Goal: Contribute content: Contribute content

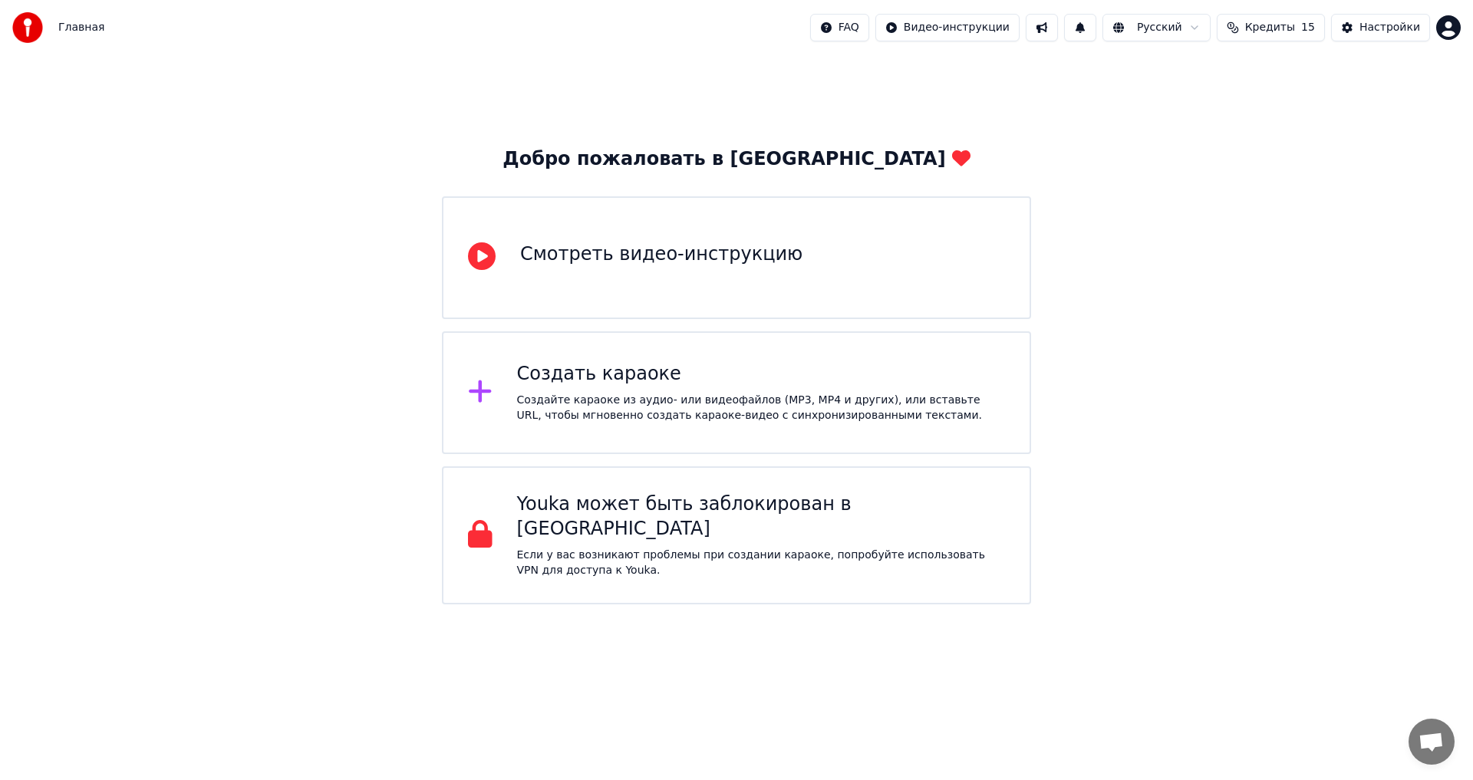
click at [720, 268] on div "Смотреть видео-инструкцию" at bounding box center [661, 257] width 282 height 31
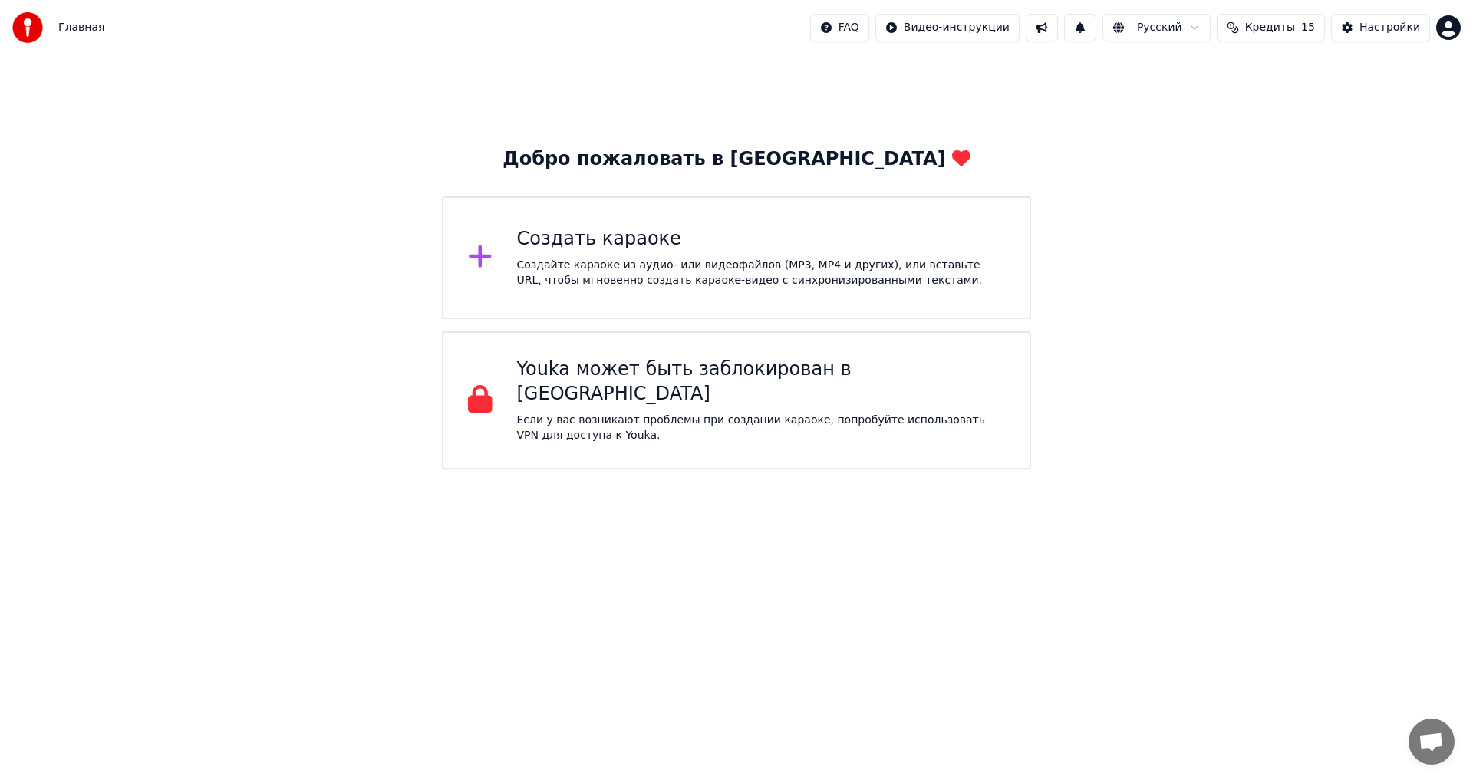
click at [668, 251] on div "Создать караоке" at bounding box center [761, 239] width 489 height 25
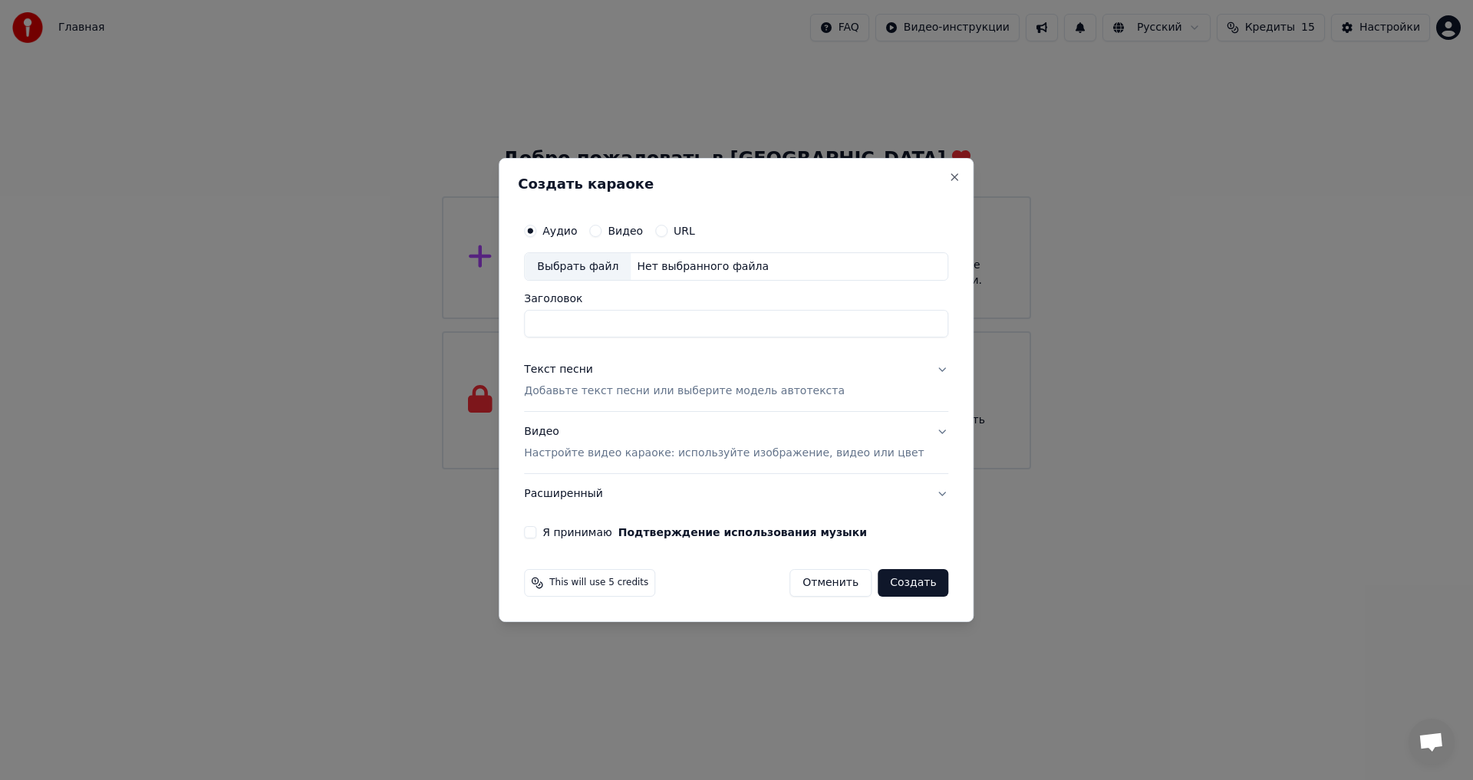
click at [643, 229] on label "Видео" at bounding box center [625, 231] width 35 height 11
click at [601, 229] on button "Видео" at bounding box center [595, 231] width 12 height 12
click at [577, 226] on label "Аудио" at bounding box center [559, 231] width 35 height 11
click at [536, 225] on button "Аудио" at bounding box center [530, 231] width 12 height 12
click at [605, 262] on div "Выбрать файл" at bounding box center [578, 267] width 106 height 28
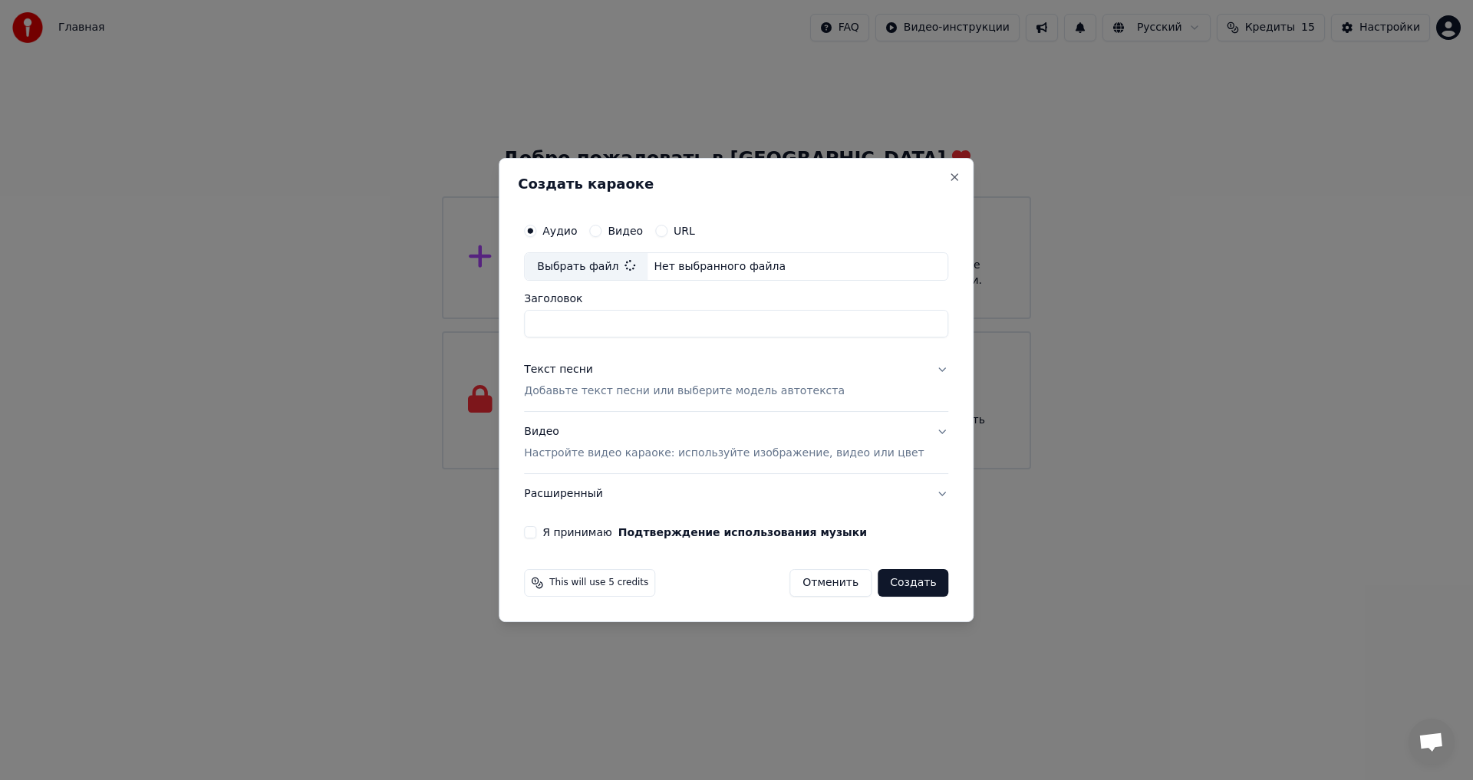
type input "**********"
click at [643, 229] on label "Видео" at bounding box center [625, 231] width 35 height 11
click at [601, 229] on button "Видео" at bounding box center [595, 231] width 12 height 12
click at [611, 457] on p "Настройте видео караоке: используйте изображение, видео или цвет" at bounding box center [724, 453] width 400 height 15
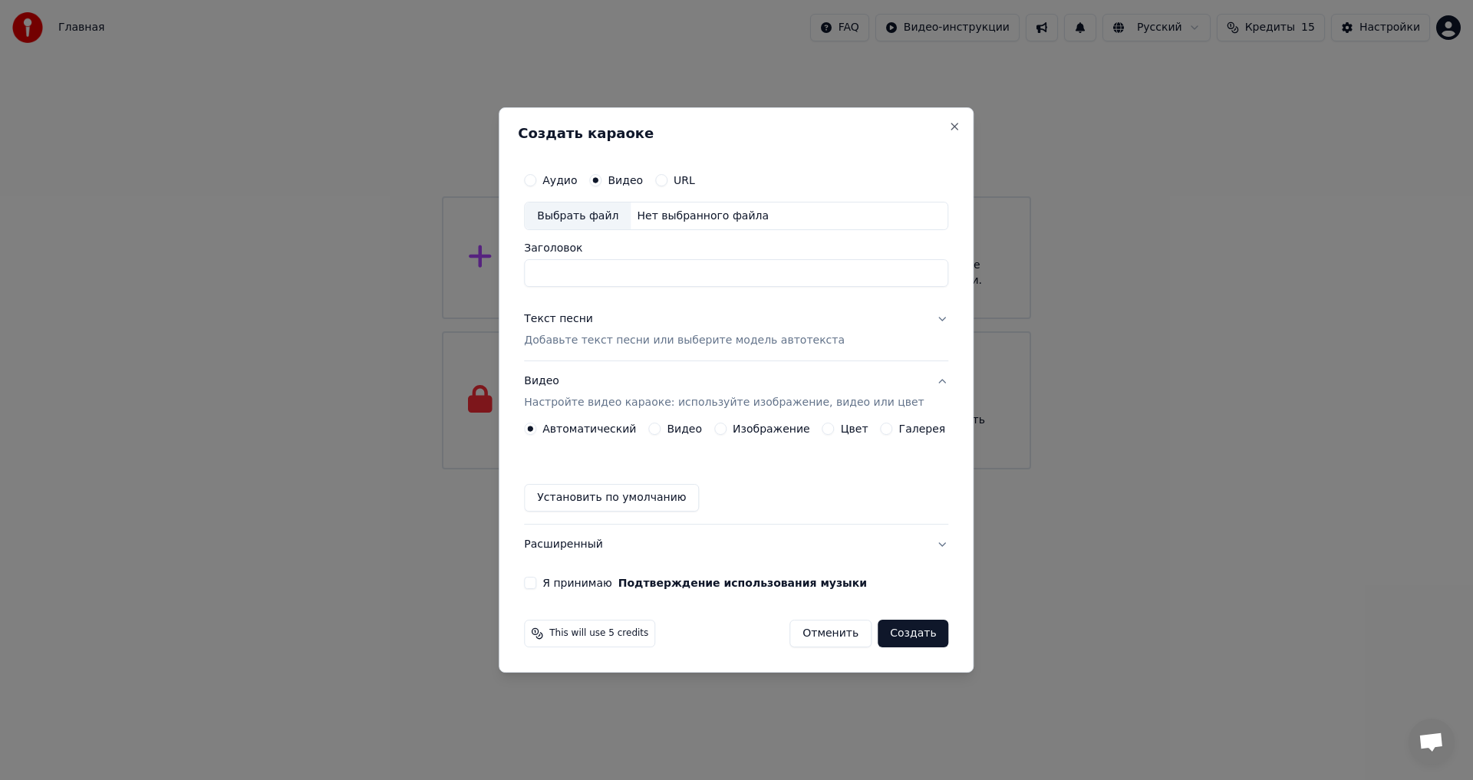
click at [867, 430] on div "Автоматический Видео Изображение Цвет Галерея" at bounding box center [734, 429] width 421 height 12
click at [831, 429] on button "Цвет" at bounding box center [828, 429] width 12 height 12
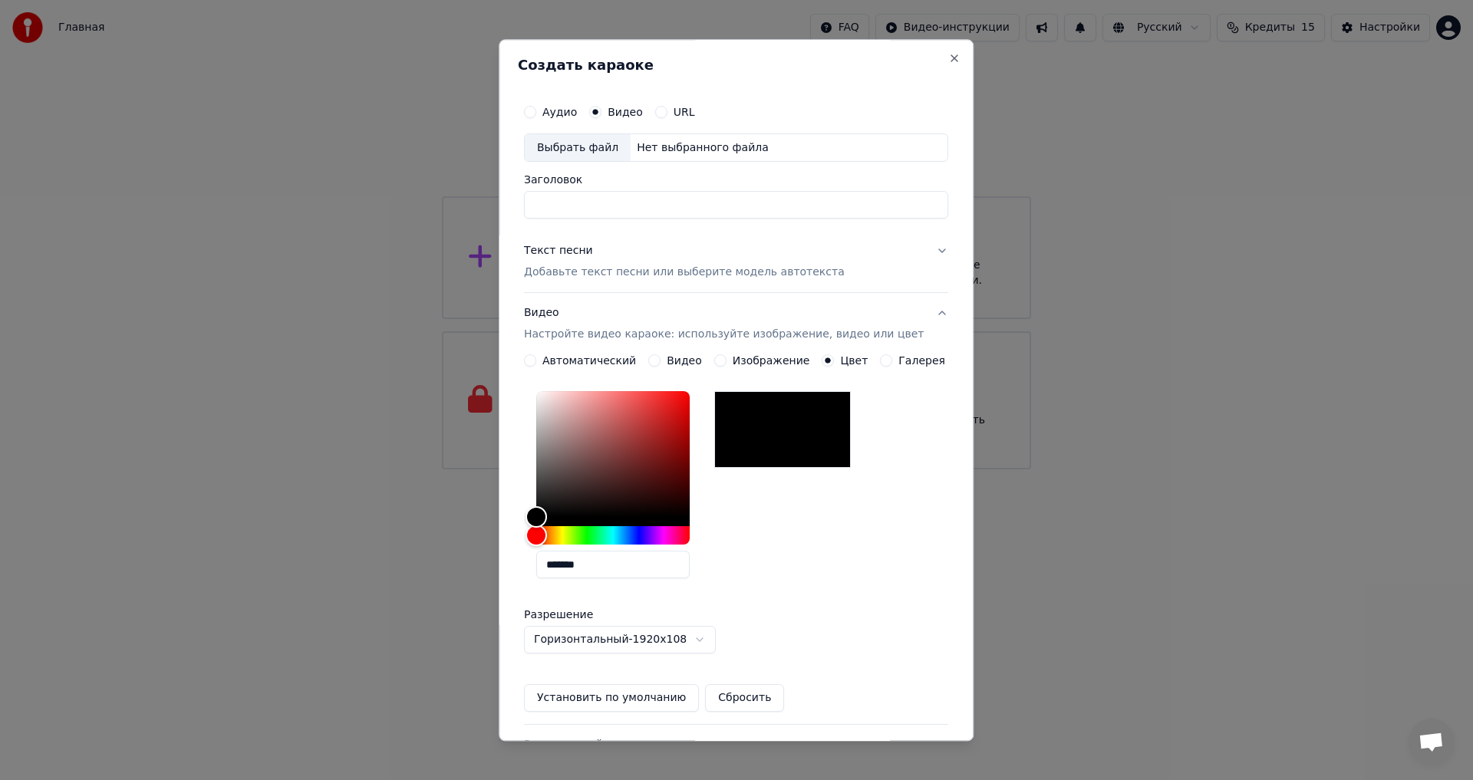
click at [802, 426] on div at bounding box center [782, 430] width 137 height 77
click at [546, 313] on div "Видео Настройте видео караоке: используйте изображение, видео или цвет" at bounding box center [724, 324] width 400 height 37
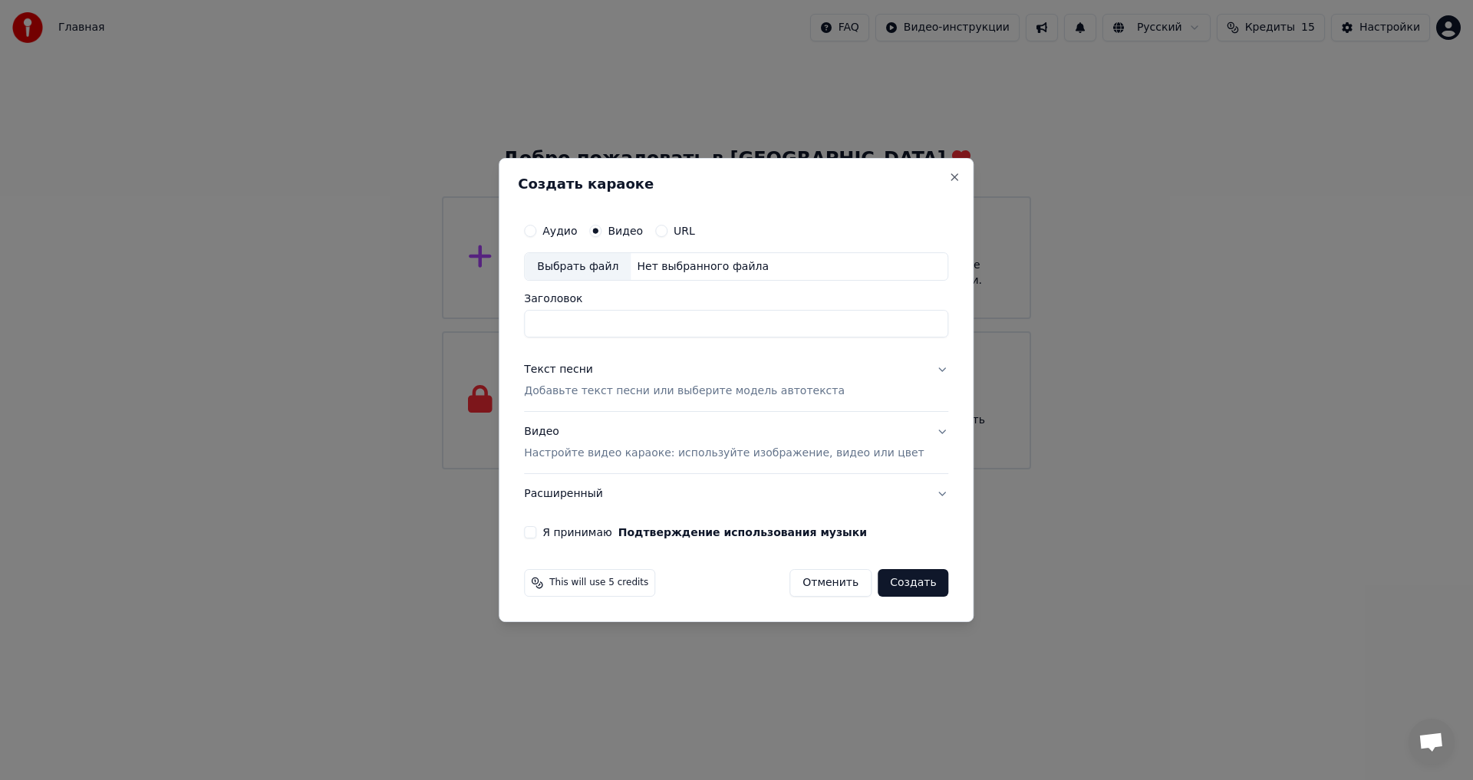
click at [563, 530] on div "Я принимаю Подтверждение использования музыки" at bounding box center [736, 532] width 424 height 12
click at [536, 532] on button "Я принимаю Подтверждение использования музыки" at bounding box center [530, 532] width 12 height 12
click at [577, 234] on label "Аудио" at bounding box center [559, 231] width 35 height 11
click at [536, 234] on button "Аудио" at bounding box center [530, 231] width 12 height 12
click at [659, 322] on input "Заголовок" at bounding box center [736, 325] width 424 height 28
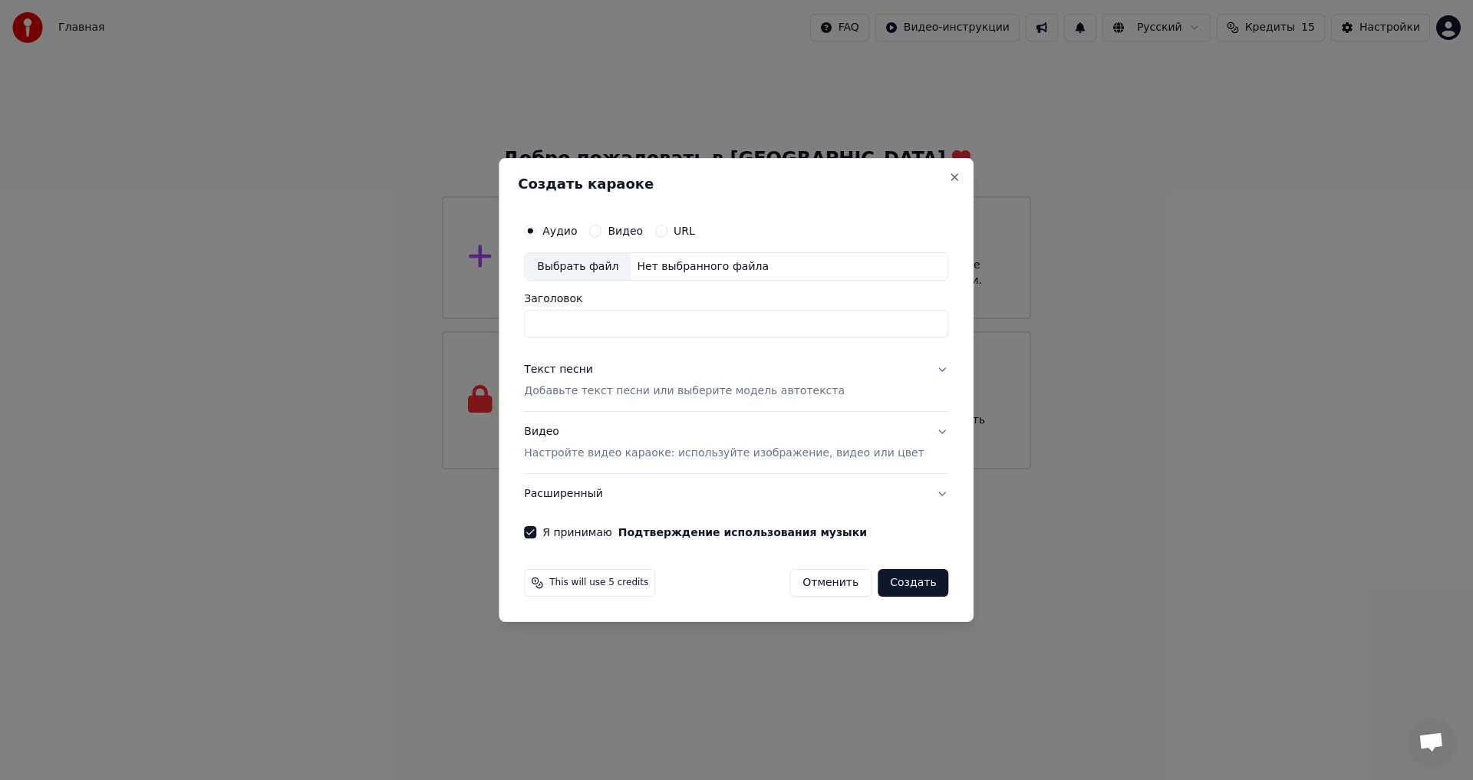
click at [914, 367] on button "Текст песни Добавьте текст песни или выберите модель автотекста" at bounding box center [736, 381] width 424 height 61
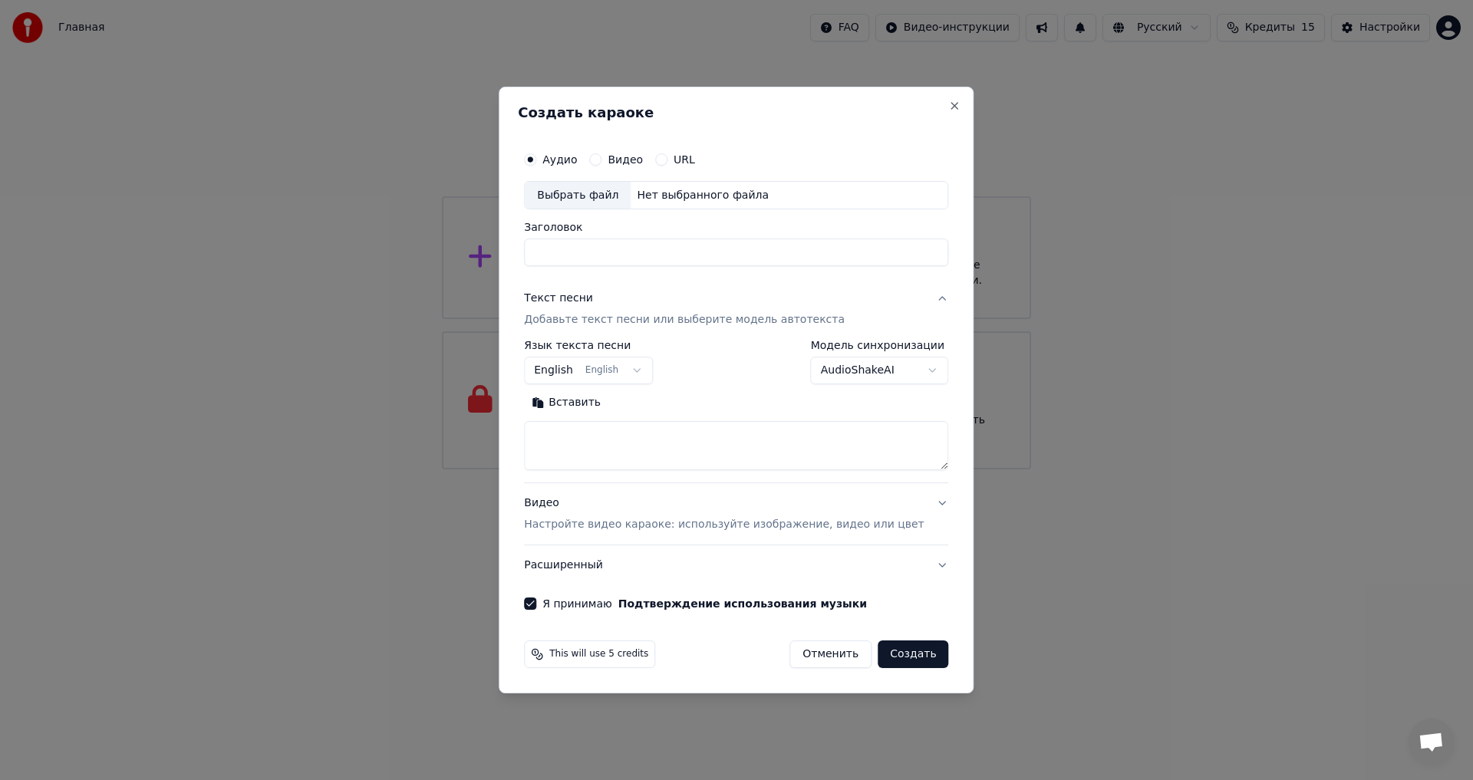
click at [619, 374] on button "English English" at bounding box center [588, 371] width 129 height 28
click at [550, 371] on body "**********" at bounding box center [736, 234] width 1473 height 469
click at [562, 371] on body "**********" at bounding box center [736, 234] width 1473 height 469
select select "**"
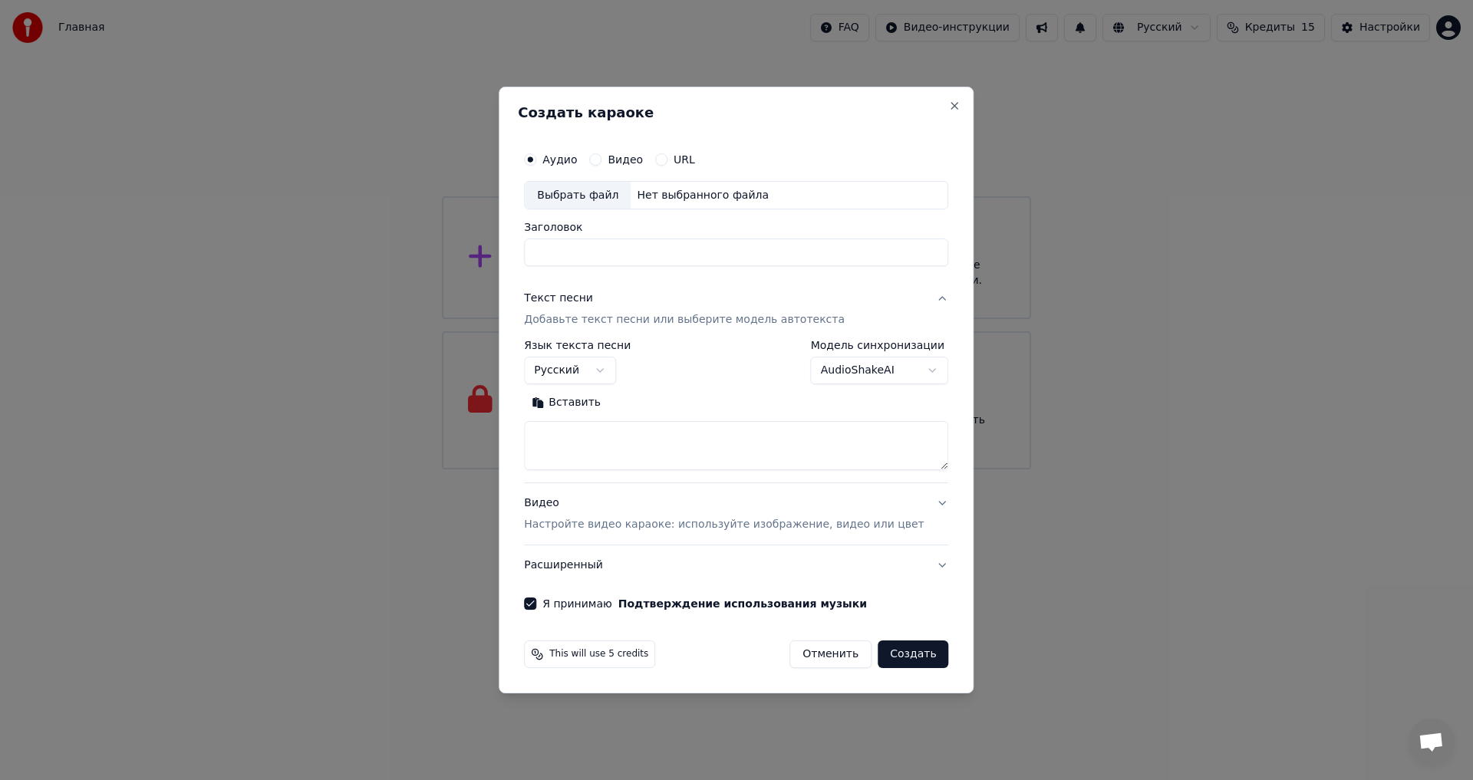
click at [593, 442] on textarea at bounding box center [736, 446] width 424 height 49
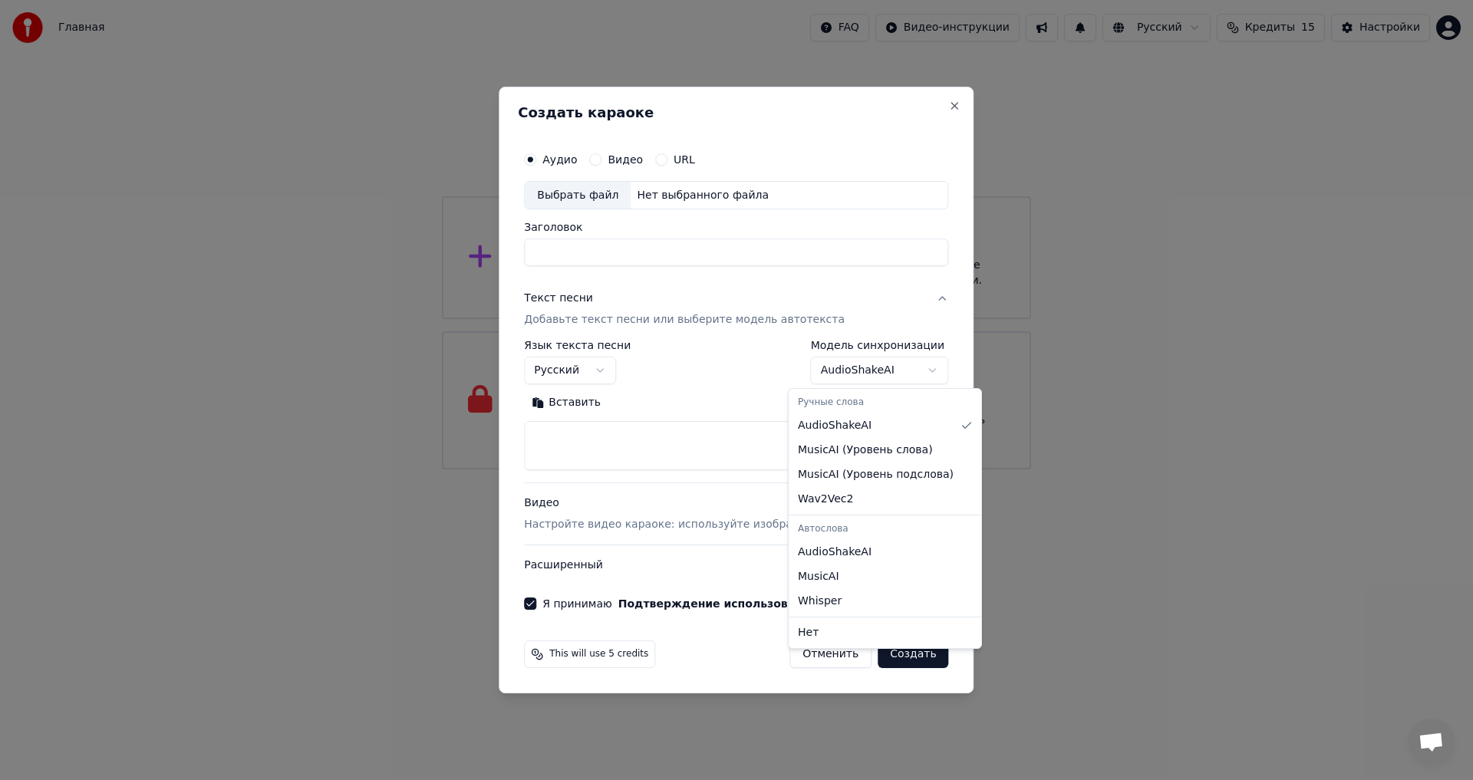
click at [834, 375] on body "**********" at bounding box center [736, 234] width 1473 height 469
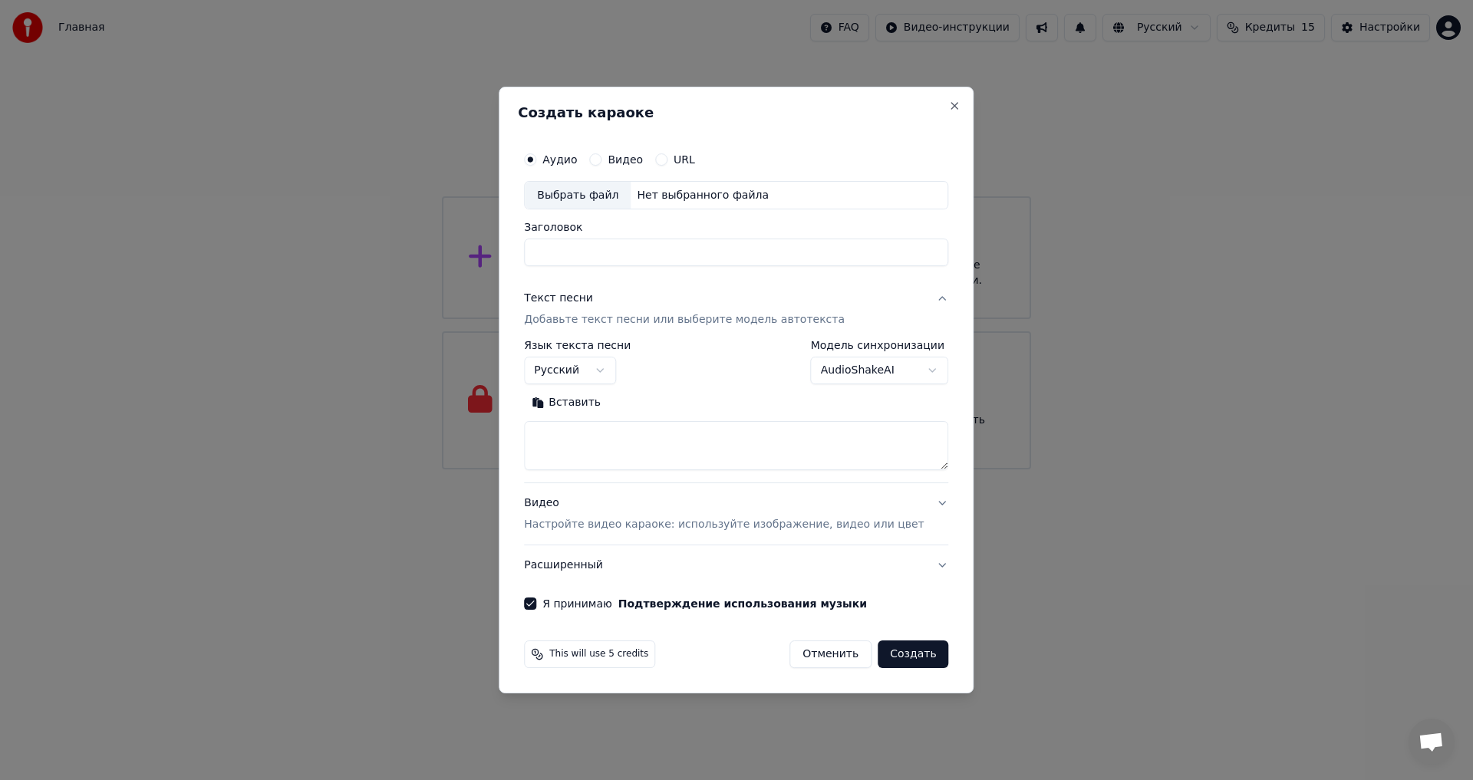
drag, startPoint x: 641, startPoint y: 160, endPoint x: 675, endPoint y: 160, distance: 34.5
click at [642, 160] on label "Видео" at bounding box center [625, 159] width 35 height 11
click at [601, 160] on button "Видео" at bounding box center [595, 159] width 12 height 12
click at [688, 160] on div "URL" at bounding box center [675, 159] width 40 height 12
click at [667, 159] on button "URL" at bounding box center [661, 159] width 12 height 12
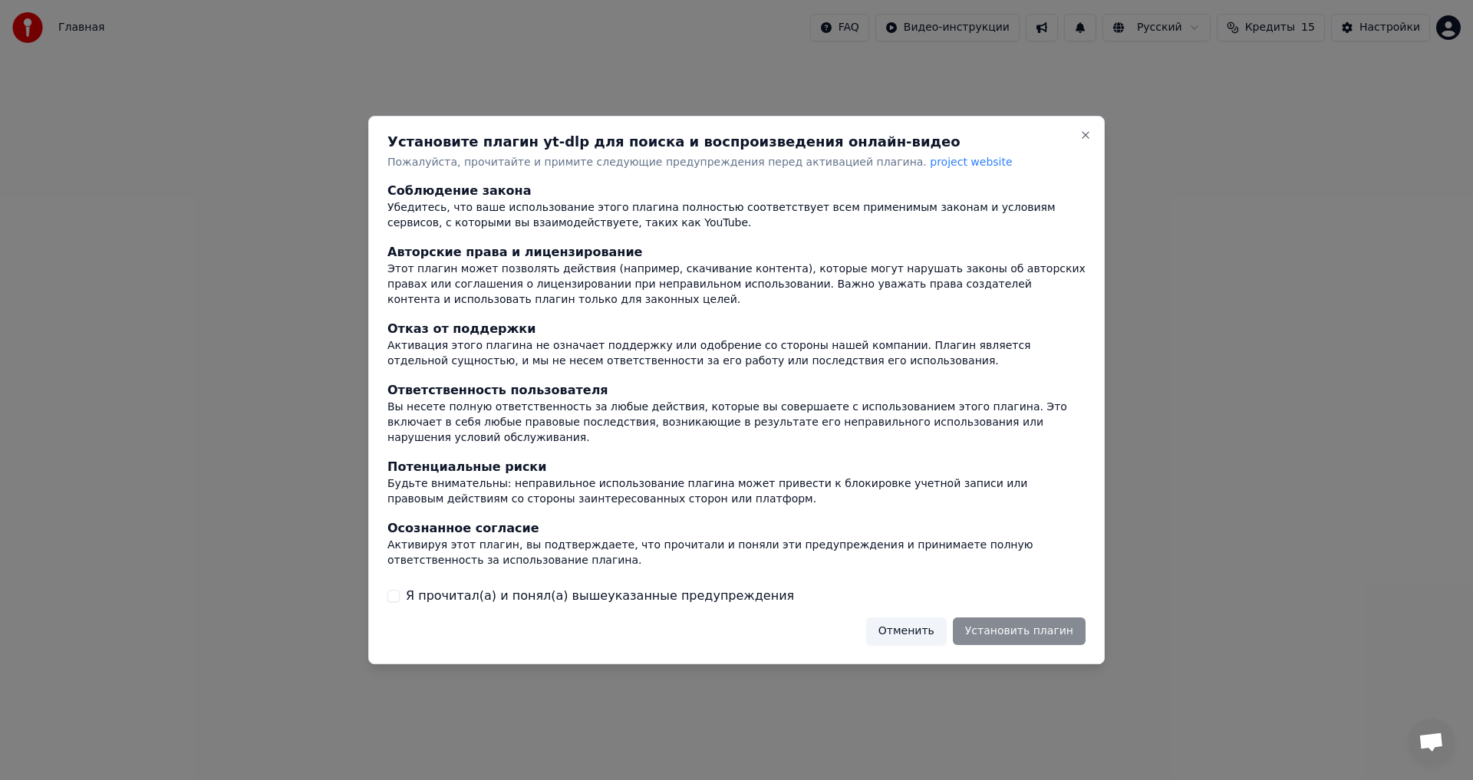
click at [997, 621] on div "Отменить Установить плагин" at bounding box center [975, 632] width 219 height 28
click at [441, 591] on label "Я прочитал(а) и понял(а) вышеуказанные предупреждения" at bounding box center [600, 596] width 388 height 18
click at [400, 591] on button "Я прочитал(а) и понял(а) вышеуказанные предупреждения" at bounding box center [393, 596] width 12 height 12
click at [1010, 618] on button "Установить плагин" at bounding box center [1019, 632] width 133 height 28
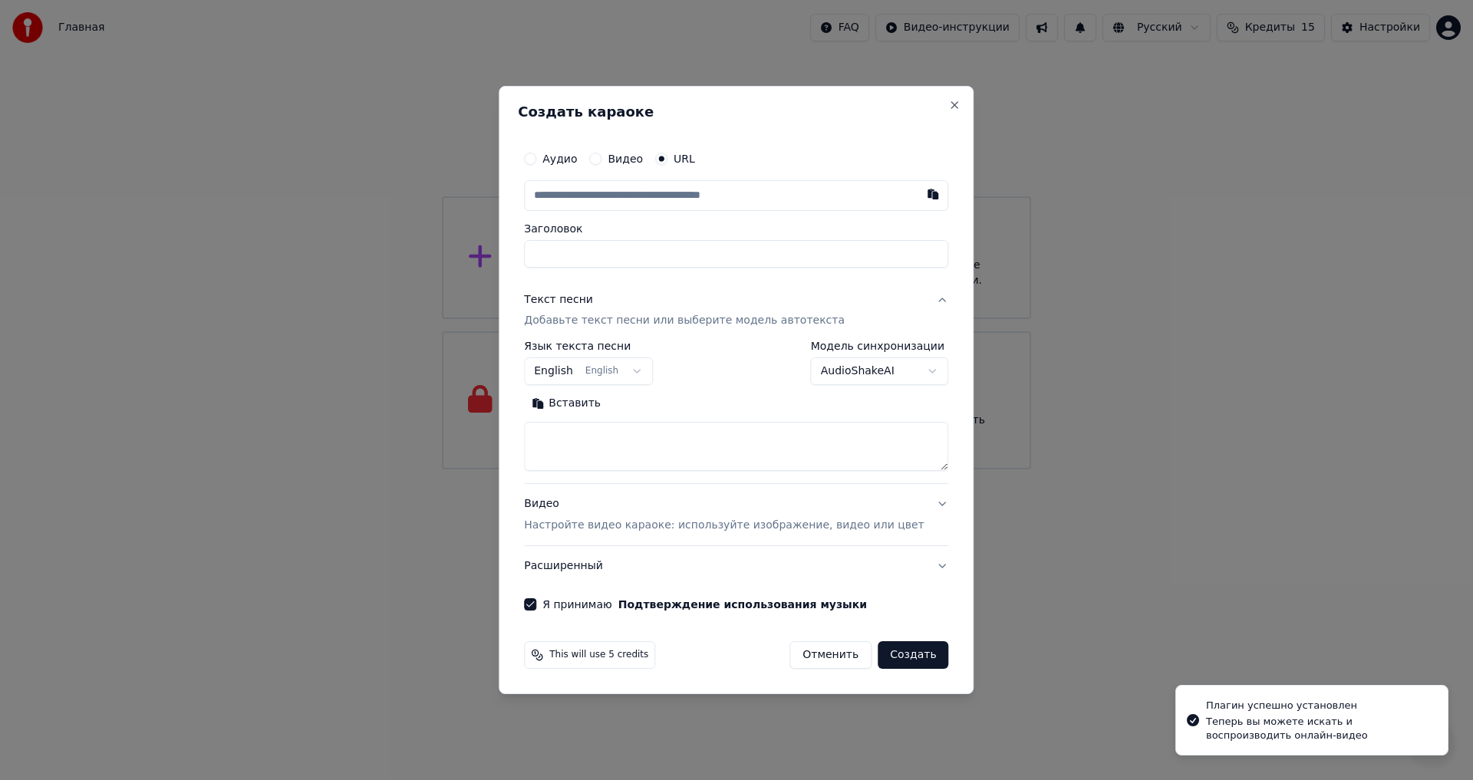
click at [637, 156] on label "Видео" at bounding box center [625, 158] width 35 height 11
click at [601, 156] on button "Видео" at bounding box center [595, 159] width 12 height 12
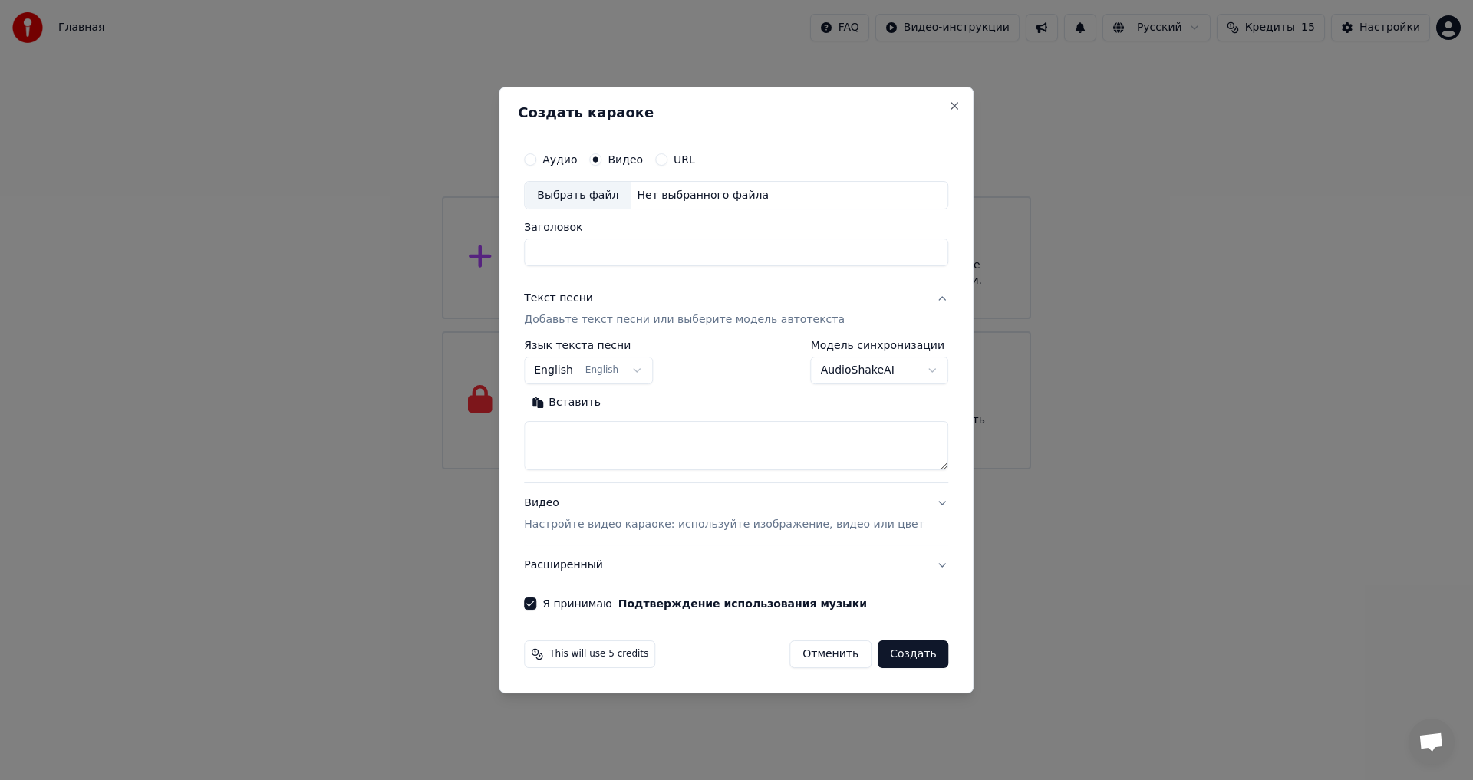
click at [695, 159] on label "URL" at bounding box center [684, 159] width 21 height 11
click at [667, 159] on button "URL" at bounding box center [661, 159] width 12 height 12
click at [601, 159] on button "Видео" at bounding box center [595, 159] width 12 height 12
click at [618, 370] on body "**********" at bounding box center [736, 234] width 1473 height 469
click at [567, 158] on label "Аудио" at bounding box center [559, 159] width 35 height 11
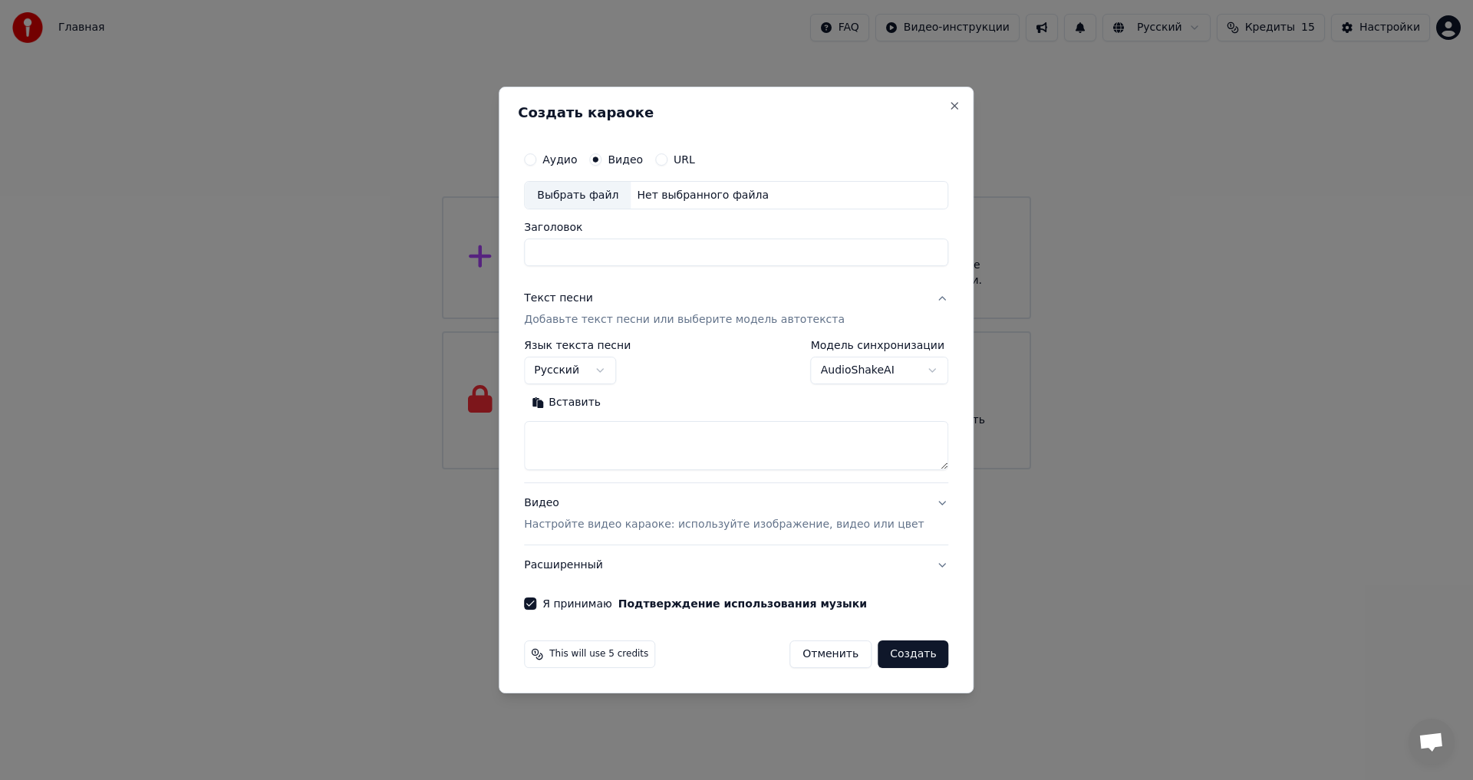
click at [536, 158] on button "Аудио" at bounding box center [530, 159] width 12 height 12
click at [901, 652] on button "Создать" at bounding box center [913, 655] width 71 height 28
select select "**"
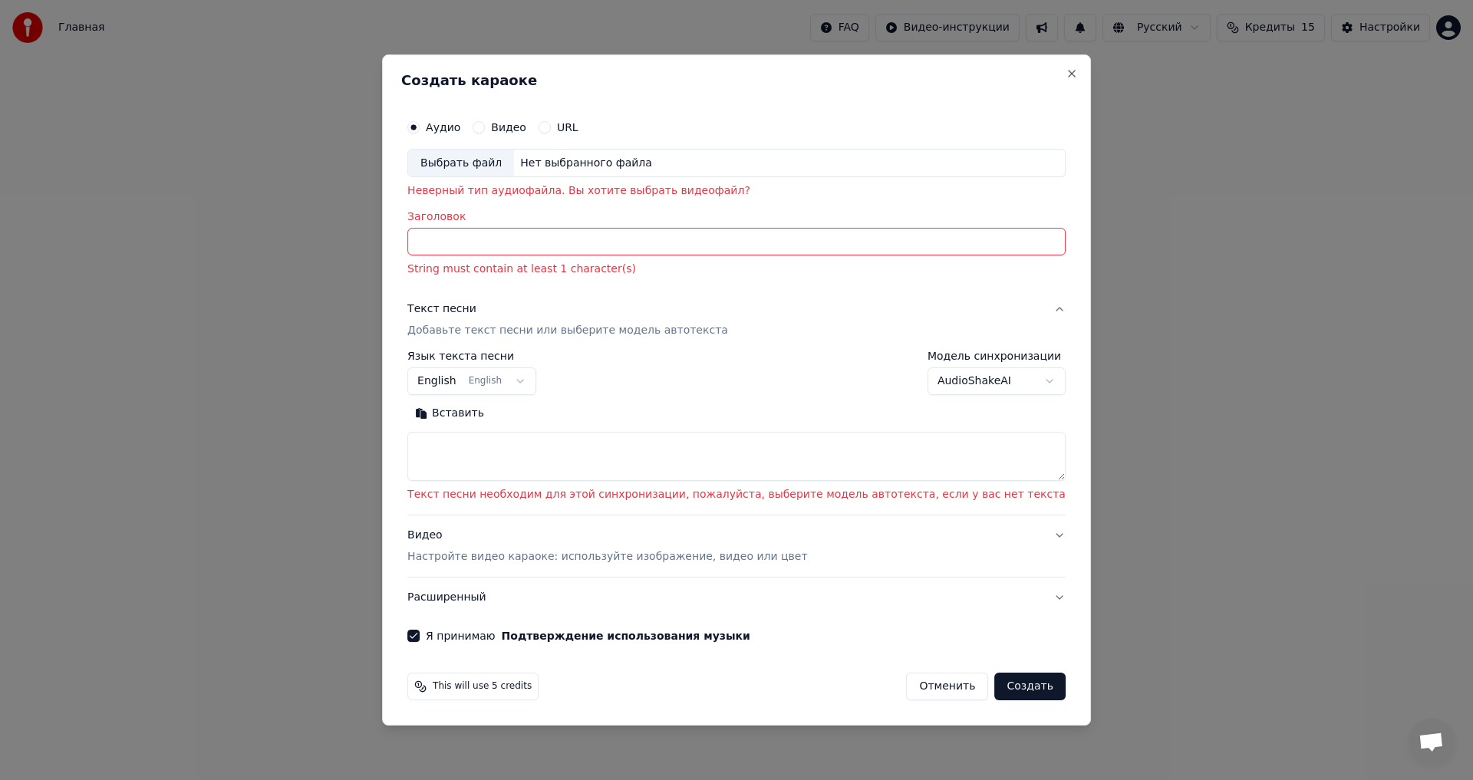
click at [524, 233] on input "Заголовок" at bounding box center [736, 243] width 658 height 28
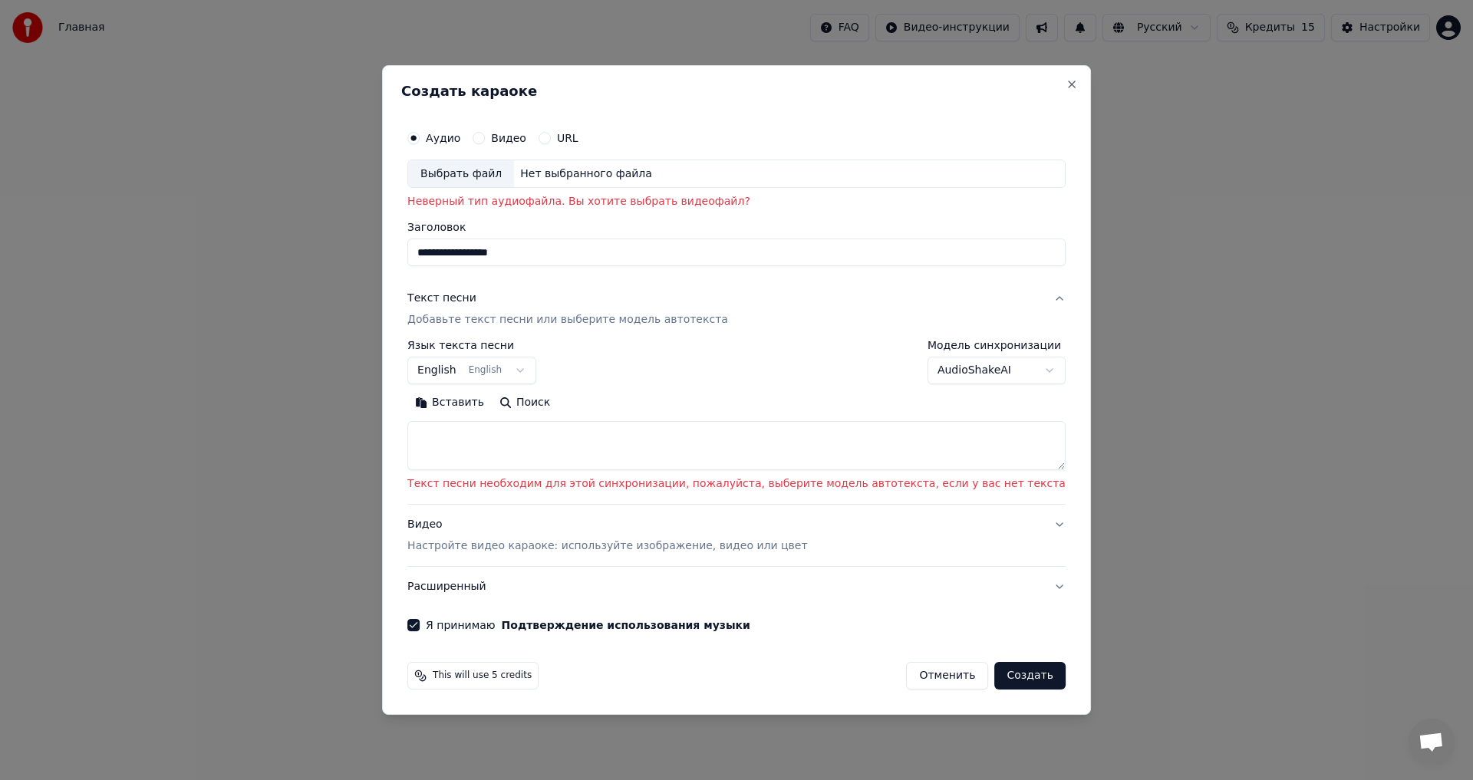
type input "**********"
click at [538, 378] on body "**********" at bounding box center [736, 234] width 1473 height 469
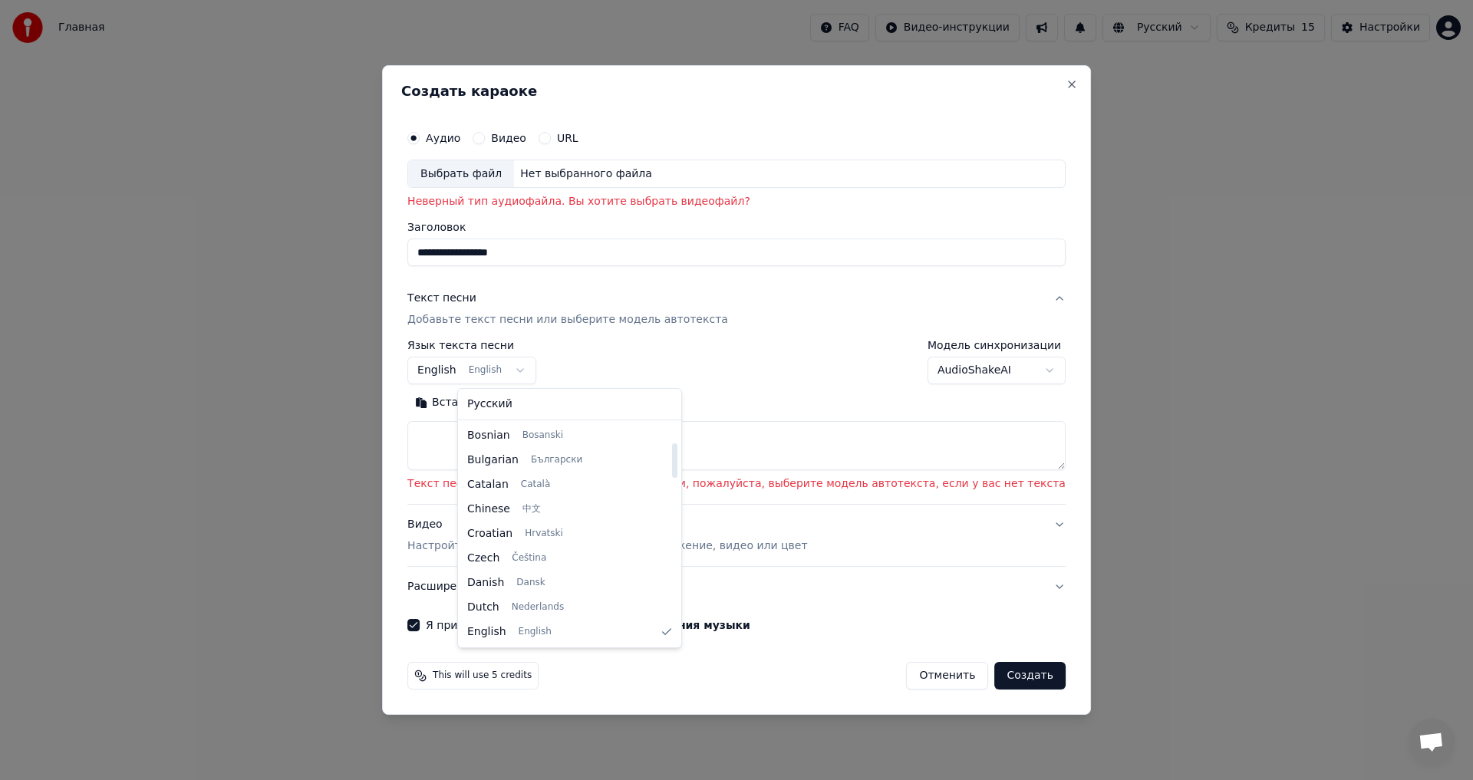
select select "**"
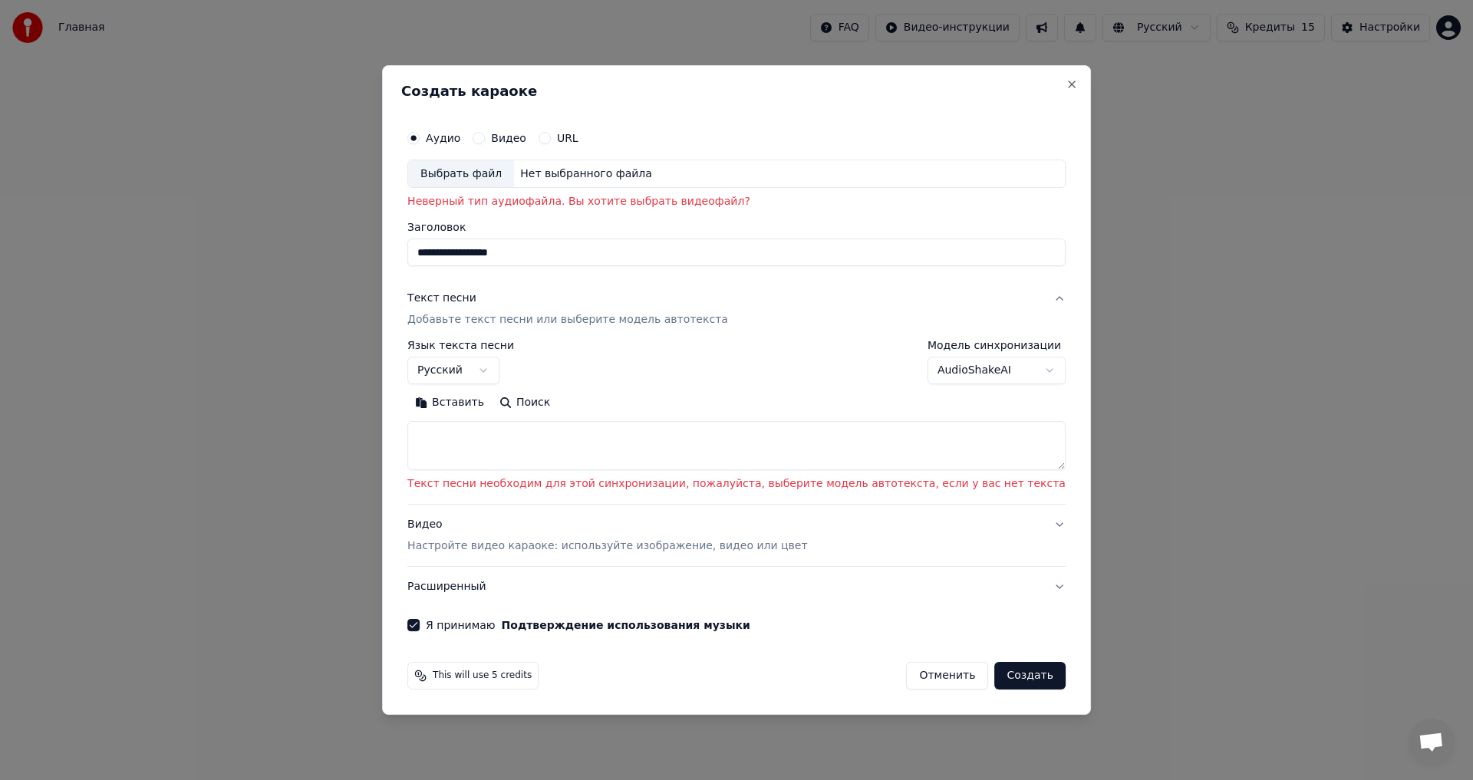
click at [534, 445] on textarea at bounding box center [736, 446] width 658 height 49
paste textarea "**********"
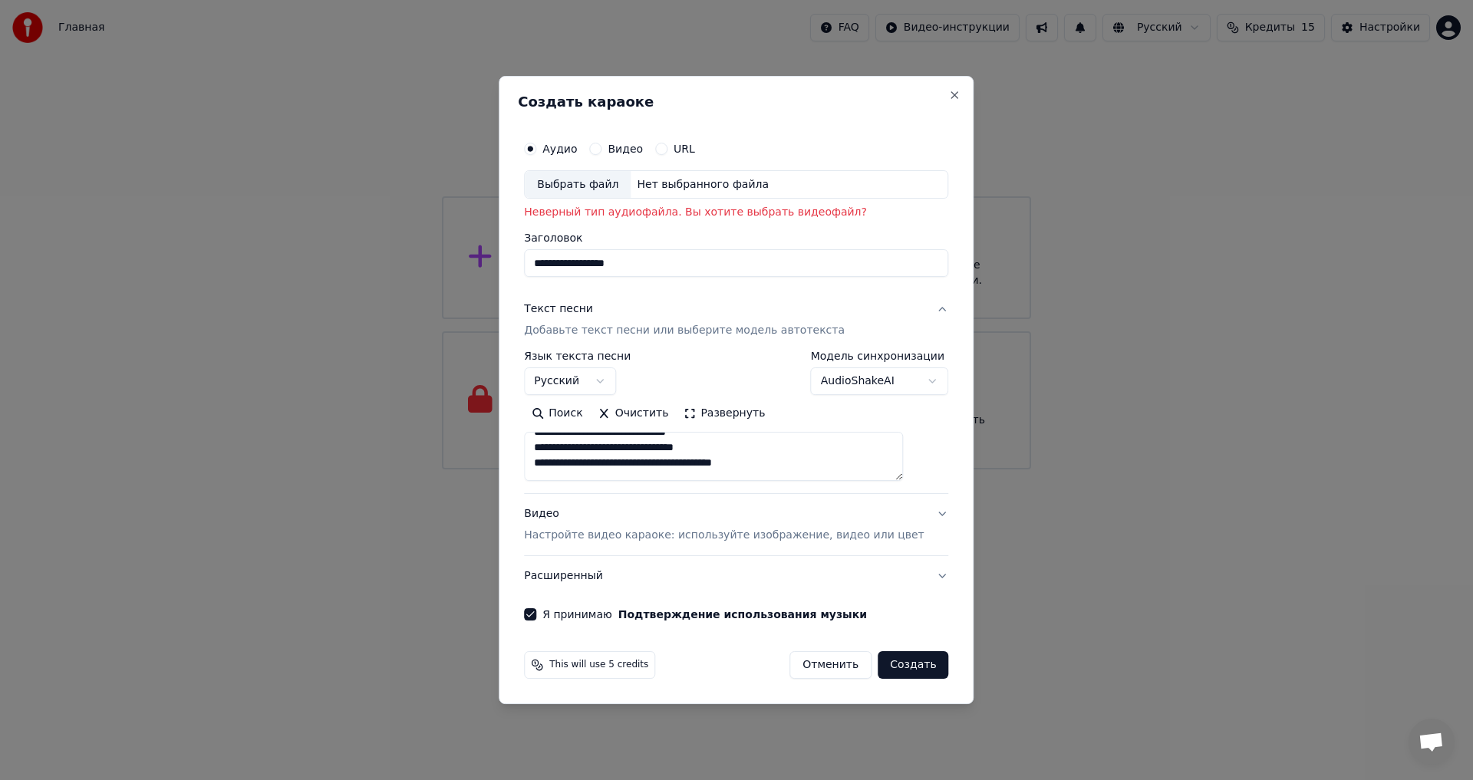
scroll to position [0, 0]
type textarea "**********"
click at [891, 670] on button "Создать" at bounding box center [913, 665] width 71 height 28
click at [628, 186] on div "Выбрать файл" at bounding box center [578, 185] width 106 height 28
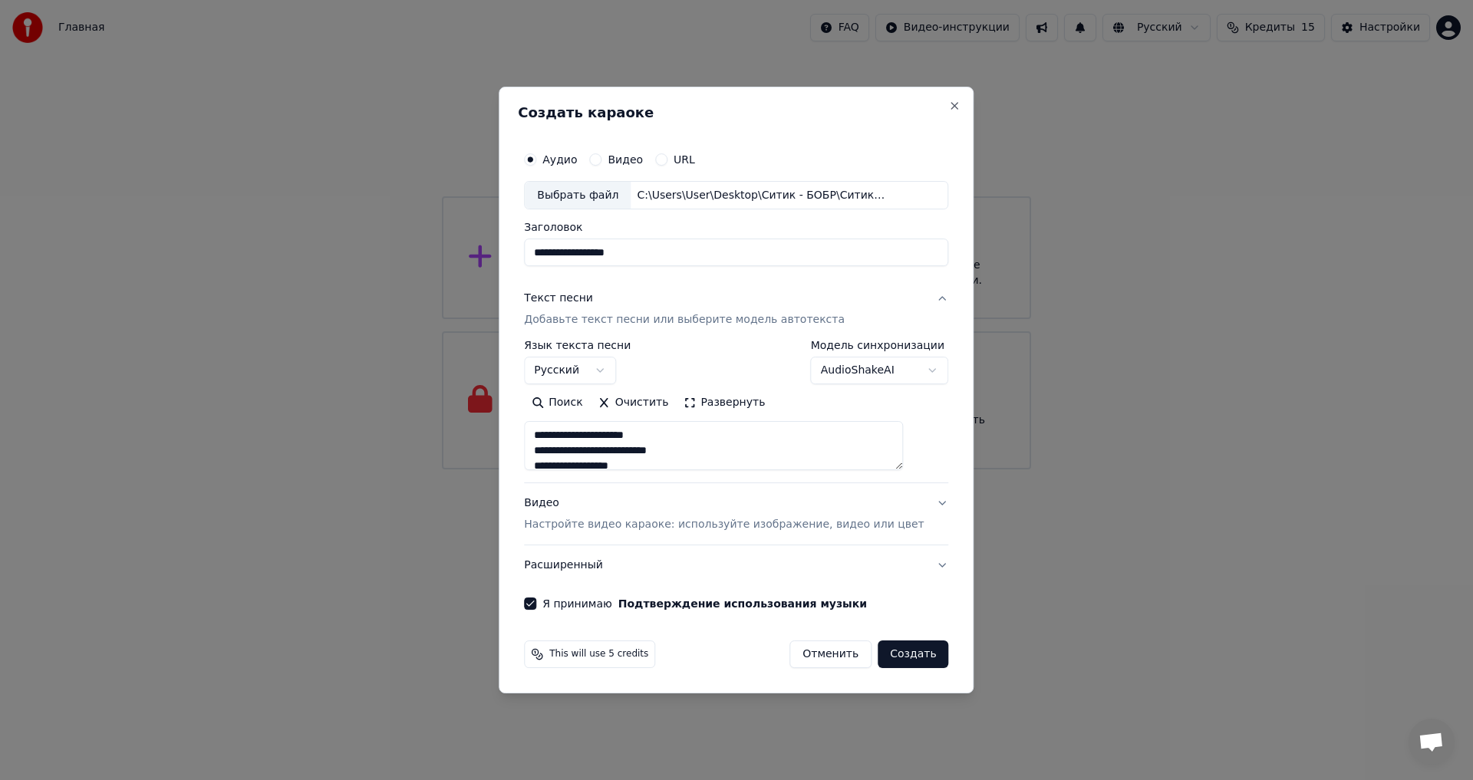
type input "**********"
click at [897, 653] on button "Создать" at bounding box center [913, 655] width 71 height 28
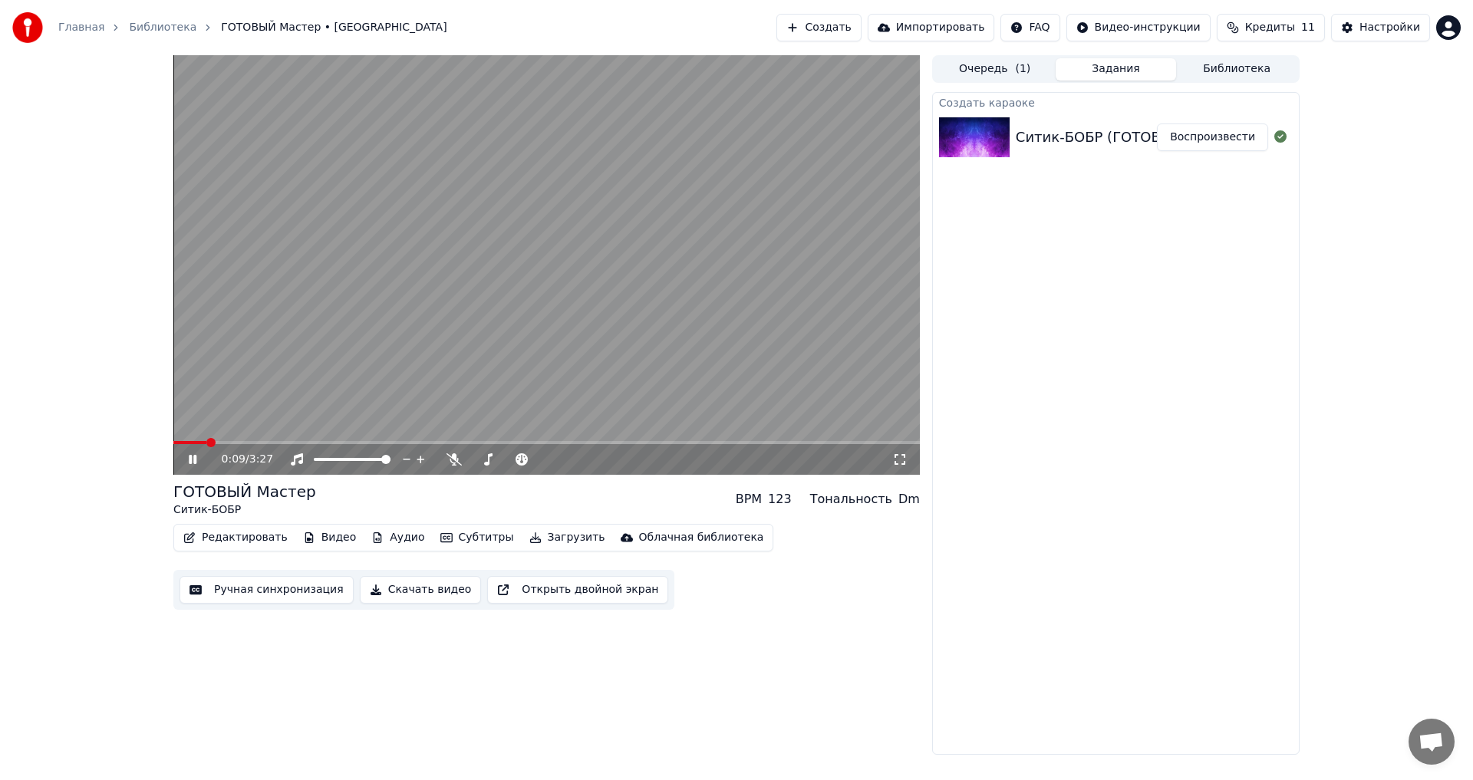
click at [904, 462] on icon at bounding box center [899, 459] width 11 height 11
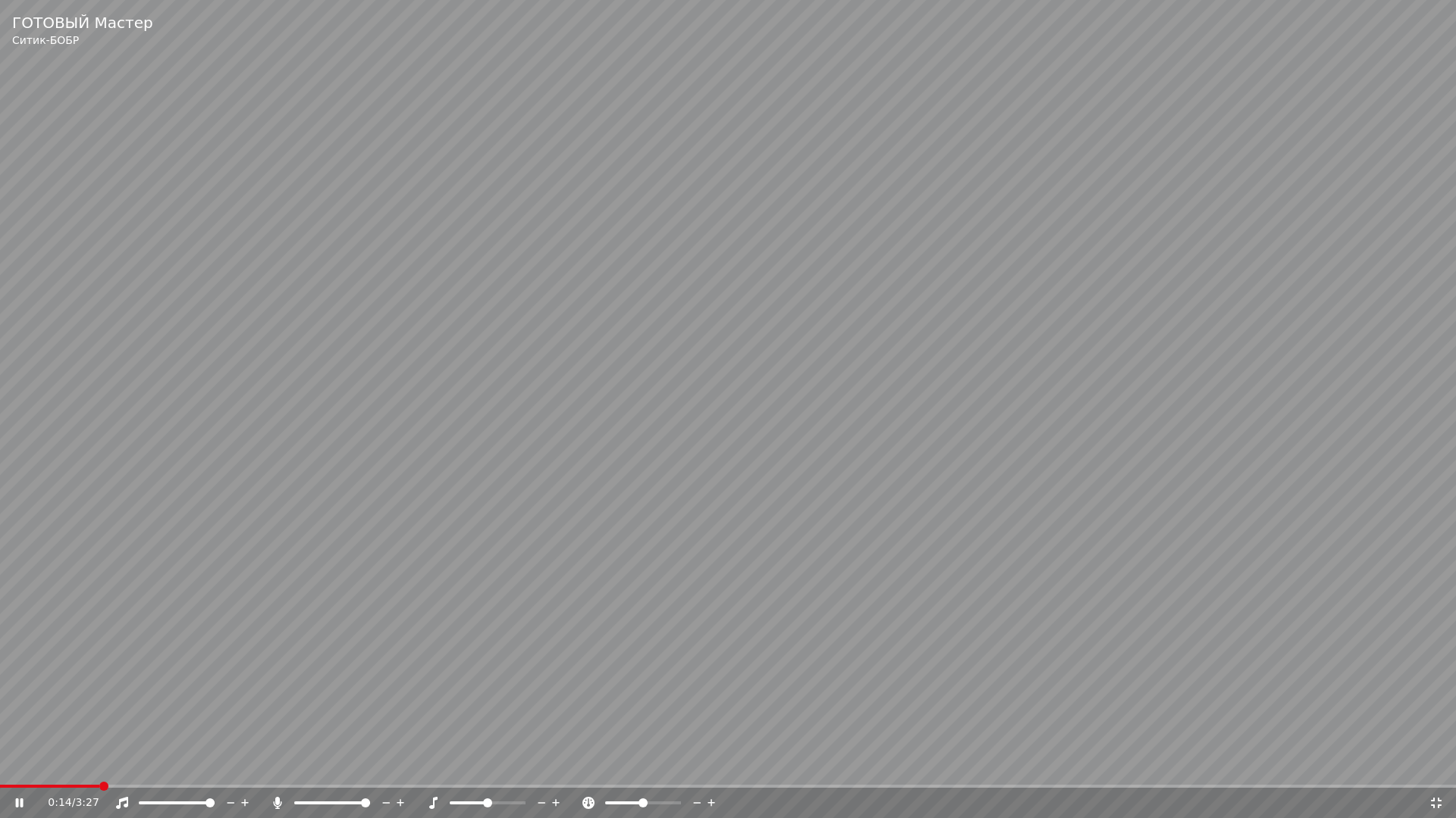
click at [370, 770] on span at bounding box center [365, 803] width 9 height 9
click at [1437, 770] on icon at bounding box center [1435, 803] width 15 height 12
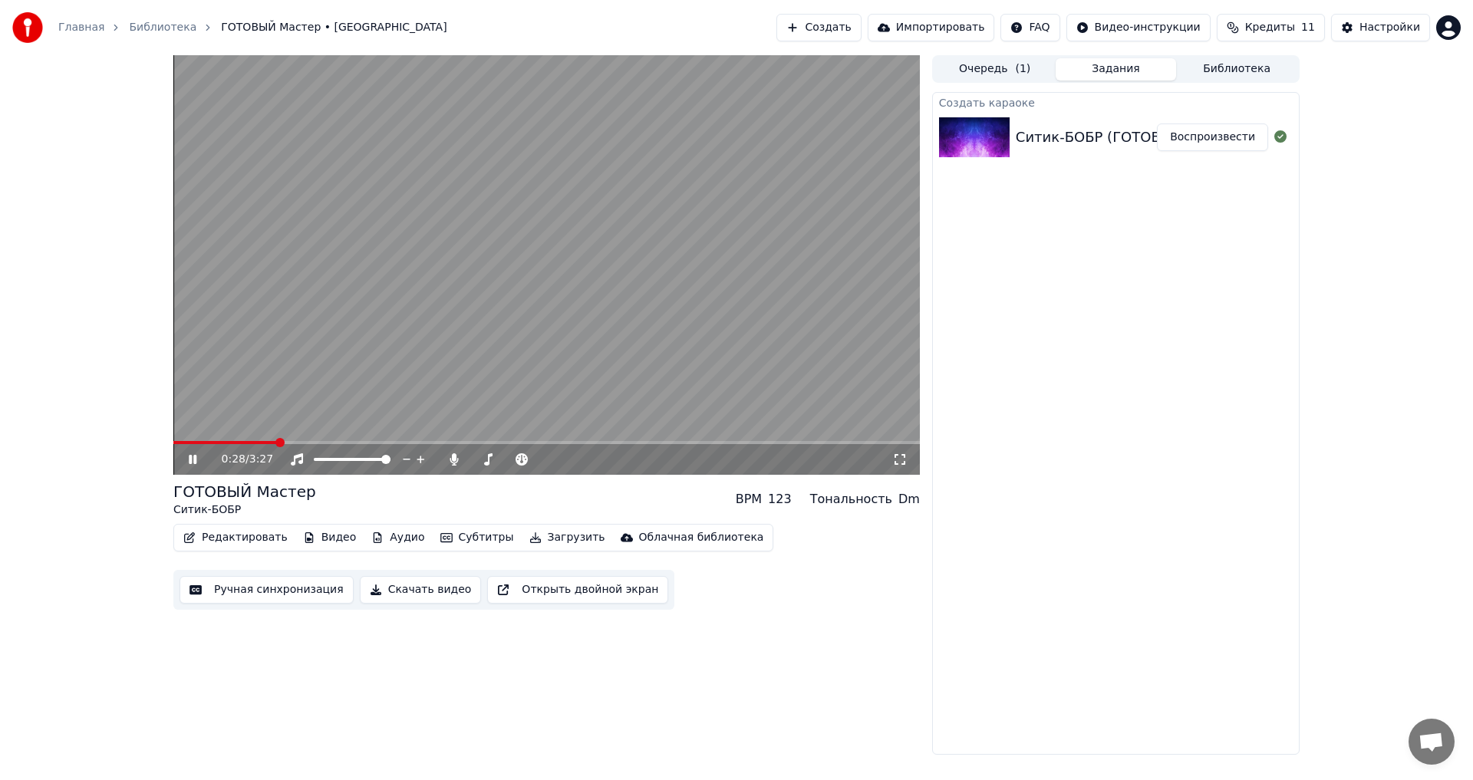
click at [190, 461] on icon at bounding box center [193, 459] width 8 height 9
click at [190, 461] on icon at bounding box center [192, 459] width 9 height 11
click at [192, 457] on icon at bounding box center [193, 459] width 8 height 9
click at [185, 454] on div "1:06 / 3:27" at bounding box center [547, 459] width 734 height 15
click at [196, 463] on icon at bounding box center [204, 459] width 36 height 12
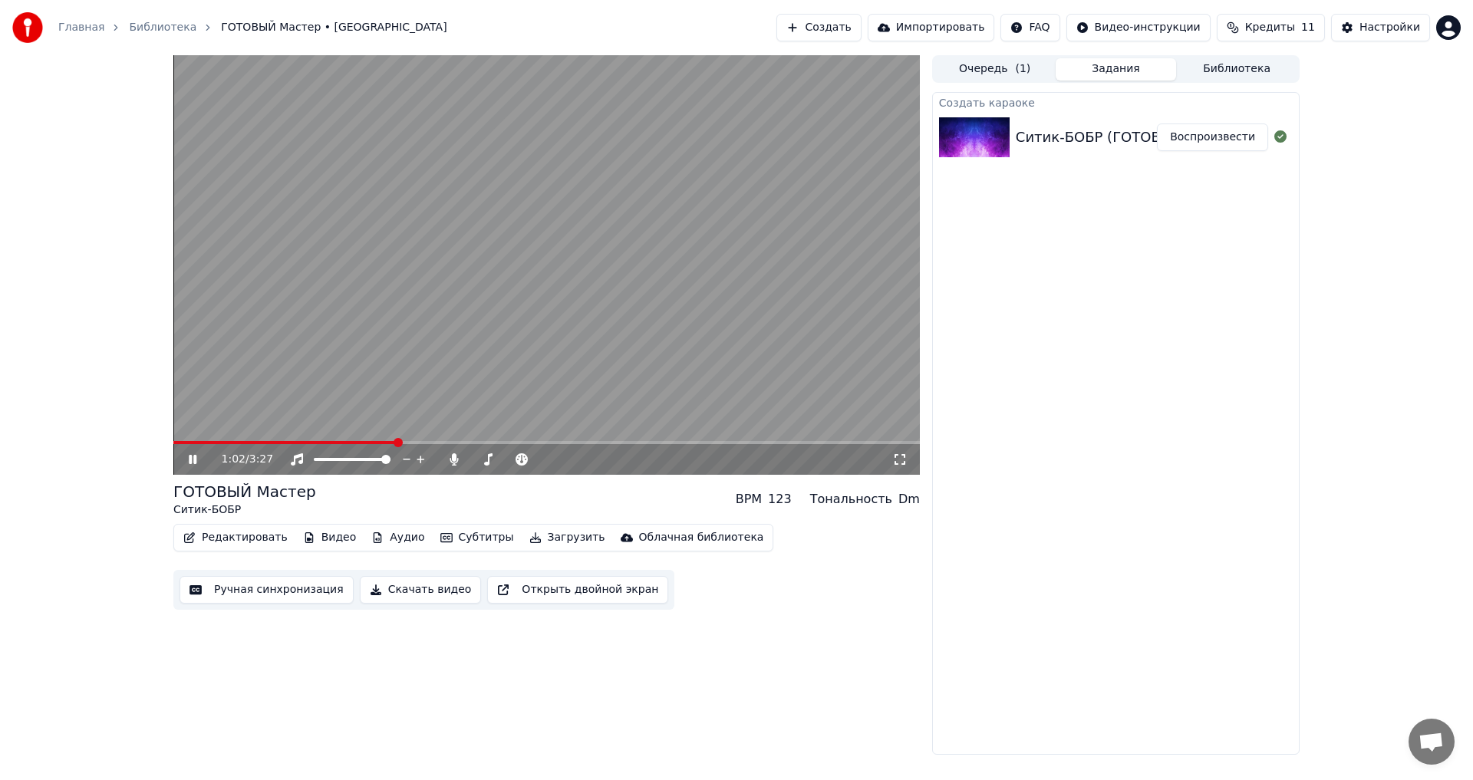
click at [397, 442] on span at bounding box center [284, 442] width 223 height 3
click at [430, 442] on span at bounding box center [546, 442] width 746 height 3
click at [444, 443] on span at bounding box center [546, 442] width 746 height 3
click at [539, 464] on span at bounding box center [543, 459] width 9 height 9
click at [613, 464] on span at bounding box center [608, 459] width 9 height 9
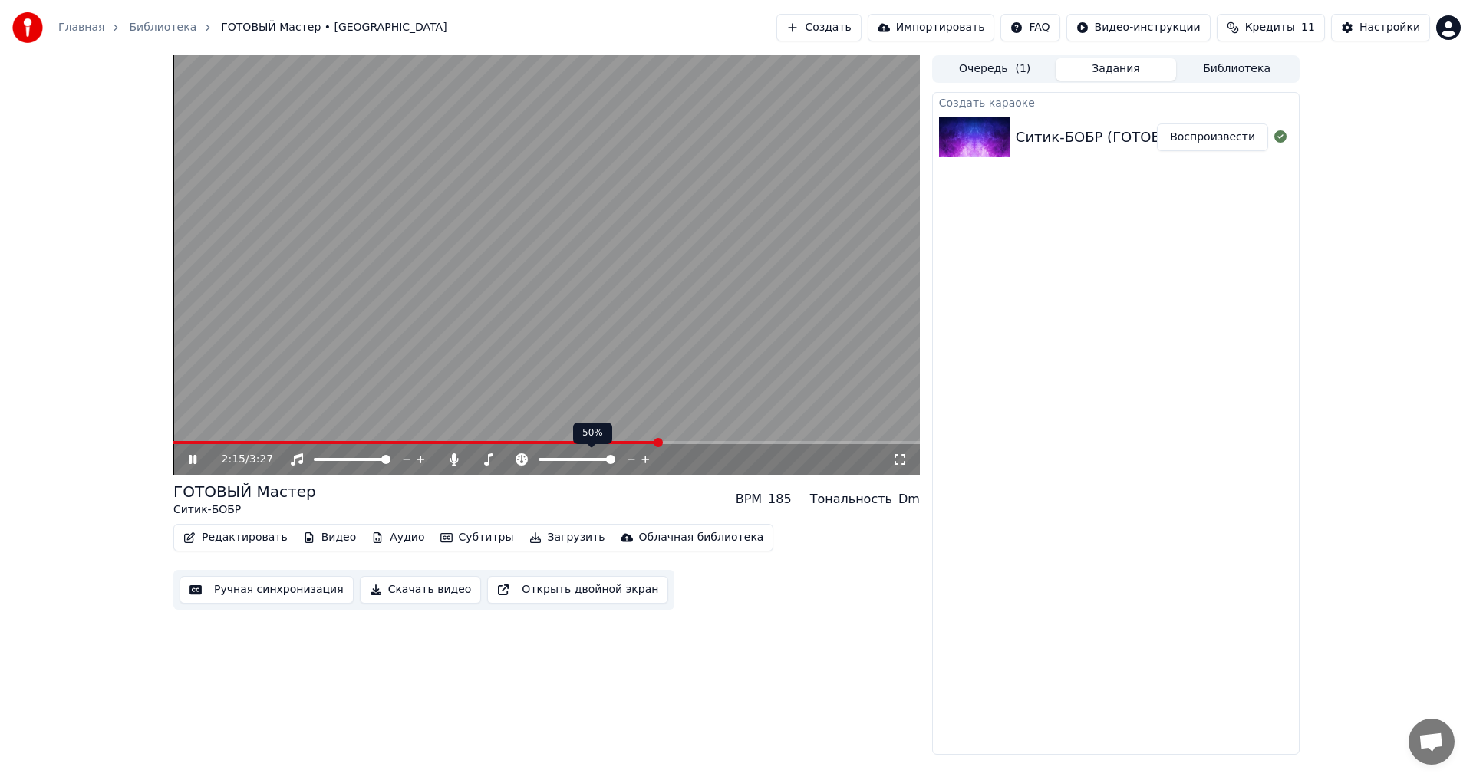
click at [572, 459] on div at bounding box center [591, 459] width 124 height 15
click at [577, 461] on span at bounding box center [558, 459] width 38 height 3
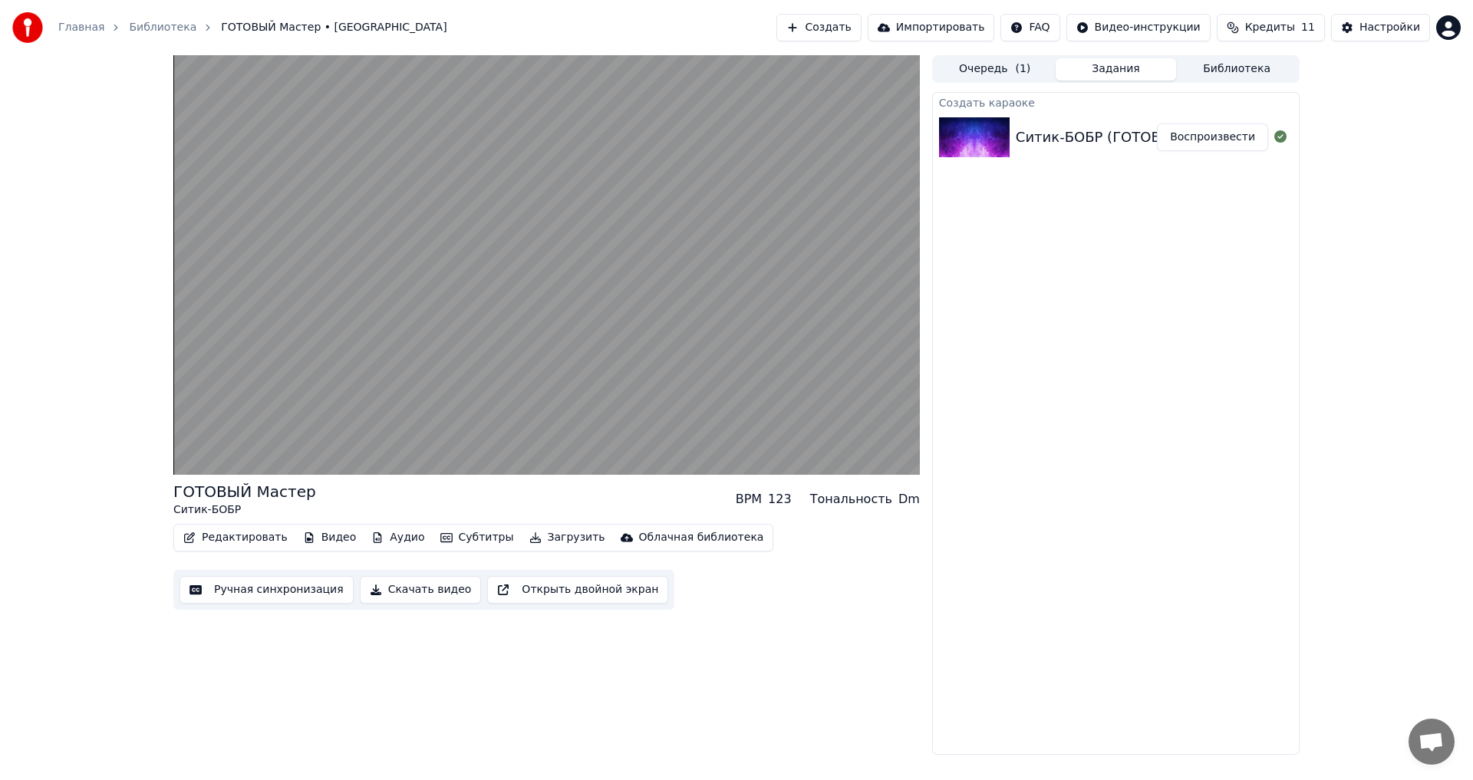
click at [448, 541] on button "Субтитры" at bounding box center [477, 537] width 86 height 21
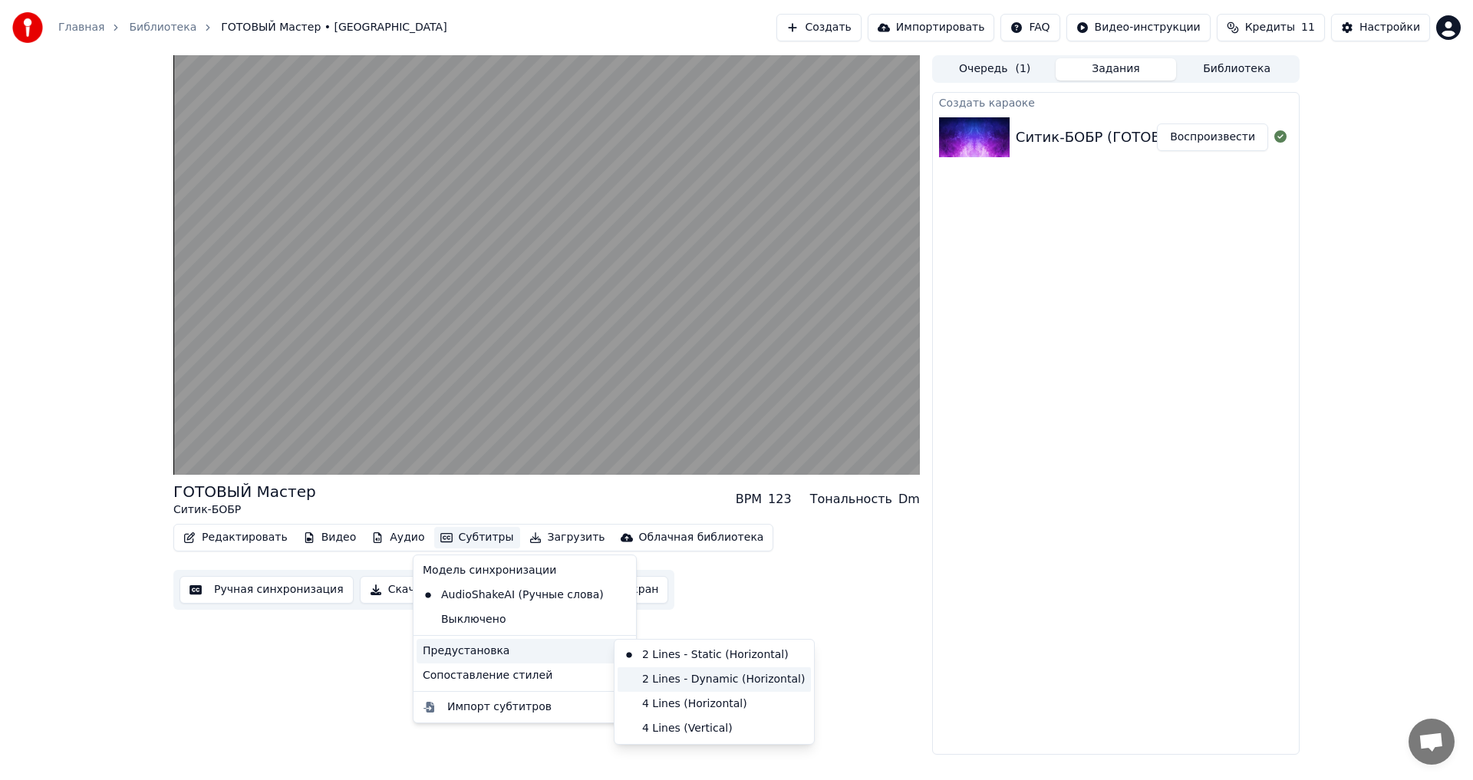
click at [661, 676] on div "2 Lines - Dynamic (Horizontal)" at bounding box center [714, 679] width 193 height 25
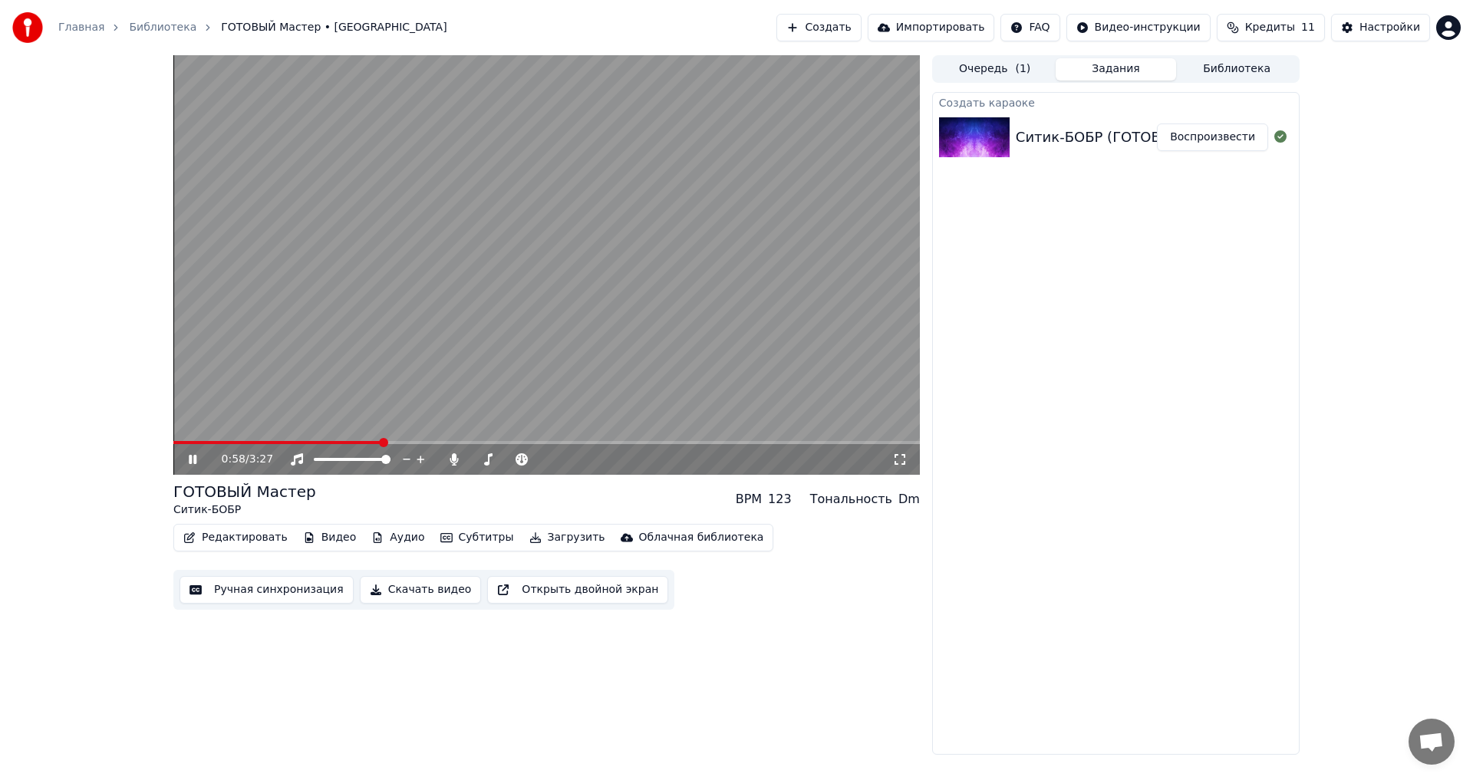
click at [382, 443] on span at bounding box center [277, 442] width 209 height 3
click at [188, 443] on span at bounding box center [180, 442] width 15 height 3
click at [173, 441] on span at bounding box center [176, 442] width 7 height 3
click at [193, 460] on icon at bounding box center [204, 459] width 36 height 12
click at [231, 542] on button "Редактировать" at bounding box center [235, 537] width 117 height 21
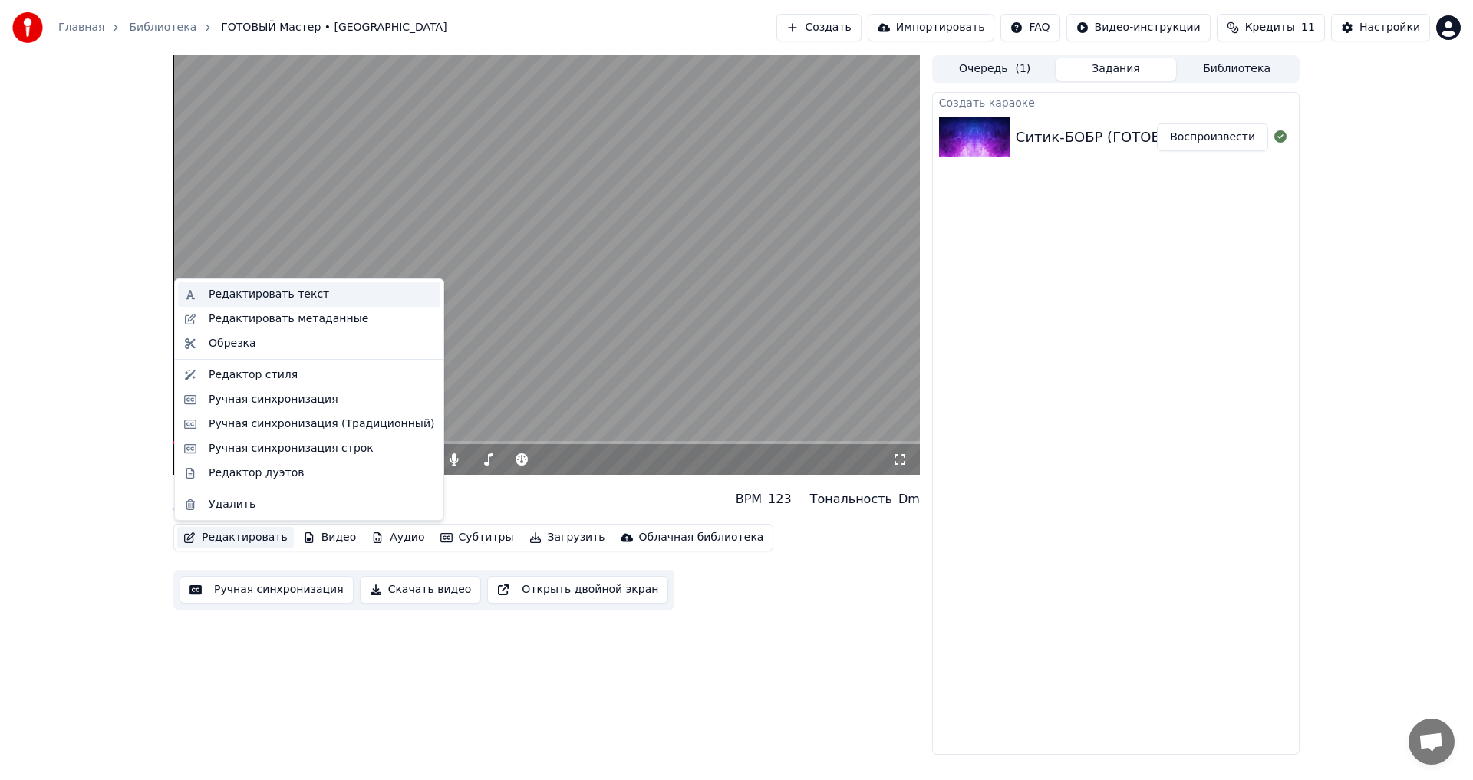
click at [293, 292] on div "Редактировать текст" at bounding box center [269, 294] width 120 height 15
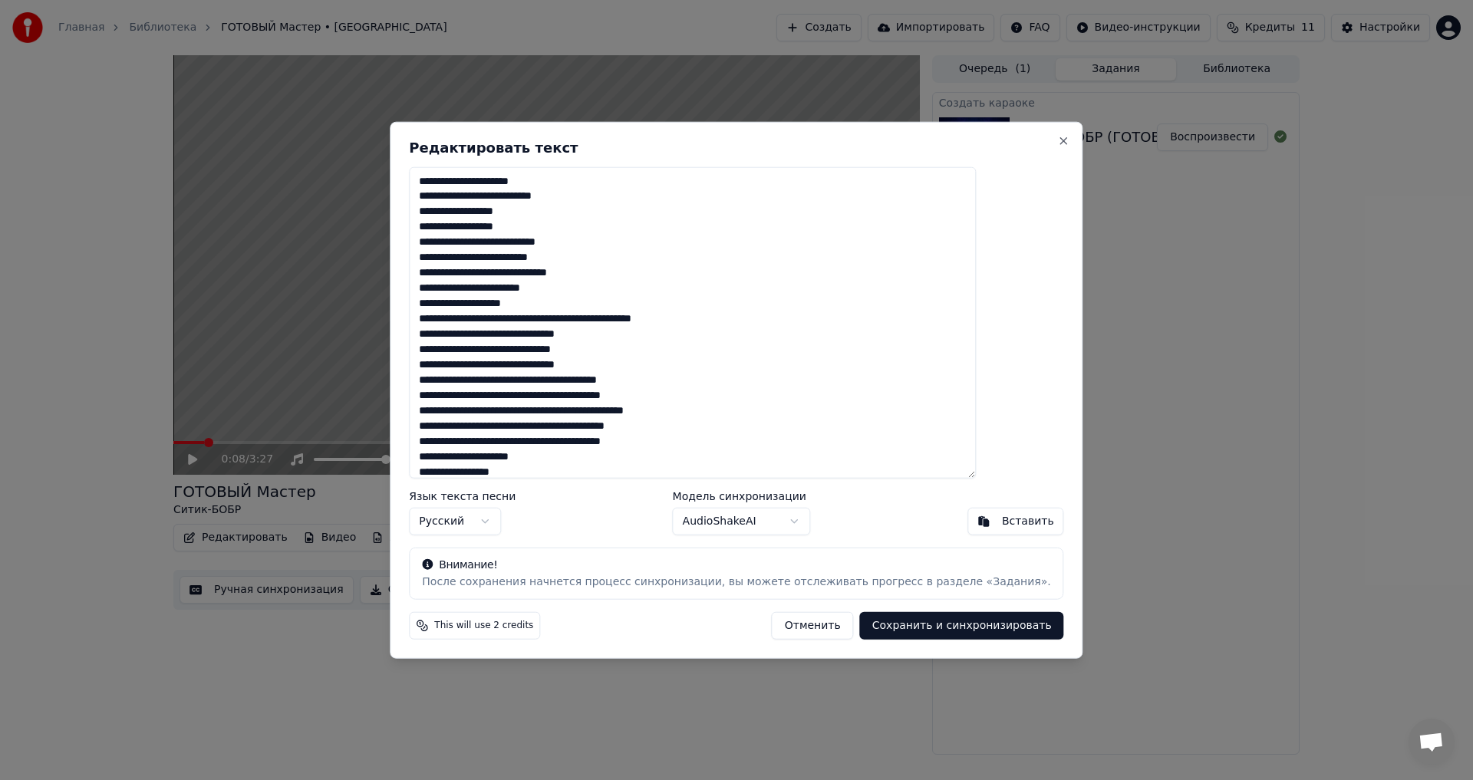
click at [512, 181] on textarea "**********" at bounding box center [692, 322] width 567 height 312
click at [514, 183] on textarea "**********" at bounding box center [692, 322] width 567 height 312
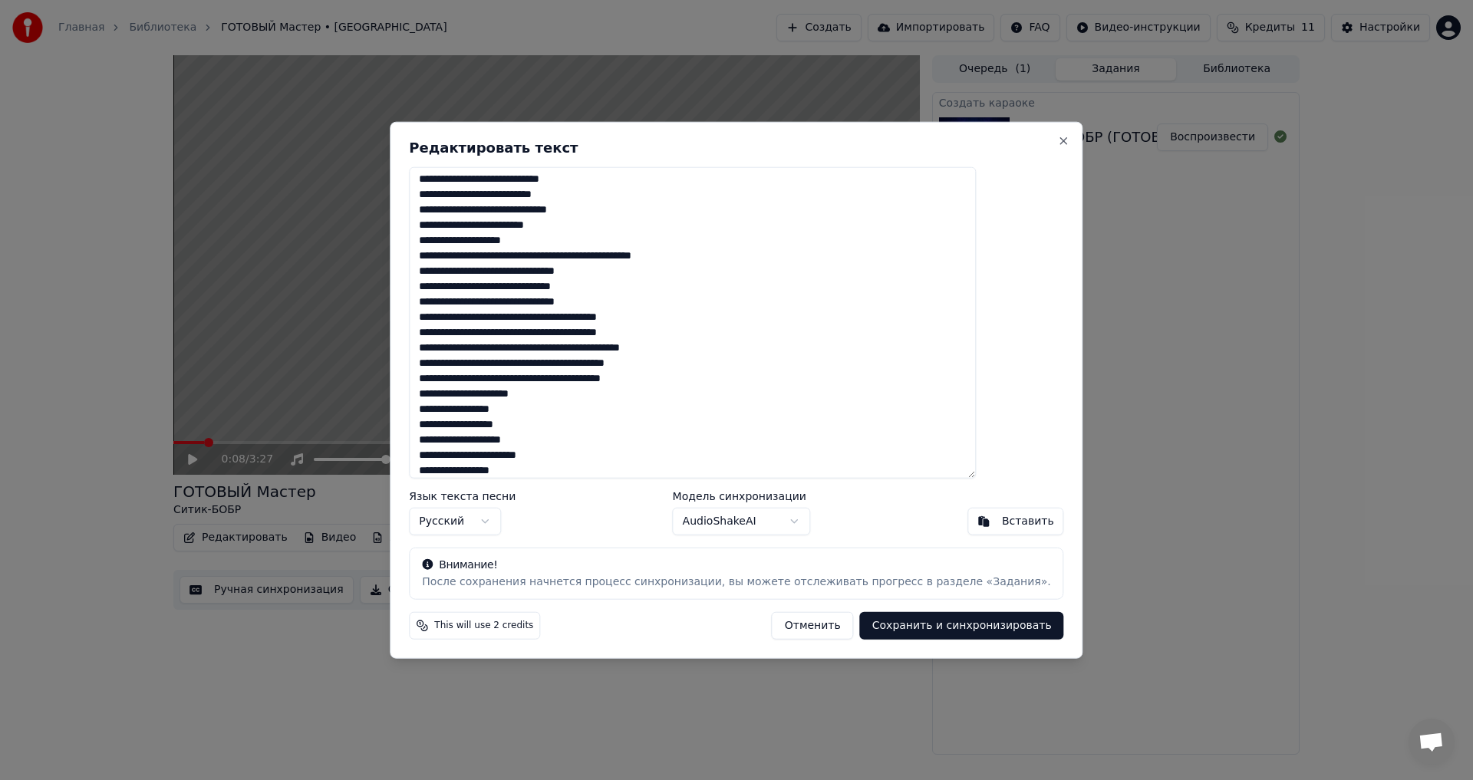
scroll to position [94, 0]
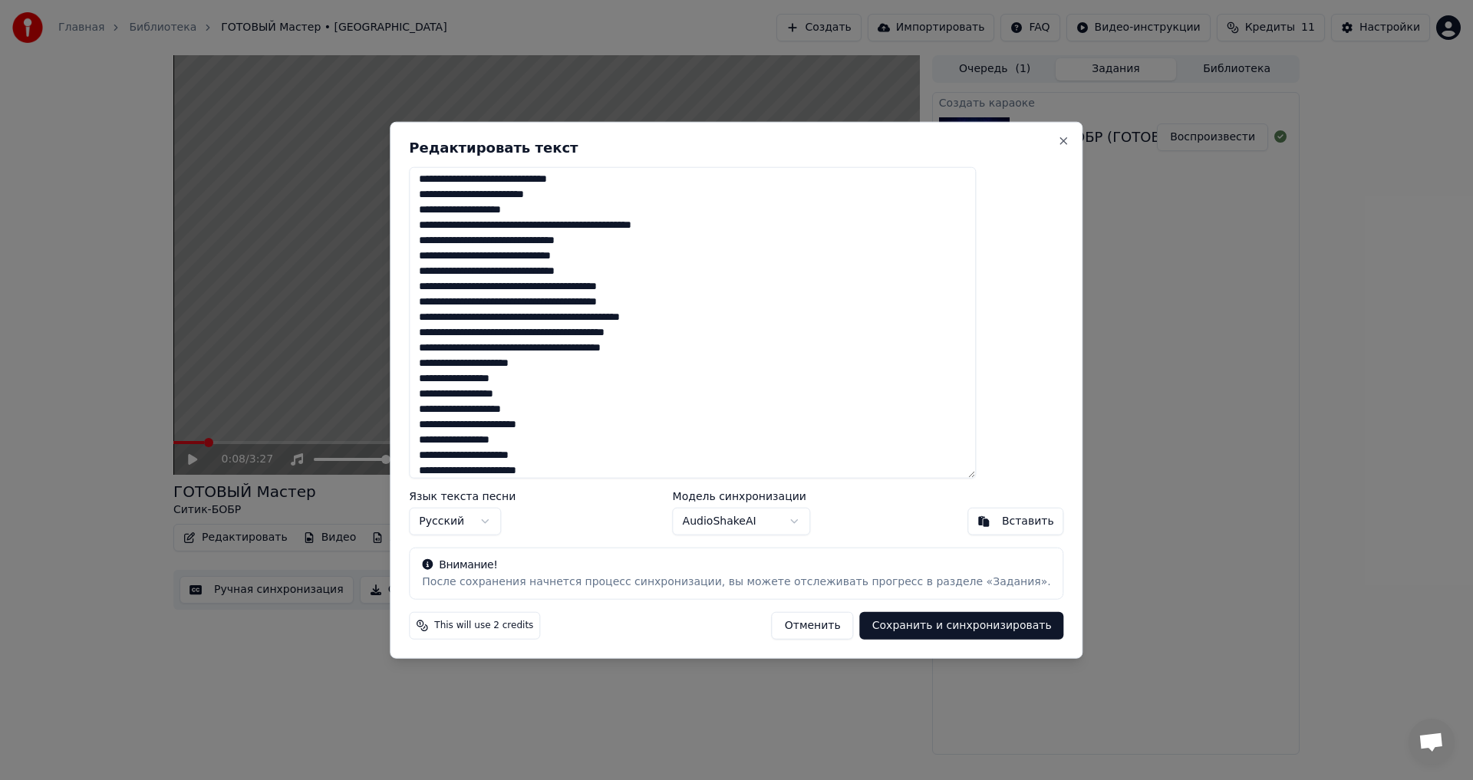
type textarea "**********"
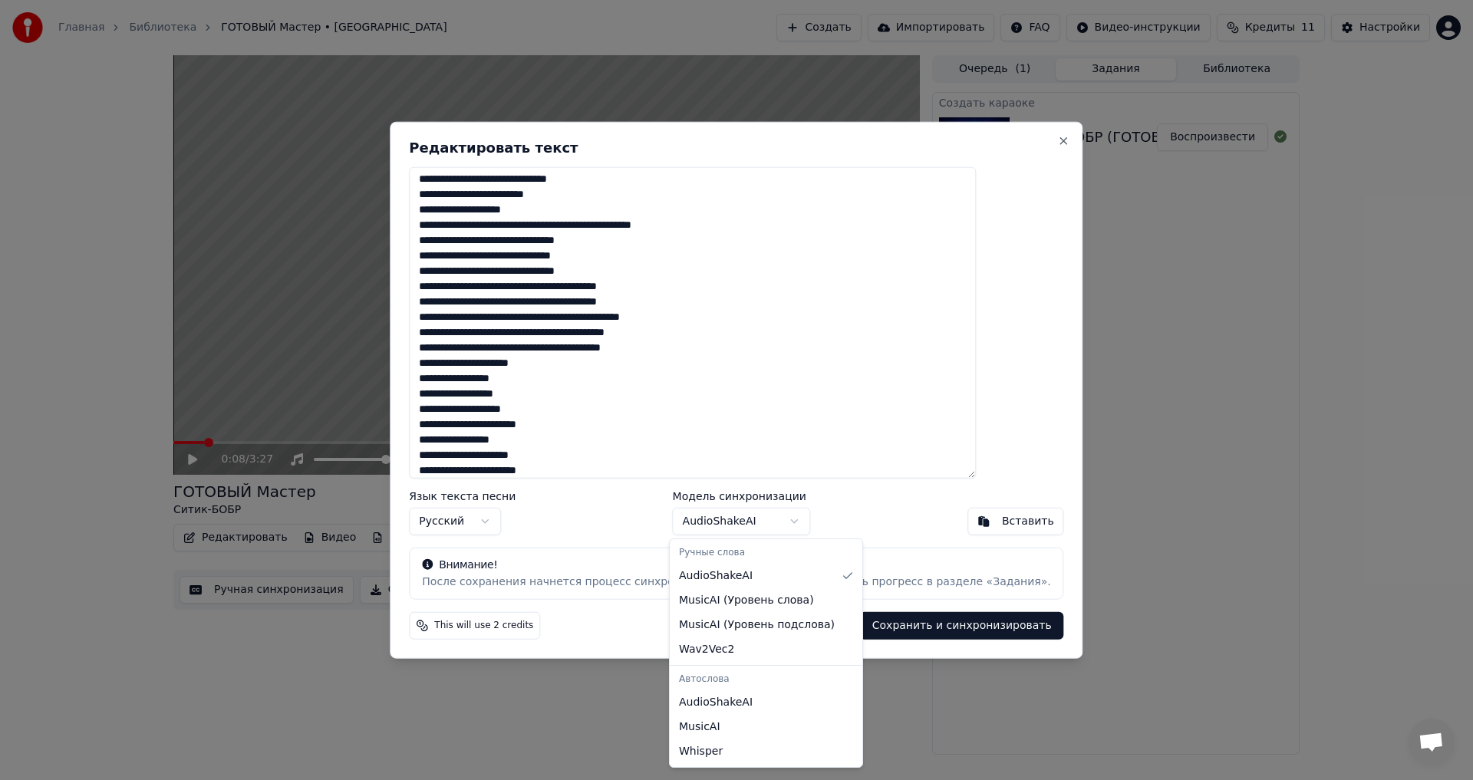
click at [776, 521] on body "Главная Библиотека ГОТОВЫЙ Мастер • Ситик-БОБР Создать Импортировать FAQ Видео-…" at bounding box center [736, 390] width 1473 height 780
click at [773, 521] on body "Главная Библиотека ГОТОВЫЙ Мастер • Ситик-БОБР Создать Импортировать FAQ Видео-…" at bounding box center [736, 390] width 1473 height 780
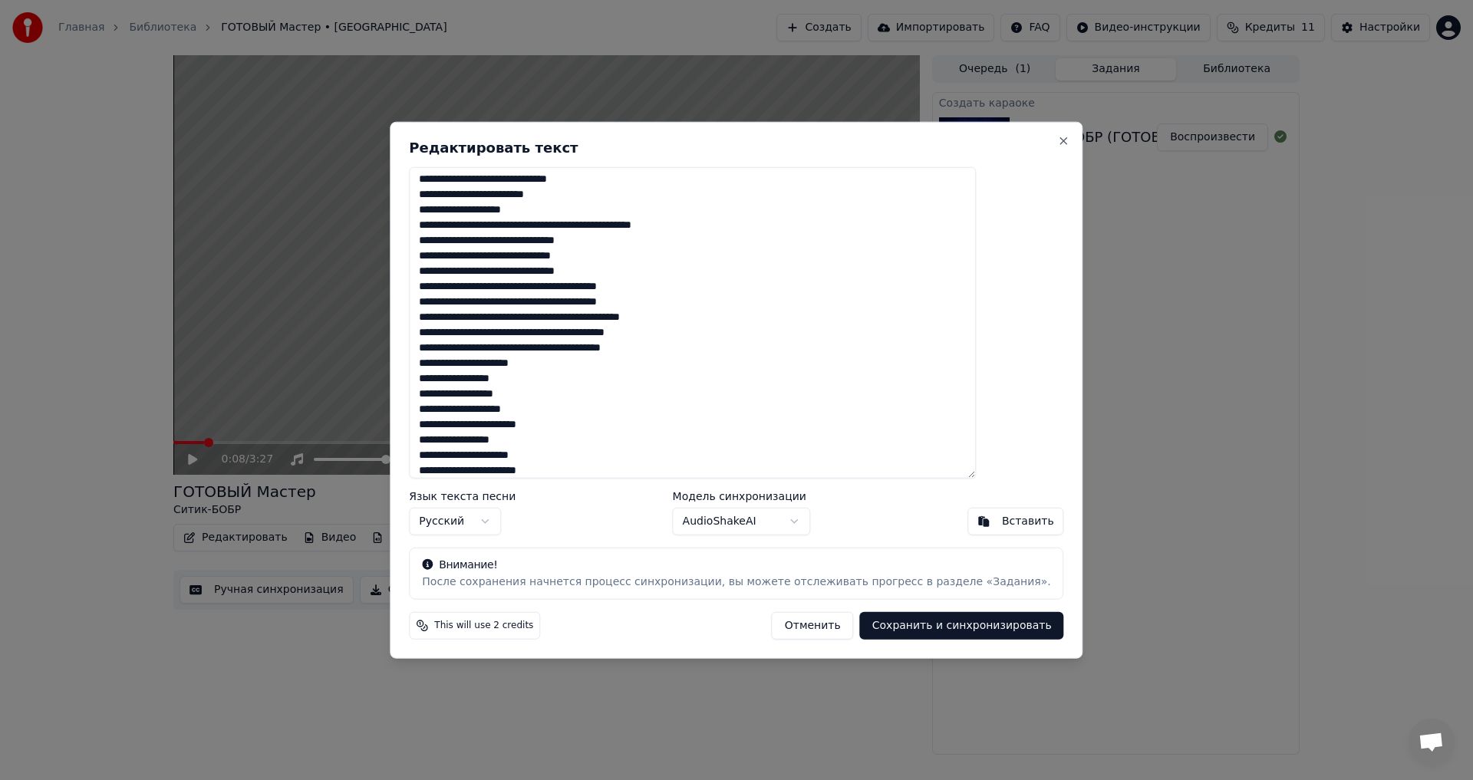
click at [898, 627] on button "Сохранить и синхронизировать" at bounding box center [962, 626] width 204 height 28
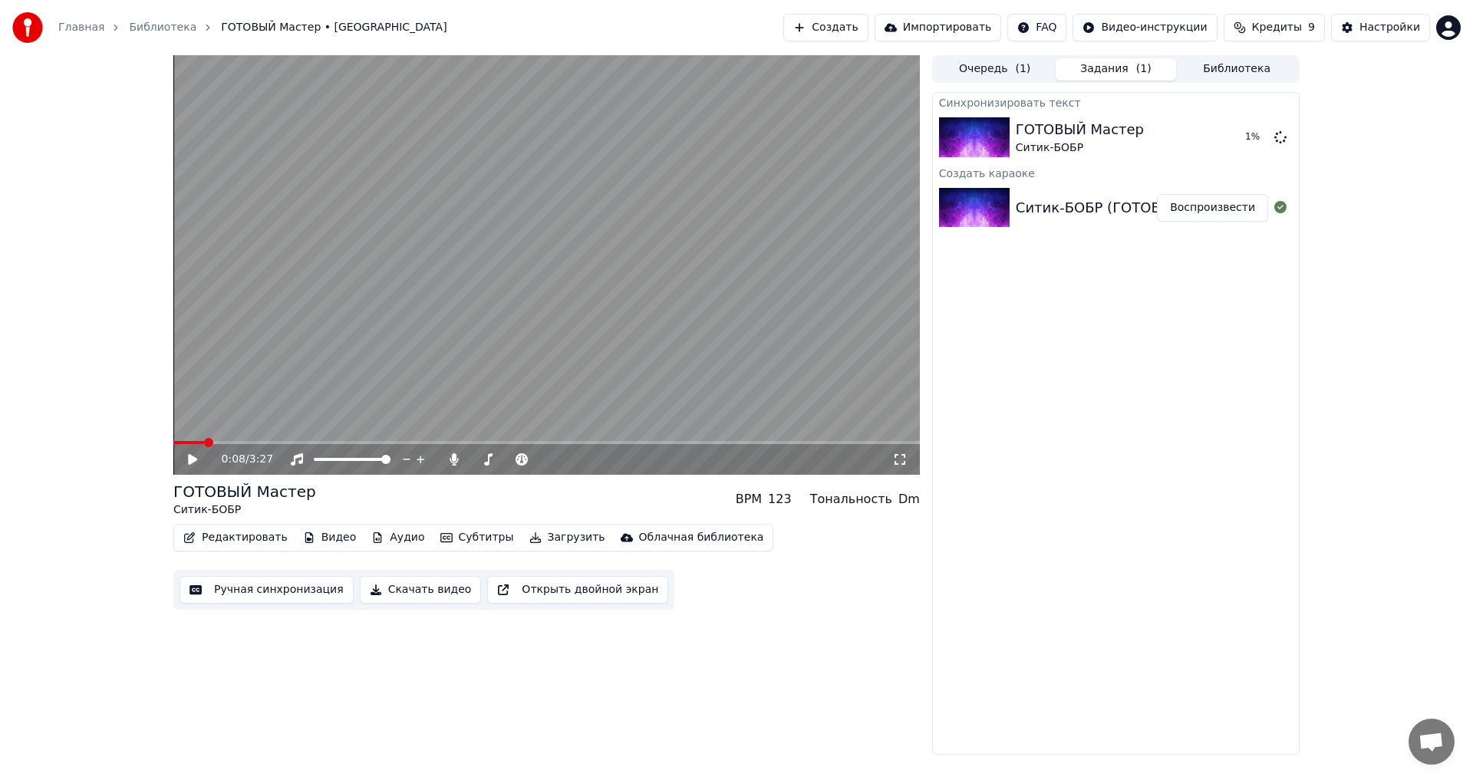
click at [286, 588] on button "Ручная синхронизация" at bounding box center [267, 590] width 174 height 28
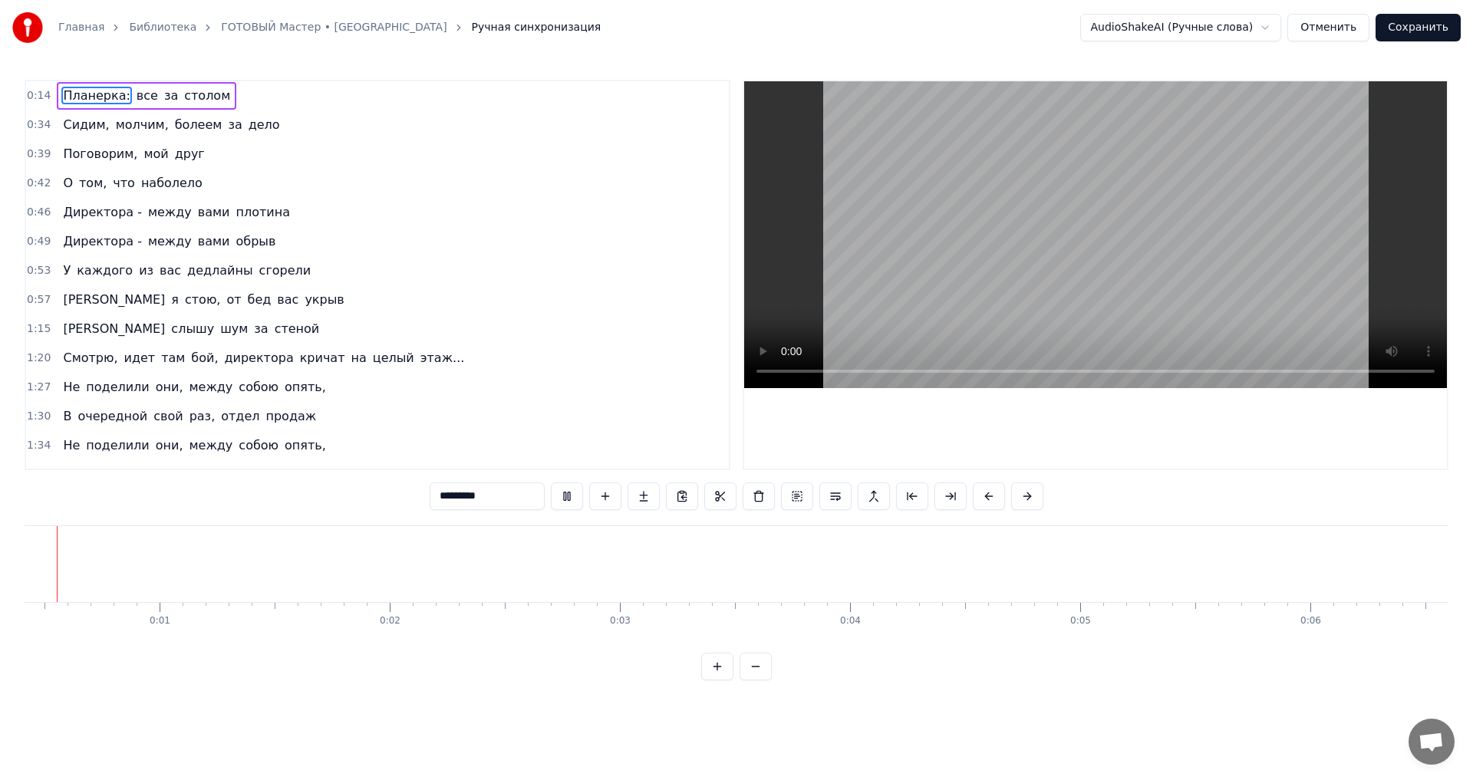
scroll to position [0, 30]
drag, startPoint x: 998, startPoint y: 178, endPoint x: 1010, endPoint y: 147, distance: 33.8
click at [999, 177] on video at bounding box center [1095, 234] width 703 height 307
click at [1011, 146] on video at bounding box center [1095, 234] width 703 height 307
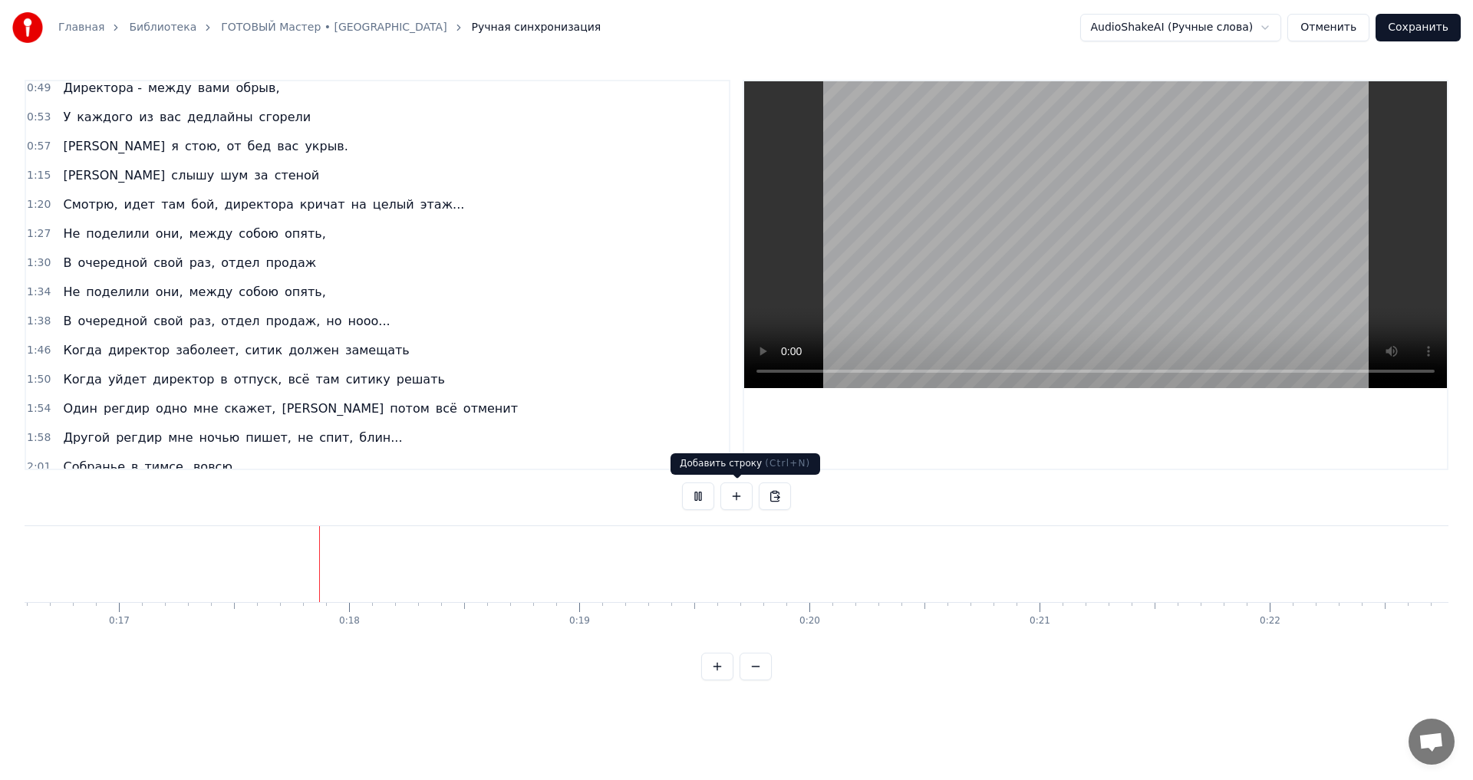
scroll to position [0, 3872]
click at [693, 501] on button at bounding box center [698, 497] width 32 height 28
click at [746, 680] on button at bounding box center [756, 667] width 32 height 28
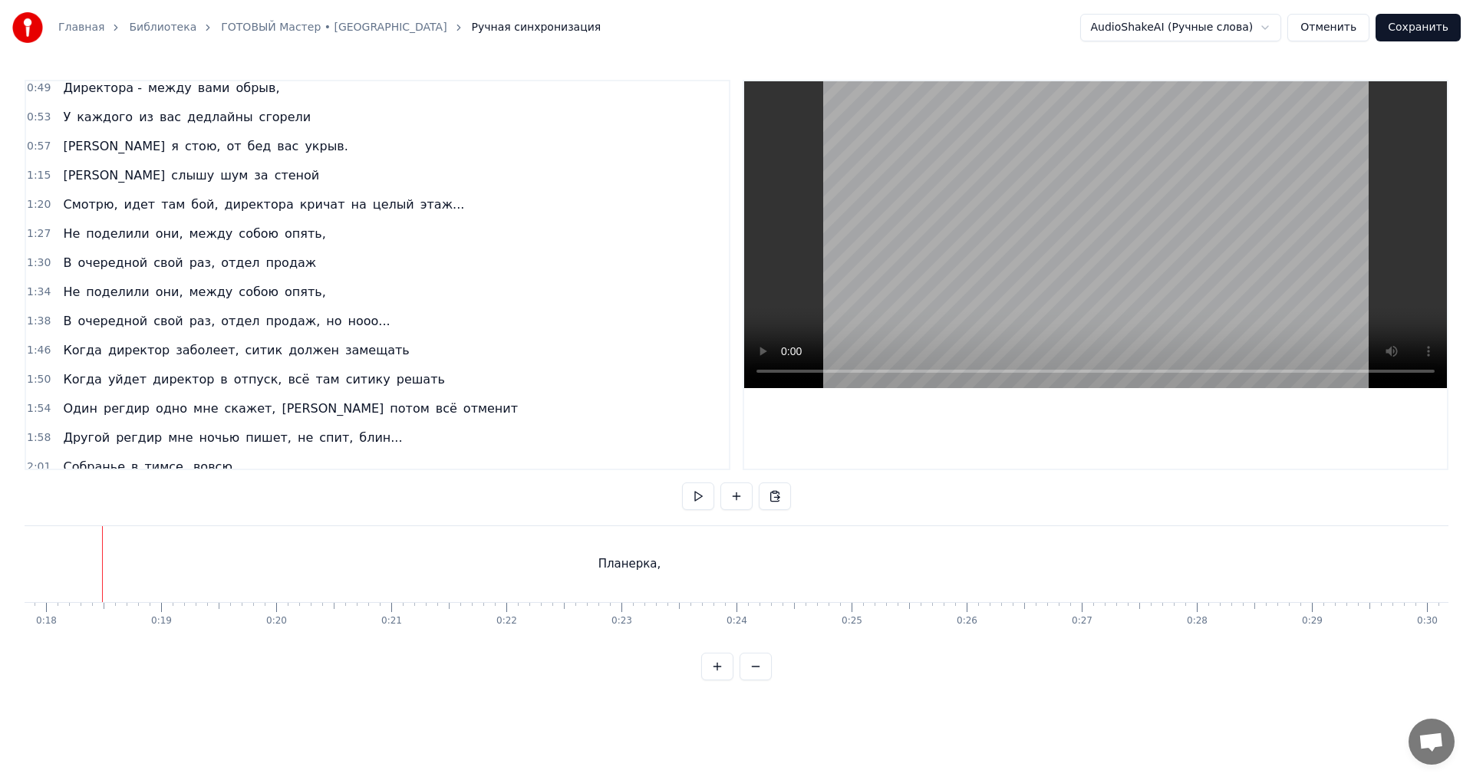
click at [741, 680] on button at bounding box center [756, 667] width 32 height 28
click at [240, 541] on div "Планерка," at bounding box center [453, 564] width 1319 height 76
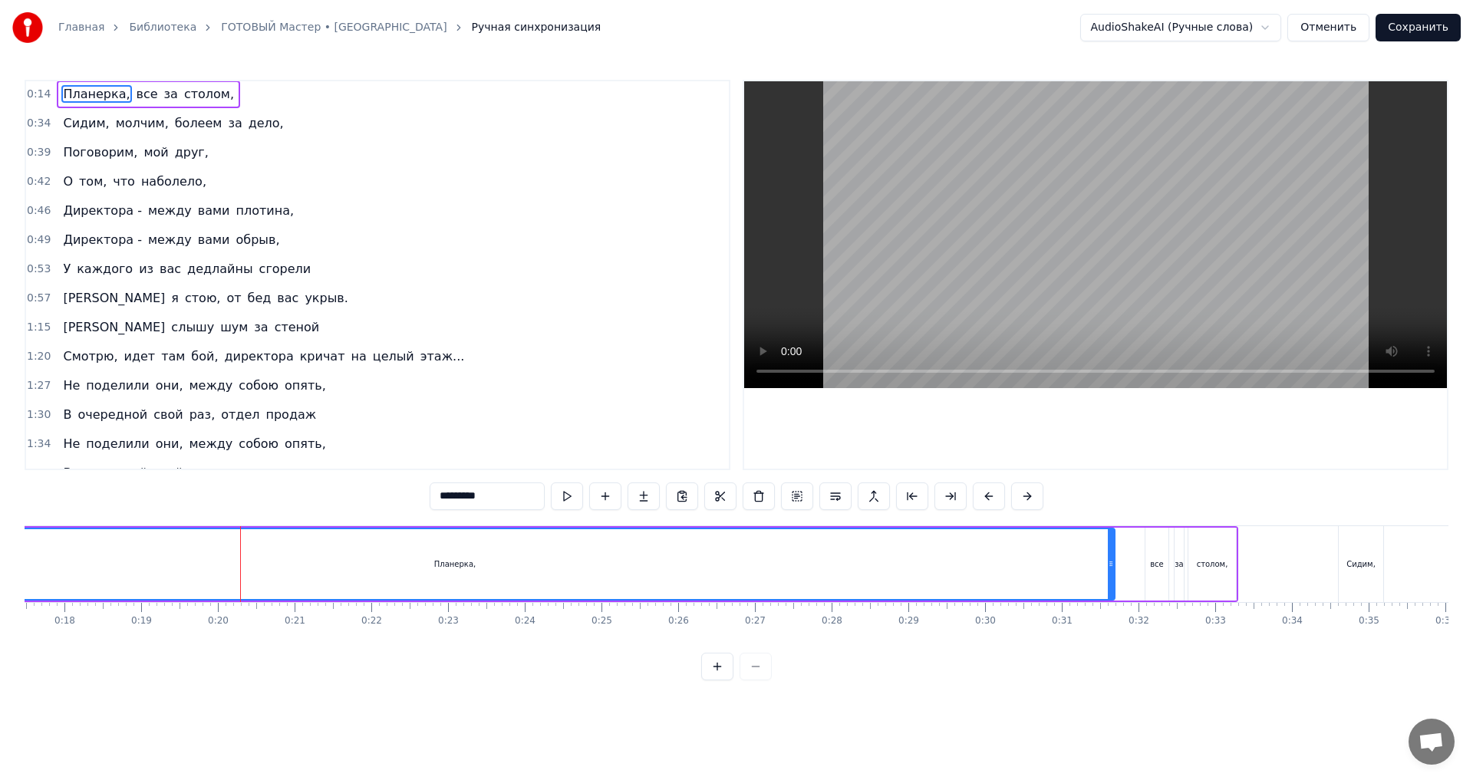
scroll to position [0, 0]
click at [407, 562] on div "Планерка," at bounding box center [455, 564] width 1318 height 70
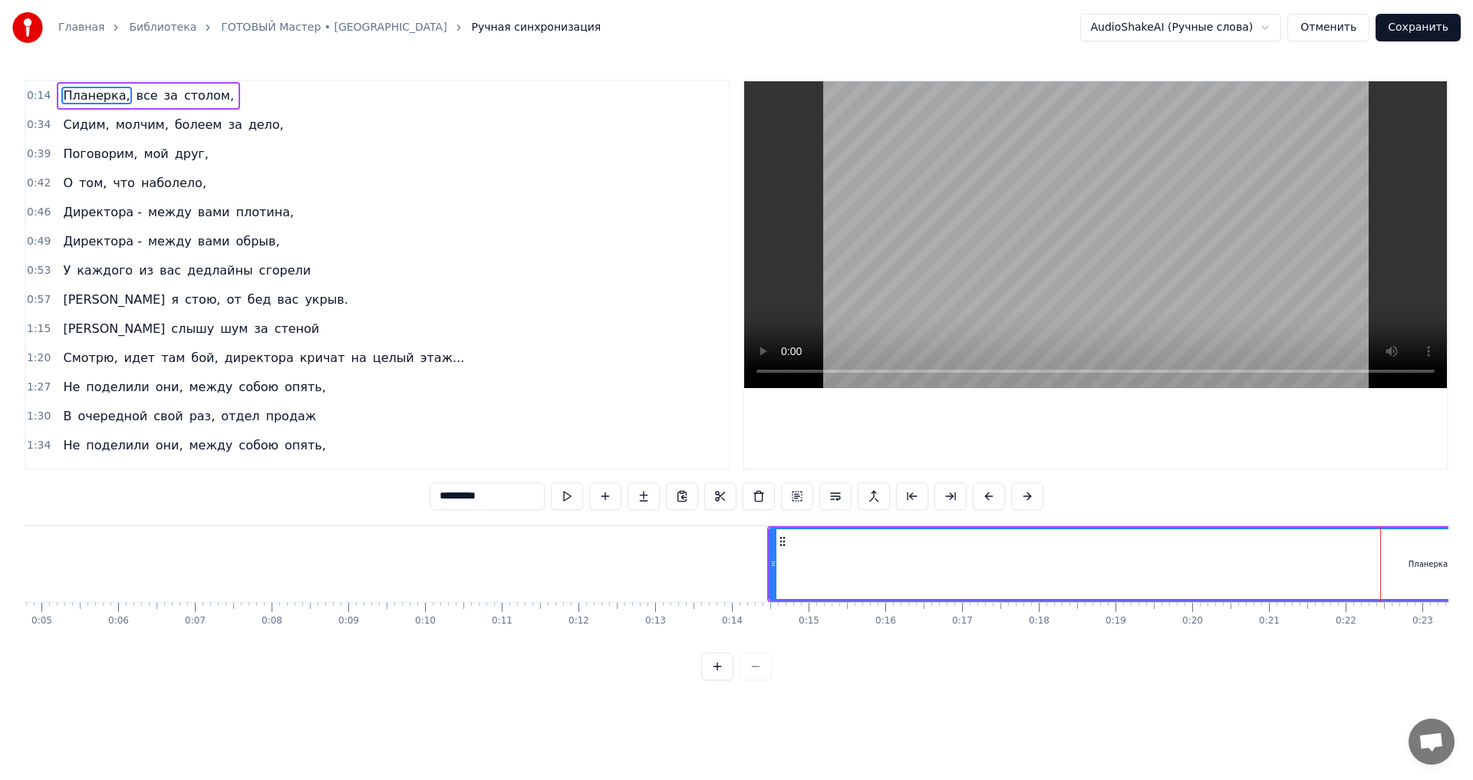
scroll to position [0, 367]
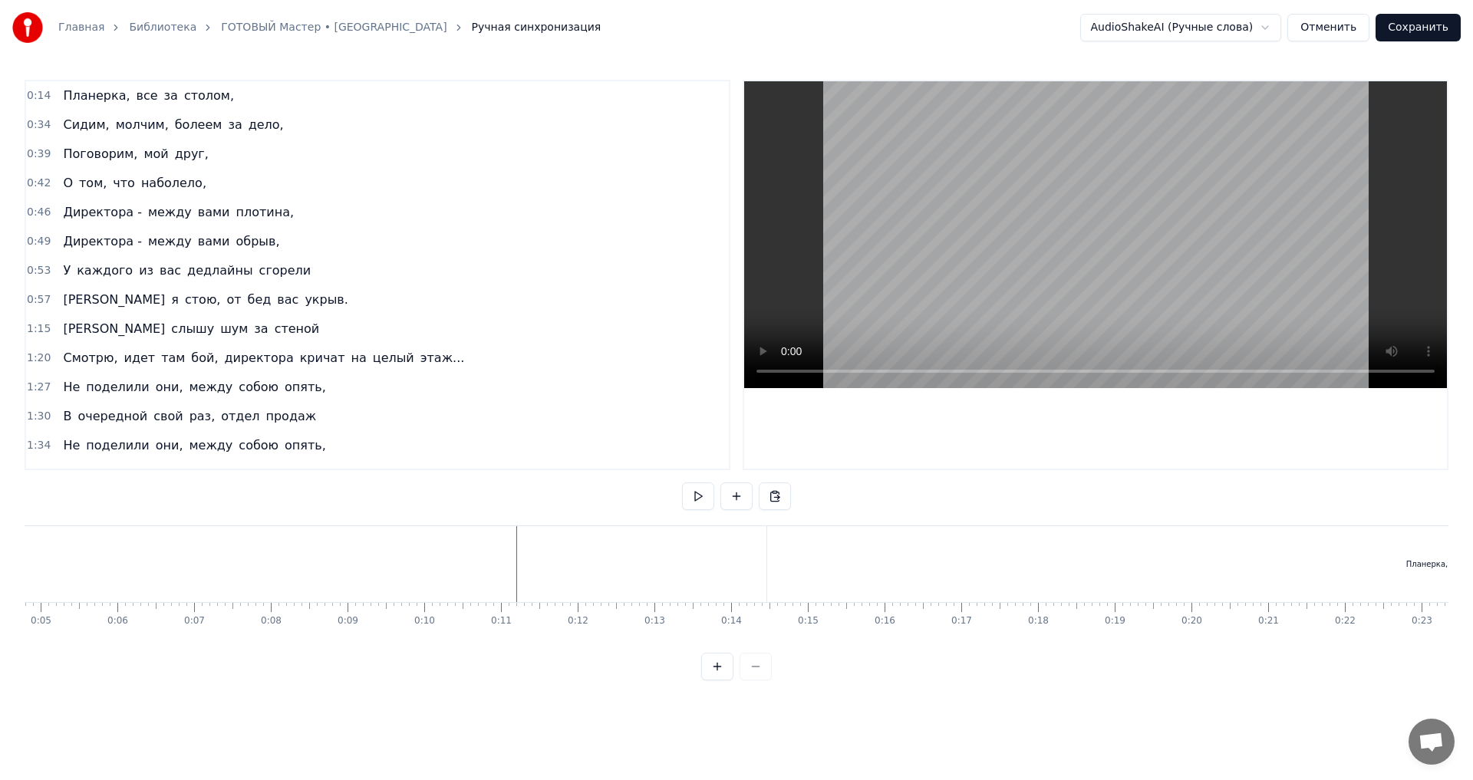
click at [432, 562] on div "Планерка," at bounding box center [430, 564] width 41 height 12
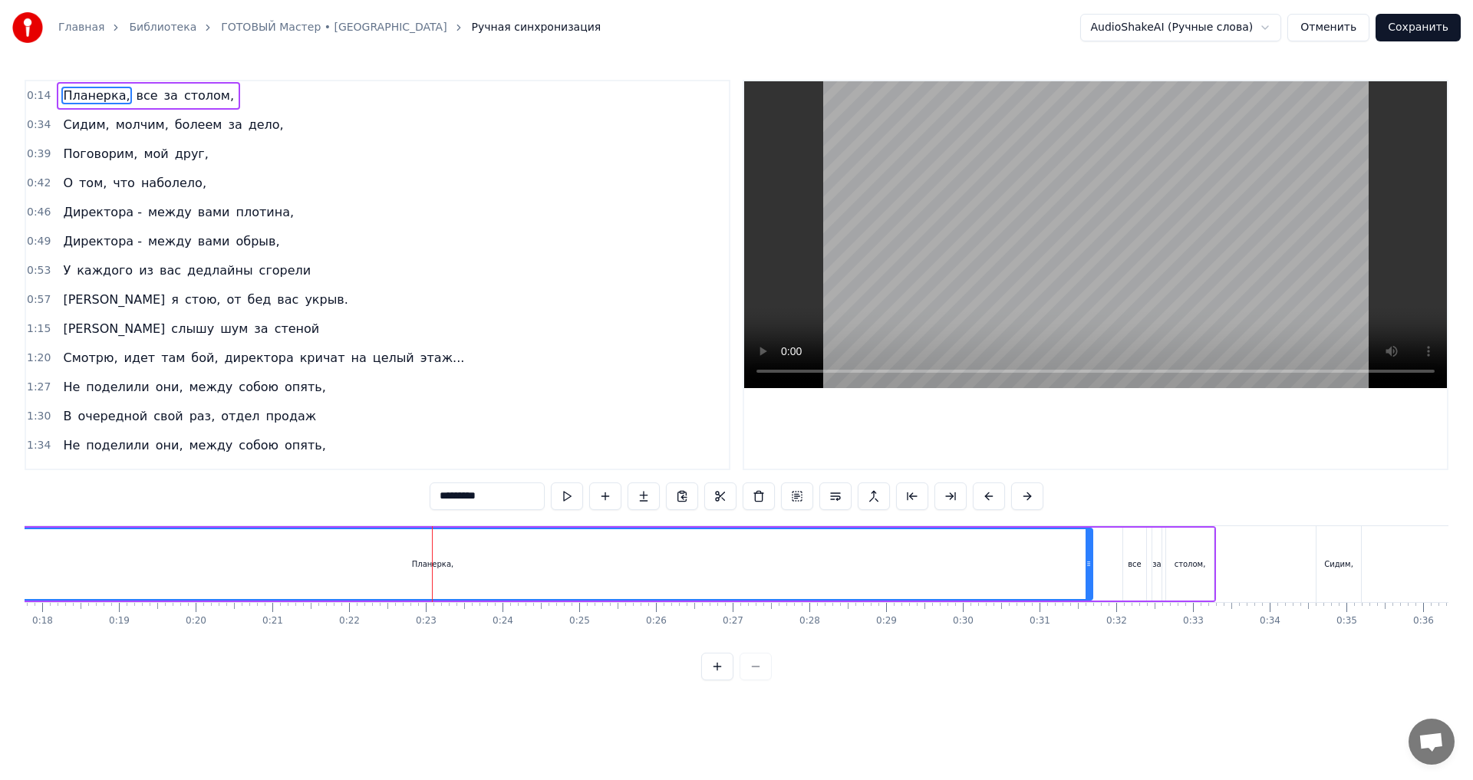
click at [44, 94] on span "0:14" at bounding box center [39, 95] width 24 height 15
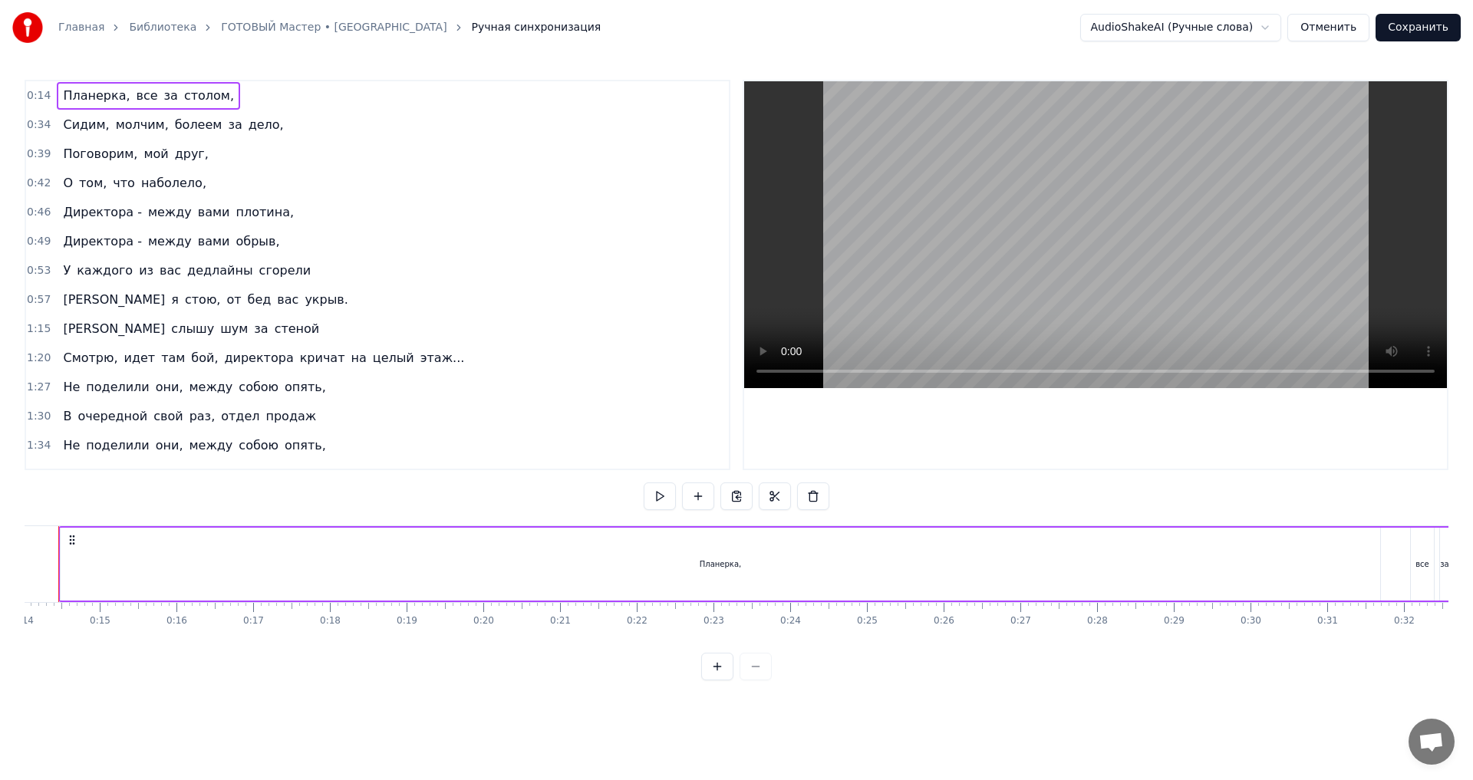
click at [40, 98] on span "0:14" at bounding box center [39, 95] width 24 height 15
drag, startPoint x: 298, startPoint y: 553, endPoint x: 590, endPoint y: 542, distance: 292.5
click at [590, 542] on div "Планерка," at bounding box center [763, 564] width 1319 height 73
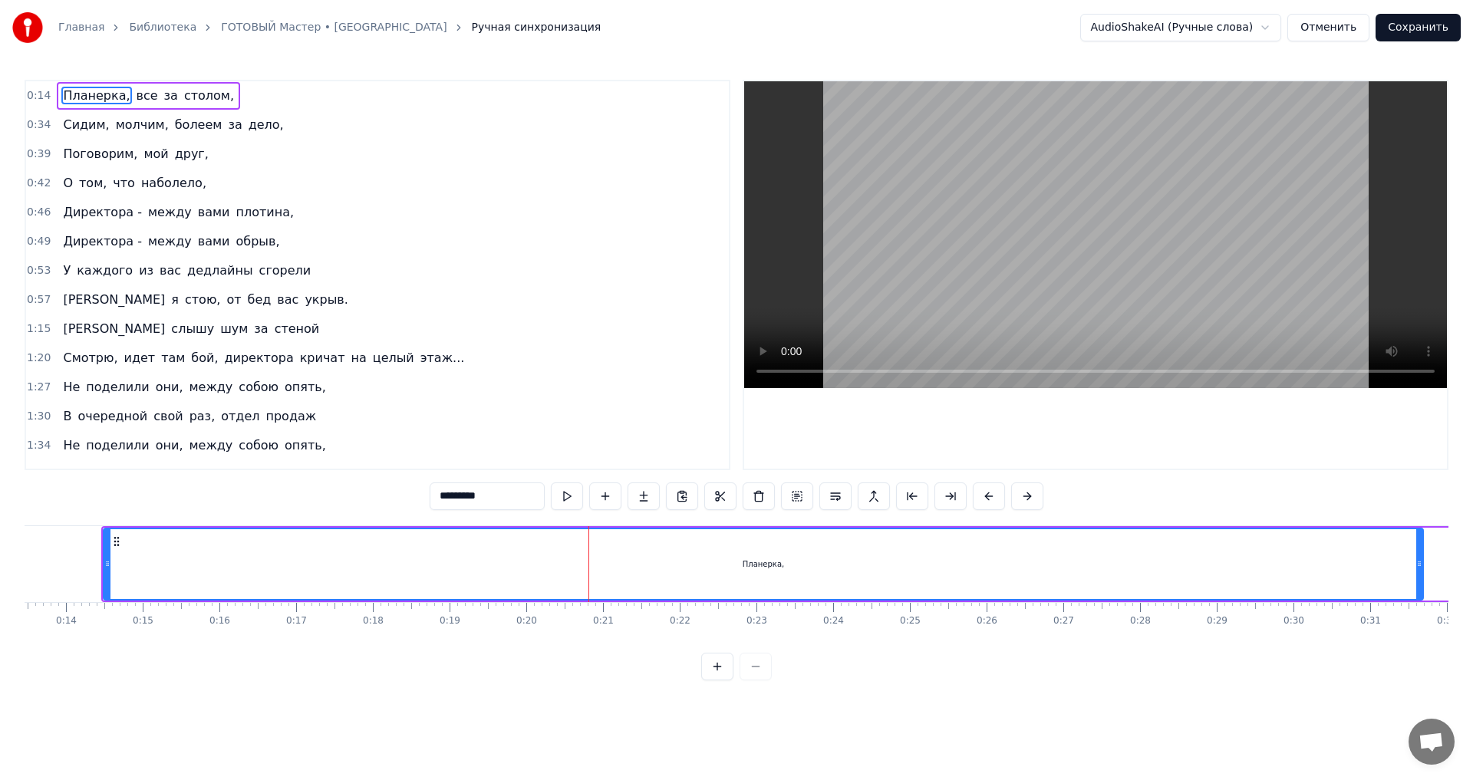
click at [314, 531] on div "Планерка," at bounding box center [763, 564] width 1318 height 70
click at [105, 564] on icon at bounding box center [107, 564] width 6 height 12
click at [117, 535] on icon at bounding box center [116, 541] width 12 height 12
click at [120, 543] on icon at bounding box center [116, 541] width 12 height 12
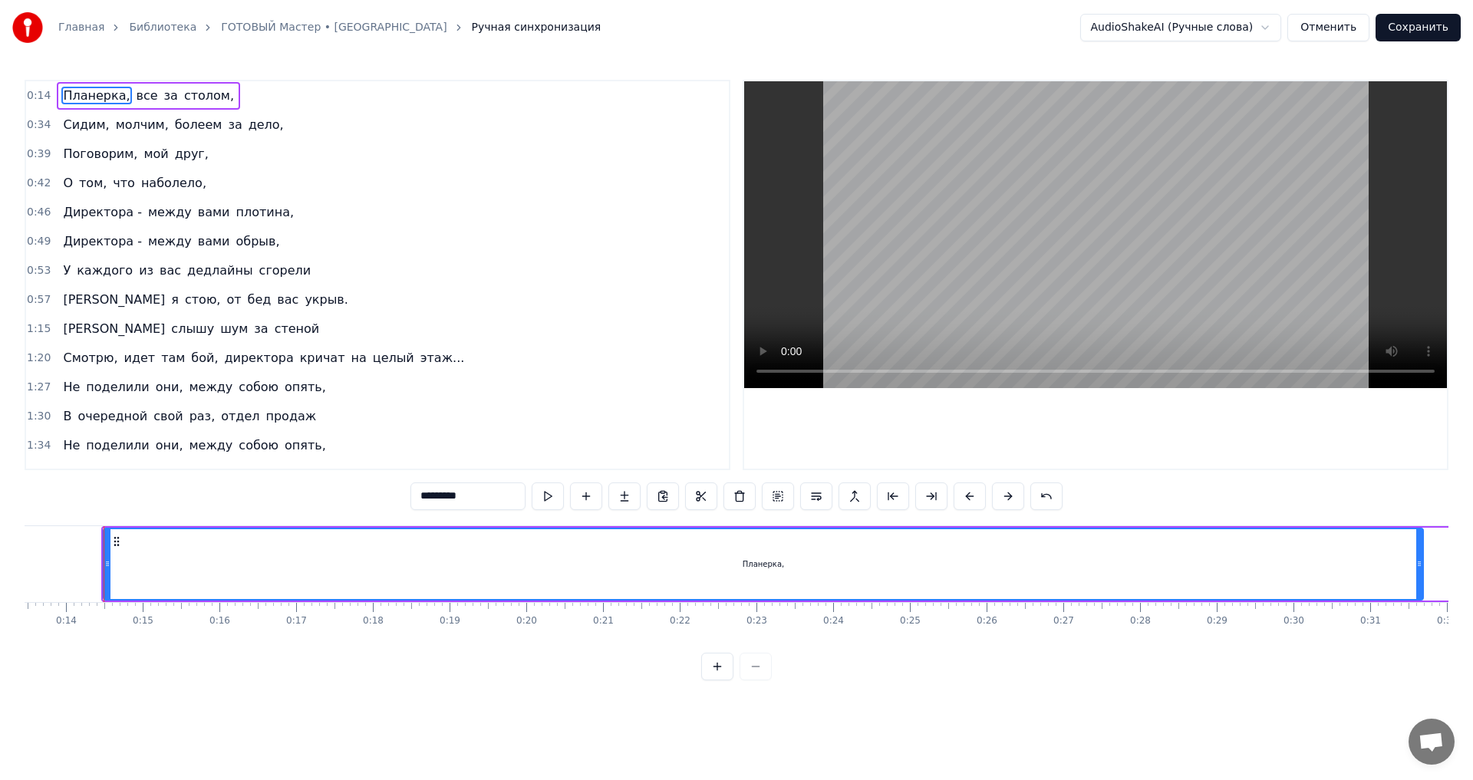
click at [107, 551] on div at bounding box center [107, 564] width 6 height 70
click at [226, 556] on div "Планерка," at bounding box center [763, 564] width 1318 height 70
click at [908, 532] on div "Планерка," at bounding box center [763, 564] width 1318 height 70
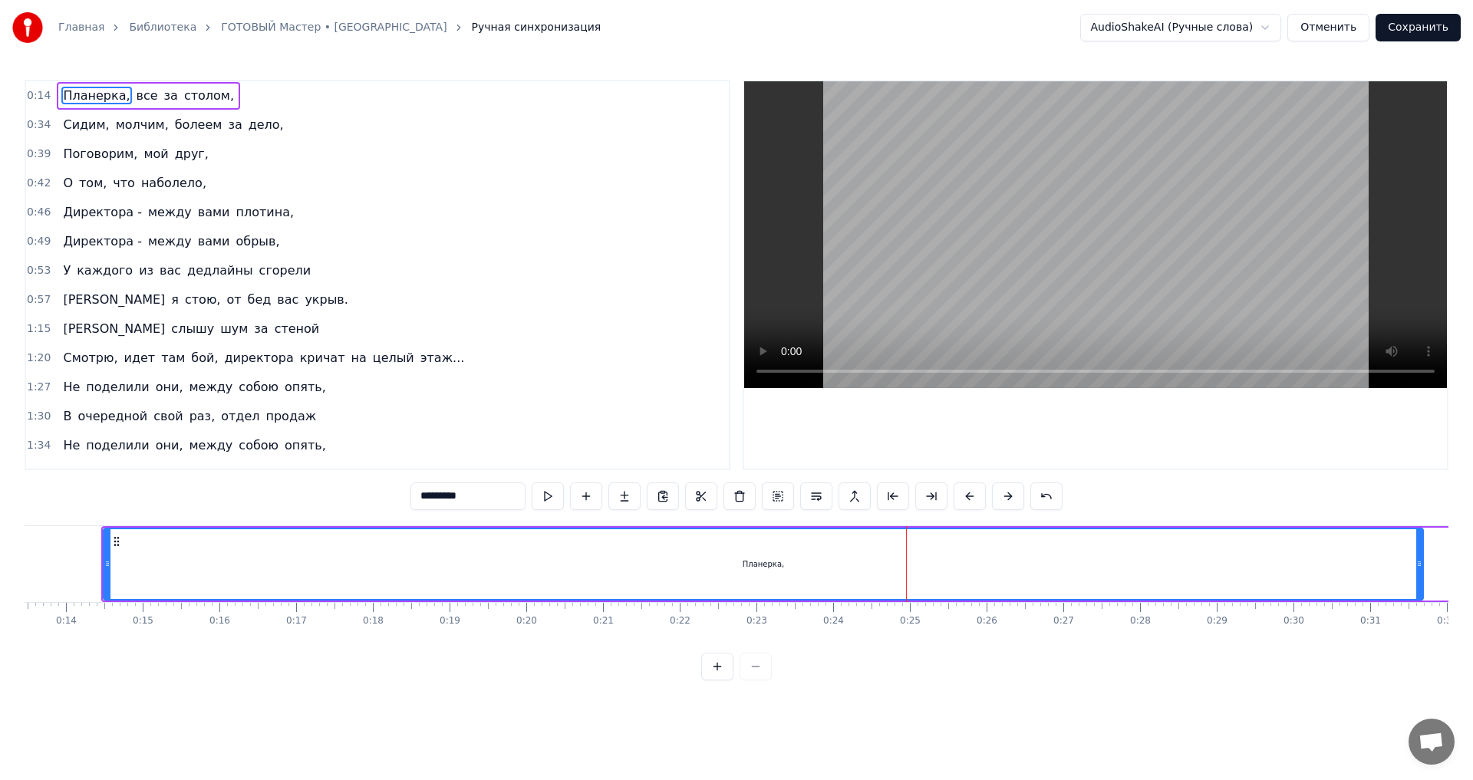
click at [1416, 565] on icon at bounding box center [1419, 564] width 6 height 12
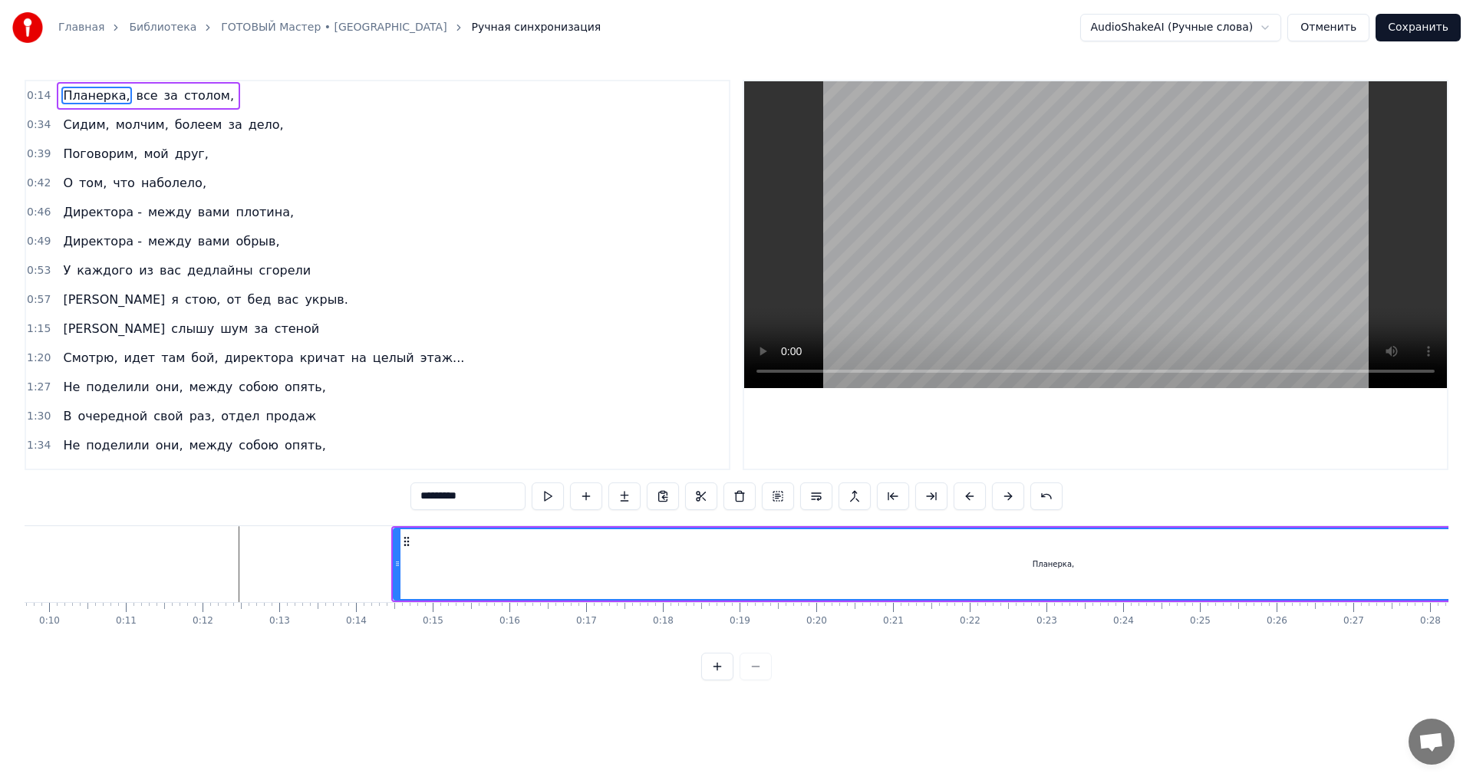
scroll to position [0, 760]
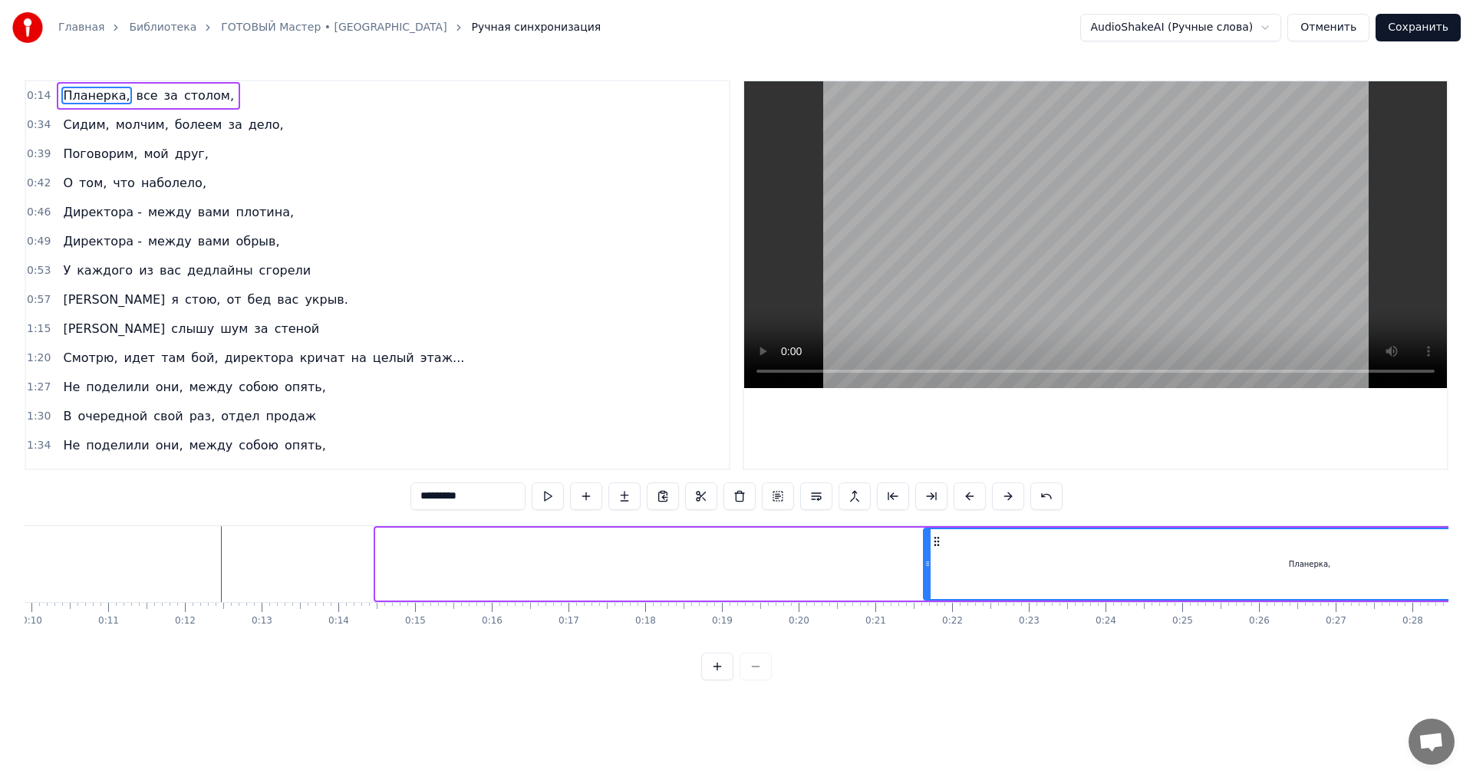
drag, startPoint x: 377, startPoint y: 565, endPoint x: 924, endPoint y: 558, distance: 547.8
click at [924, 558] on icon at bounding box center [927, 564] width 6 height 12
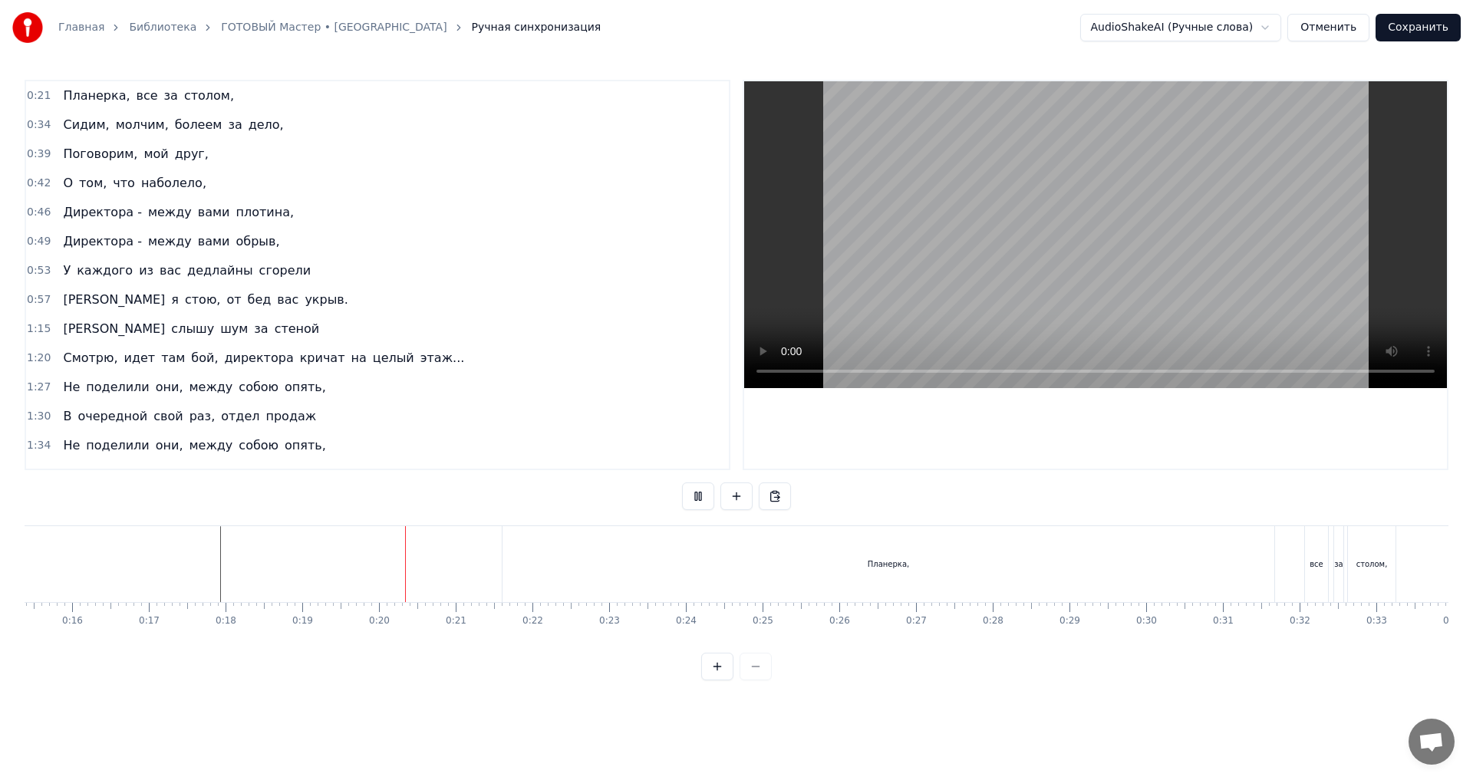
scroll to position [0, 1163]
click at [527, 564] on div "Планерка," at bounding box center [905, 564] width 772 height 76
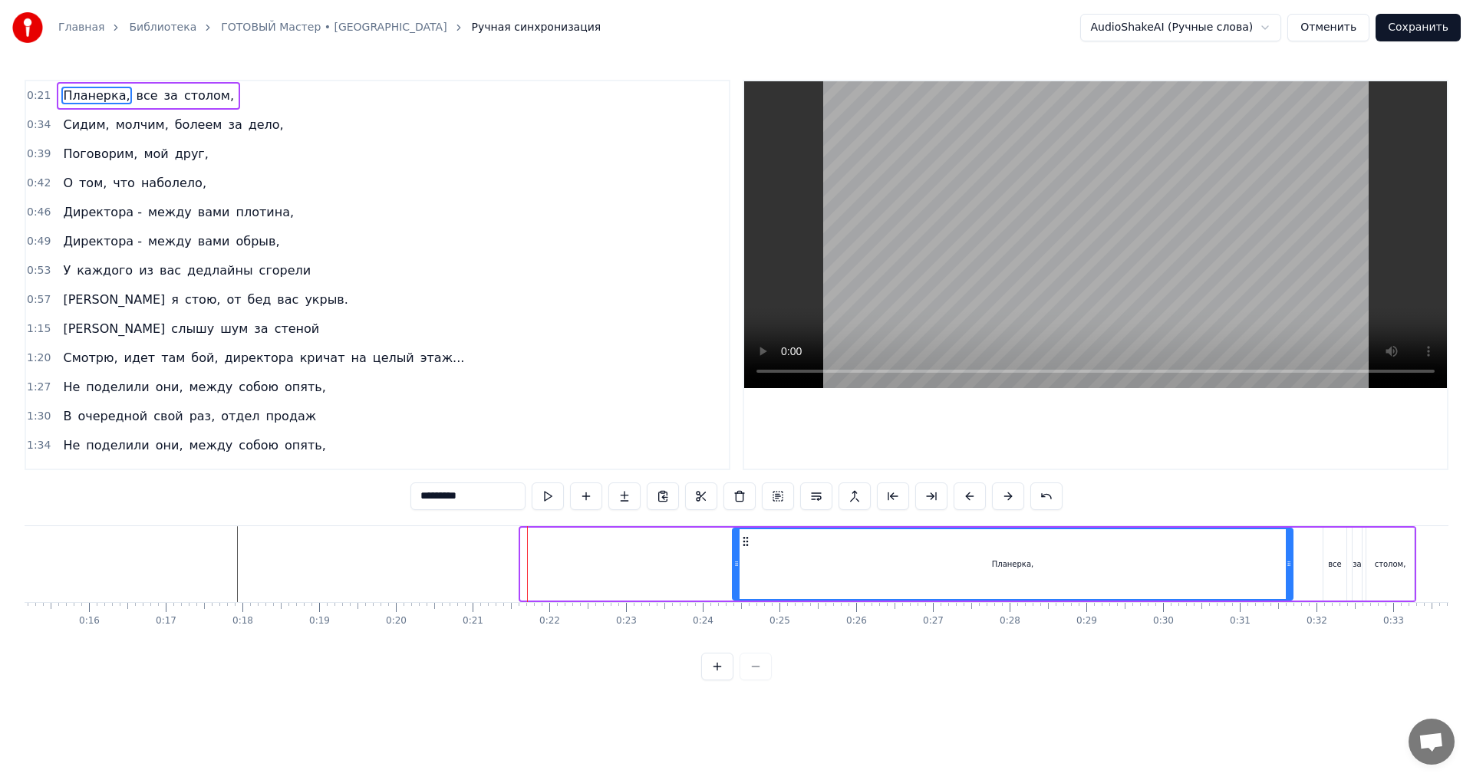
drag, startPoint x: 525, startPoint y: 562, endPoint x: 736, endPoint y: 574, distance: 212.0
click at [736, 574] on div at bounding box center [736, 564] width 6 height 70
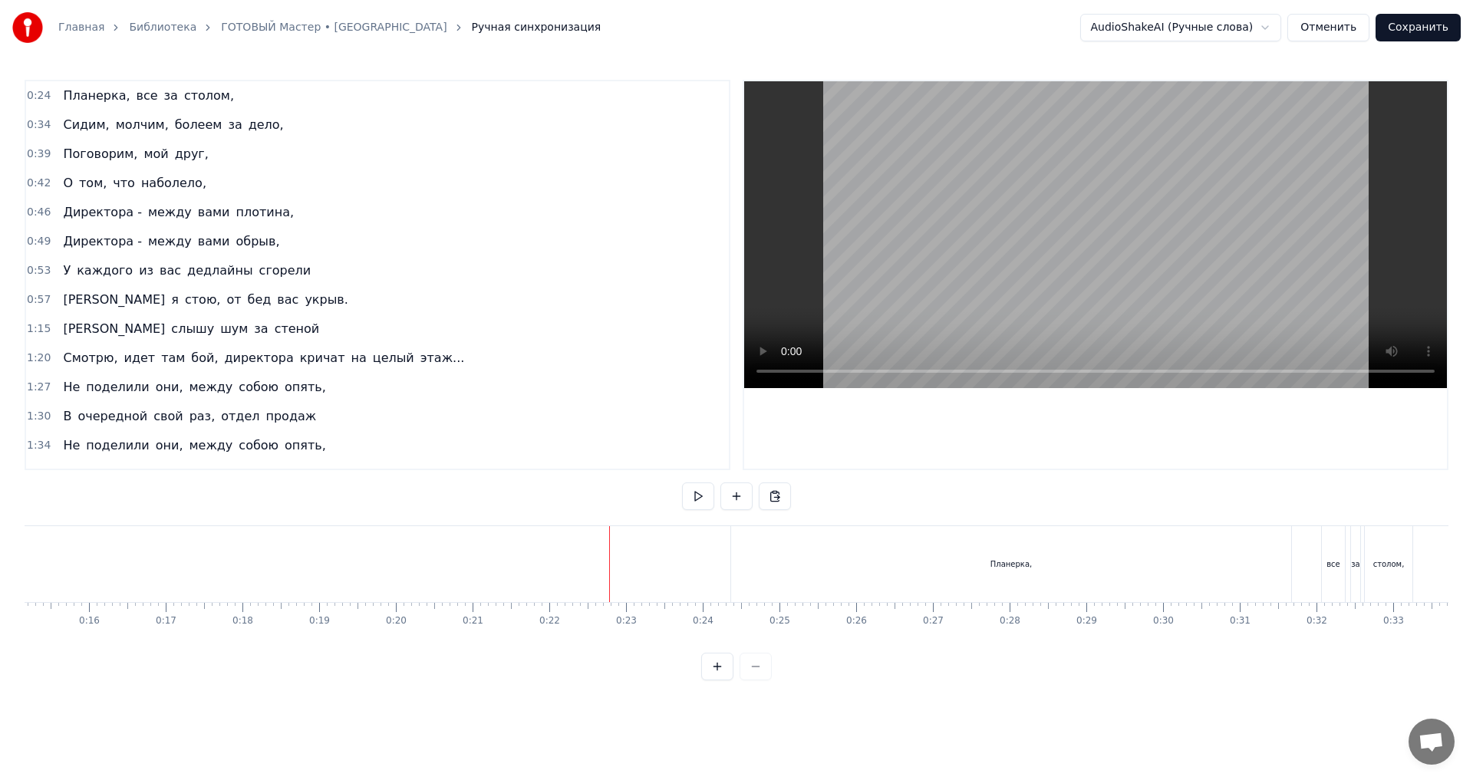
click at [1067, 580] on div "Планерка," at bounding box center [1011, 564] width 560 height 76
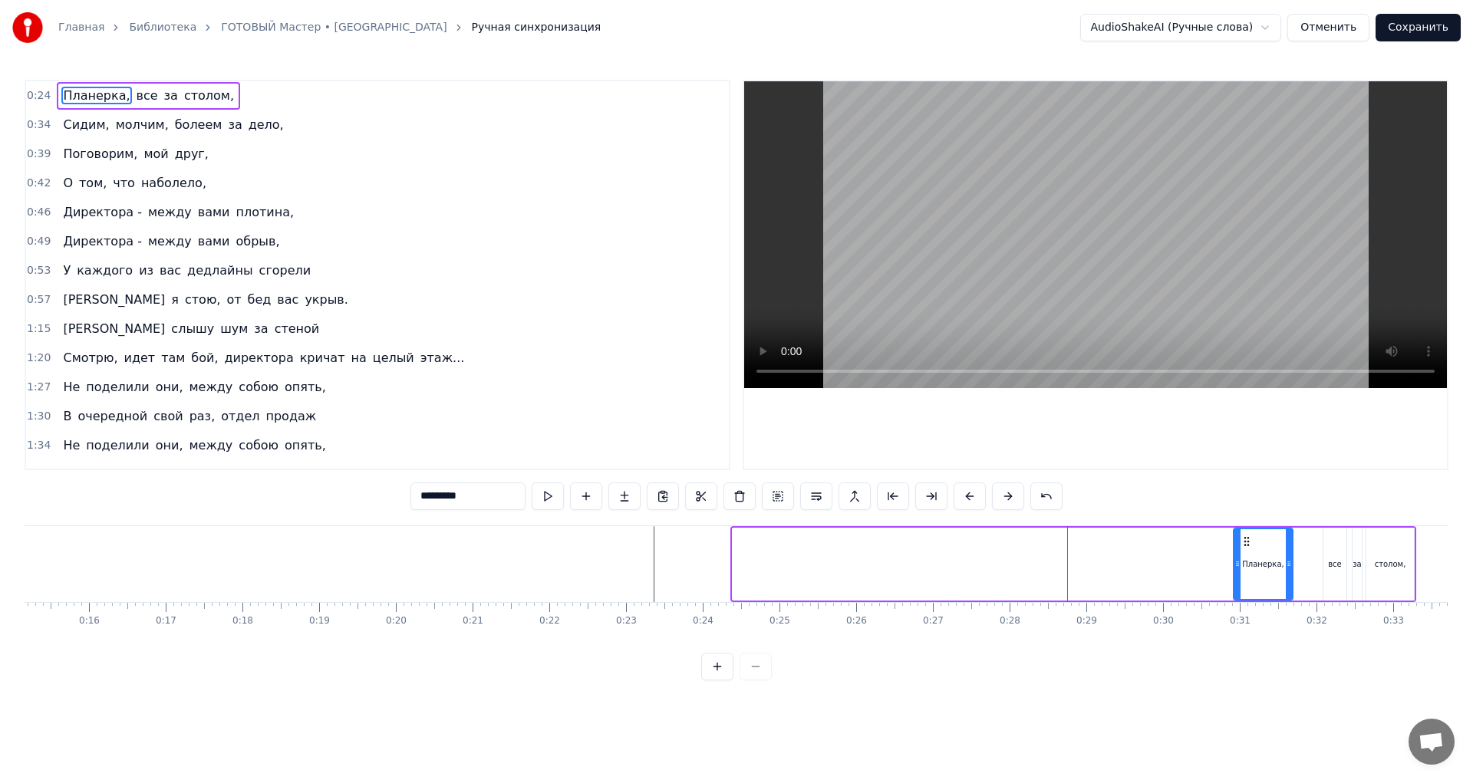
drag, startPoint x: 733, startPoint y: 565, endPoint x: 1234, endPoint y: 578, distance: 501.1
click at [1234, 578] on div at bounding box center [1237, 564] width 6 height 70
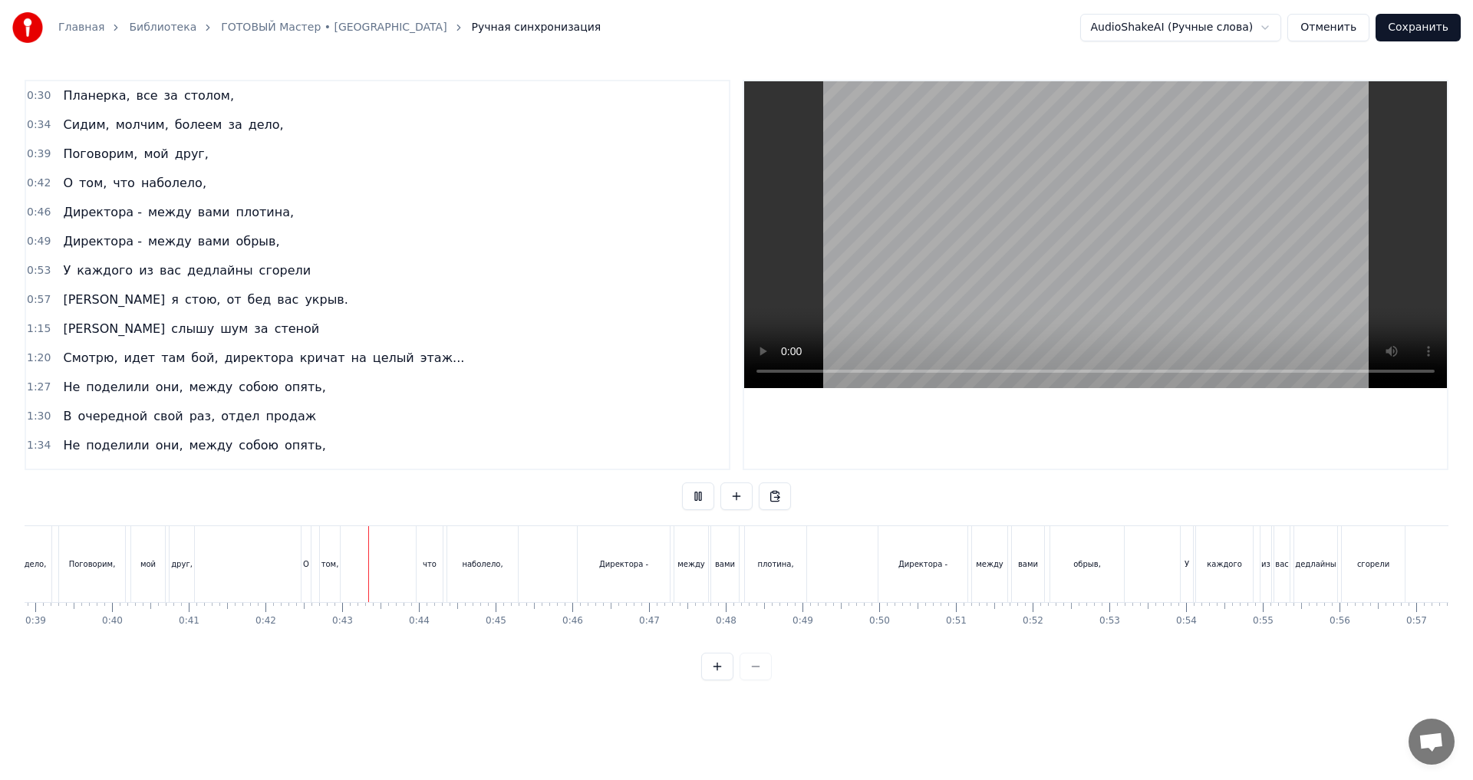
scroll to position [0, 2998]
click at [674, 574] on div "между" at bounding box center [674, 564] width 34 height 76
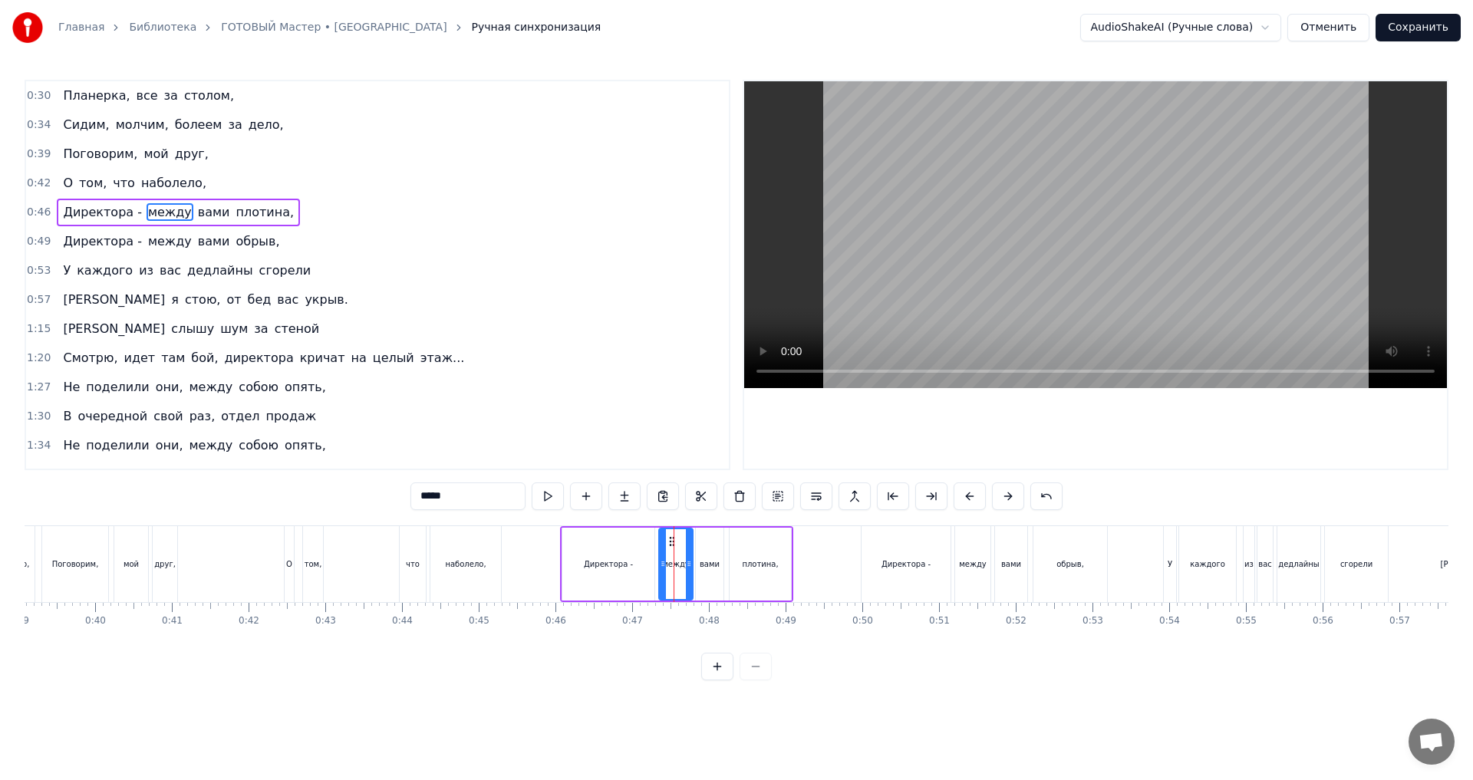
click at [676, 558] on div "между" at bounding box center [676, 564] width 28 height 12
click at [124, 209] on span "Директора -" at bounding box center [102, 212] width 82 height 18
click at [125, 214] on span "Директора -" at bounding box center [102, 212] width 82 height 18
click at [479, 493] on input "**********" at bounding box center [467, 497] width 115 height 28
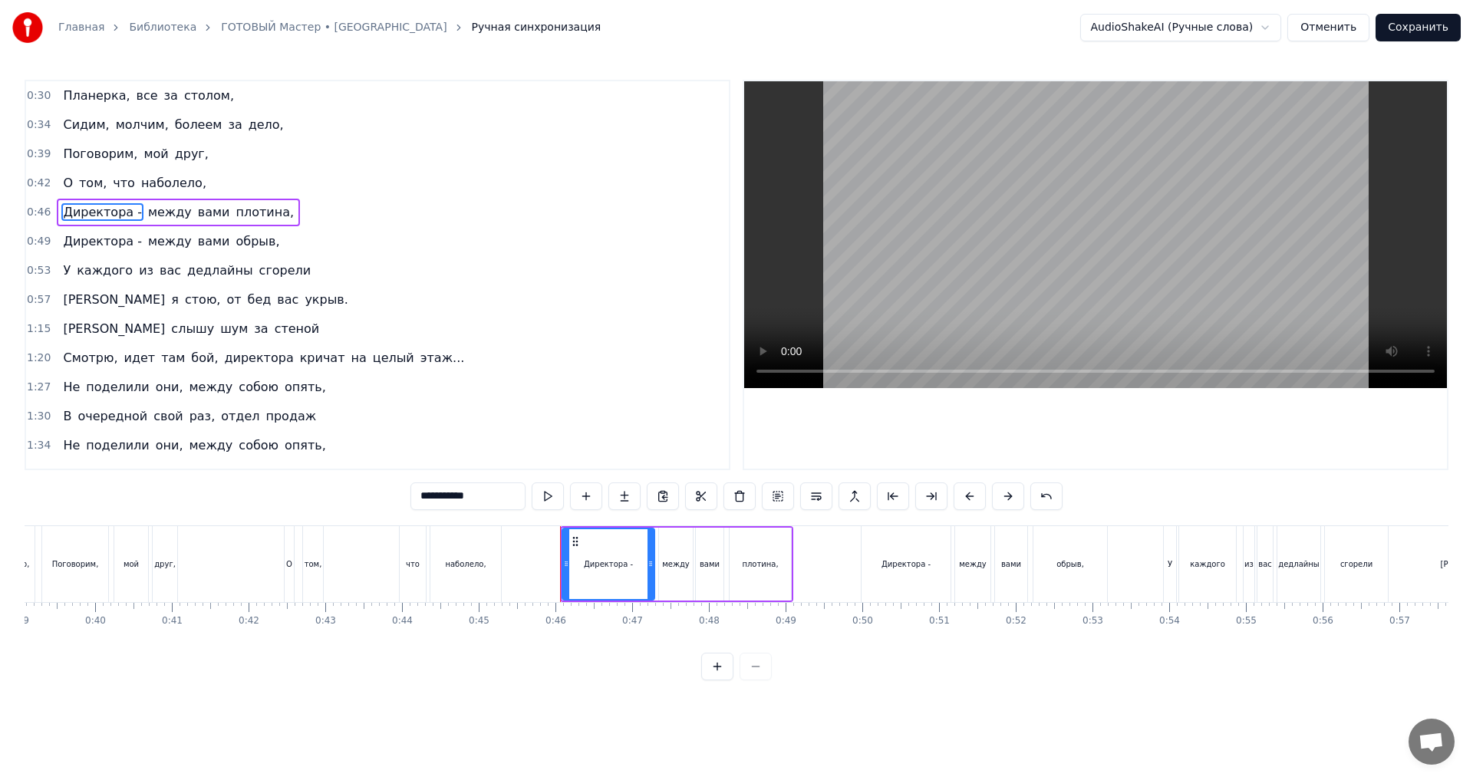
click at [489, 495] on input "**********" at bounding box center [467, 497] width 115 height 28
type input "**********"
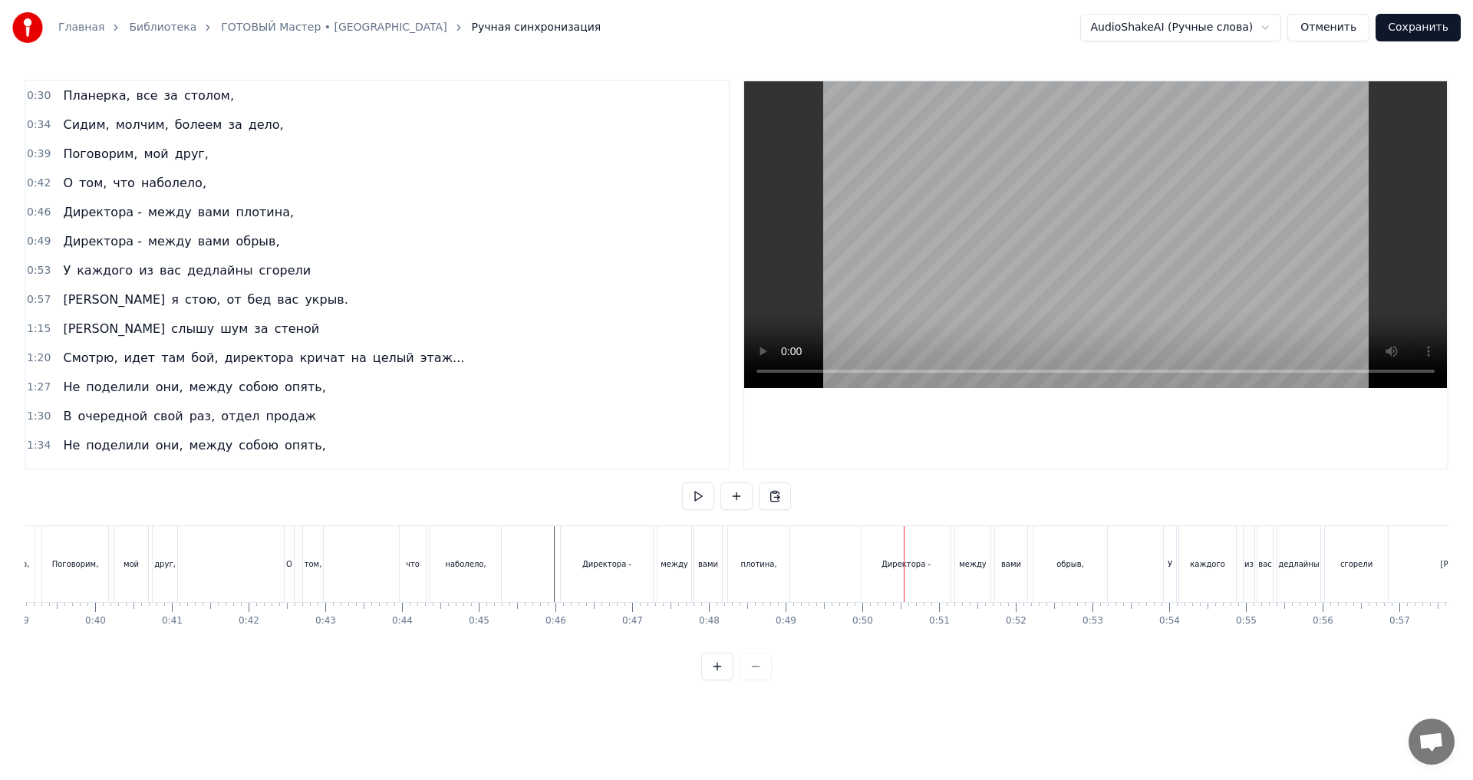
click at [901, 559] on div "Директора -" at bounding box center [905, 564] width 49 height 12
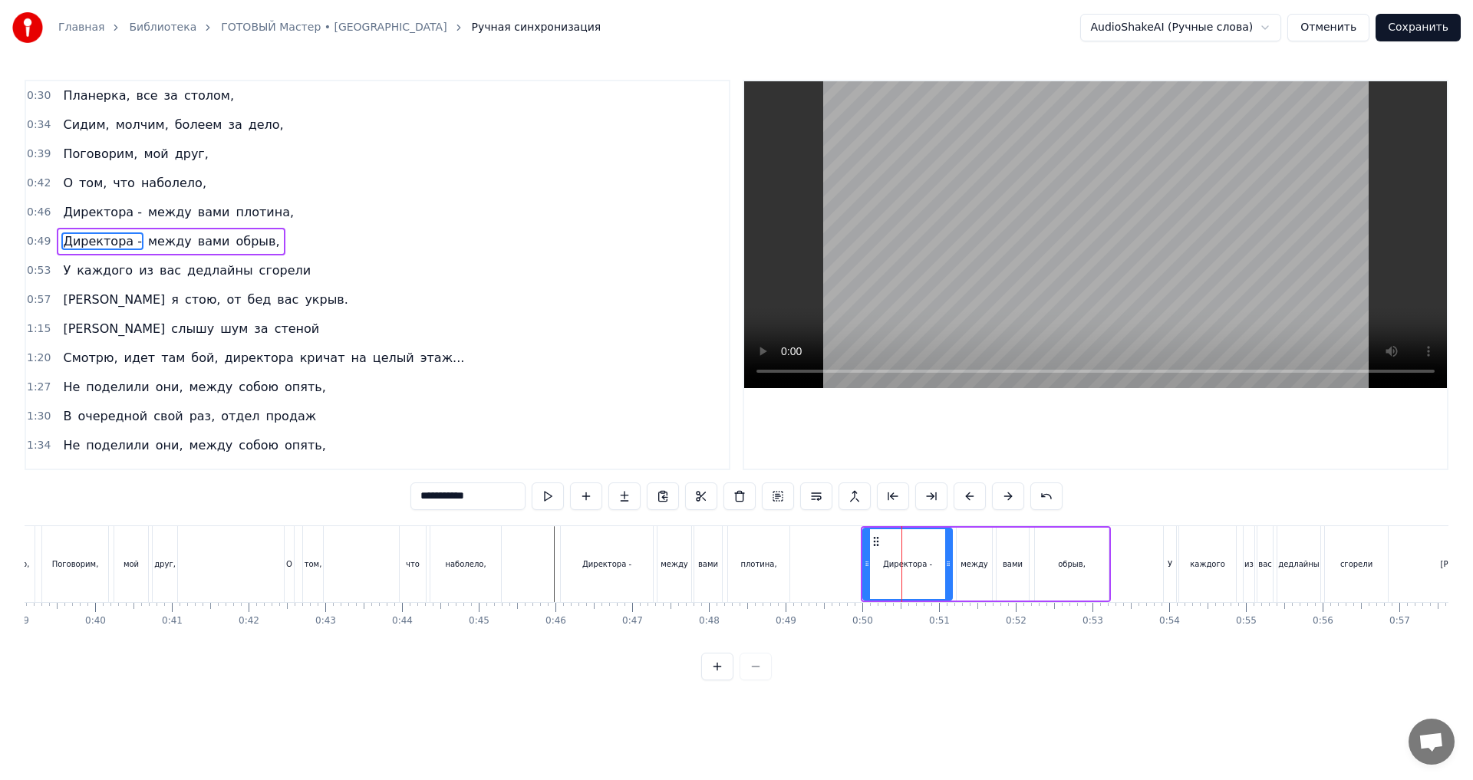
click at [894, 571] on div "Директора -" at bounding box center [907, 564] width 87 height 70
click at [918, 558] on div "Директора -" at bounding box center [907, 564] width 49 height 12
drag, startPoint x: 493, startPoint y: 489, endPoint x: 493, endPoint y: 498, distance: 8.4
click at [493, 498] on input "**********" at bounding box center [467, 497] width 115 height 28
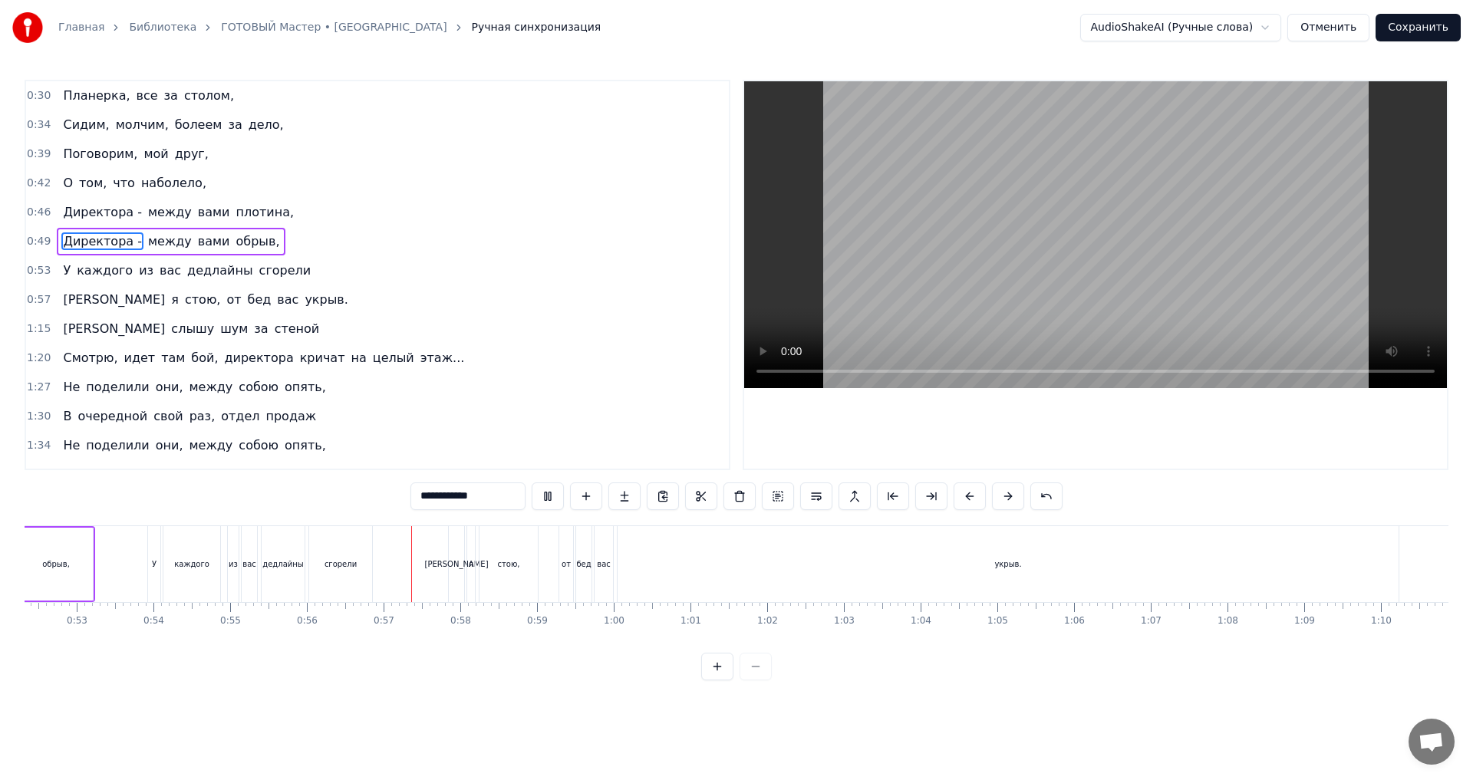
scroll to position [0, 4278]
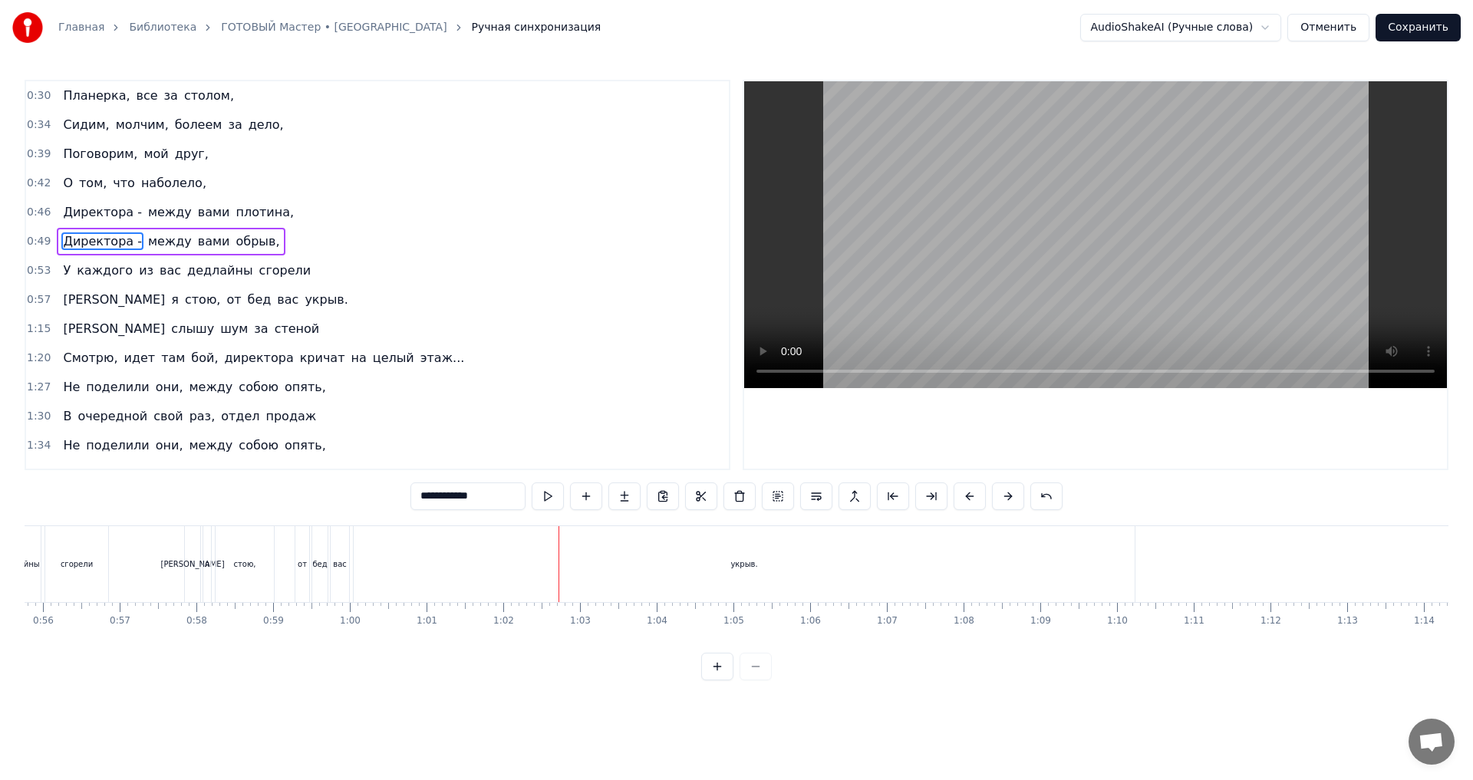
click at [486, 558] on div "укрыв." at bounding box center [744, 564] width 781 height 76
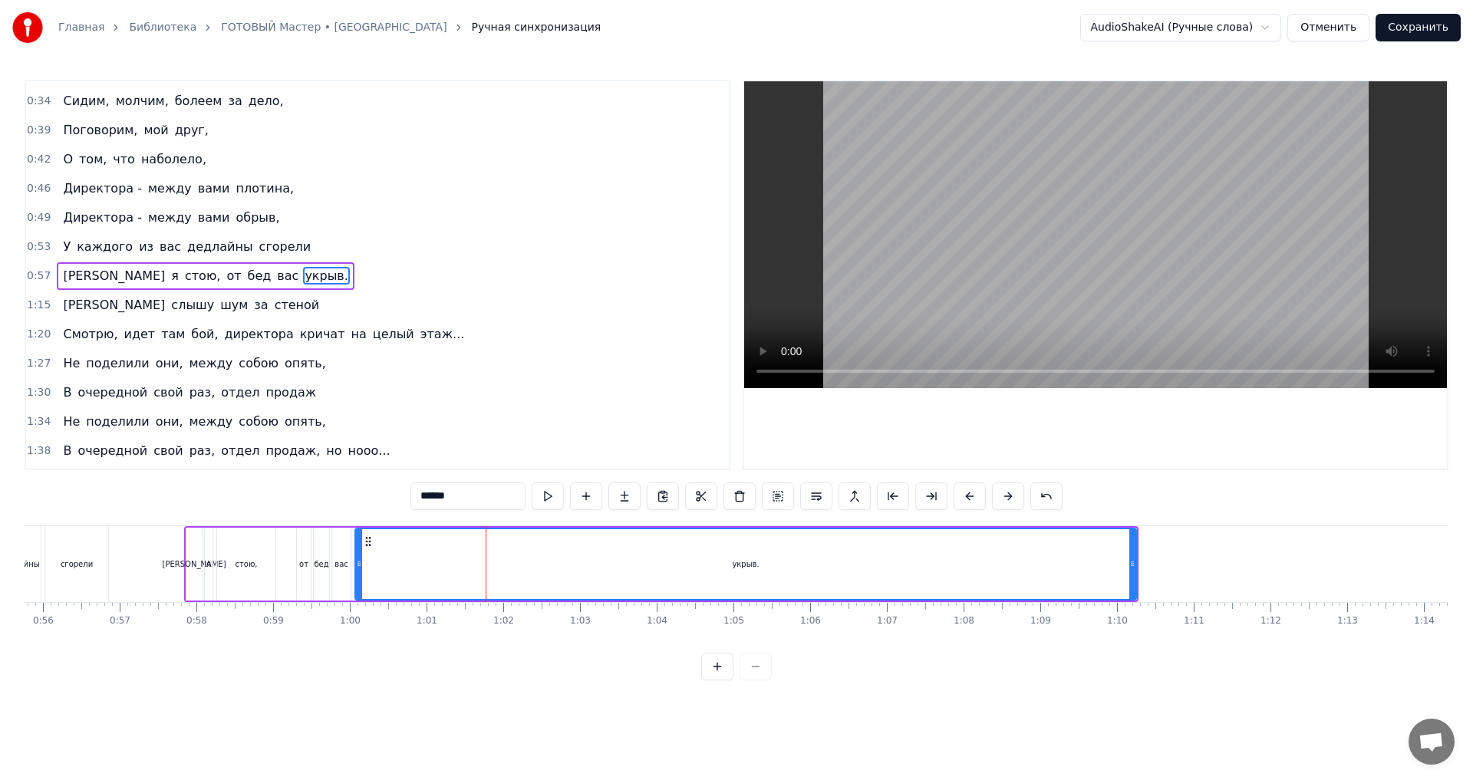
scroll to position [25, 0]
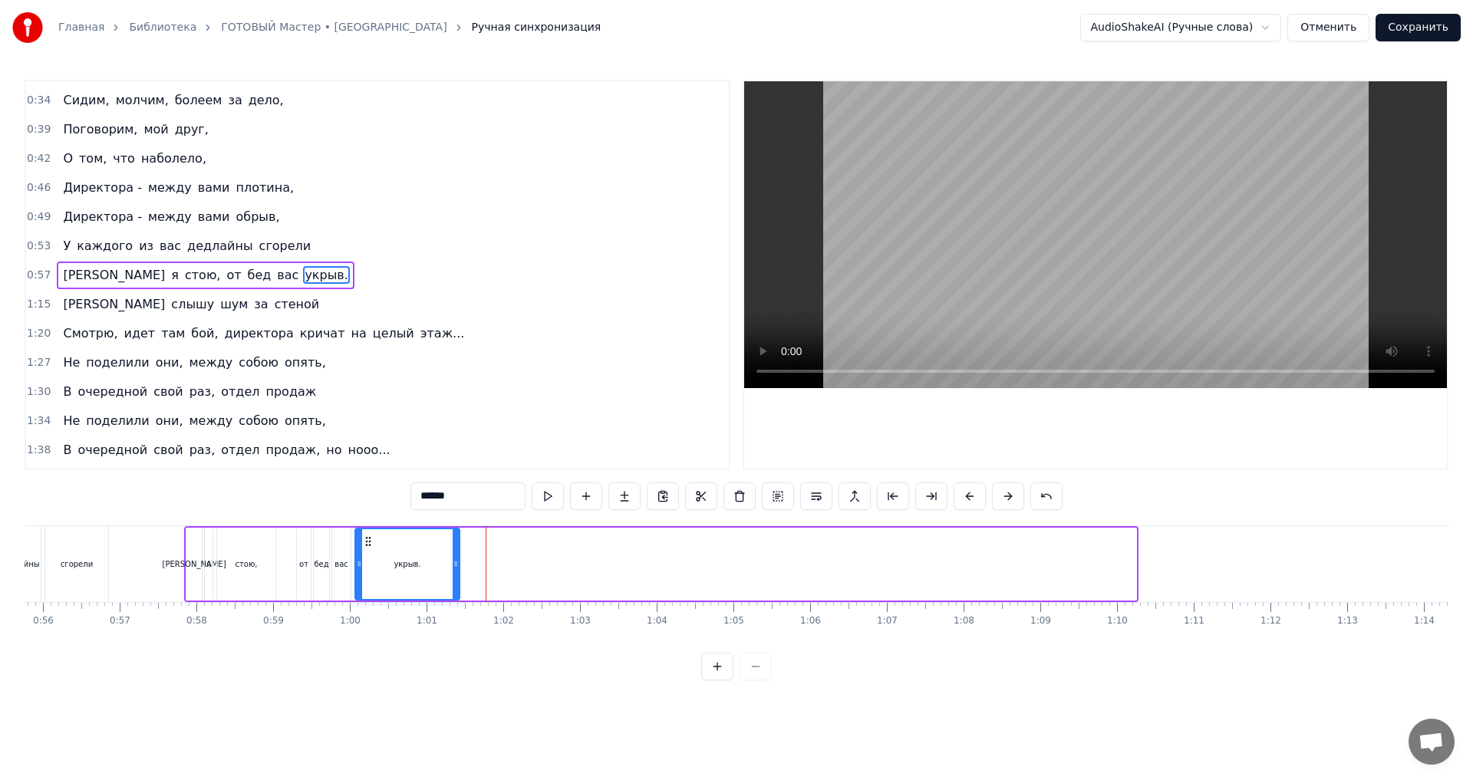
drag, startPoint x: 1132, startPoint y: 567, endPoint x: 456, endPoint y: 575, distance: 675.9
click at [456, 575] on div at bounding box center [456, 564] width 6 height 70
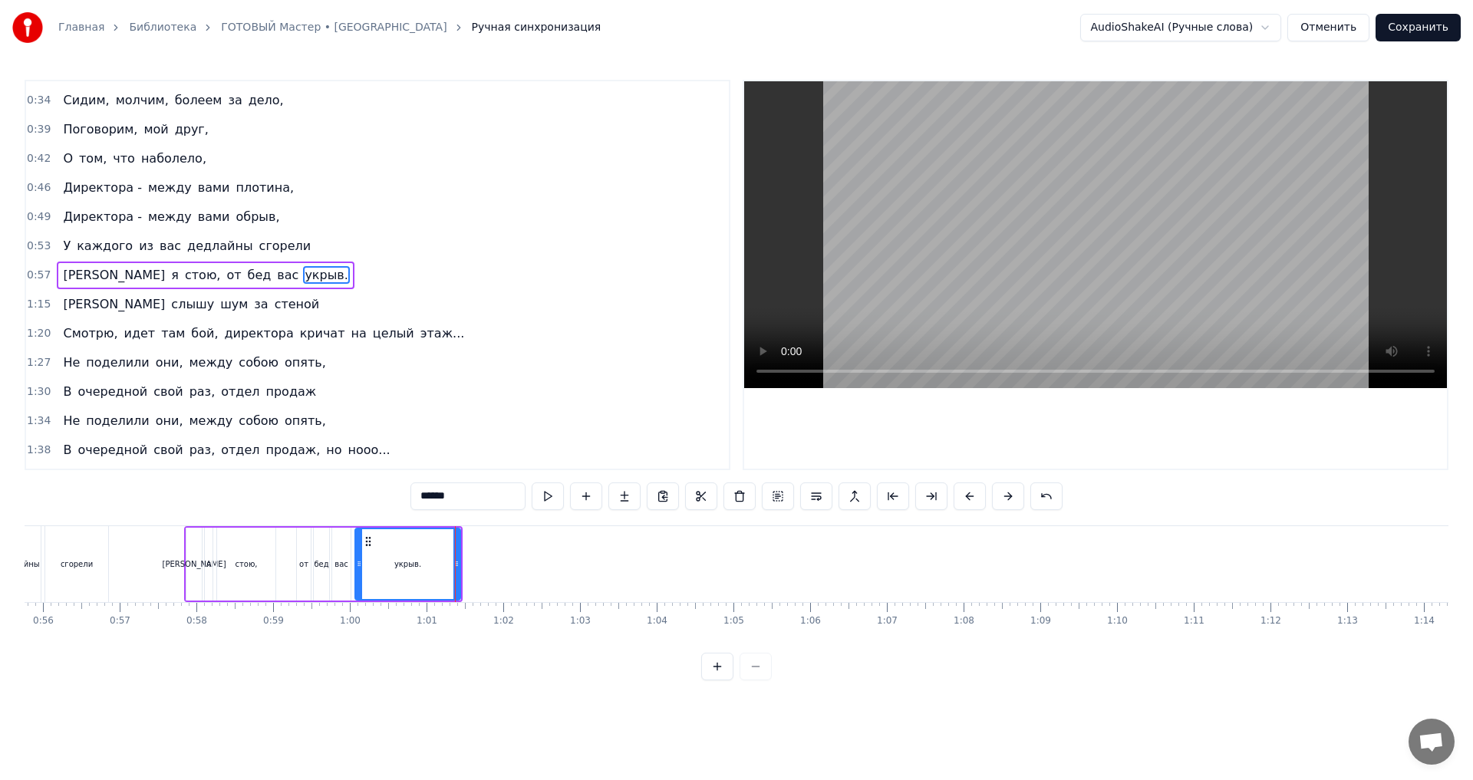
click at [318, 565] on div "бед" at bounding box center [321, 564] width 15 height 12
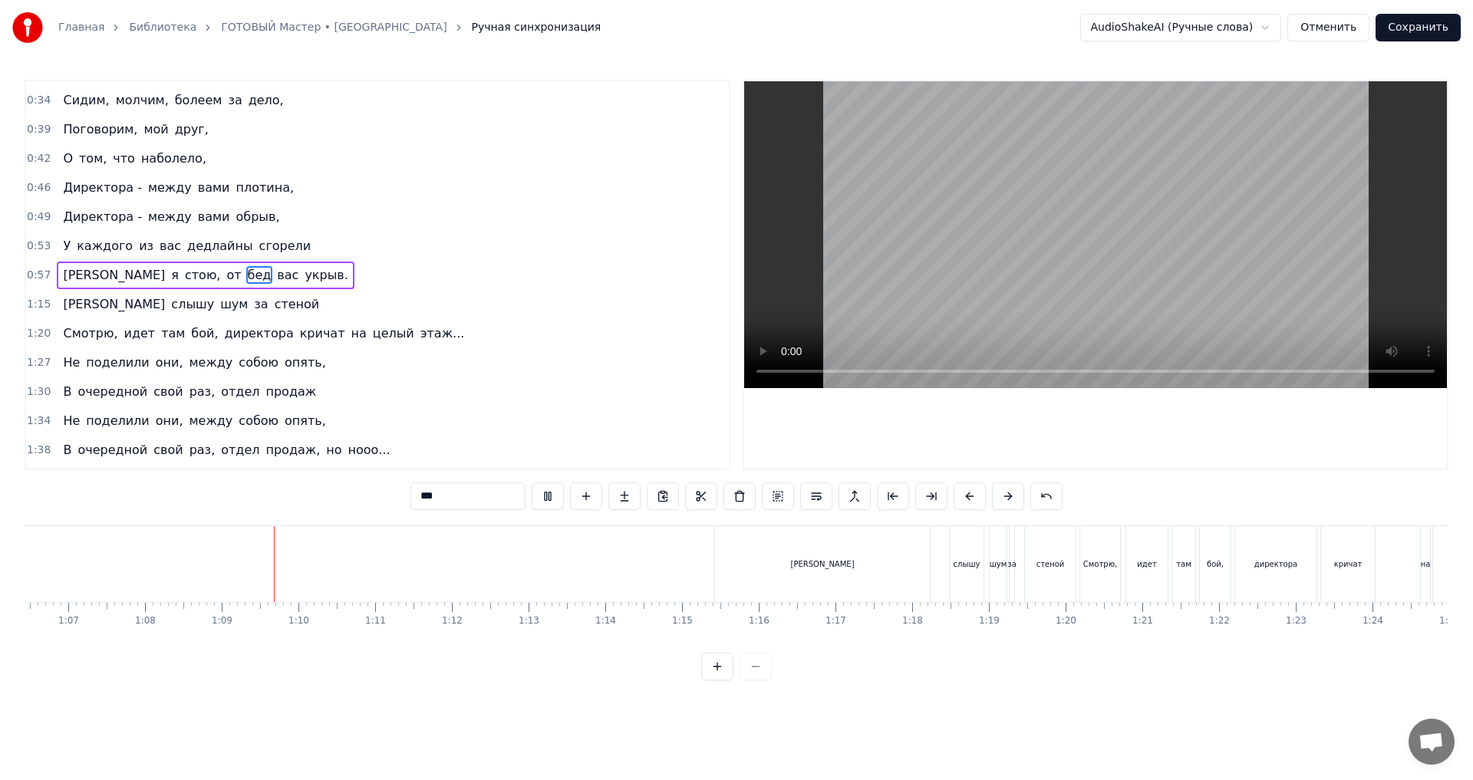
scroll to position [0, 5166]
click at [828, 558] on div "[PERSON_NAME]" at bounding box center [752, 564] width 215 height 76
type input "*"
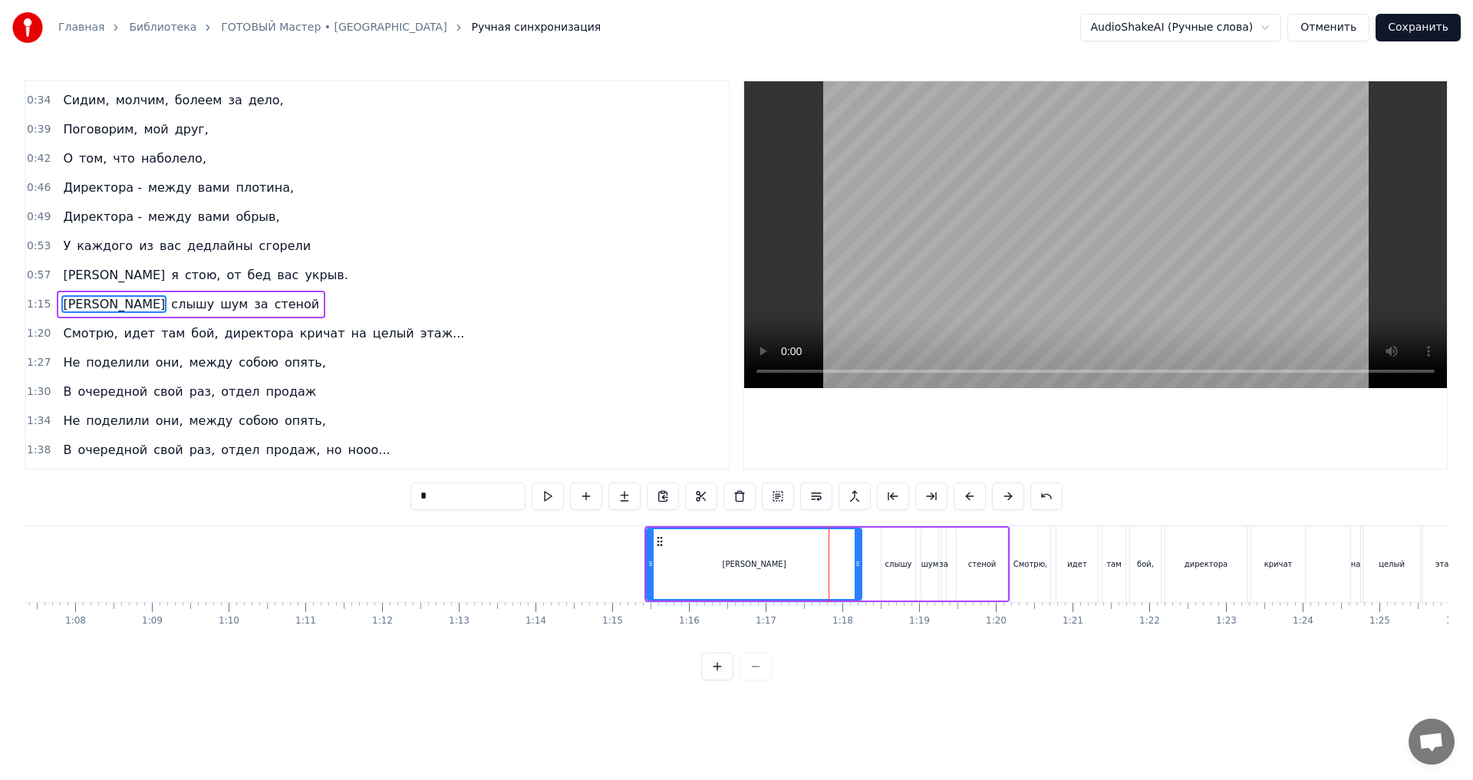
scroll to position [54, 0]
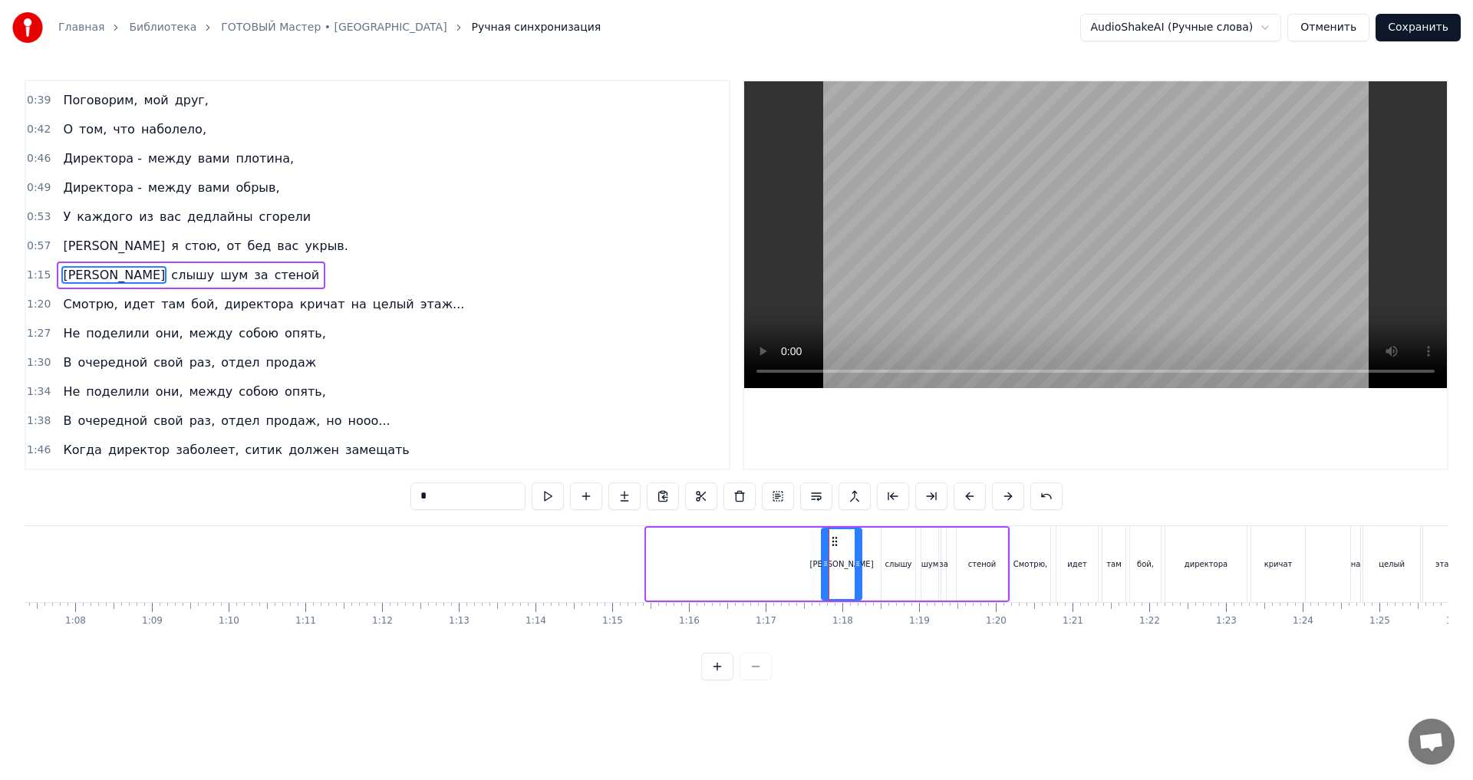
drag, startPoint x: 650, startPoint y: 565, endPoint x: 825, endPoint y: 608, distance: 180.1
click at [825, 608] on div "[PERSON_NAME], все за столом, [PERSON_NAME], молчим, болеем за дело, Поговорим,…" at bounding box center [737, 582] width 1424 height 115
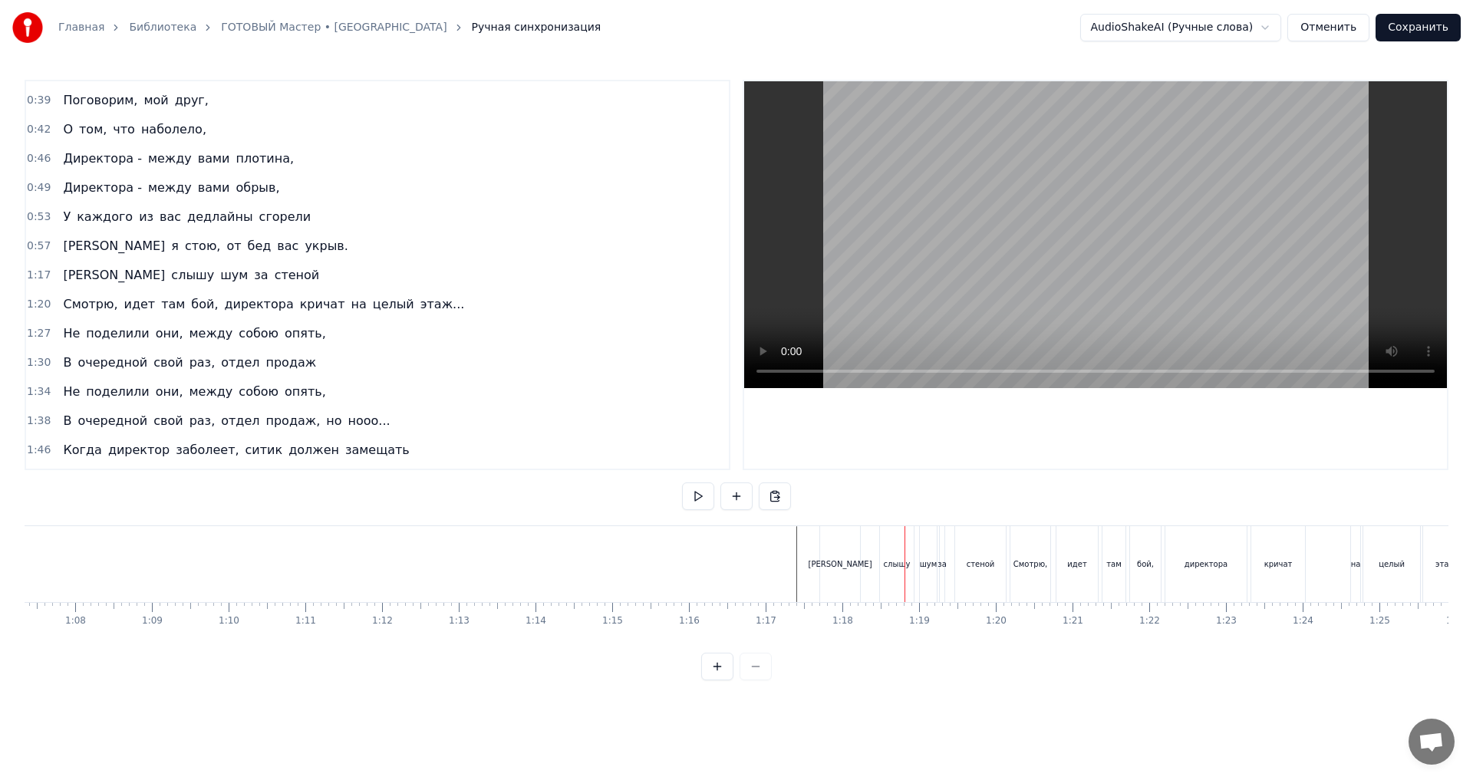
click at [430, 565] on div "Собранье" at bounding box center [416, 564] width 38 height 12
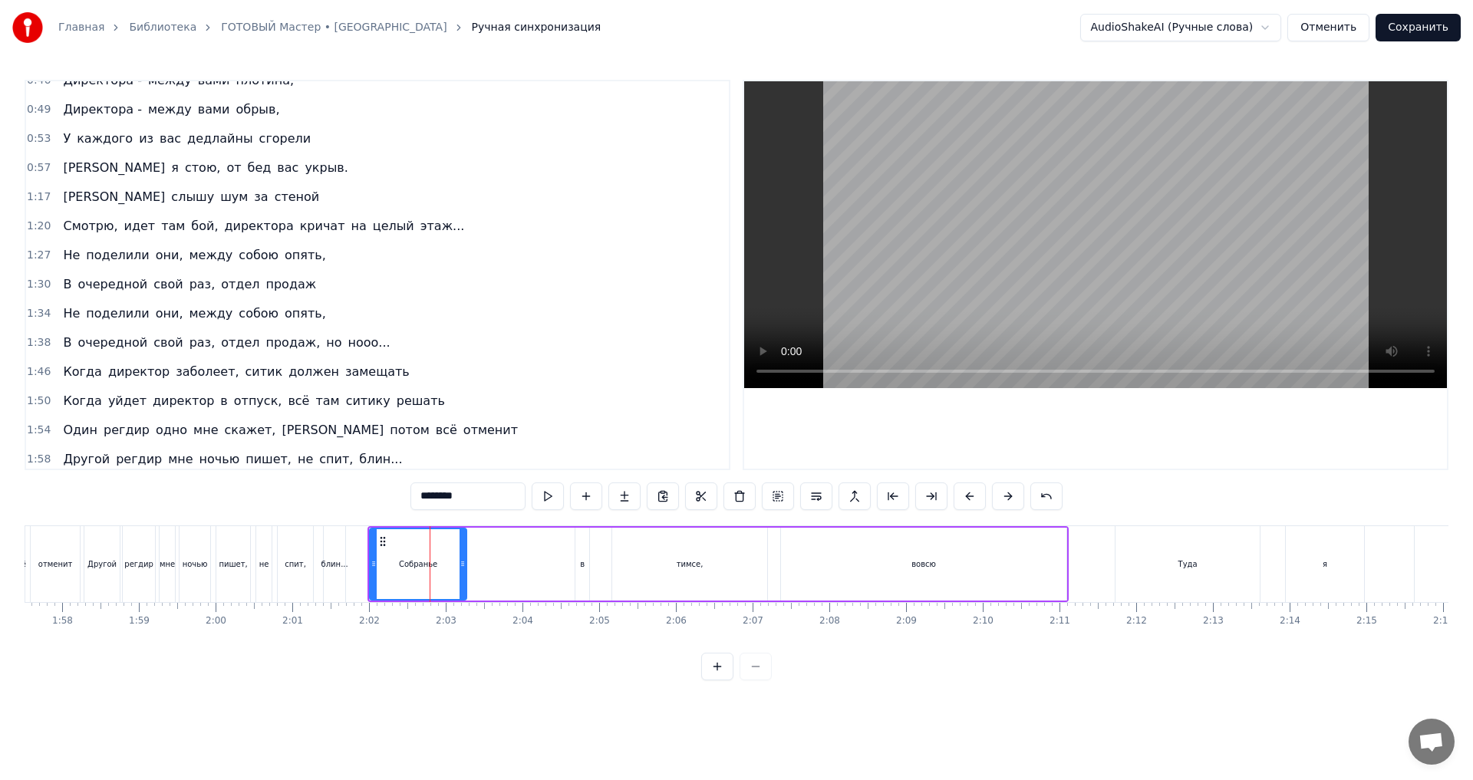
scroll to position [345, 0]
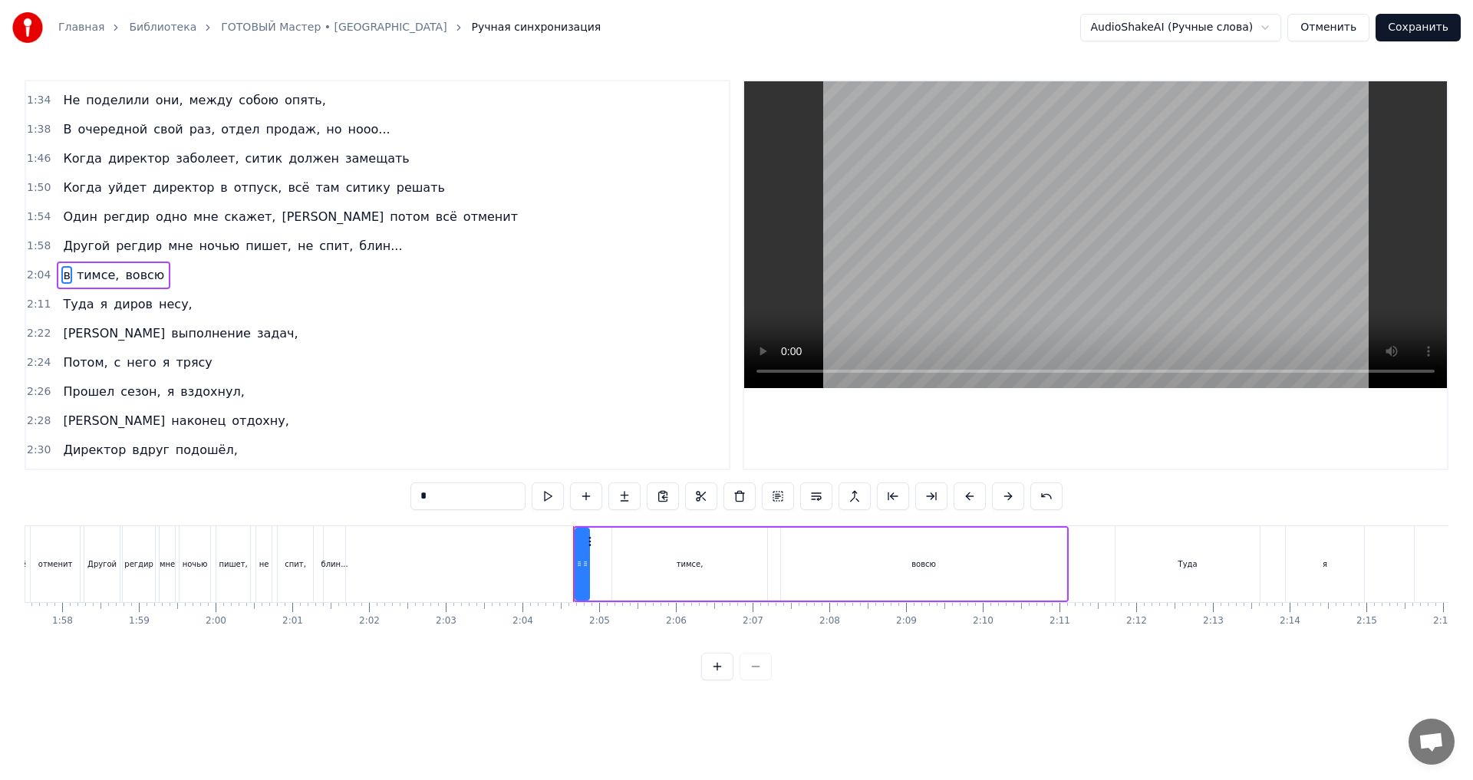
click at [246, 571] on div "пишет," at bounding box center [233, 564] width 34 height 76
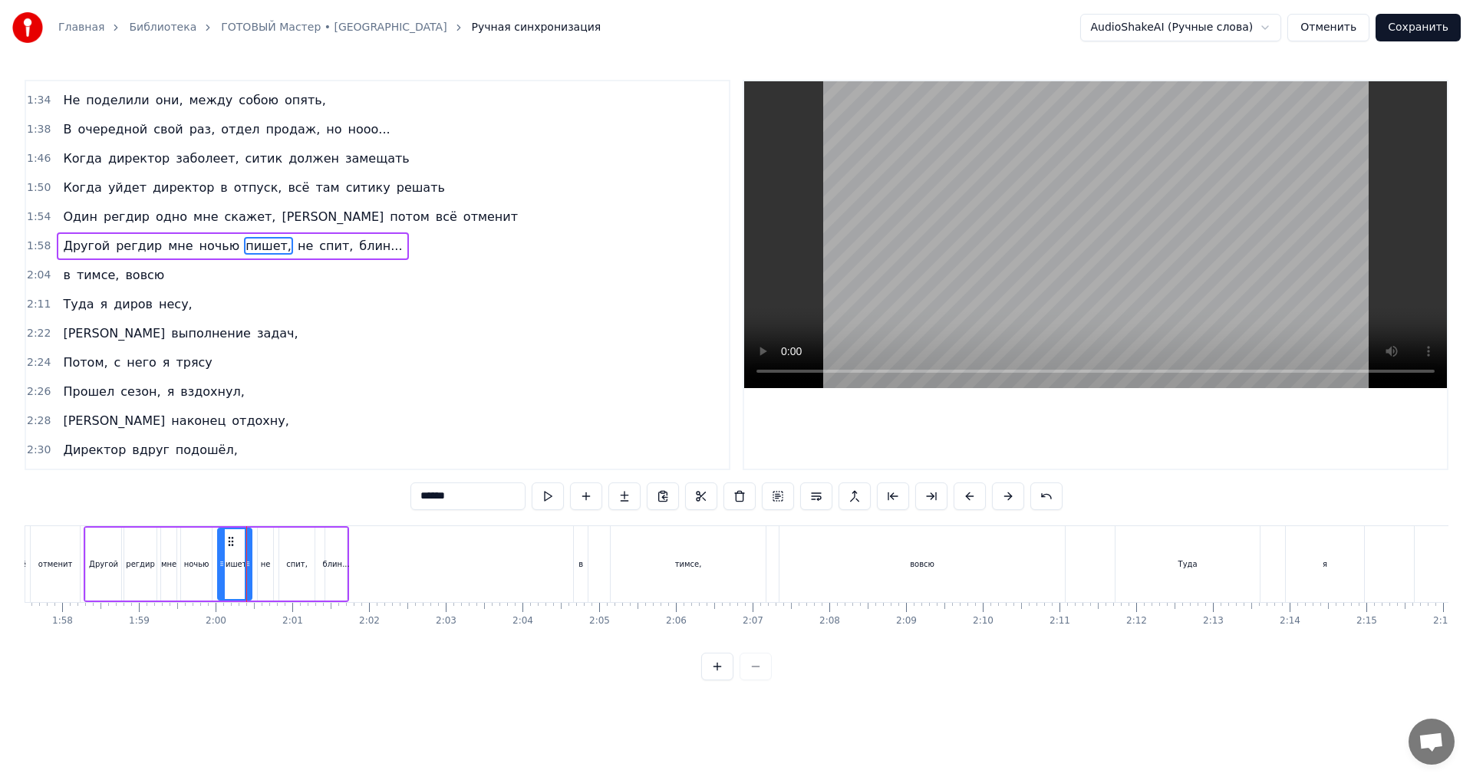
scroll to position [316, 0]
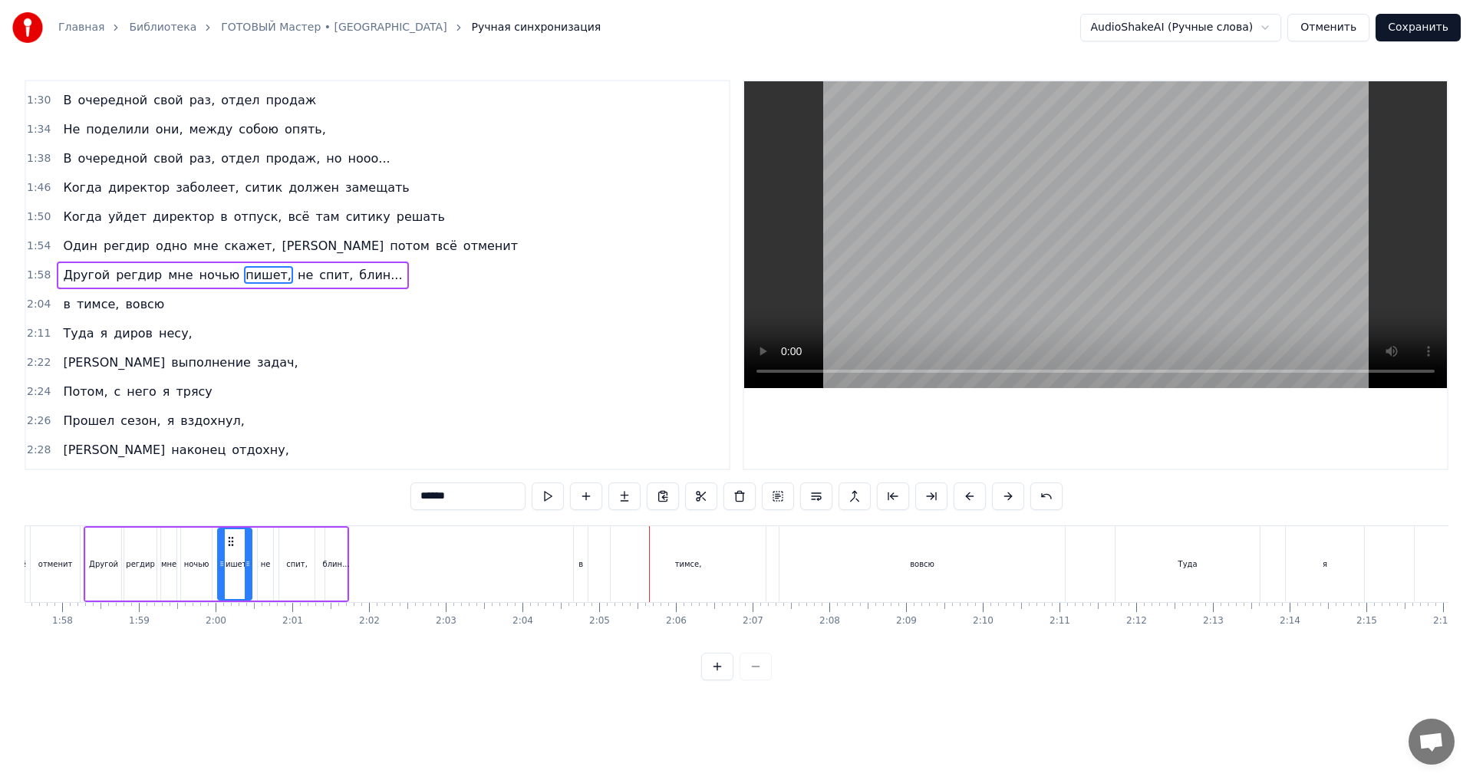
click at [1059, 559] on div "вовсю" at bounding box center [921, 564] width 285 height 76
type input "*****"
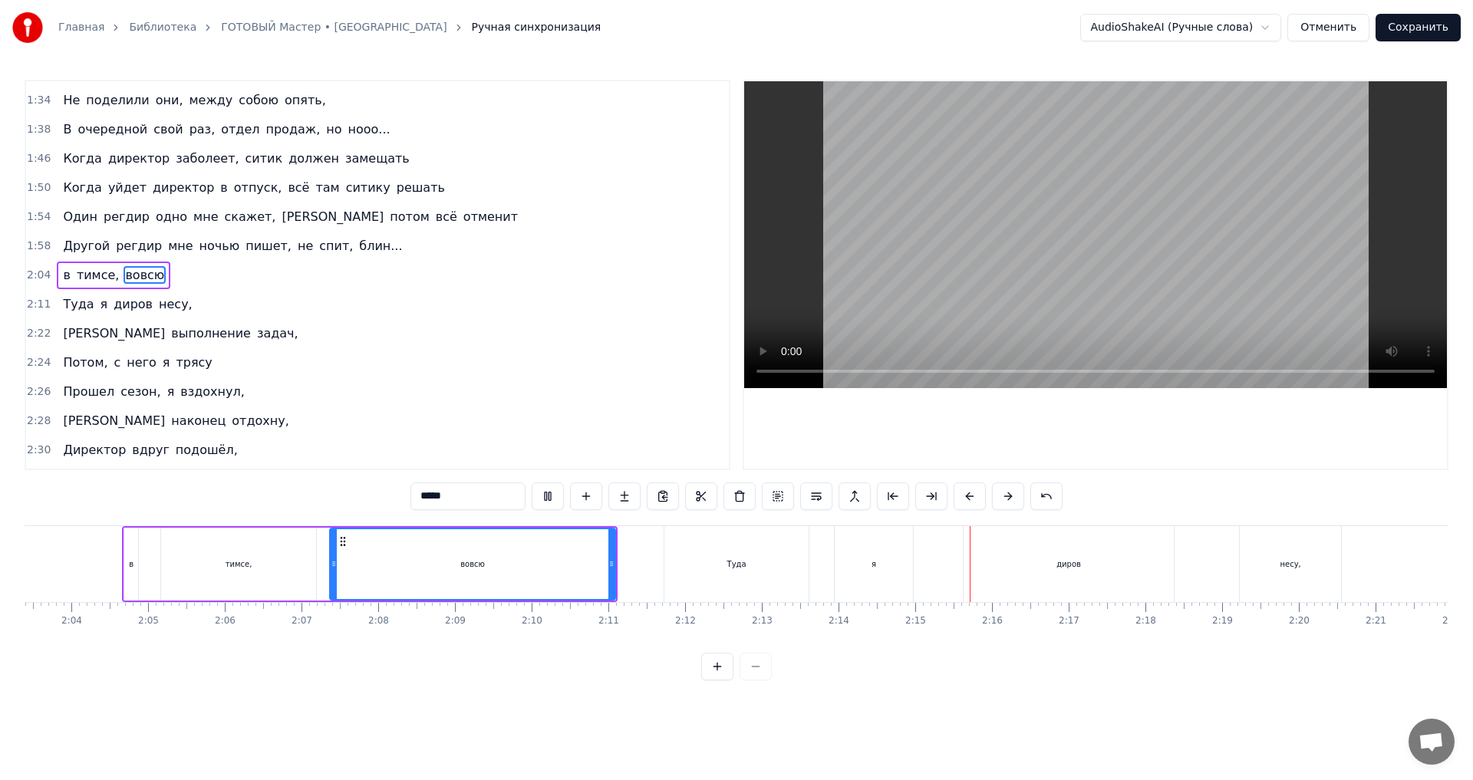
scroll to position [0, 9475]
click at [1189, 558] on div "Туда я диров несу," at bounding box center [994, 564] width 681 height 76
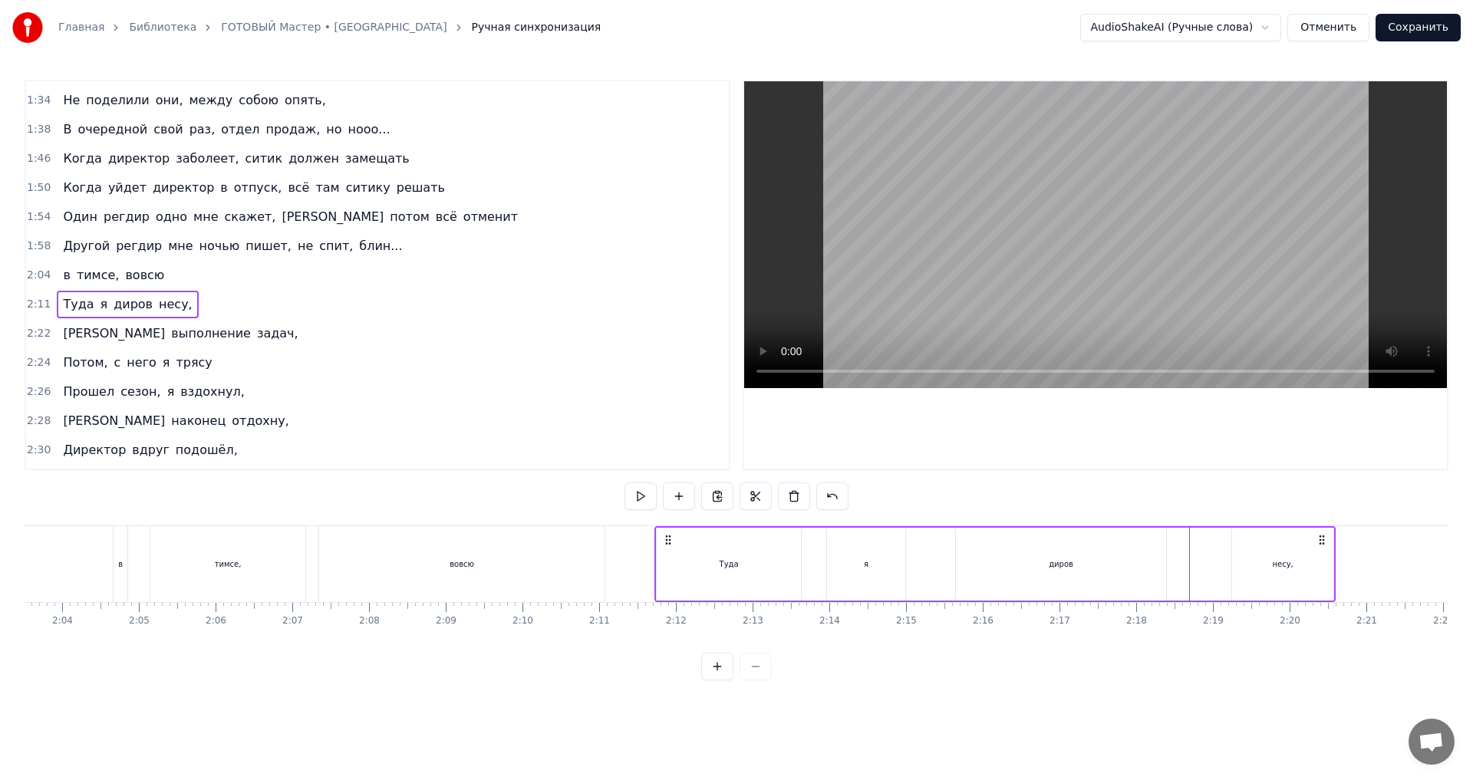
click at [671, 563] on div "Туда" at bounding box center [729, 564] width 144 height 73
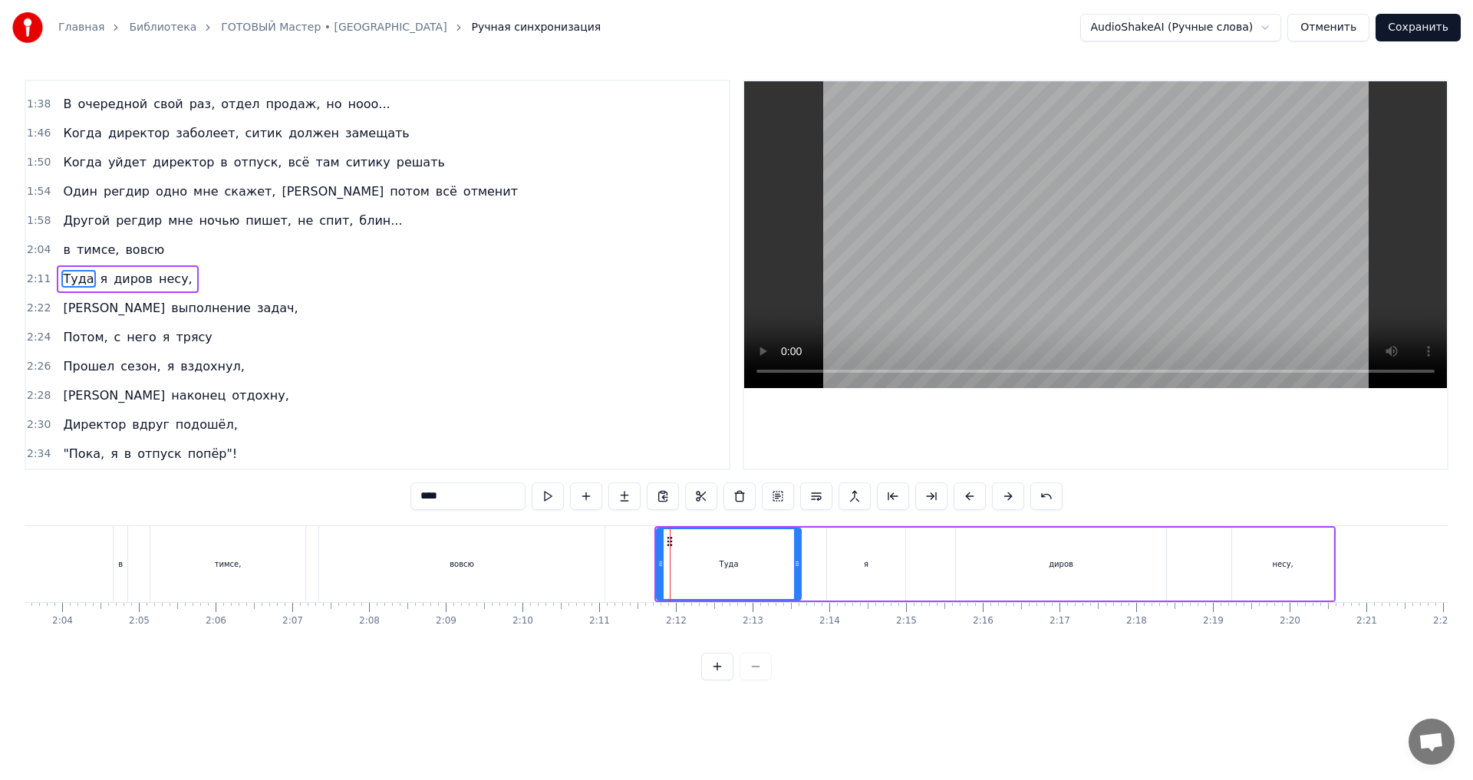
click at [911, 562] on div "Туда я диров несу," at bounding box center [994, 564] width 681 height 76
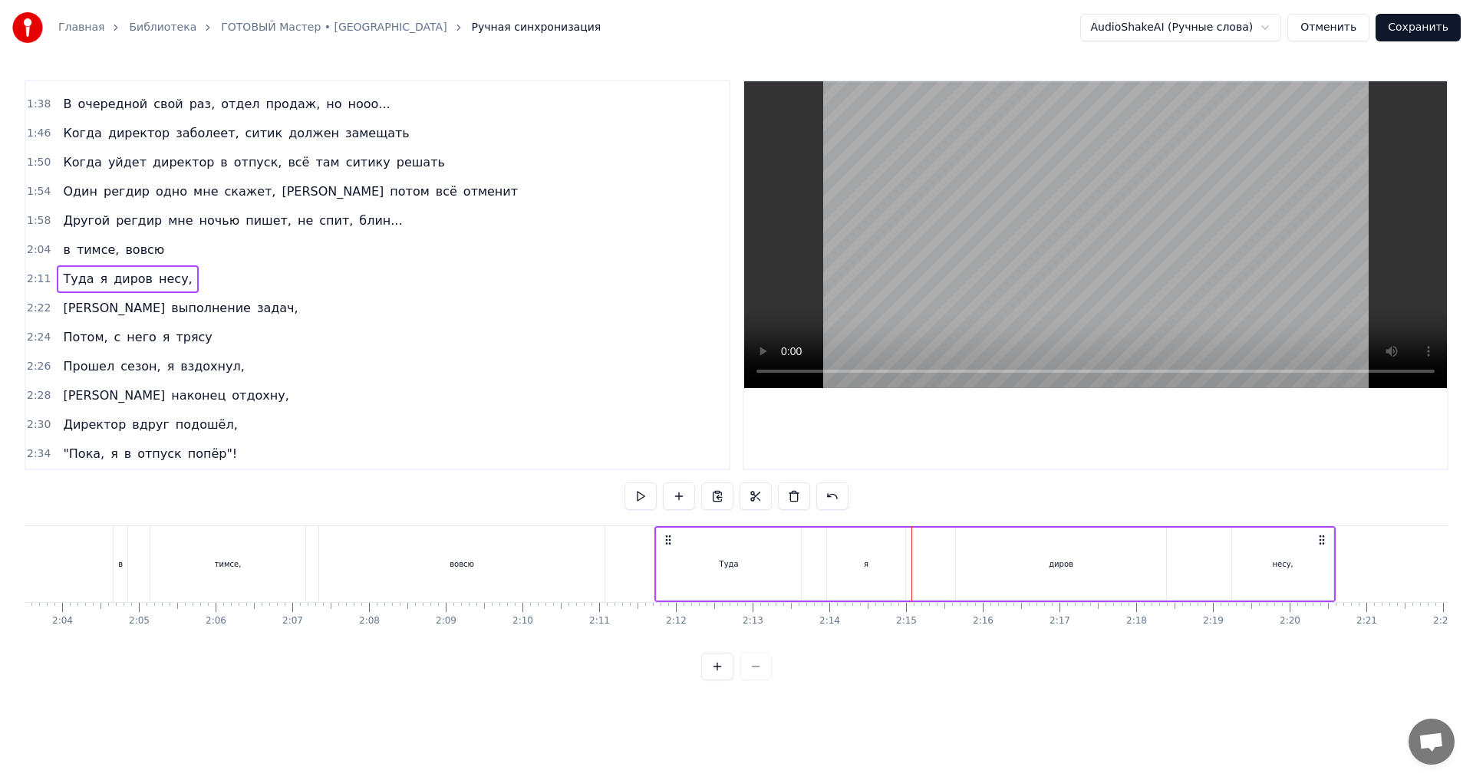
click at [1248, 566] on div "несу," at bounding box center [1282, 564] width 101 height 73
drag, startPoint x: 1237, startPoint y: 564, endPoint x: 1296, endPoint y: 576, distance: 61.1
click at [1296, 576] on div at bounding box center [1296, 564] width 6 height 70
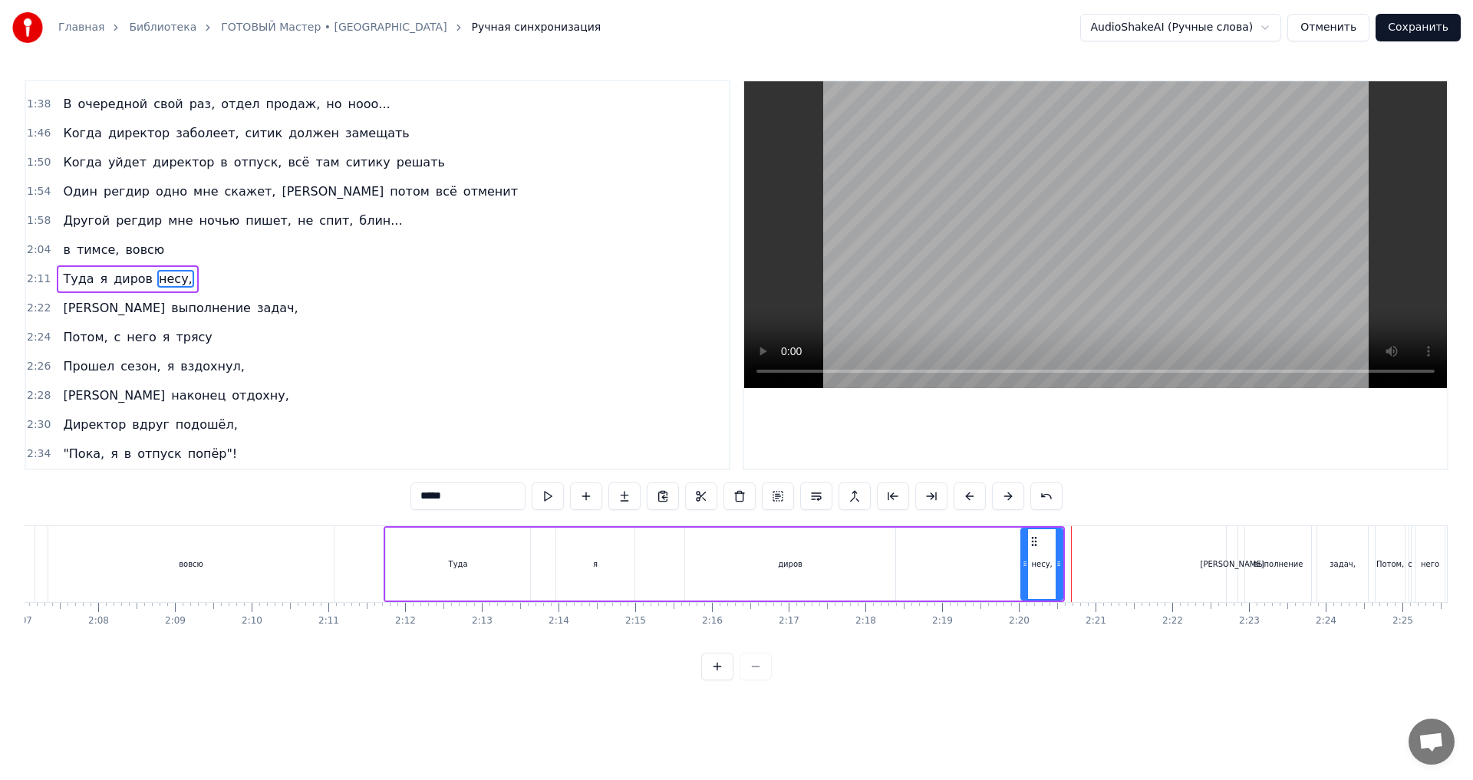
scroll to position [0, 9780]
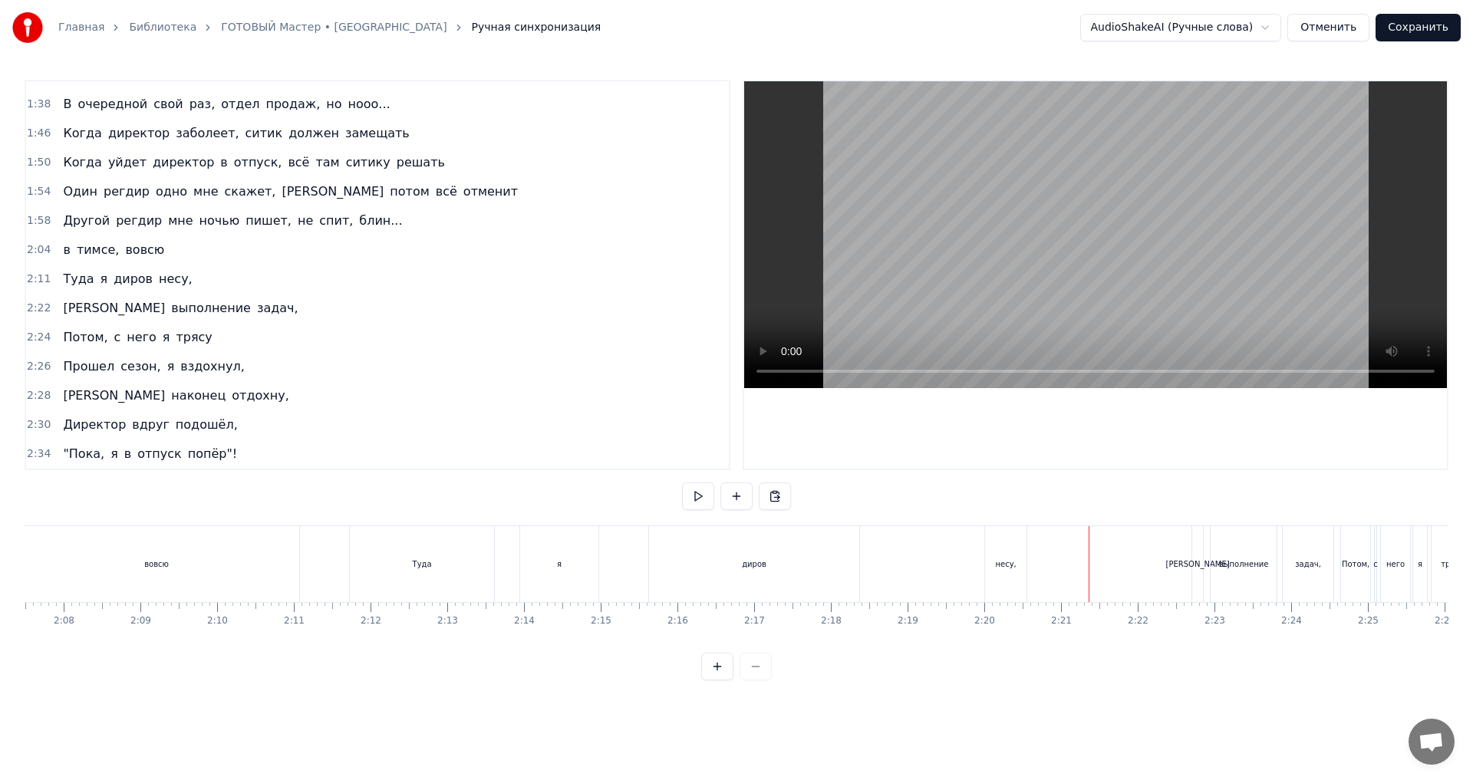
click at [1012, 548] on div "несу," at bounding box center [1005, 564] width 41 height 76
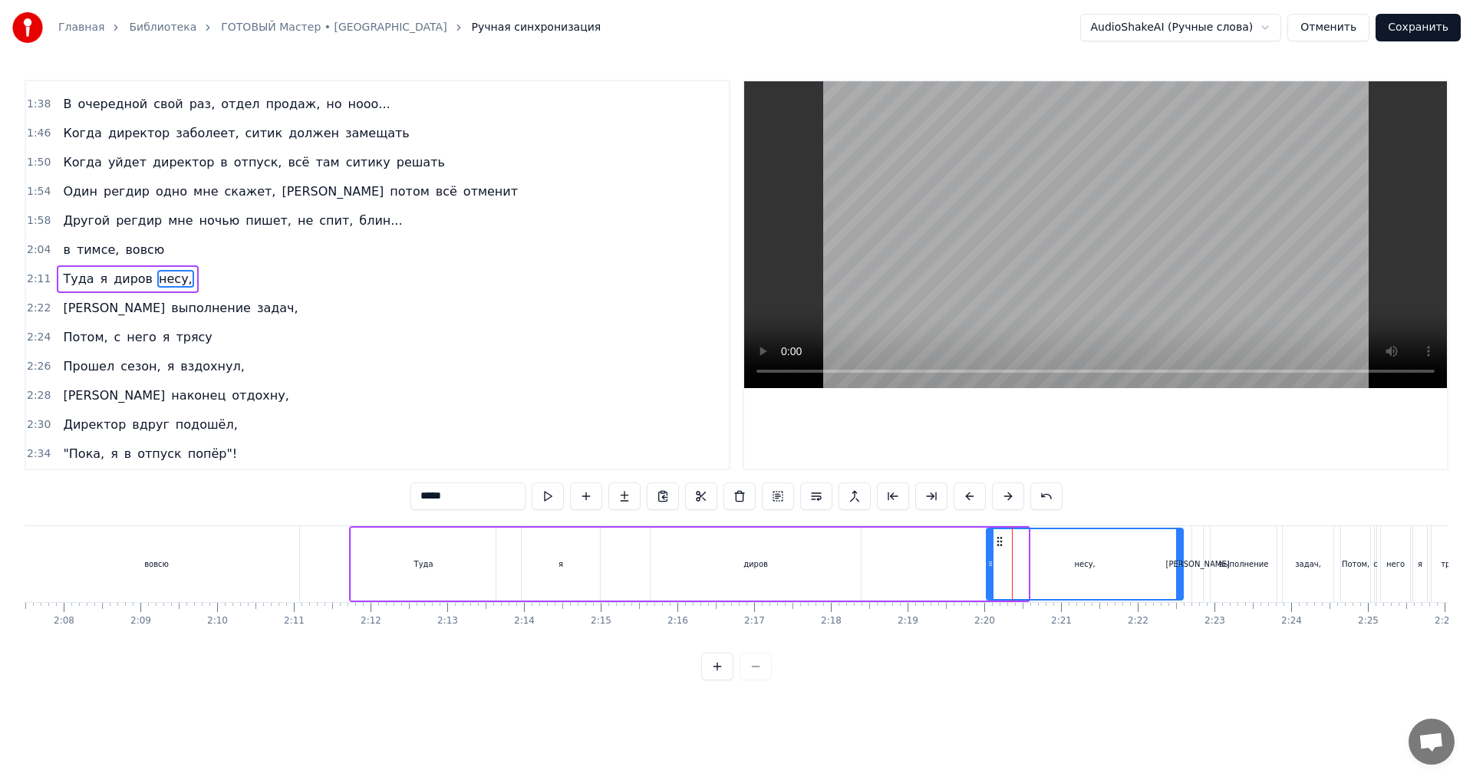
drag, startPoint x: 1025, startPoint y: 562, endPoint x: 1180, endPoint y: 579, distance: 155.9
click at [1180, 579] on div at bounding box center [1179, 564] width 6 height 70
drag, startPoint x: 990, startPoint y: 565, endPoint x: 1133, endPoint y: 586, distance: 144.3
click at [1133, 586] on div at bounding box center [1133, 564] width 6 height 70
click at [818, 578] on div "диров" at bounding box center [756, 564] width 210 height 73
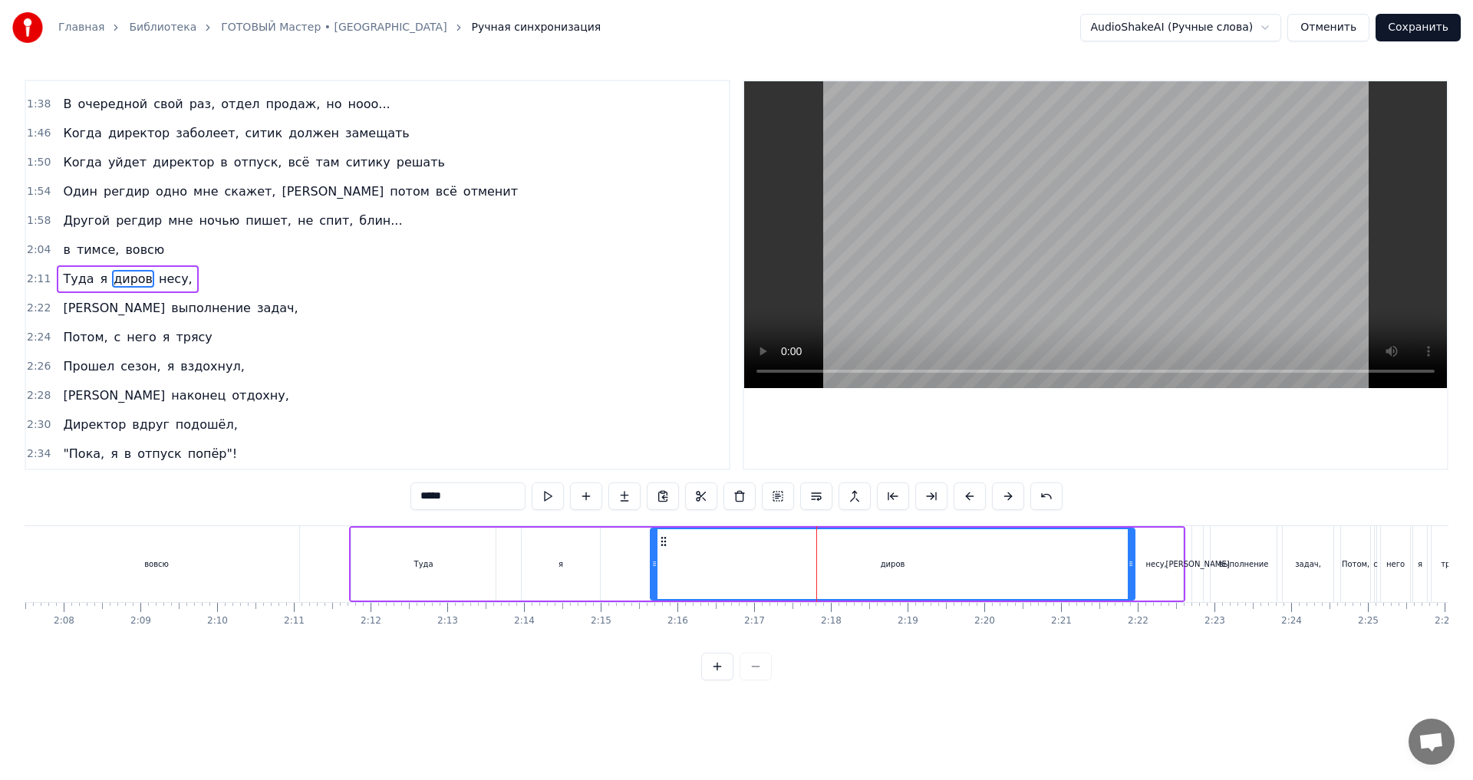
drag, startPoint x: 859, startPoint y: 568, endPoint x: 1133, endPoint y: 589, distance: 274.7
click at [1133, 589] on div at bounding box center [1131, 564] width 6 height 70
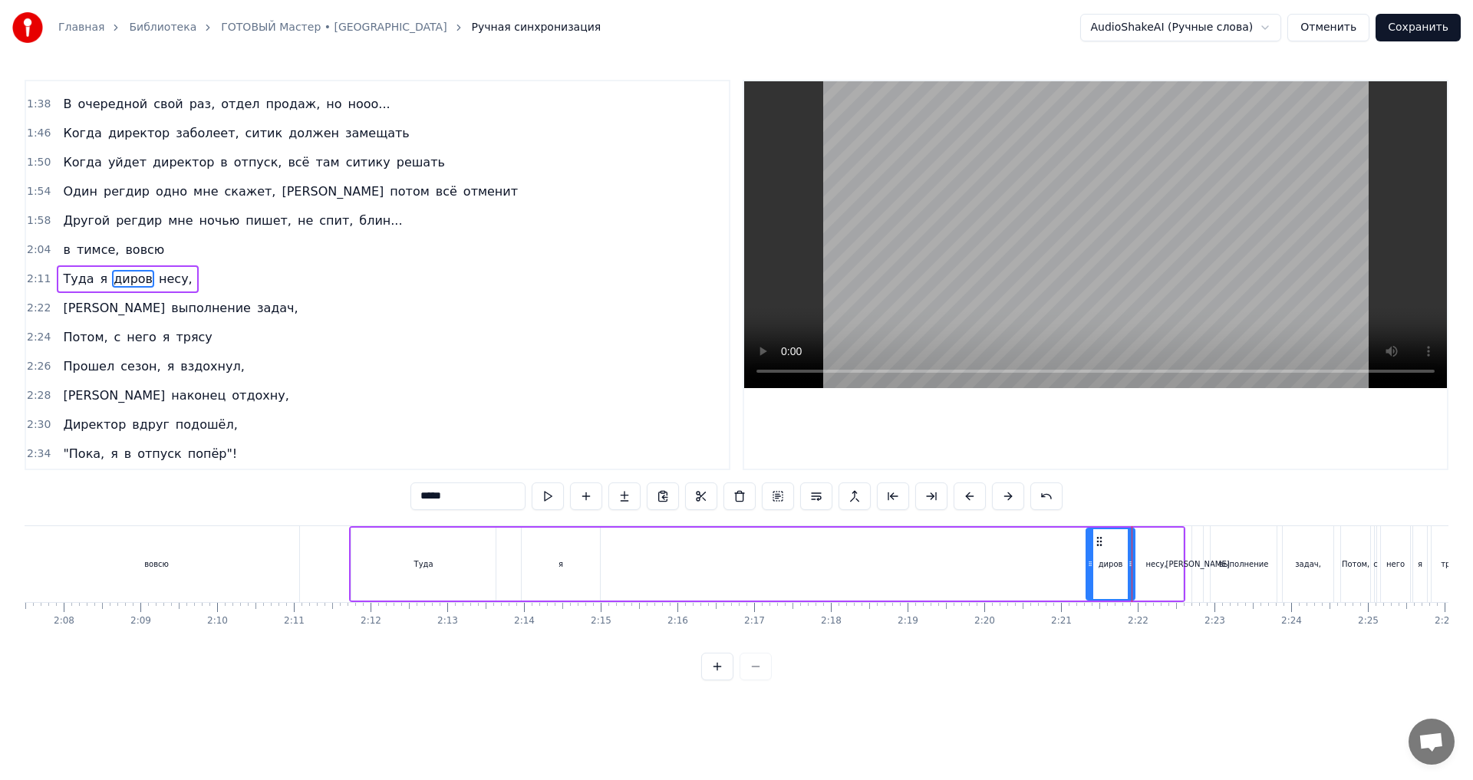
drag, startPoint x: 654, startPoint y: 564, endPoint x: 1090, endPoint y: 599, distance: 437.2
click at [1090, 599] on div "диров" at bounding box center [1110, 564] width 50 height 73
click at [469, 557] on div "Туда" at bounding box center [423, 564] width 144 height 73
type input "****"
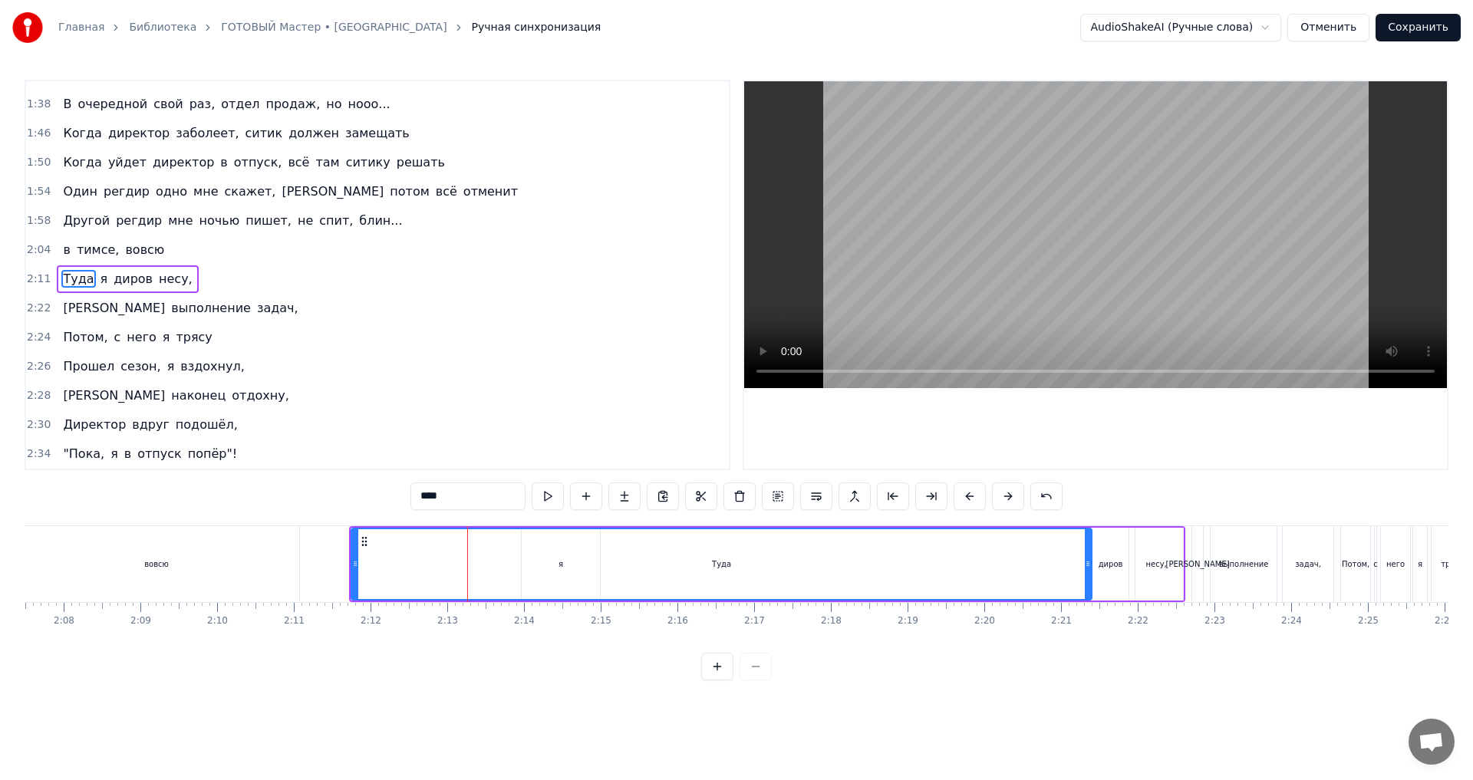
drag, startPoint x: 492, startPoint y: 559, endPoint x: 1088, endPoint y: 598, distance: 597.3
click at [1088, 598] on div at bounding box center [1088, 564] width 6 height 70
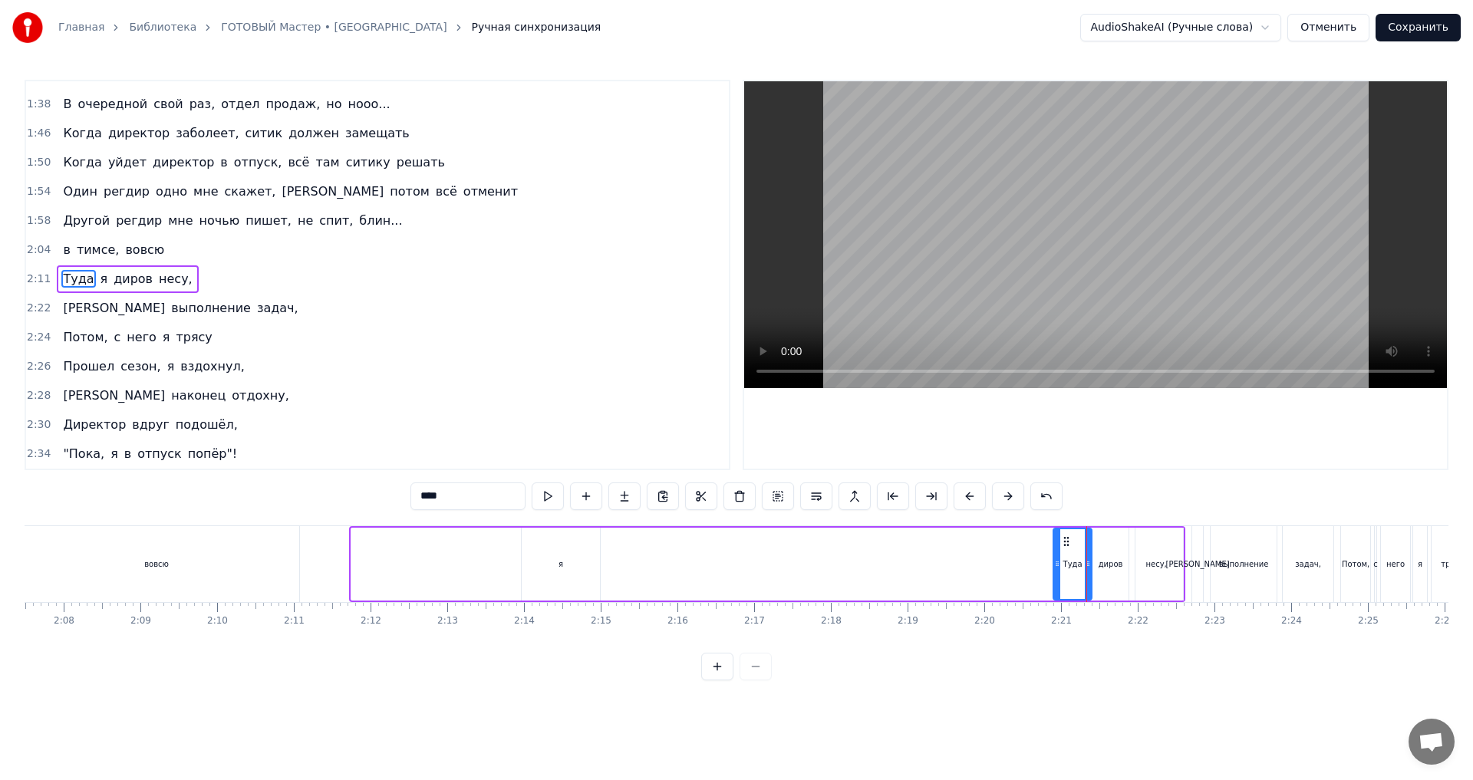
drag, startPoint x: 355, startPoint y: 562, endPoint x: 1057, endPoint y: 577, distance: 702.1
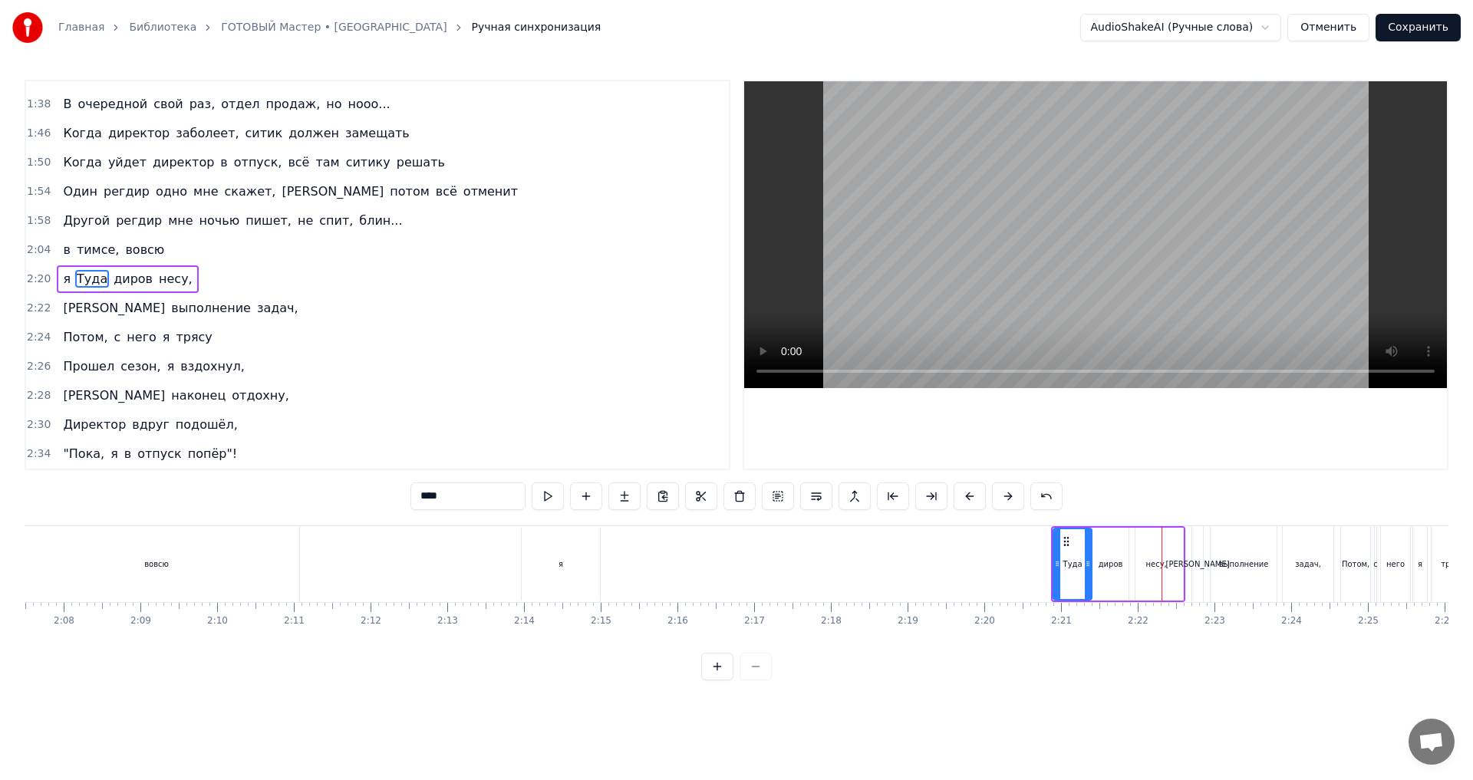
click at [1051, 586] on div "я Туда диров несу," at bounding box center [1118, 564] width 134 height 76
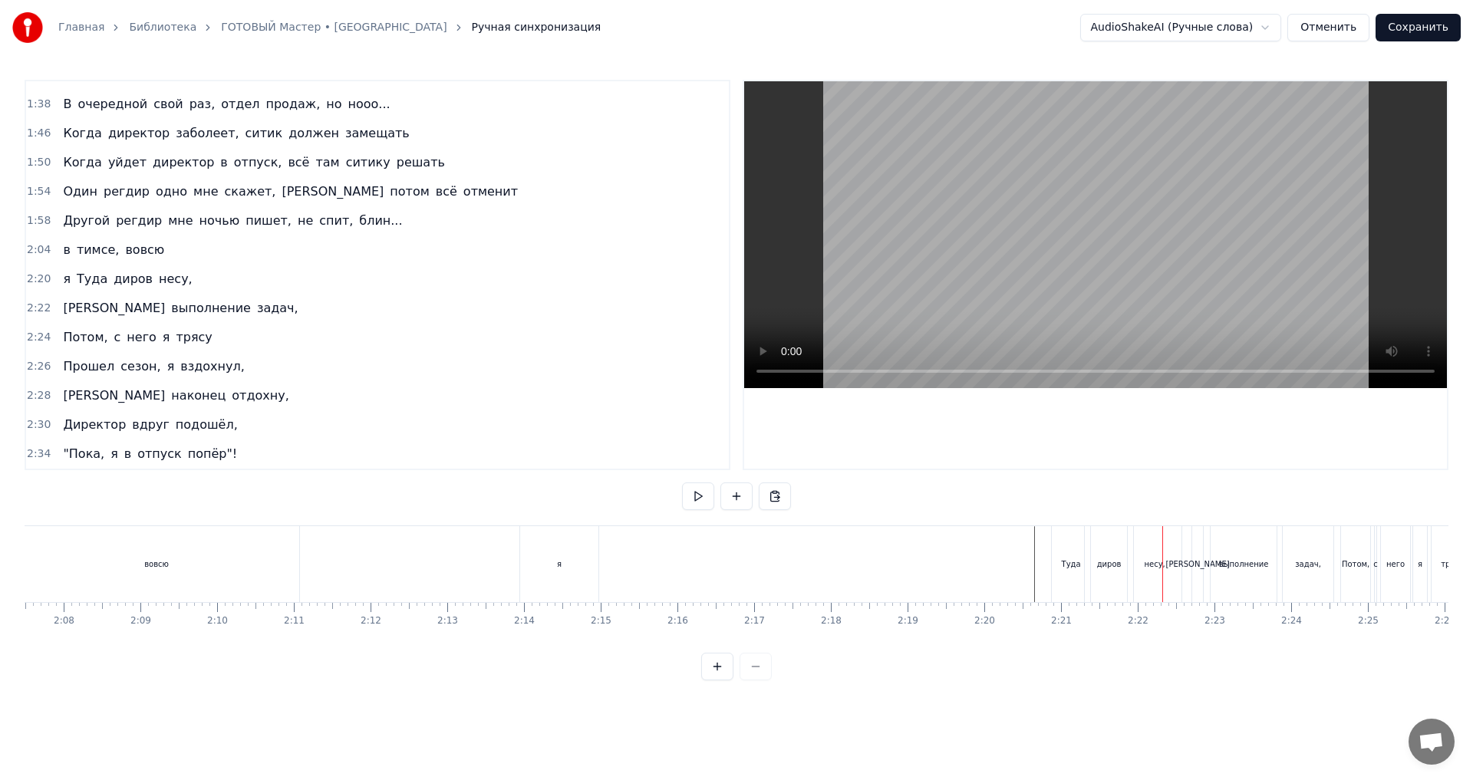
click at [1081, 551] on div "Туда" at bounding box center [1071, 564] width 38 height 76
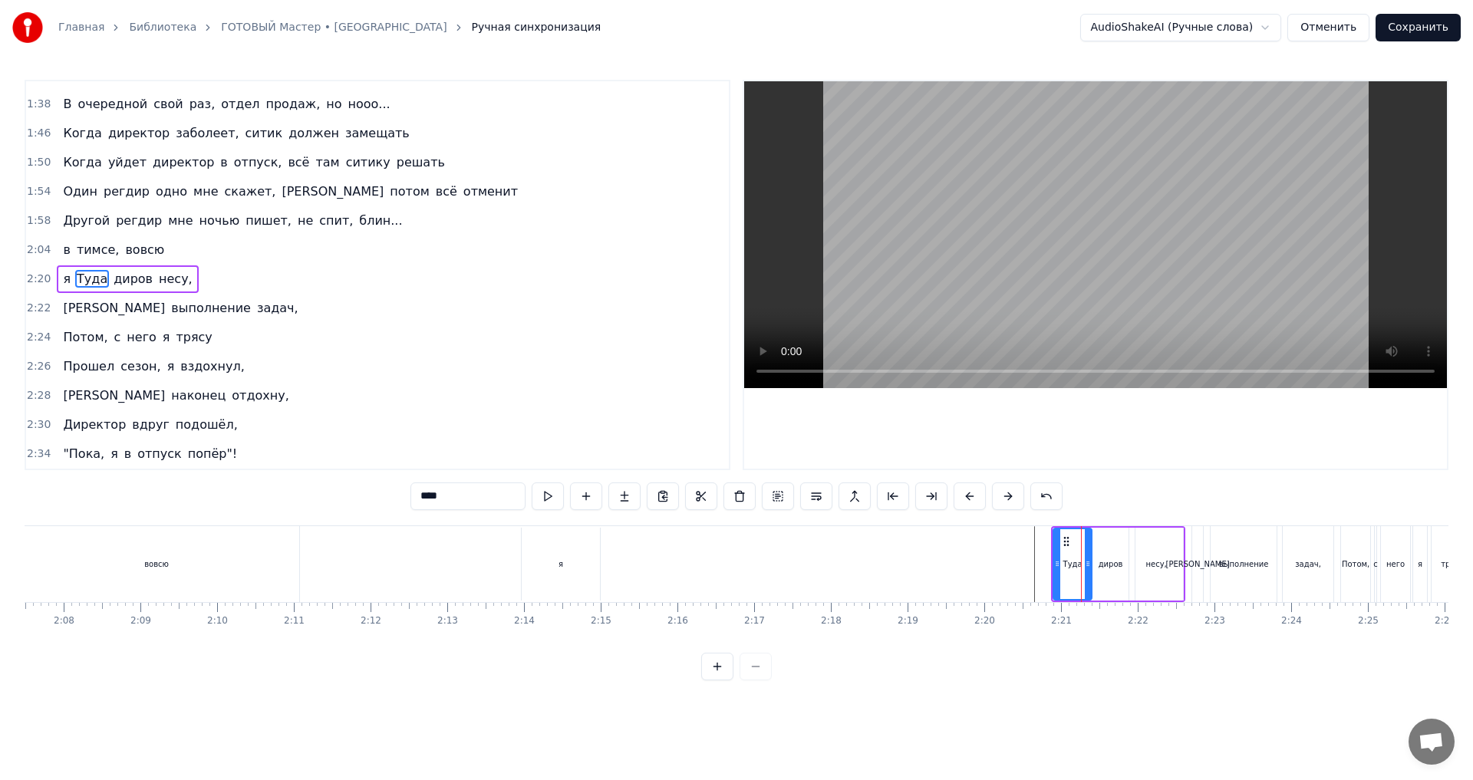
click at [465, 498] on input "****" at bounding box center [467, 497] width 115 height 28
type input "******"
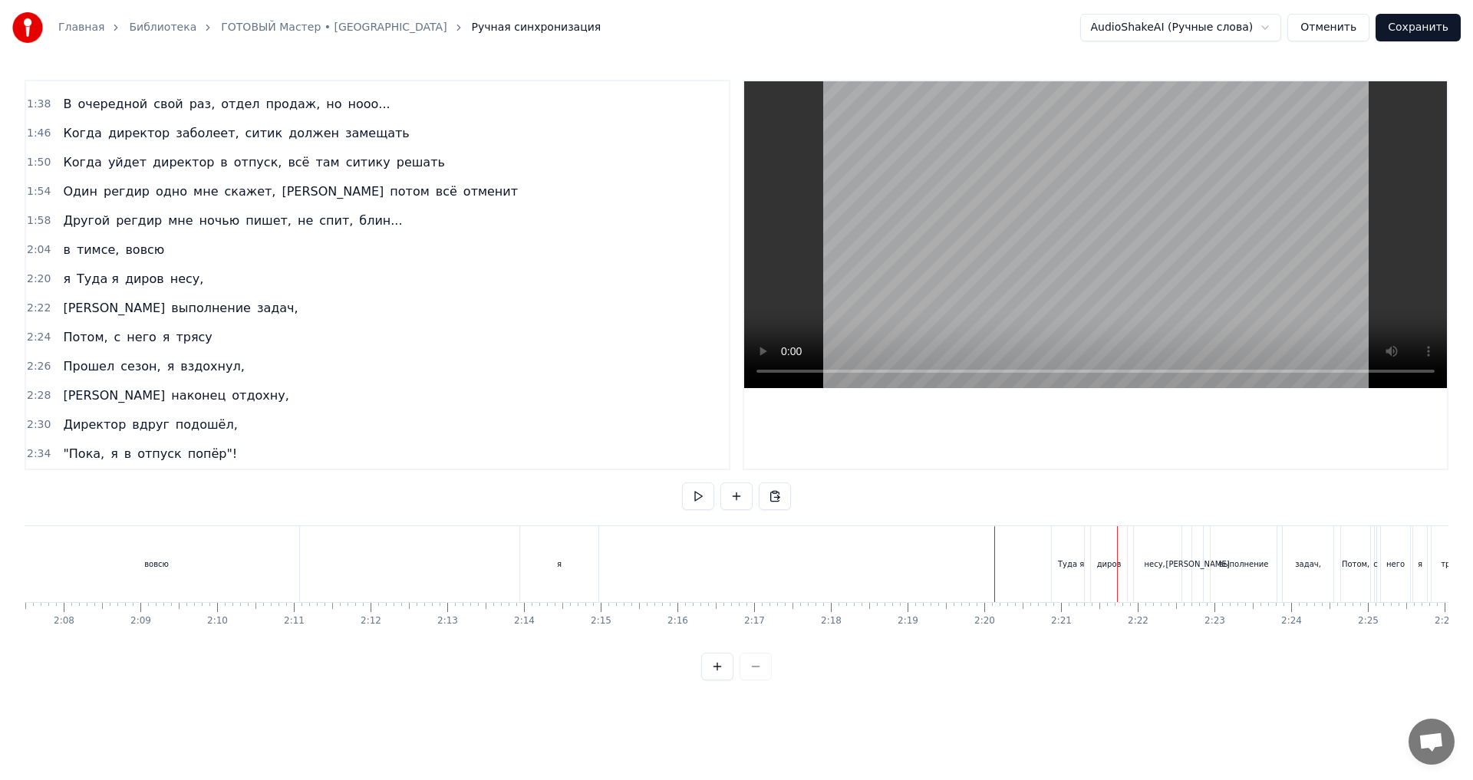
click at [1059, 564] on div "Туда я" at bounding box center [1071, 564] width 38 height 76
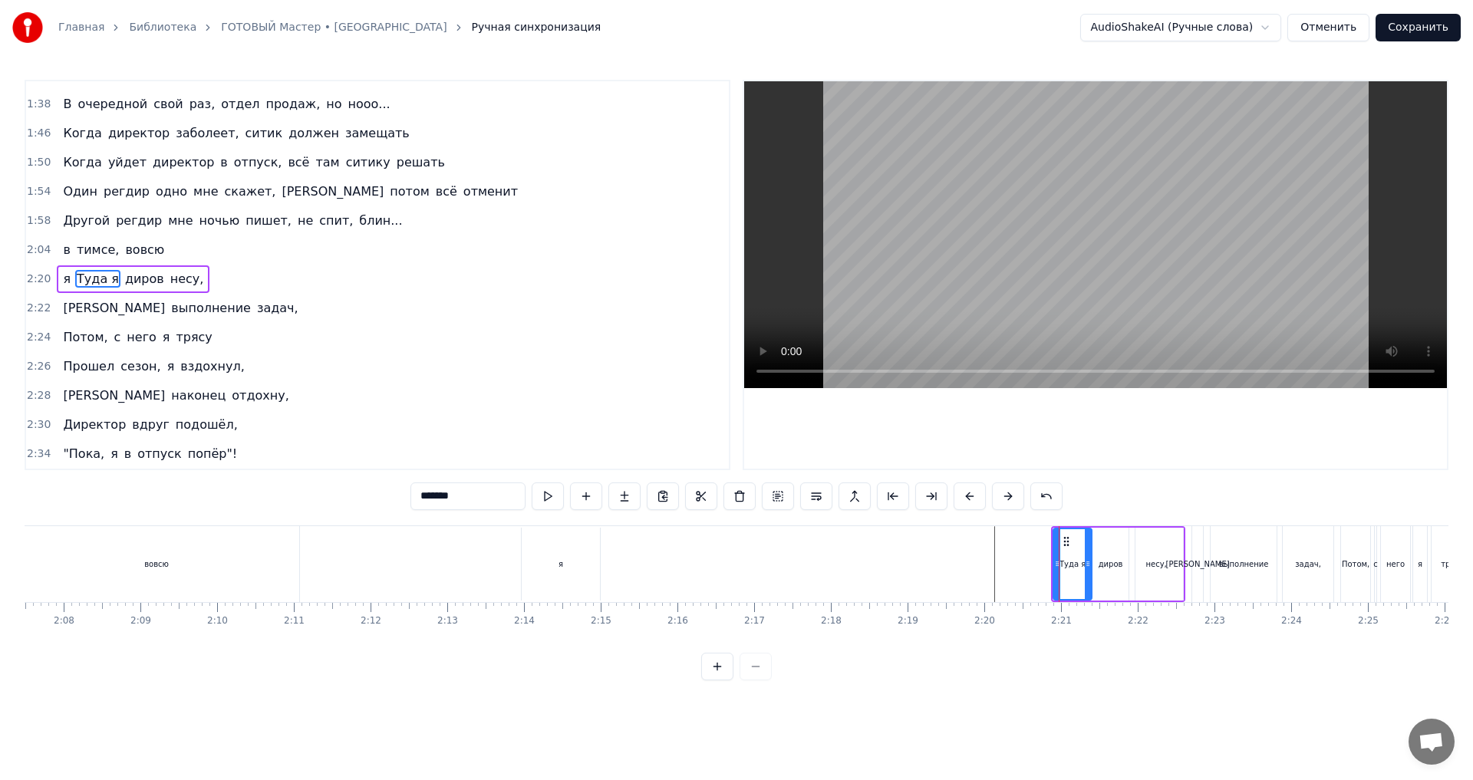
click at [470, 496] on input "******" at bounding box center [467, 497] width 115 height 28
type input "******"
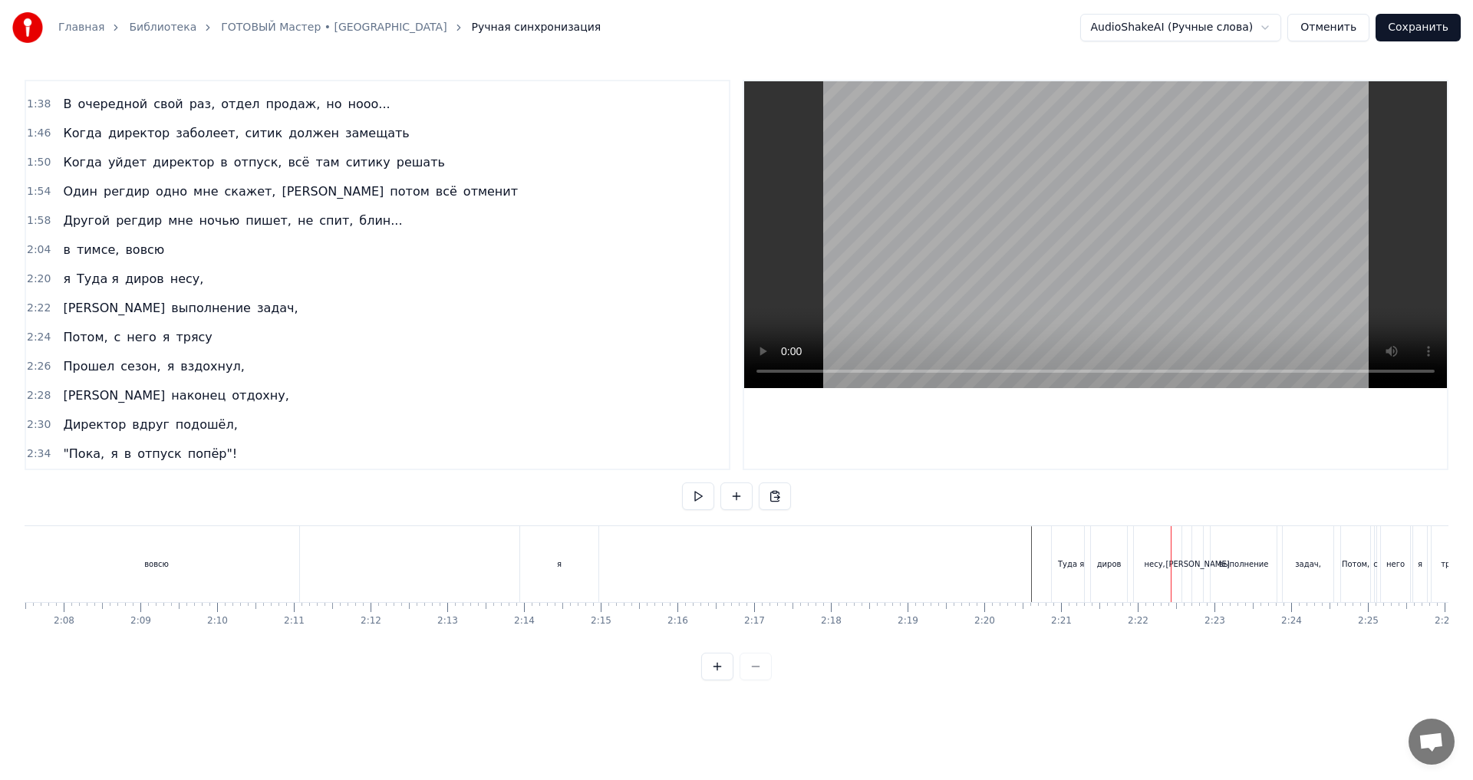
click at [566, 556] on div "я" at bounding box center [559, 564] width 78 height 76
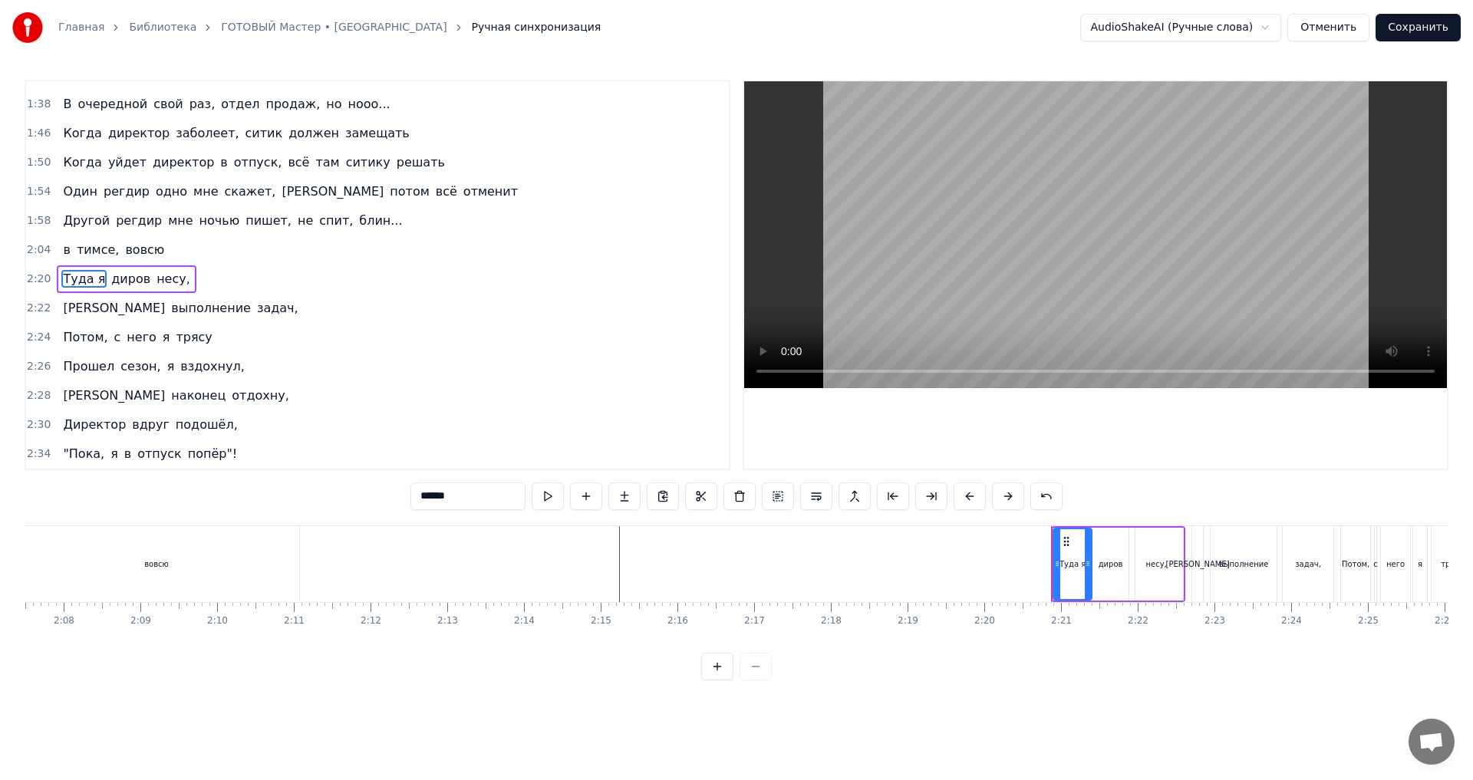
click at [159, 558] on div "вовсю" at bounding box center [156, 564] width 25 height 12
type input "*****"
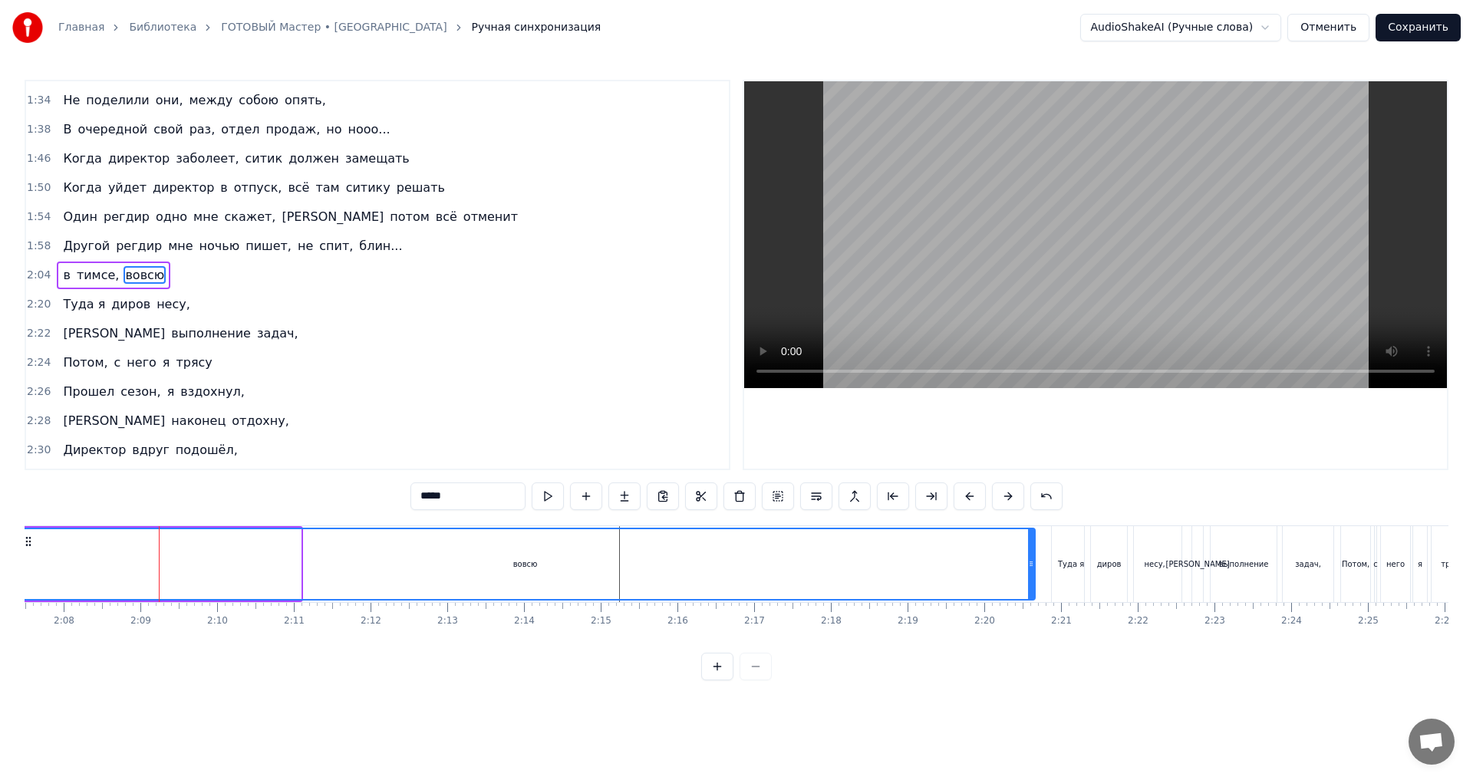
drag, startPoint x: 298, startPoint y: 560, endPoint x: 1032, endPoint y: 581, distance: 734.4
click at [1032, 581] on div at bounding box center [1031, 564] width 6 height 70
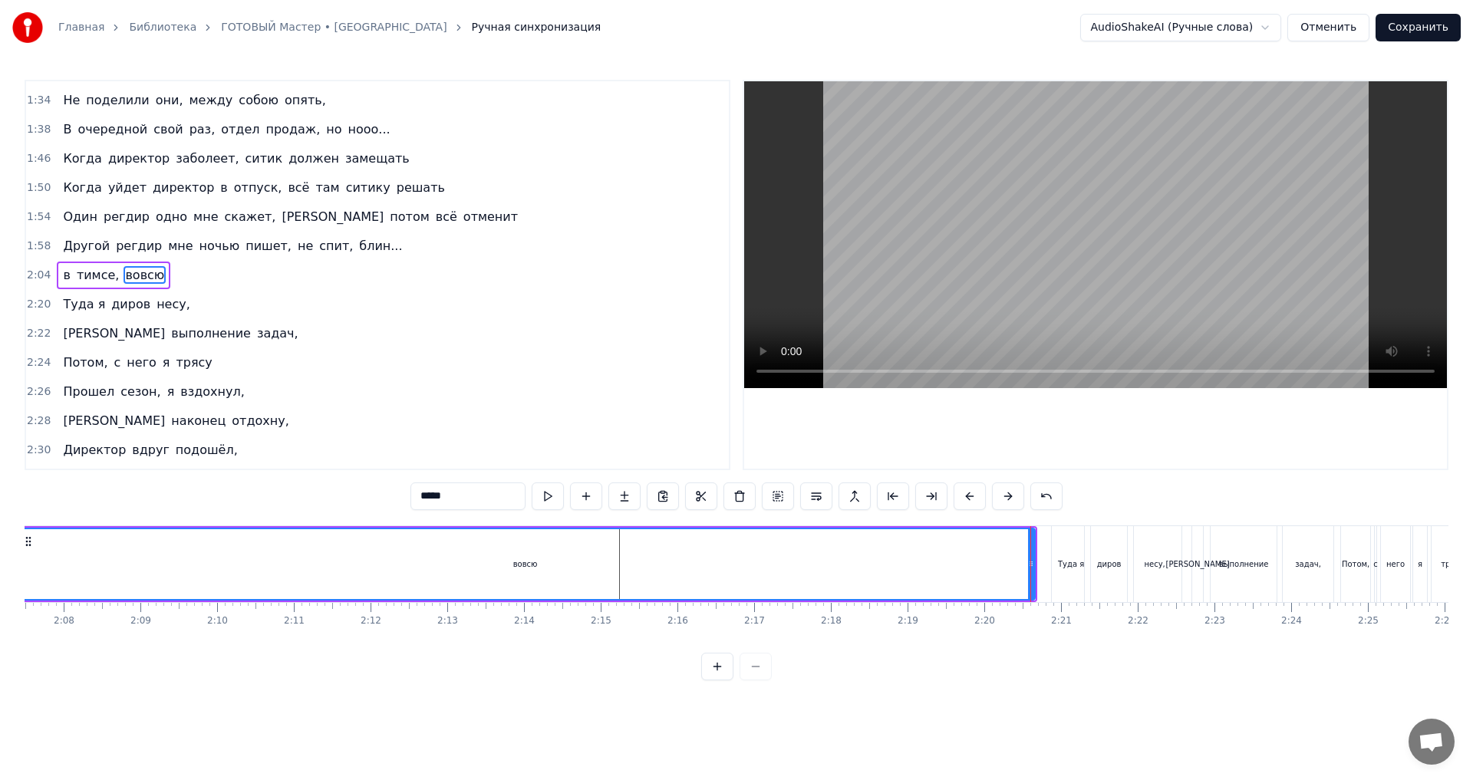
scroll to position [0, 9623]
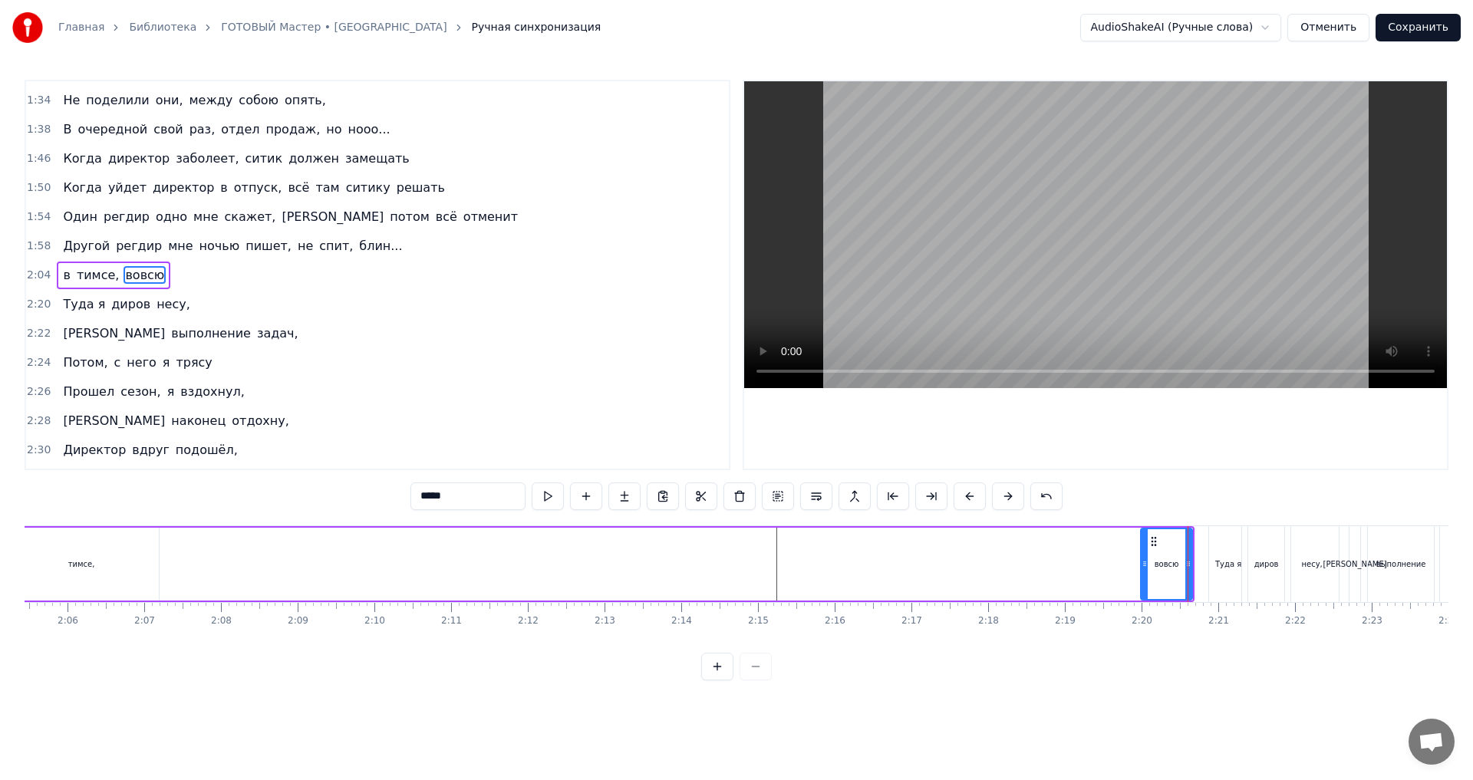
drag, startPoint x: 177, startPoint y: 559, endPoint x: 1146, endPoint y: 596, distance: 969.6
click at [1146, 596] on div at bounding box center [1144, 564] width 6 height 70
click at [312, 575] on div "в тимсе, вовсю" at bounding box center [580, 564] width 1230 height 76
click at [92, 558] on div "тимсе," at bounding box center [81, 564] width 27 height 12
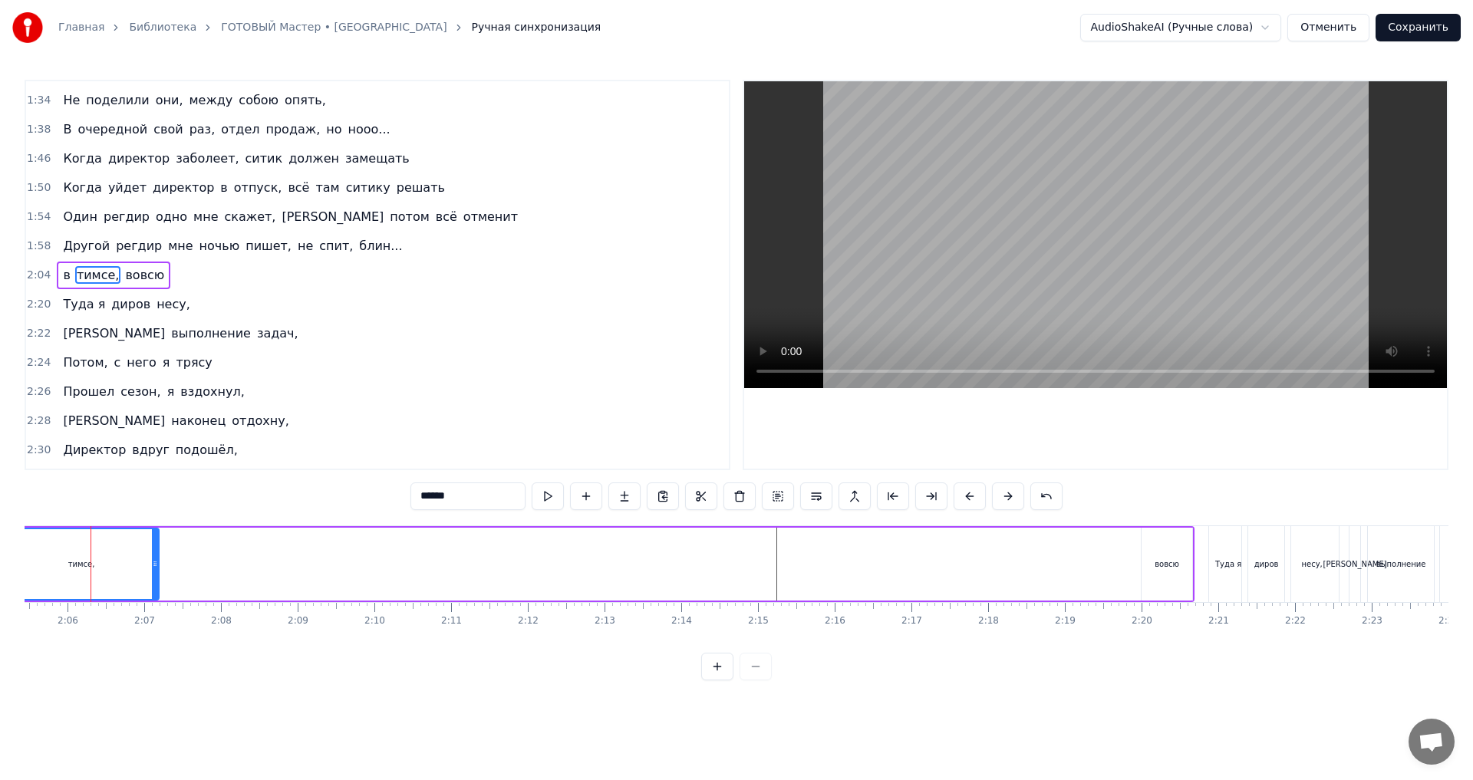
scroll to position [0, 9612]
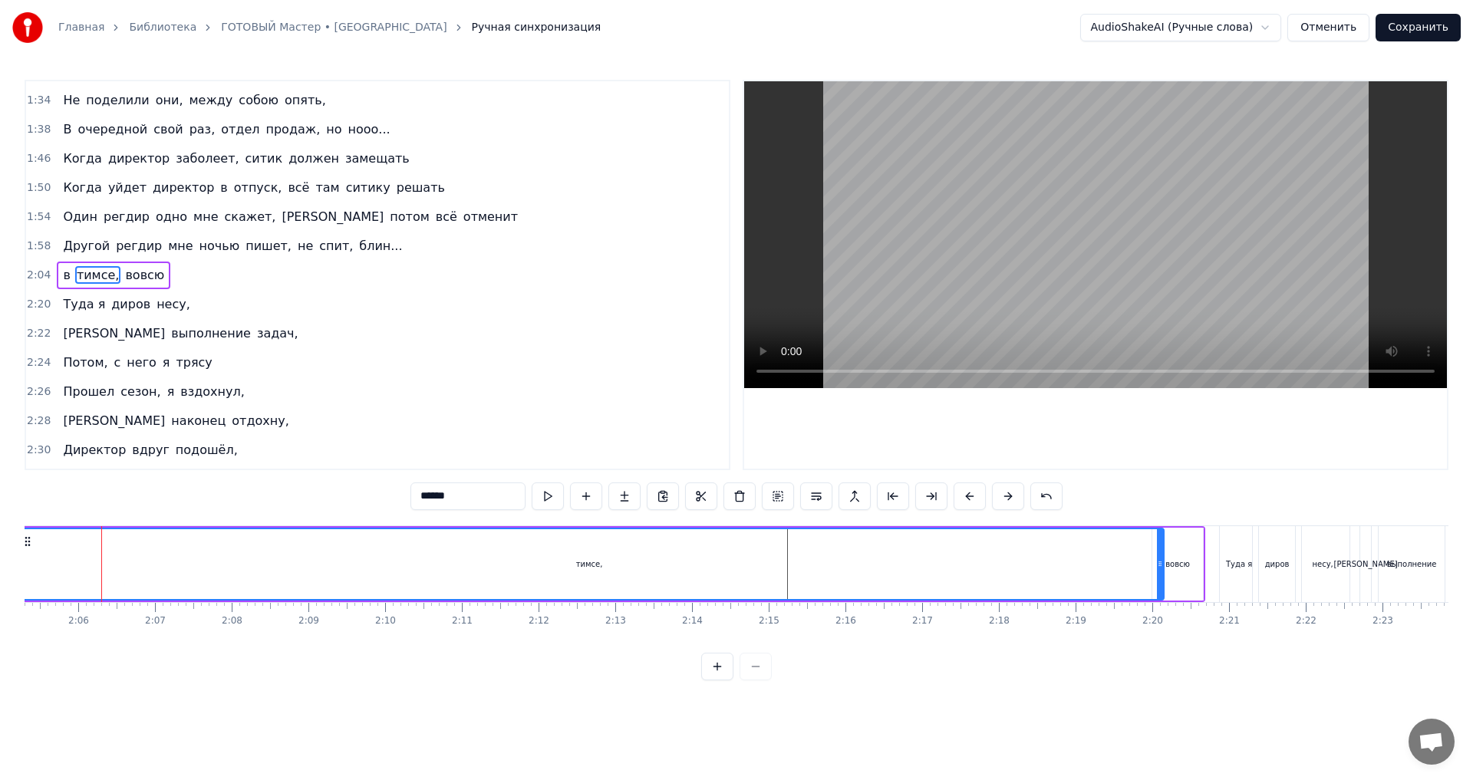
drag, startPoint x: 166, startPoint y: 563, endPoint x: 1161, endPoint y: 612, distance: 995.4
click at [1161, 612] on div "[PERSON_NAME], все за столом, [PERSON_NAME], молчим, болеем за дело, Поговорим,…" at bounding box center [737, 582] width 1424 height 115
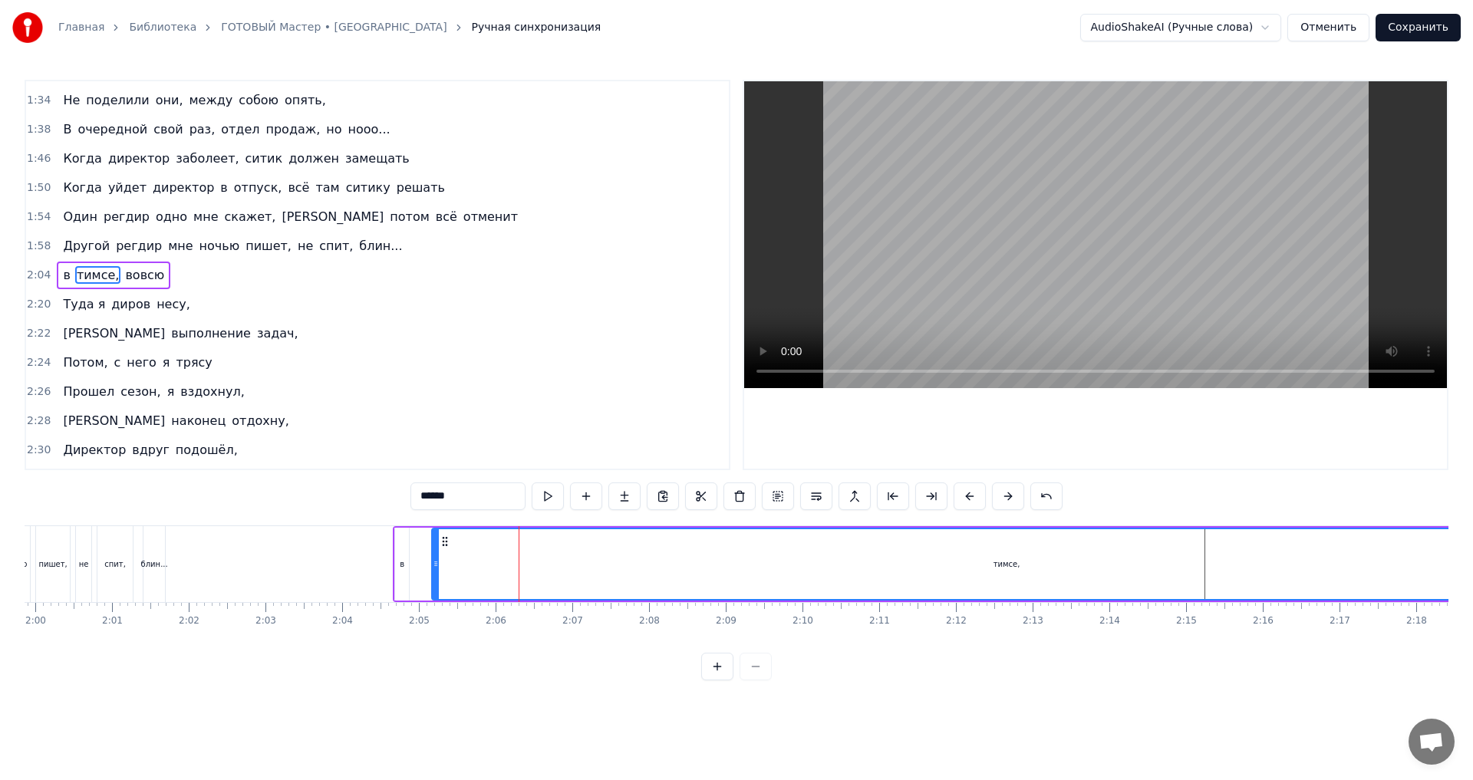
scroll to position [0, 9177]
click at [450, 564] on div "тимсе," at bounding box center [1024, 564] width 1151 height 73
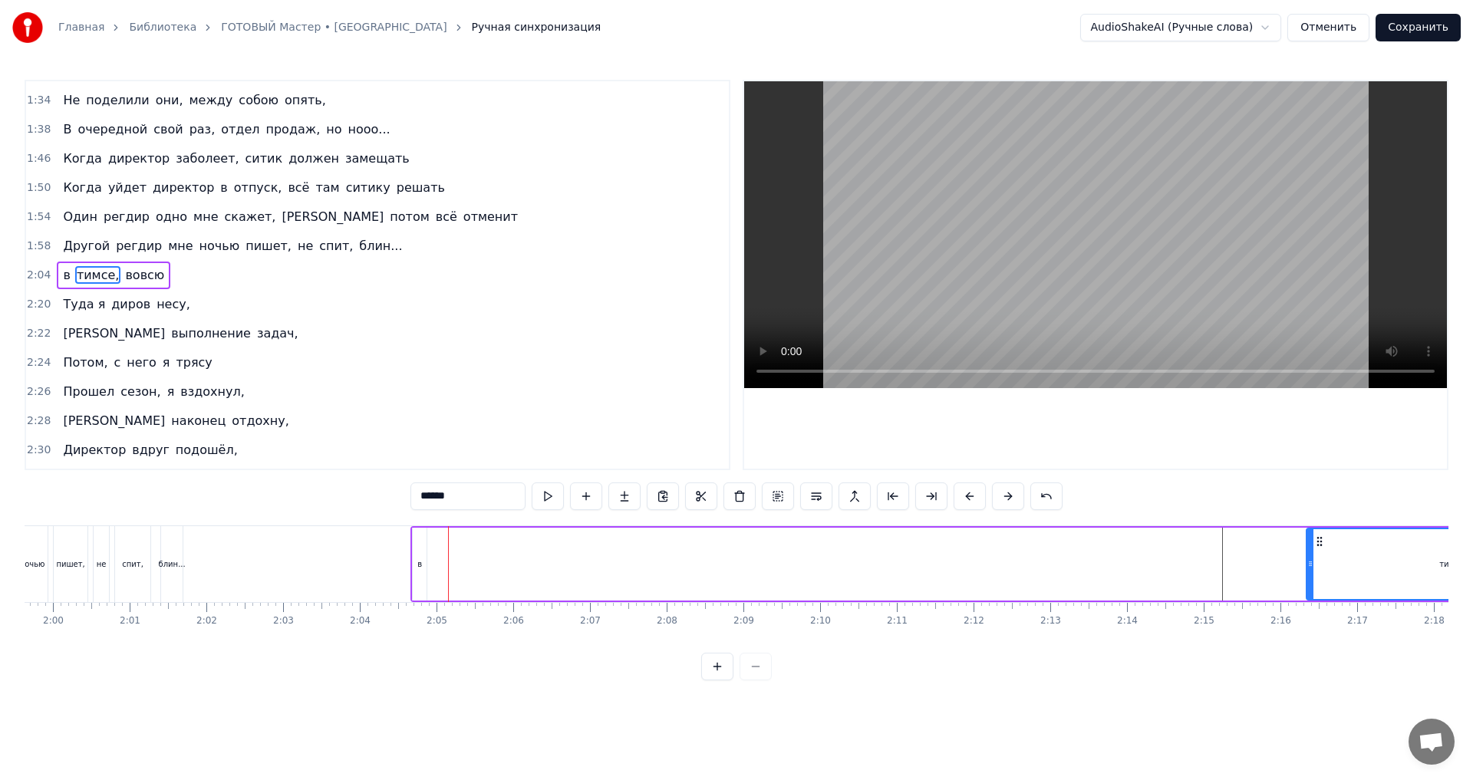
drag, startPoint x: 453, startPoint y: 565, endPoint x: 1162, endPoint y: 646, distance: 714.2
click at [1302, 616] on div "[PERSON_NAME], все за столом, [PERSON_NAME], молчим, болеем за дело, Поговорим,…" at bounding box center [737, 582] width 1424 height 115
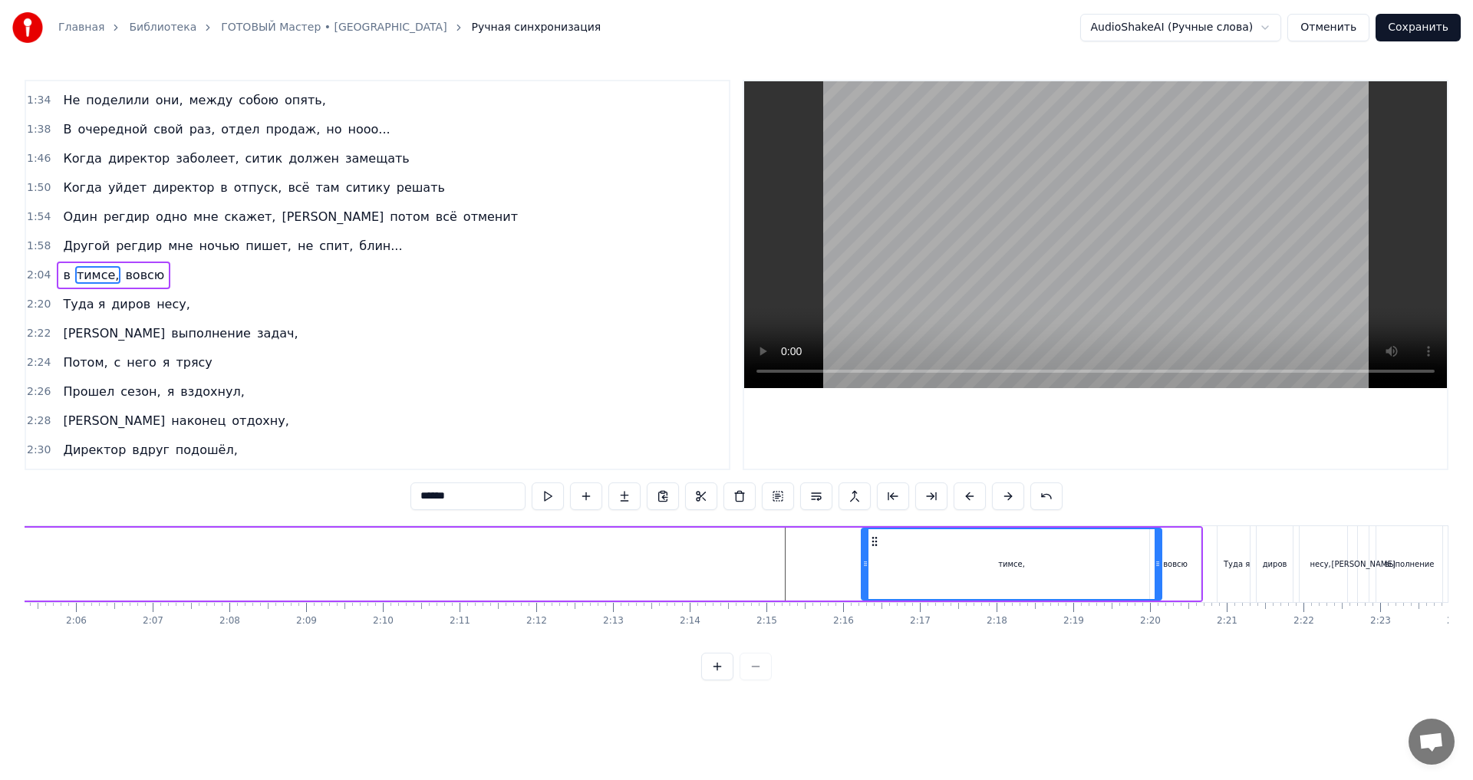
scroll to position [0, 9649]
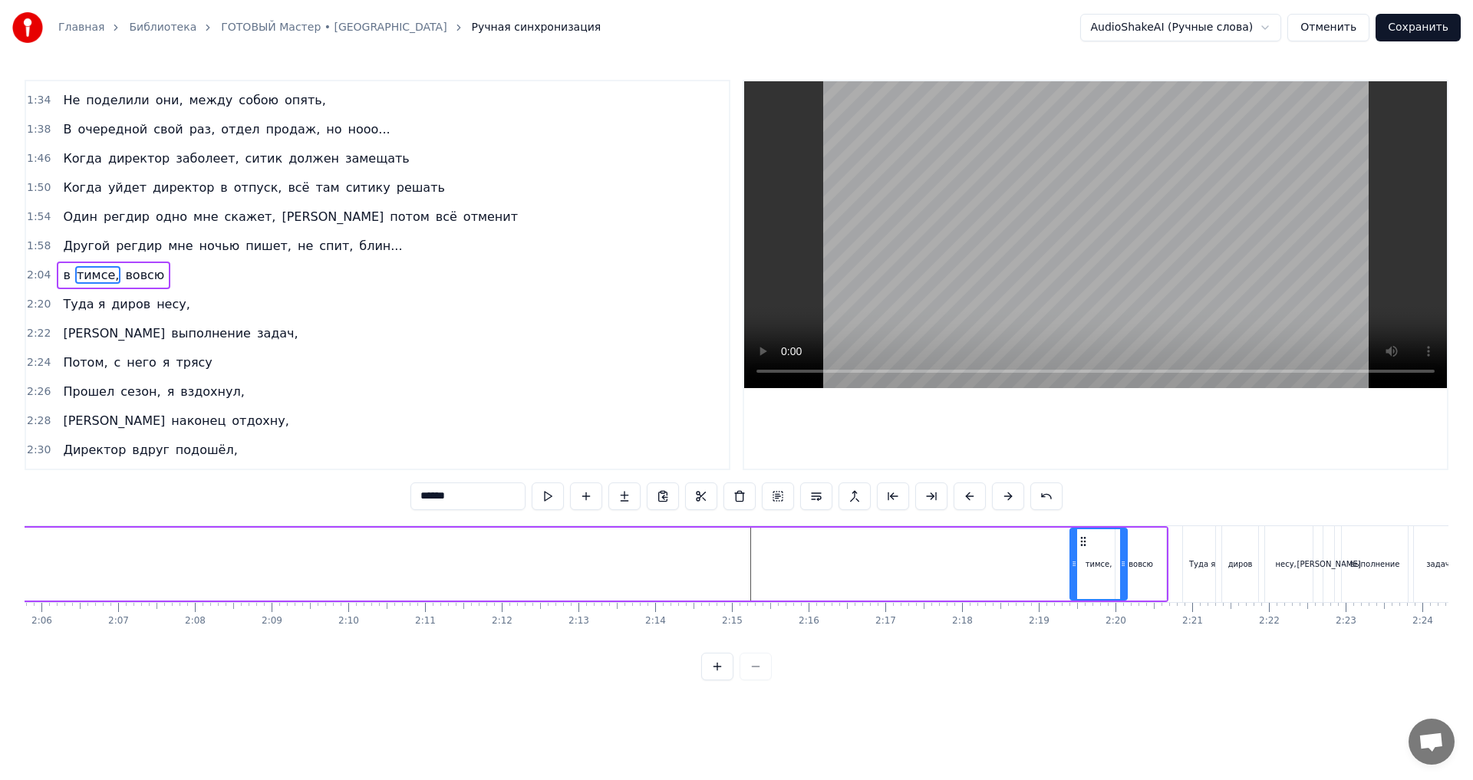
drag, startPoint x: 832, startPoint y: 565, endPoint x: 1076, endPoint y: 592, distance: 244.7
click at [1076, 592] on div at bounding box center [1074, 564] width 6 height 70
click at [1109, 580] on div "тимсе," at bounding box center [1098, 564] width 55 height 70
click at [417, 498] on input "******" at bounding box center [467, 497] width 115 height 28
click at [428, 496] on input "*******" at bounding box center [467, 497] width 115 height 28
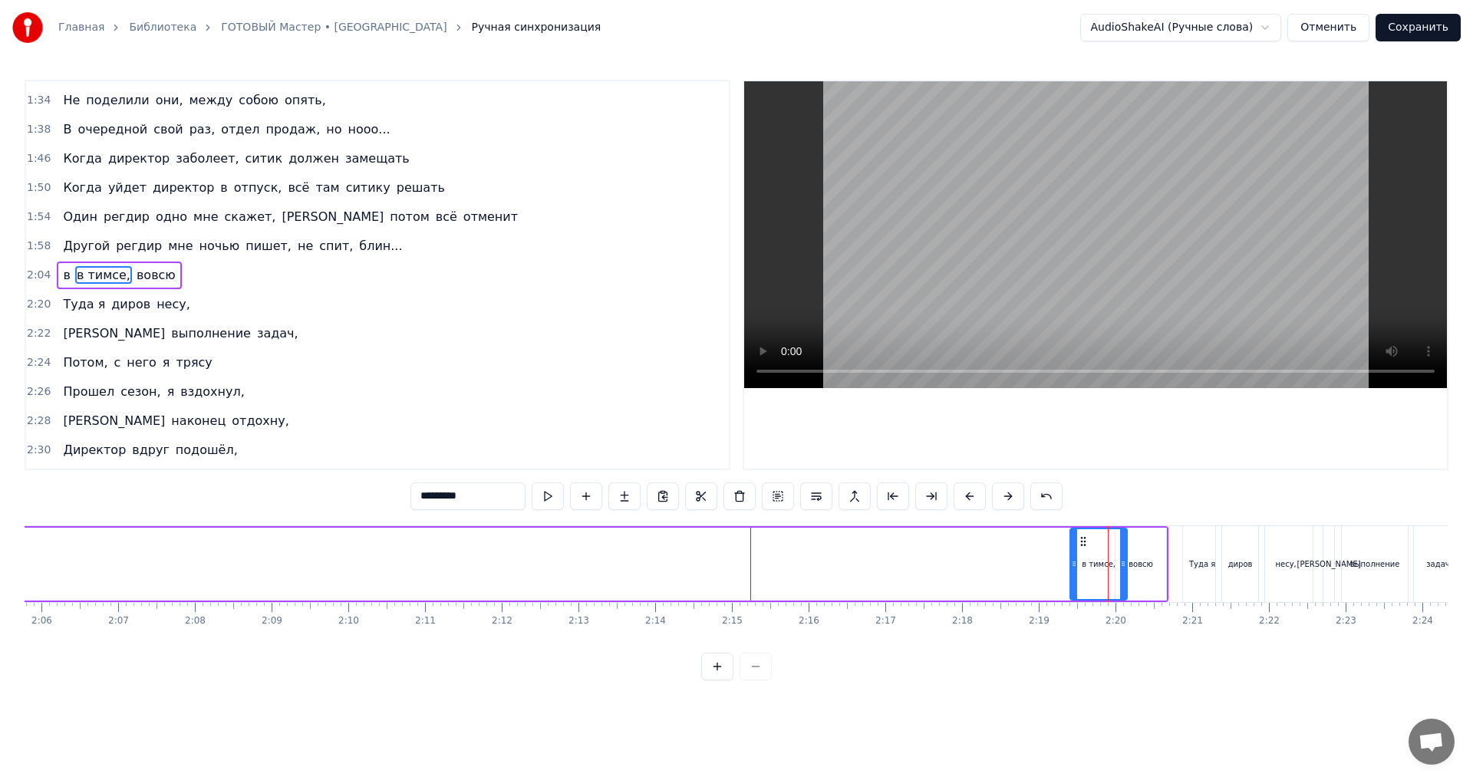
click at [487, 500] on input "********" at bounding box center [467, 497] width 115 height 28
type input "********"
drag, startPoint x: 940, startPoint y: 572, endPoint x: 938, endPoint y: 628, distance: 56.0
click at [942, 574] on div "в в [GEOGRAPHIC_DATA], вовсю" at bounding box center [554, 564] width 1230 height 76
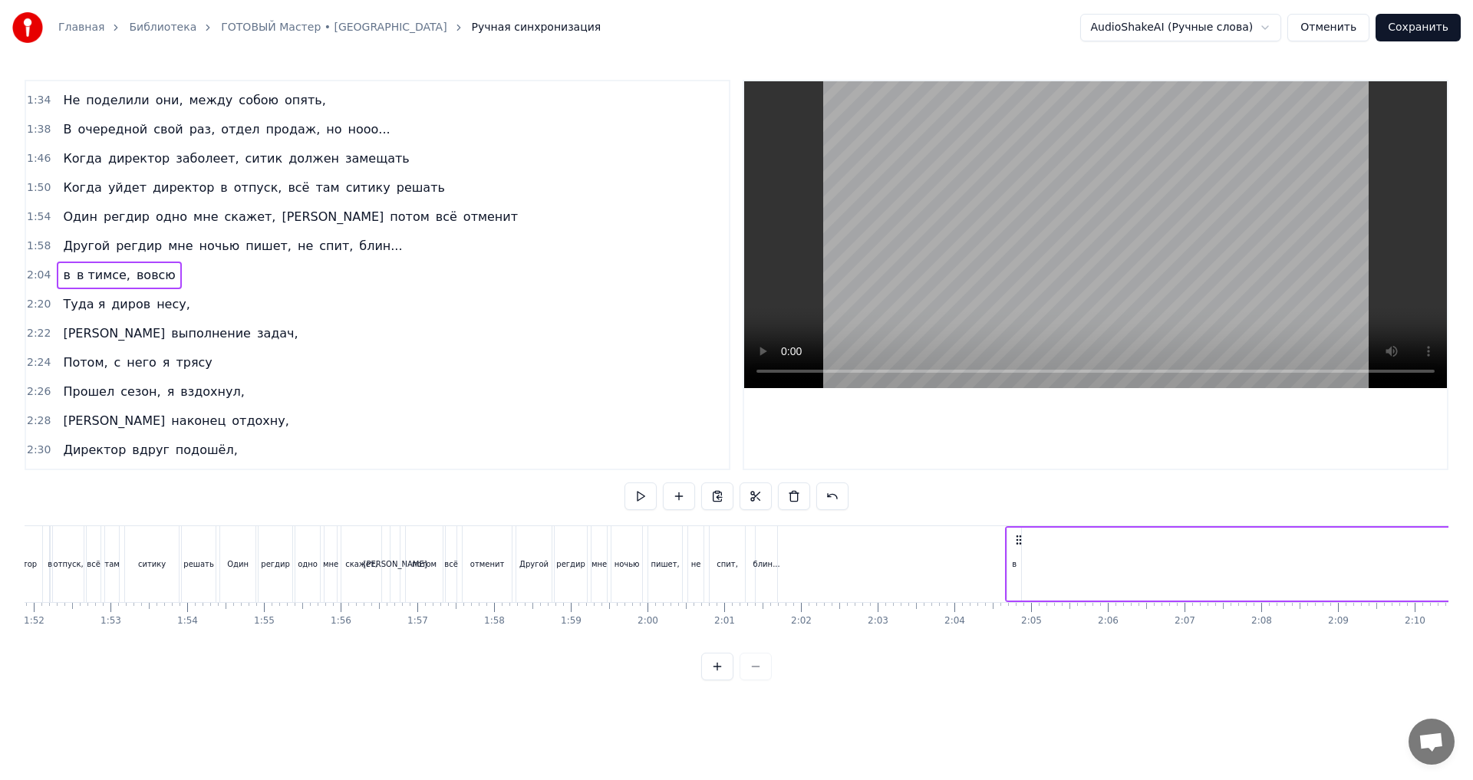
scroll to position [0, 8618]
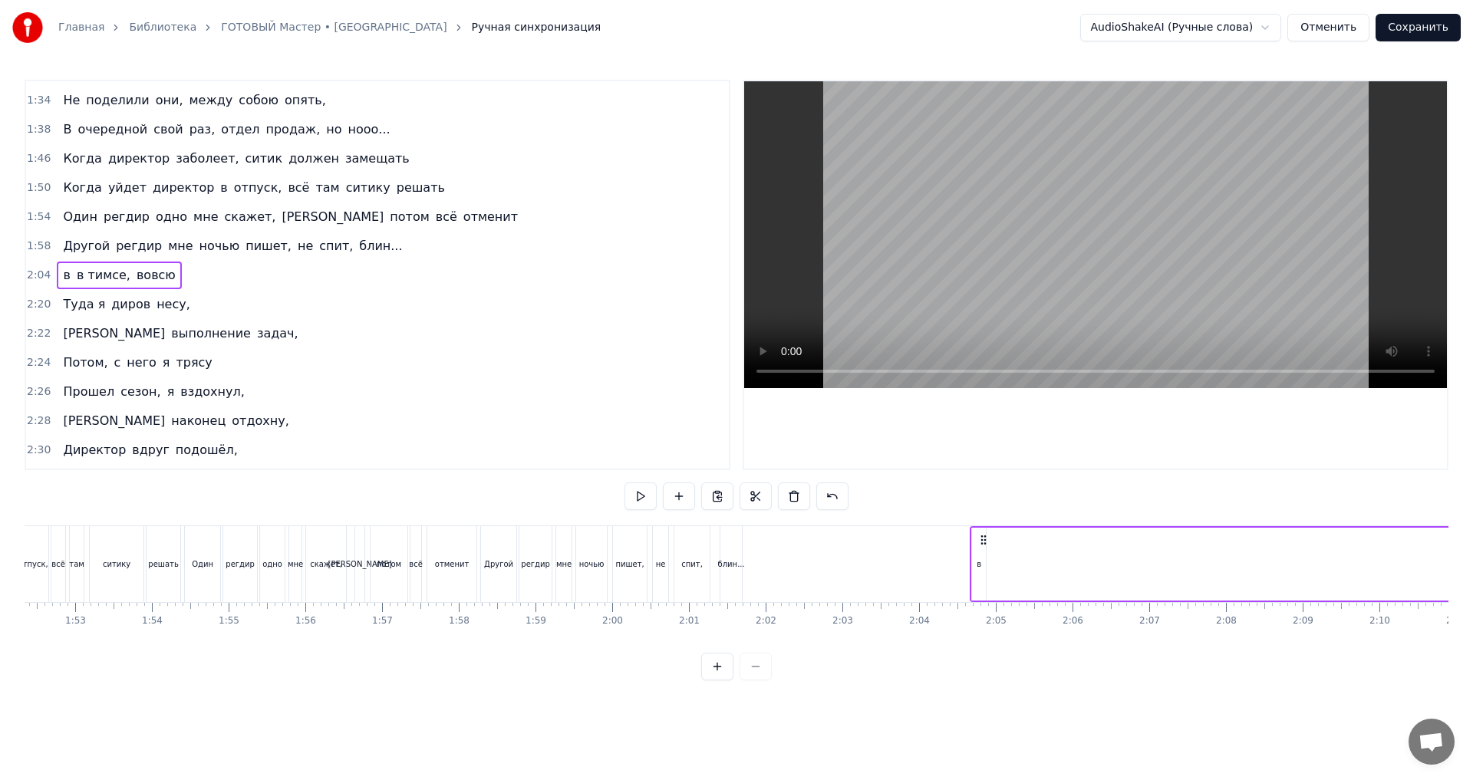
click at [982, 564] on div "в" at bounding box center [979, 564] width 14 height 73
type input "********"
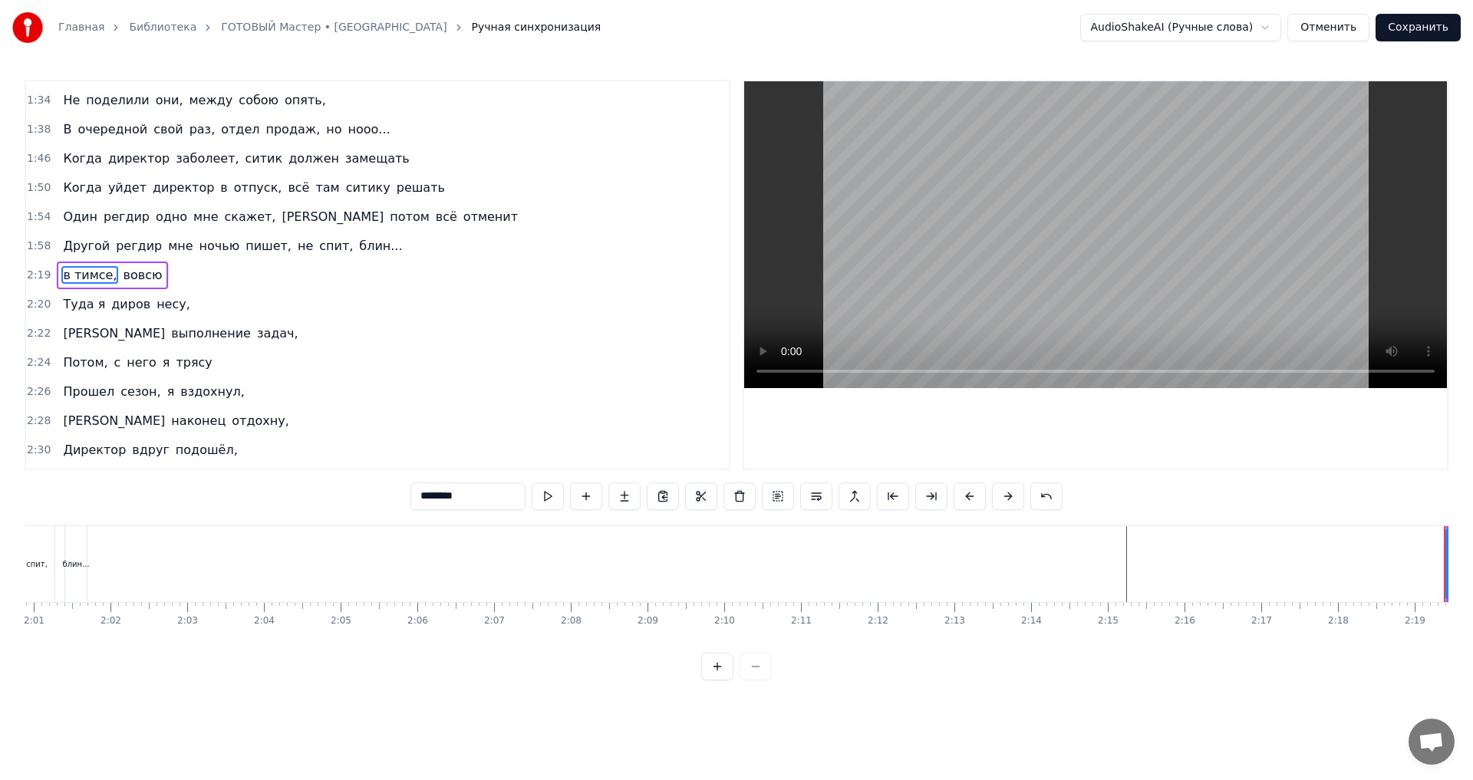
scroll to position [0, 9064]
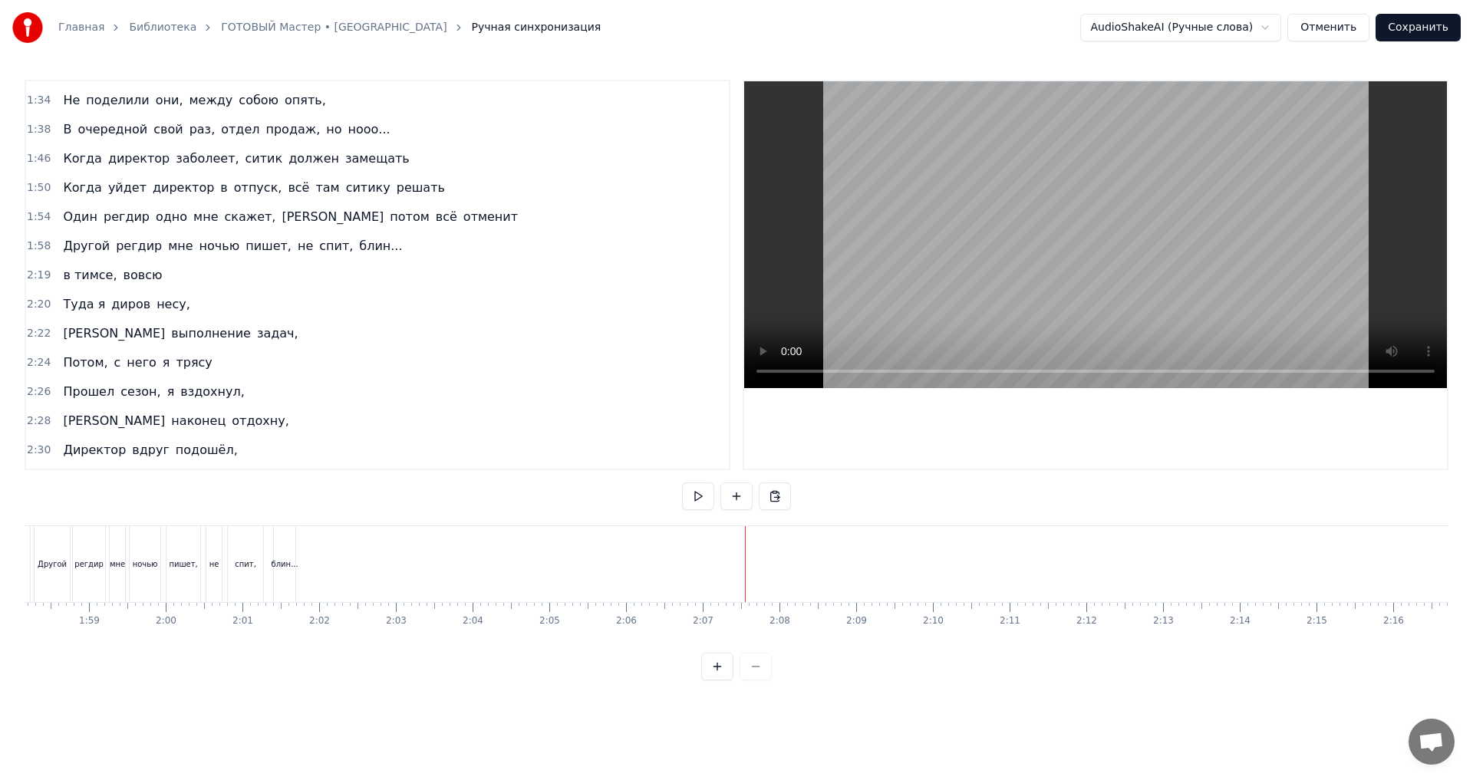
scroll to position [0, 8827]
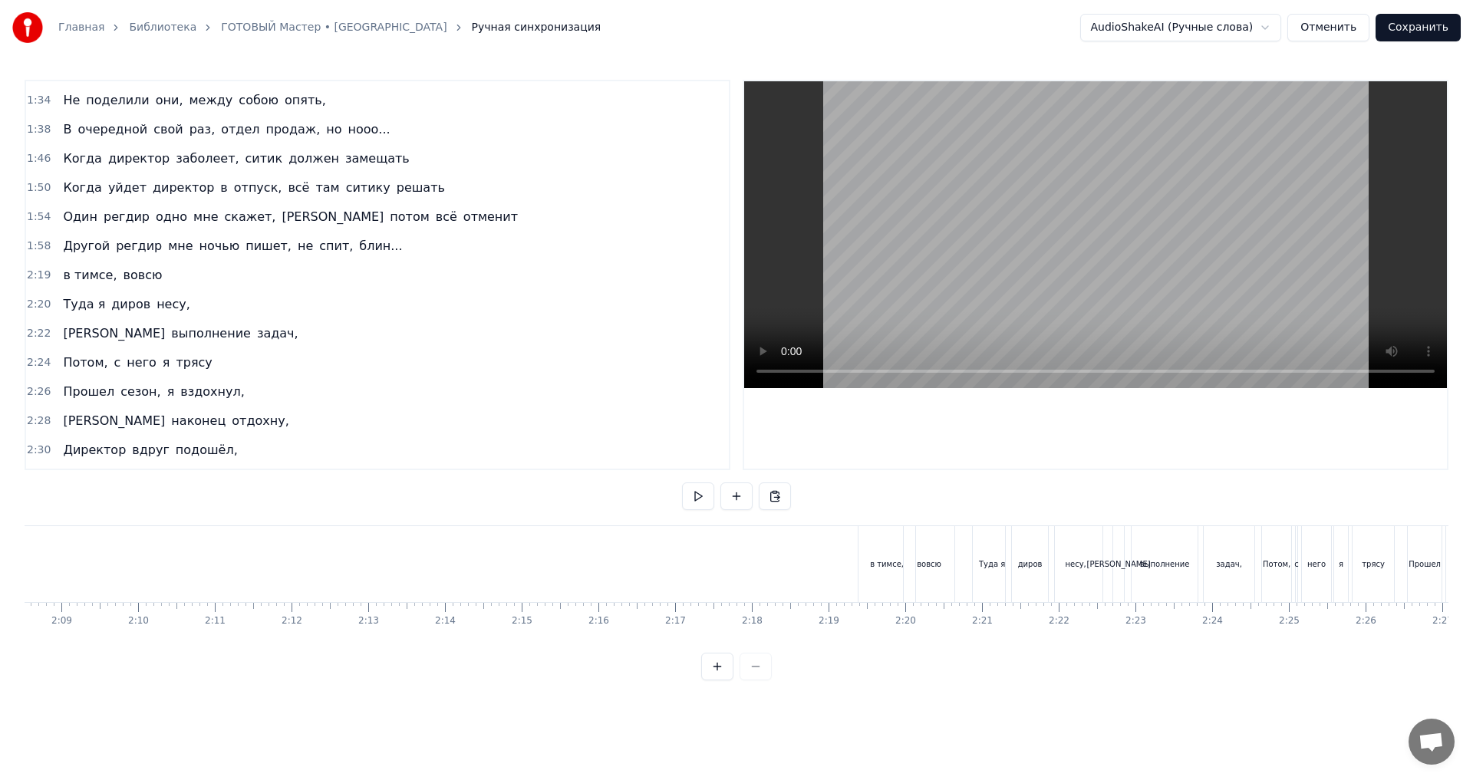
scroll to position [0, 9824]
click at [903, 569] on div "в тимсе," at bounding box center [922, 564] width 57 height 76
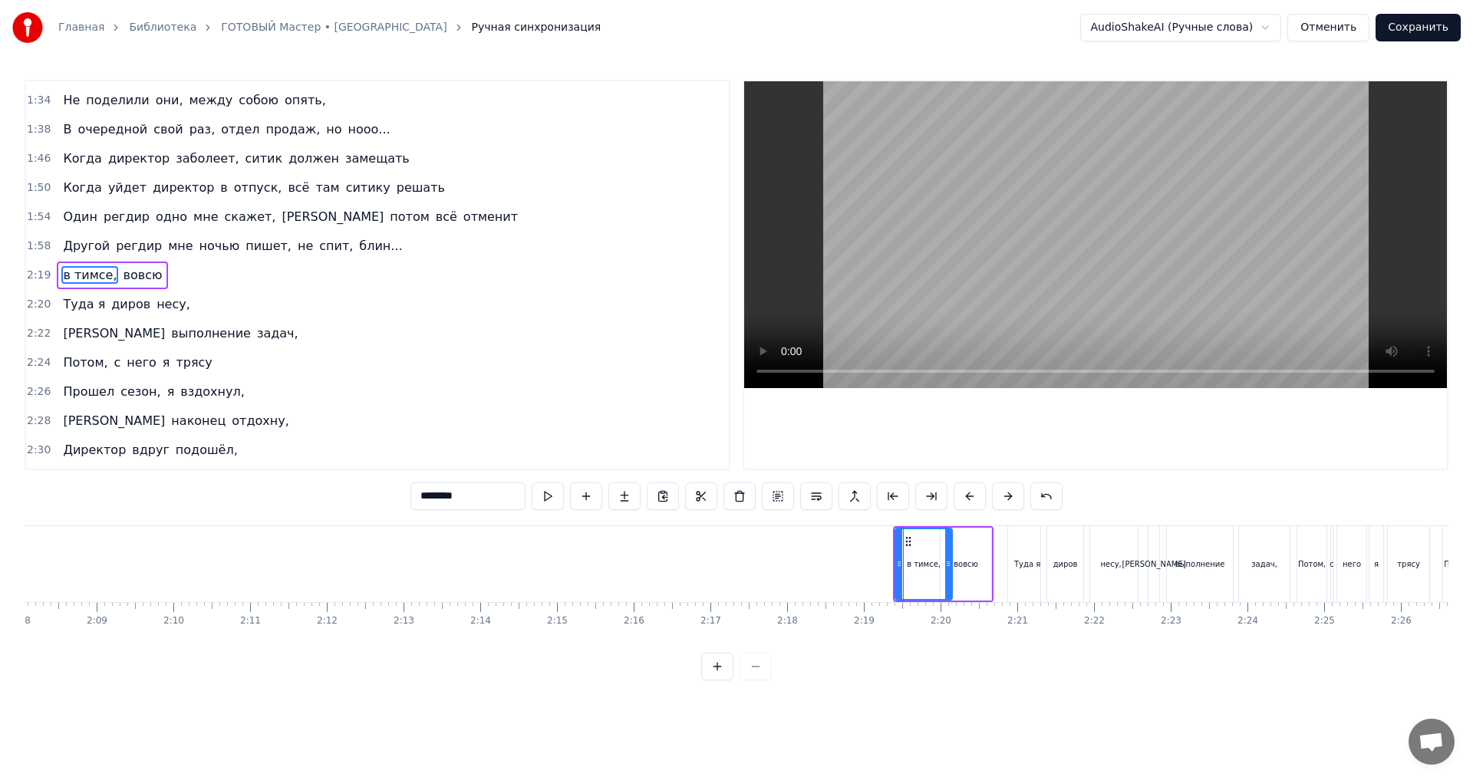
click at [420, 498] on input "********" at bounding box center [467, 497] width 115 height 28
click at [429, 496] on input "**********" at bounding box center [467, 497] width 115 height 28
click at [433, 499] on input "**********" at bounding box center [467, 497] width 115 height 28
click at [441, 499] on input "**********" at bounding box center [467, 497] width 115 height 28
type input "**********"
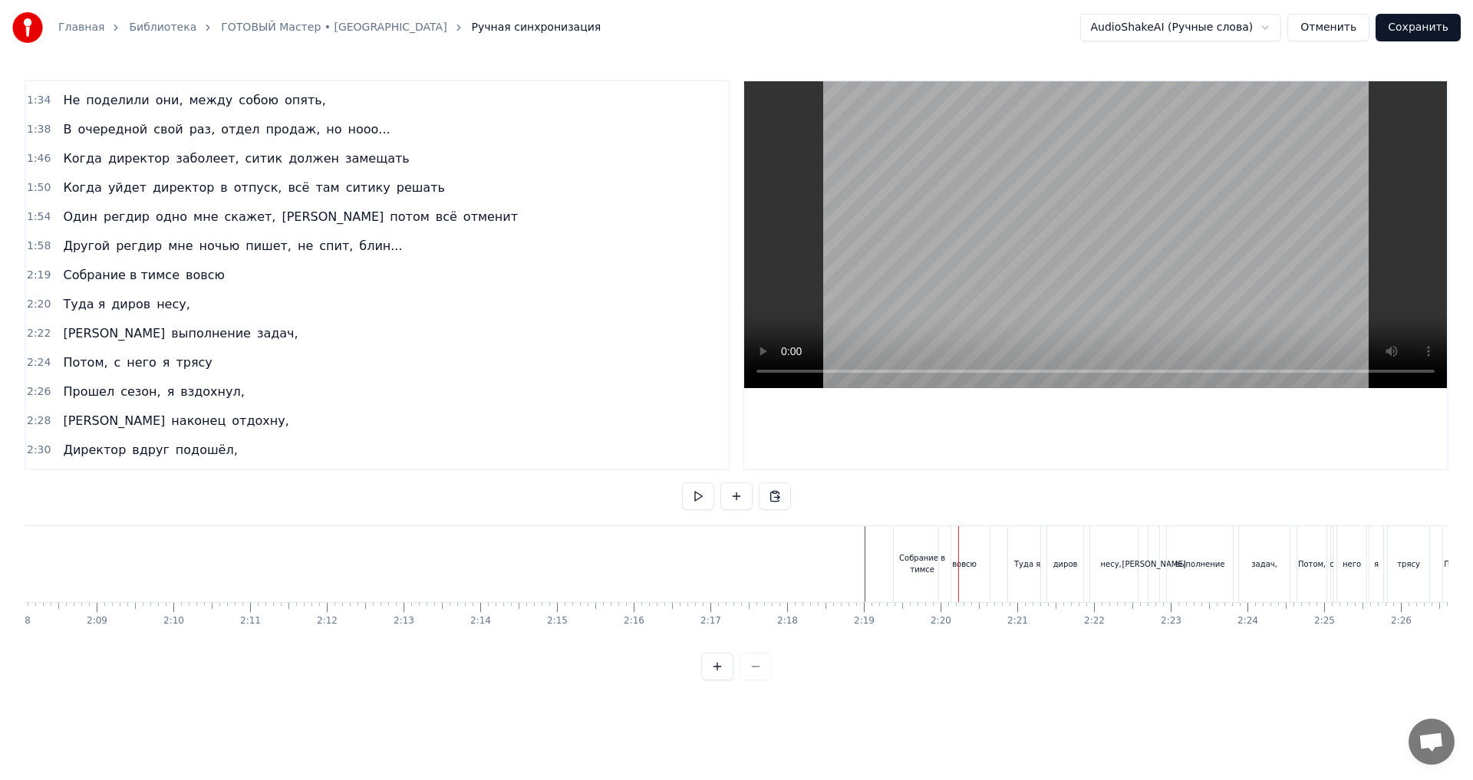
click at [924, 558] on div "Собрание в тимсе" at bounding box center [922, 563] width 57 height 23
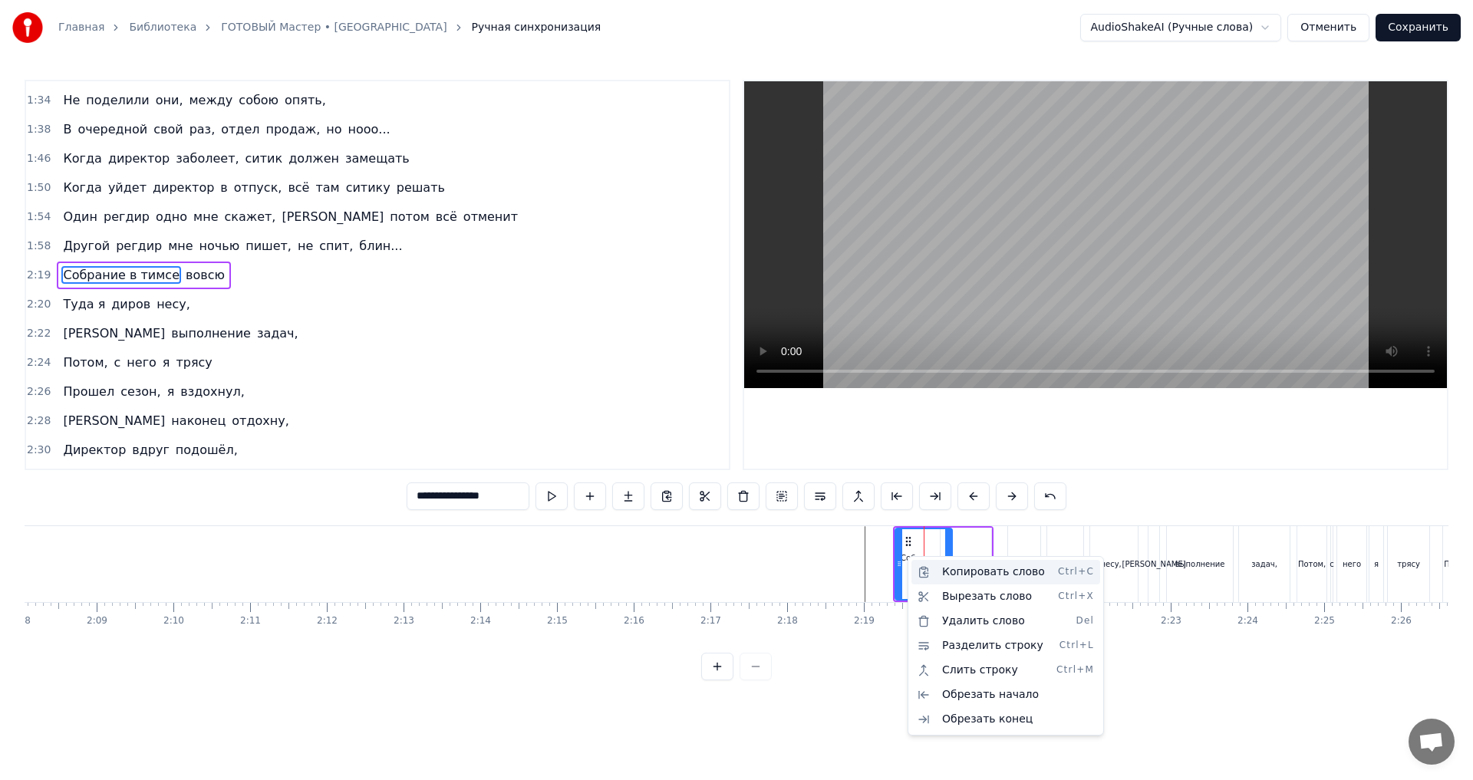
click at [978, 563] on div "Копировать слово Ctrl+C" at bounding box center [1005, 572] width 189 height 25
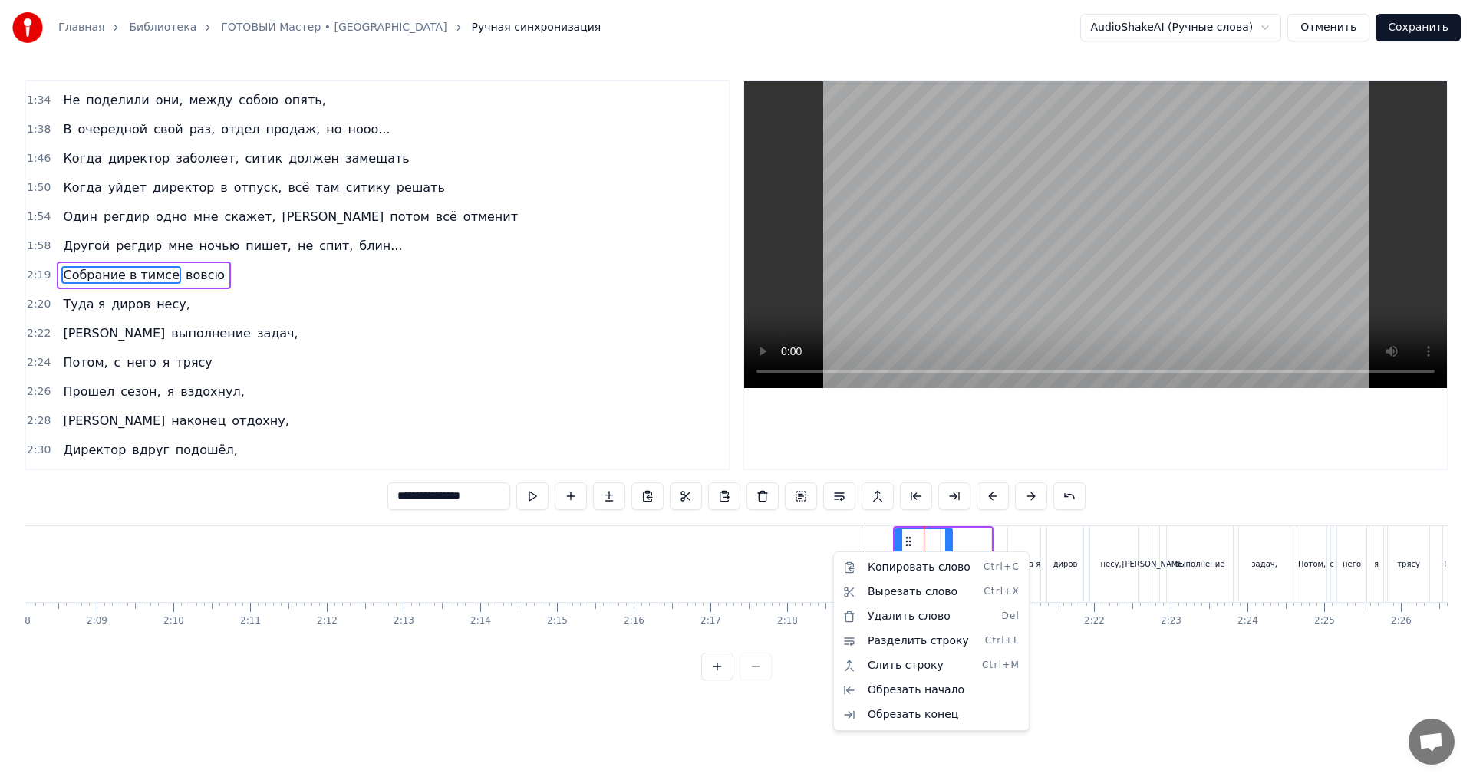
click at [808, 567] on html "Главная Библиотека ГОТОВЫЙ Мастер • Ситик-БОБР Ручная синхронизация AudioShakeA…" at bounding box center [736, 352] width 1473 height 705
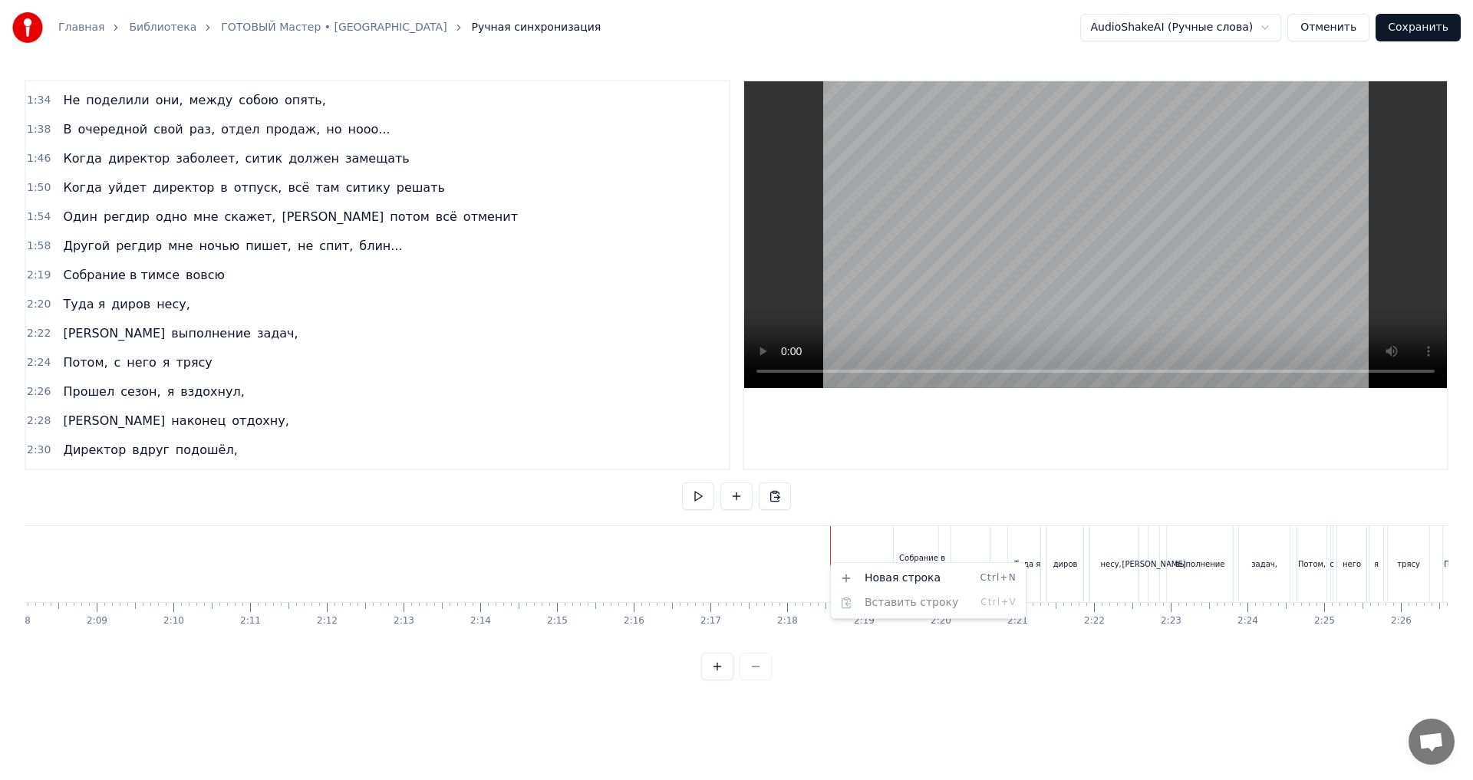
click at [813, 556] on html "Главная Библиотека ГОТОВЫЙ Мастер • Ситик-БОБР Ручная синхронизация AudioShakeA…" at bounding box center [736, 352] width 1473 height 705
click at [818, 539] on html "Главная Библиотека ГОТОВЫЙ Мастер • Ситик-БОБР Ручная синхронизация AudioShakeA…" at bounding box center [736, 352] width 1473 height 705
click at [924, 546] on div "Собрание в тимсе" at bounding box center [922, 564] width 57 height 76
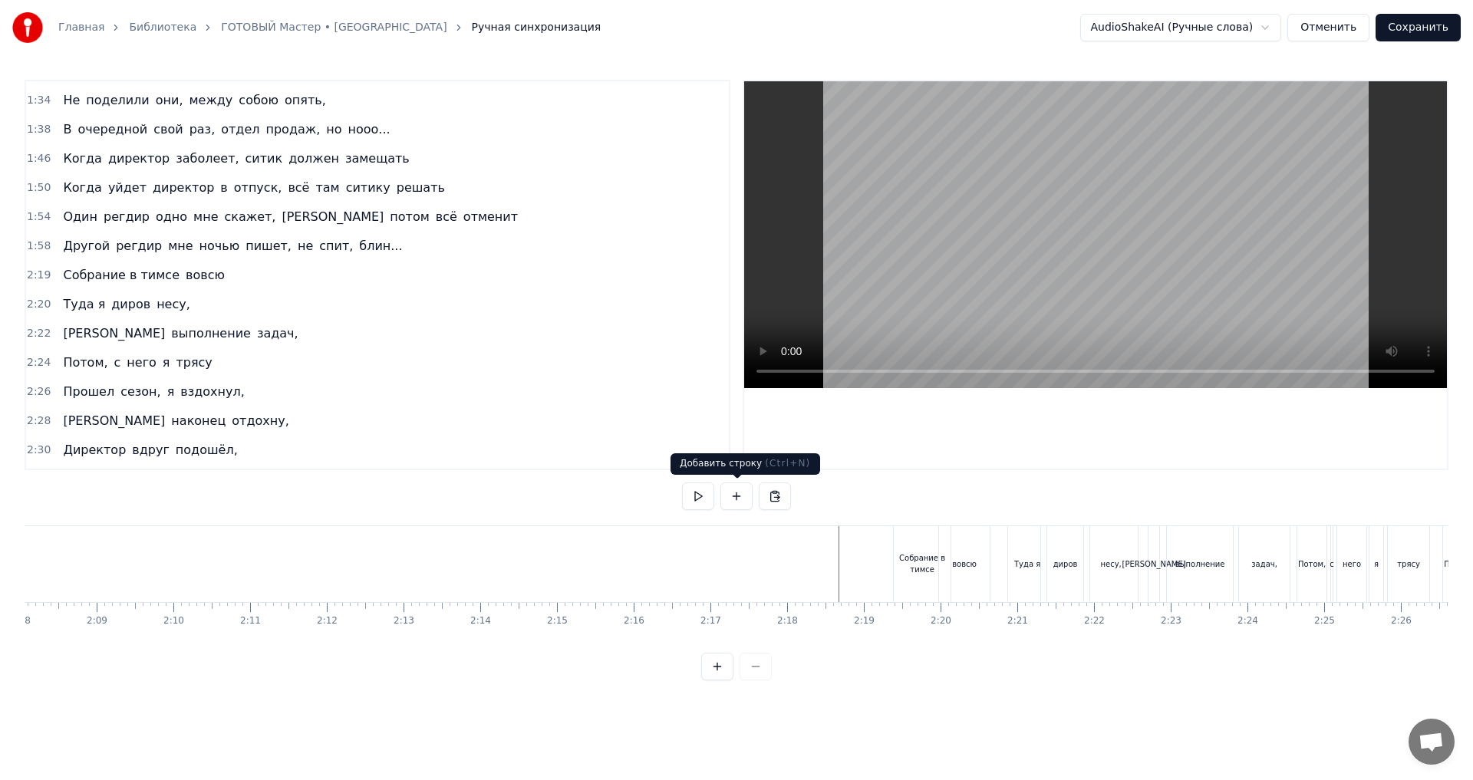
click at [730, 499] on button at bounding box center [736, 497] width 32 height 28
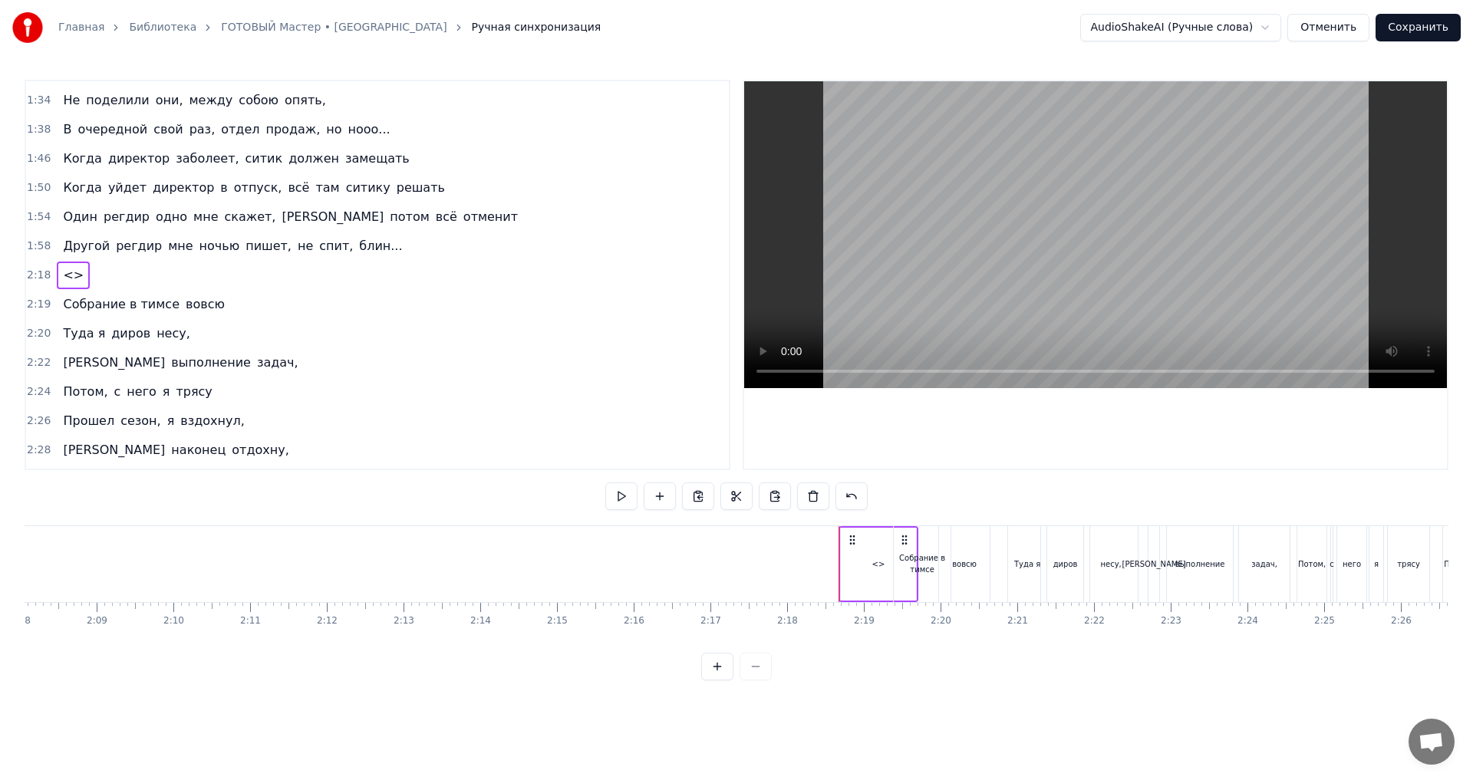
click at [871, 551] on div "<>" at bounding box center [878, 564] width 75 height 73
drag, startPoint x: 438, startPoint y: 501, endPoint x: 344, endPoint y: 500, distance: 94.4
click at [346, 503] on div "0:30 Планерка, все за столом, 0:34 [PERSON_NAME], молчим, болеем за дело, 0:39 …" at bounding box center [737, 380] width 1424 height 601
drag, startPoint x: 845, startPoint y: 565, endPoint x: 864, endPoint y: 572, distance: 20.4
click at [860, 572] on div at bounding box center [861, 564] width 6 height 70
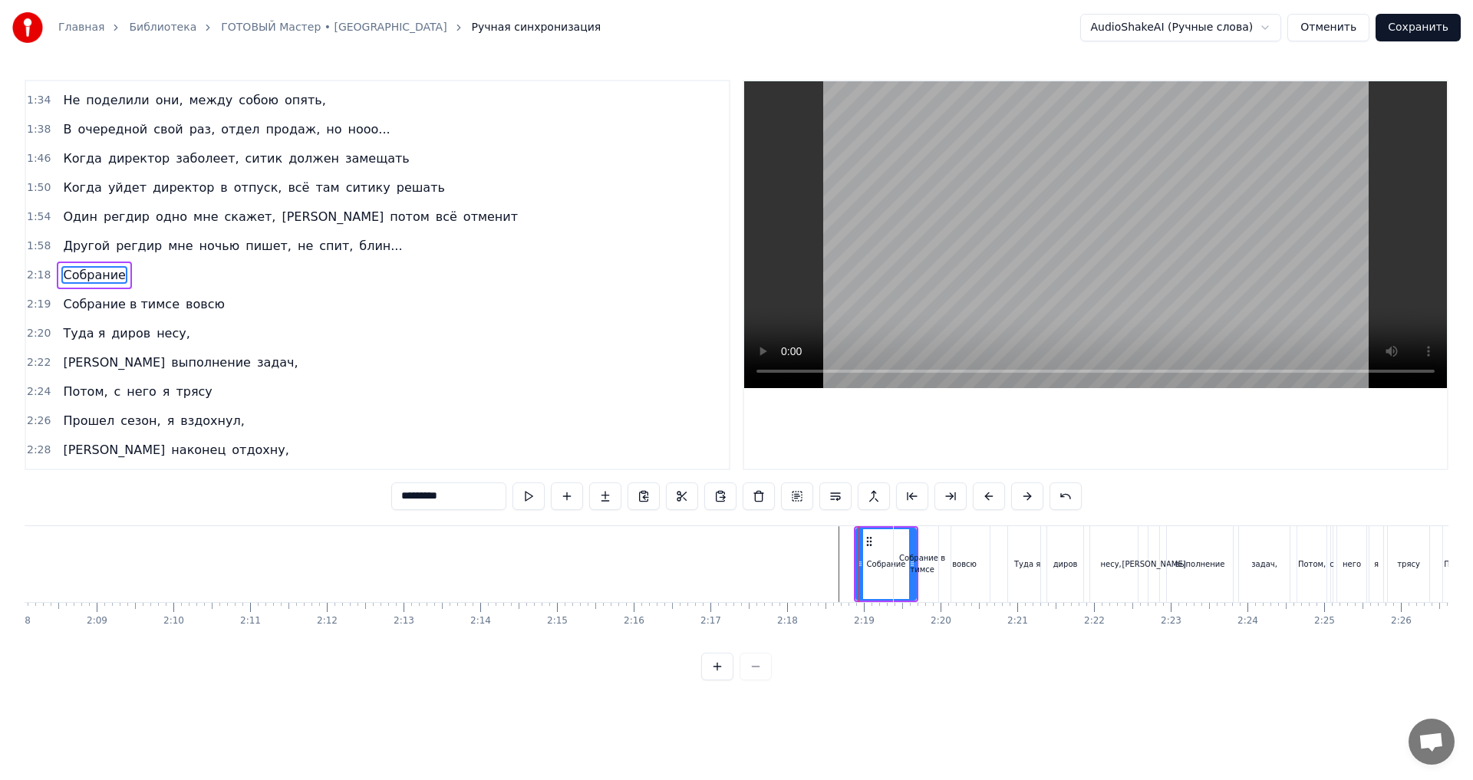
type input "********"
drag, startPoint x: 871, startPoint y: 561, endPoint x: 771, endPoint y: 555, distance: 100.7
click at [872, 558] on div "Собрание" at bounding box center [884, 564] width 39 height 12
click at [855, 561] on div "Собрание" at bounding box center [885, 564] width 61 height 73
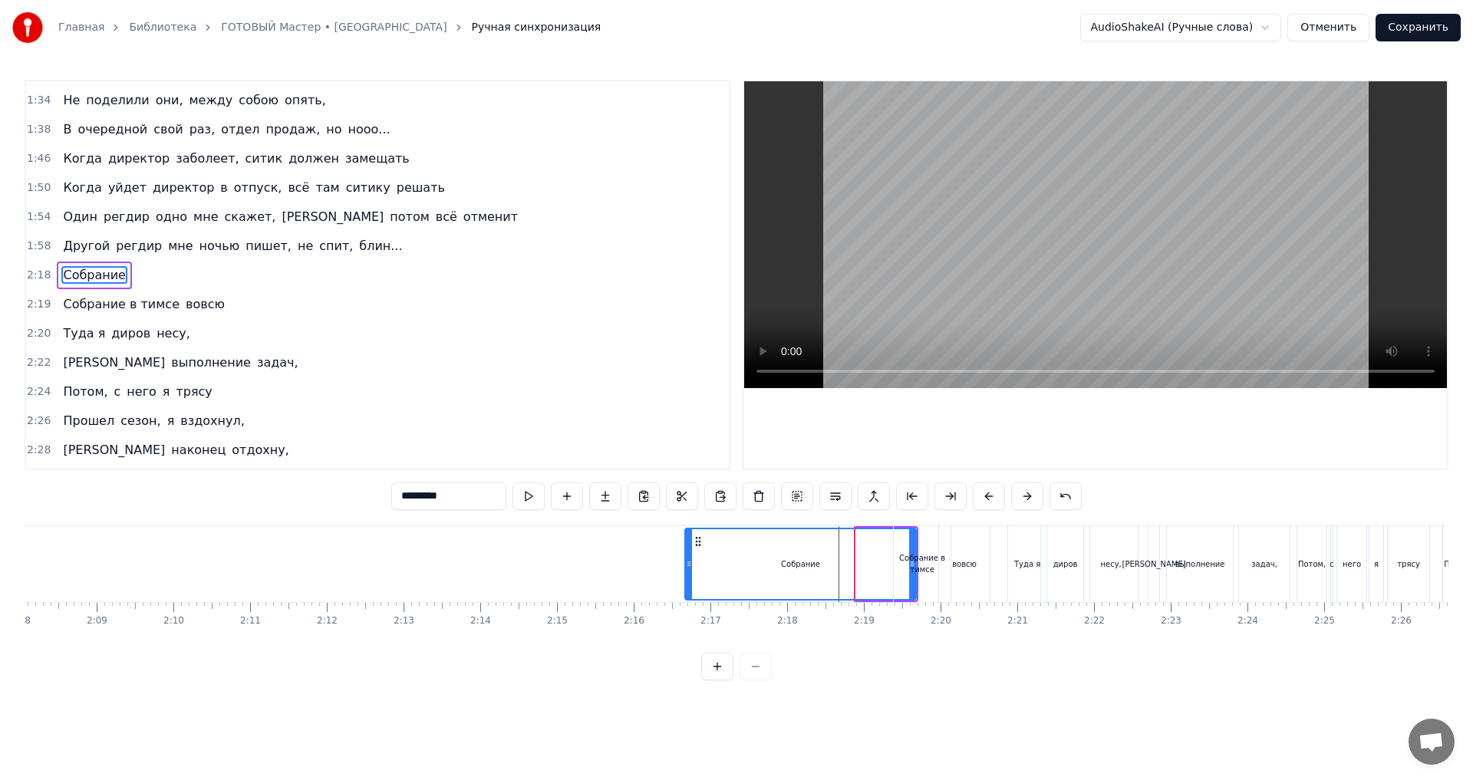
drag, startPoint x: 859, startPoint y: 554, endPoint x: 688, endPoint y: 552, distance: 171.1
click at [688, 552] on div at bounding box center [689, 564] width 6 height 70
drag, startPoint x: 772, startPoint y: 545, endPoint x: 669, endPoint y: 549, distance: 102.9
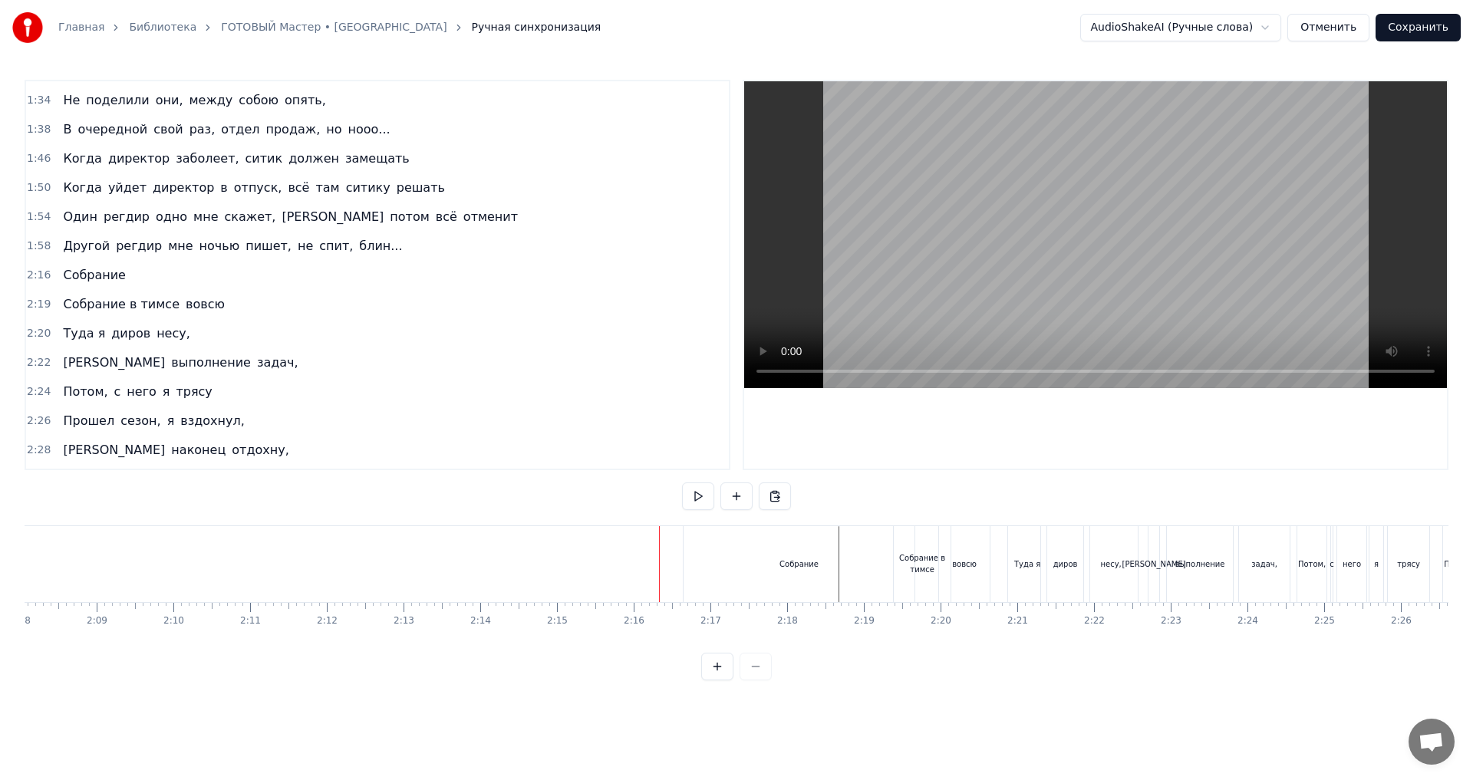
click at [710, 552] on div "Собрание" at bounding box center [799, 564] width 231 height 76
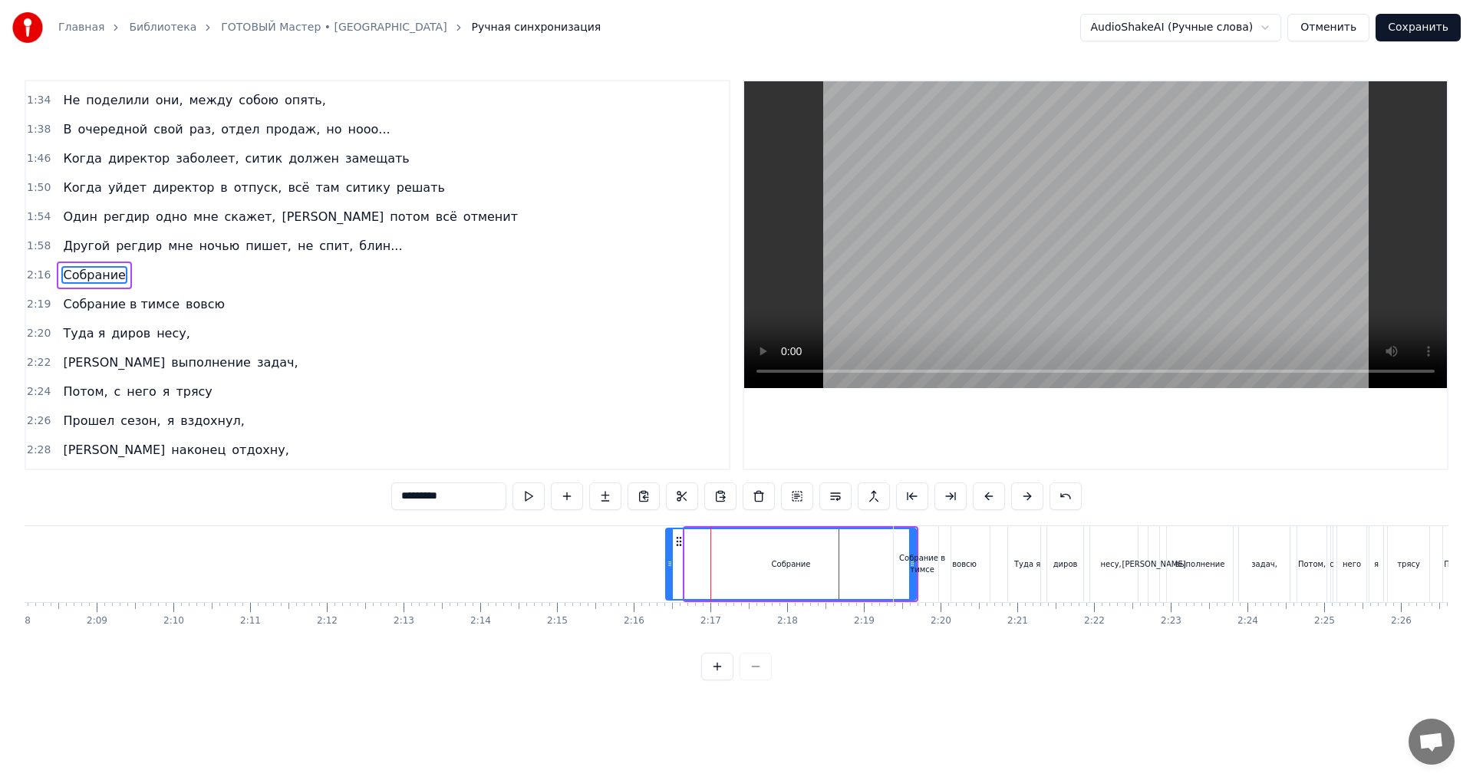
drag, startPoint x: 688, startPoint y: 565, endPoint x: 677, endPoint y: 571, distance: 13.0
click at [671, 571] on div at bounding box center [670, 564] width 6 height 70
click at [931, 557] on div "Собрание в тимсе" at bounding box center [922, 563] width 57 height 23
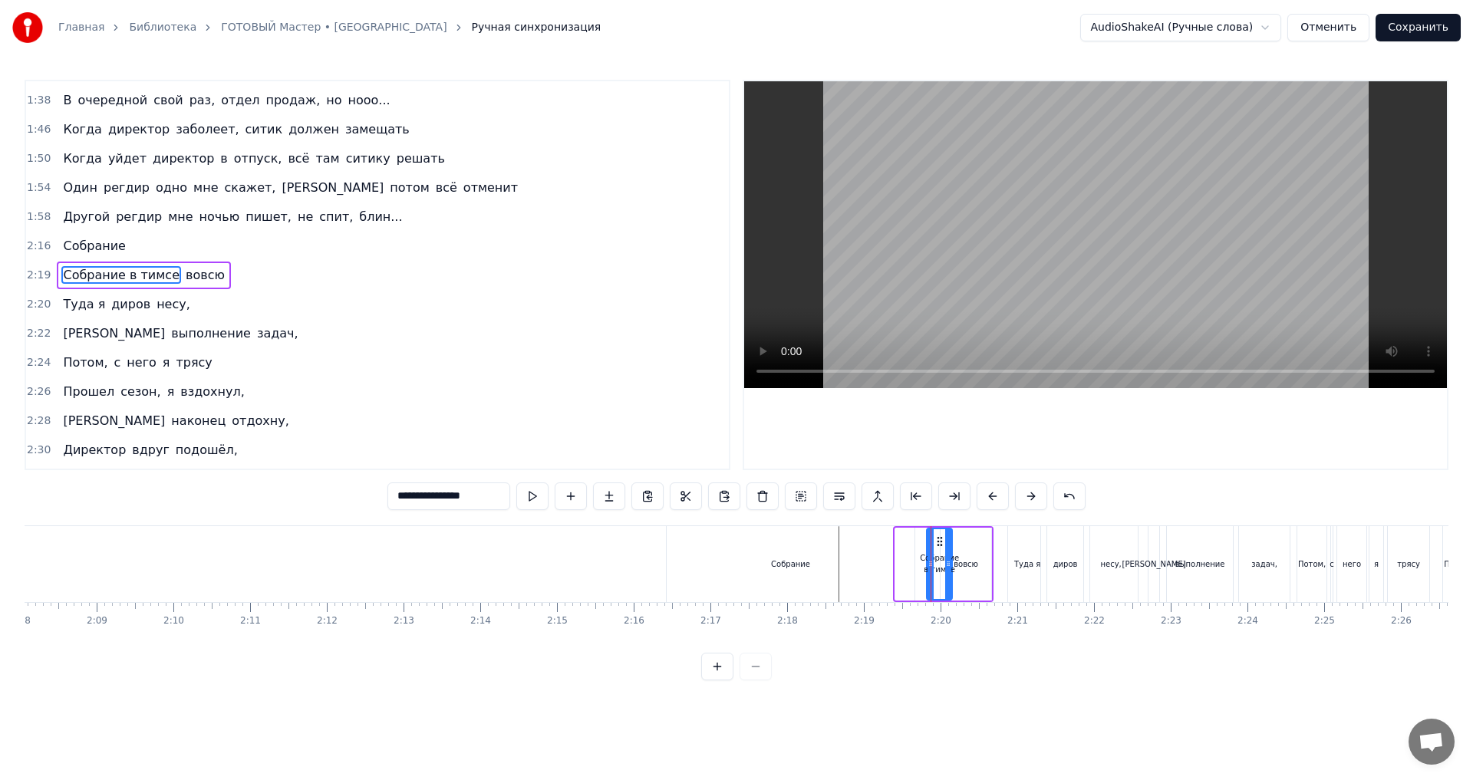
drag, startPoint x: 899, startPoint y: 558, endPoint x: 923, endPoint y: 559, distance: 23.8
click at [930, 559] on icon at bounding box center [930, 564] width 6 height 12
click at [880, 556] on div "Собрание" at bounding box center [791, 564] width 248 height 76
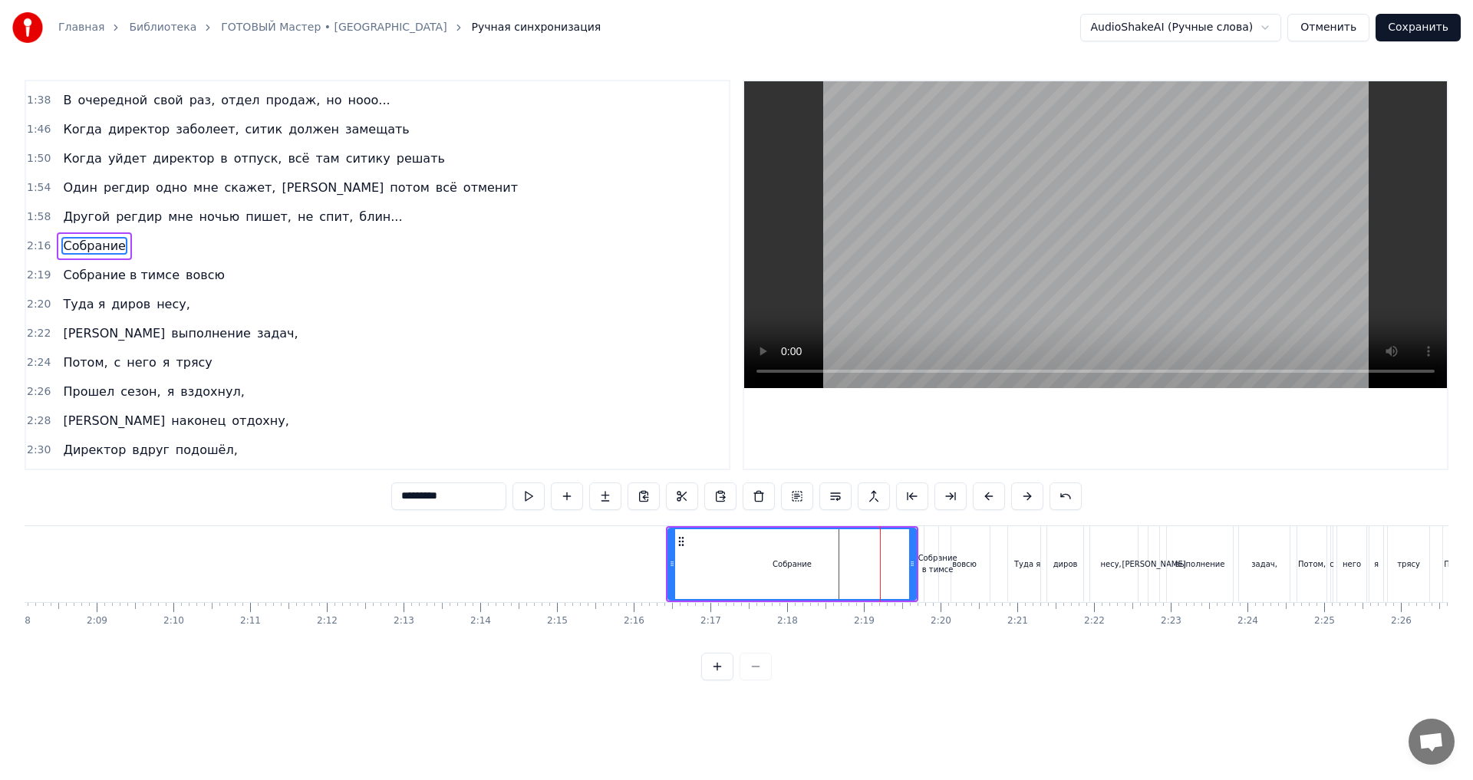
scroll to position [345, 0]
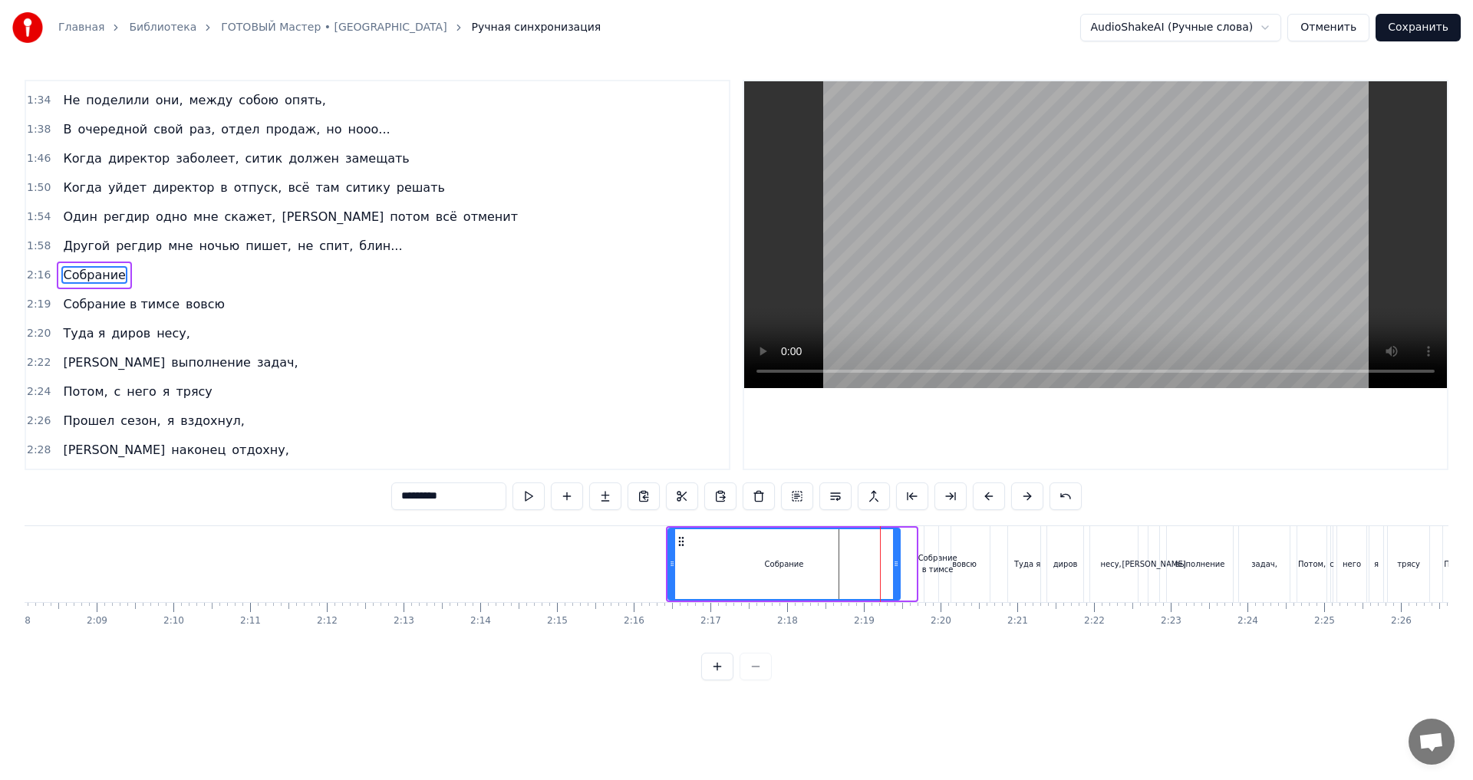
drag, startPoint x: 913, startPoint y: 559, endPoint x: 897, endPoint y: 558, distance: 16.1
click at [897, 558] on icon at bounding box center [896, 564] width 6 height 12
drag, startPoint x: 673, startPoint y: 562, endPoint x: 861, endPoint y: 575, distance: 188.5
click at [861, 575] on div at bounding box center [860, 564] width 6 height 70
click at [935, 551] on div "Собрание в тимсе" at bounding box center [937, 564] width 26 height 76
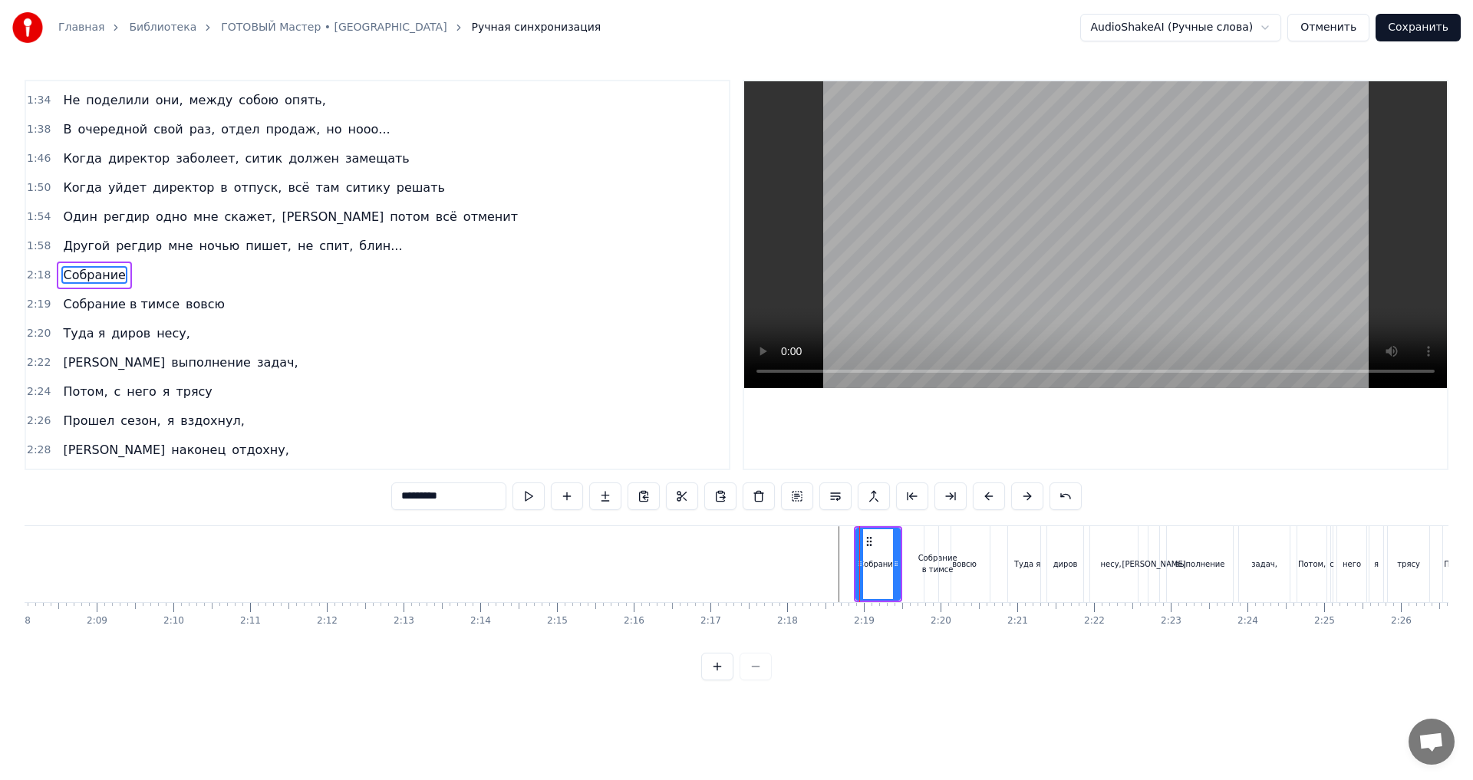
type input "**********"
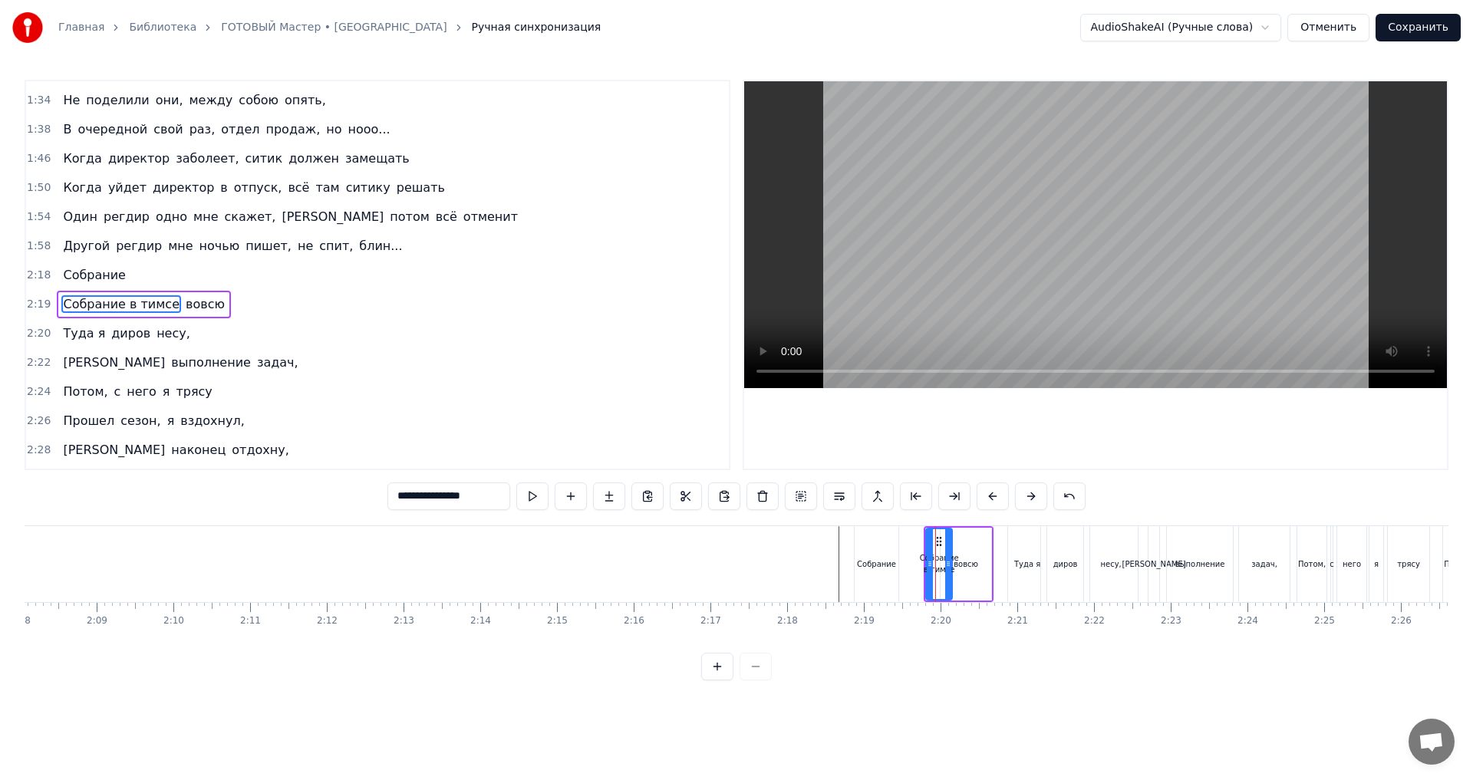
scroll to position [374, 0]
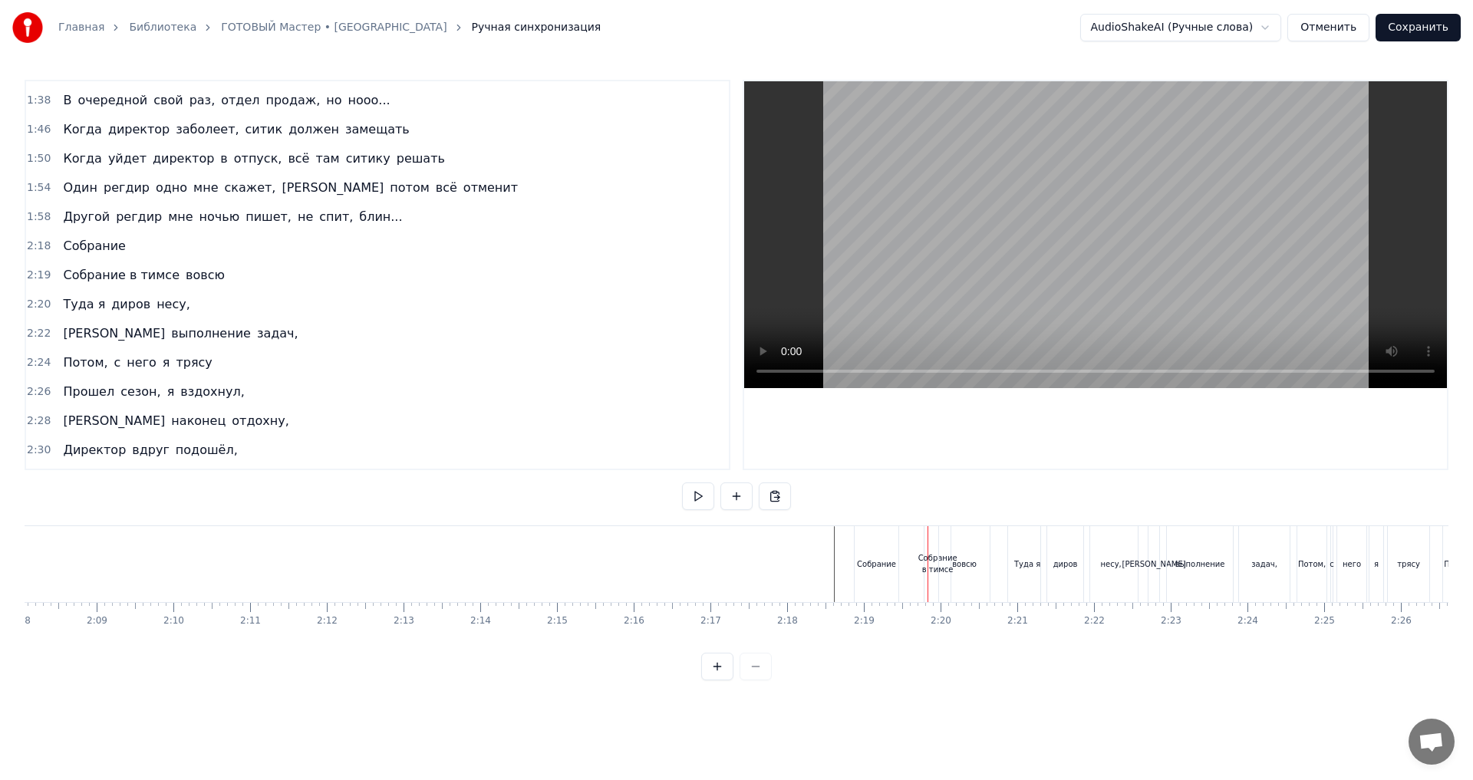
click at [923, 565] on div "Собрание в тимсе" at bounding box center [937, 563] width 39 height 23
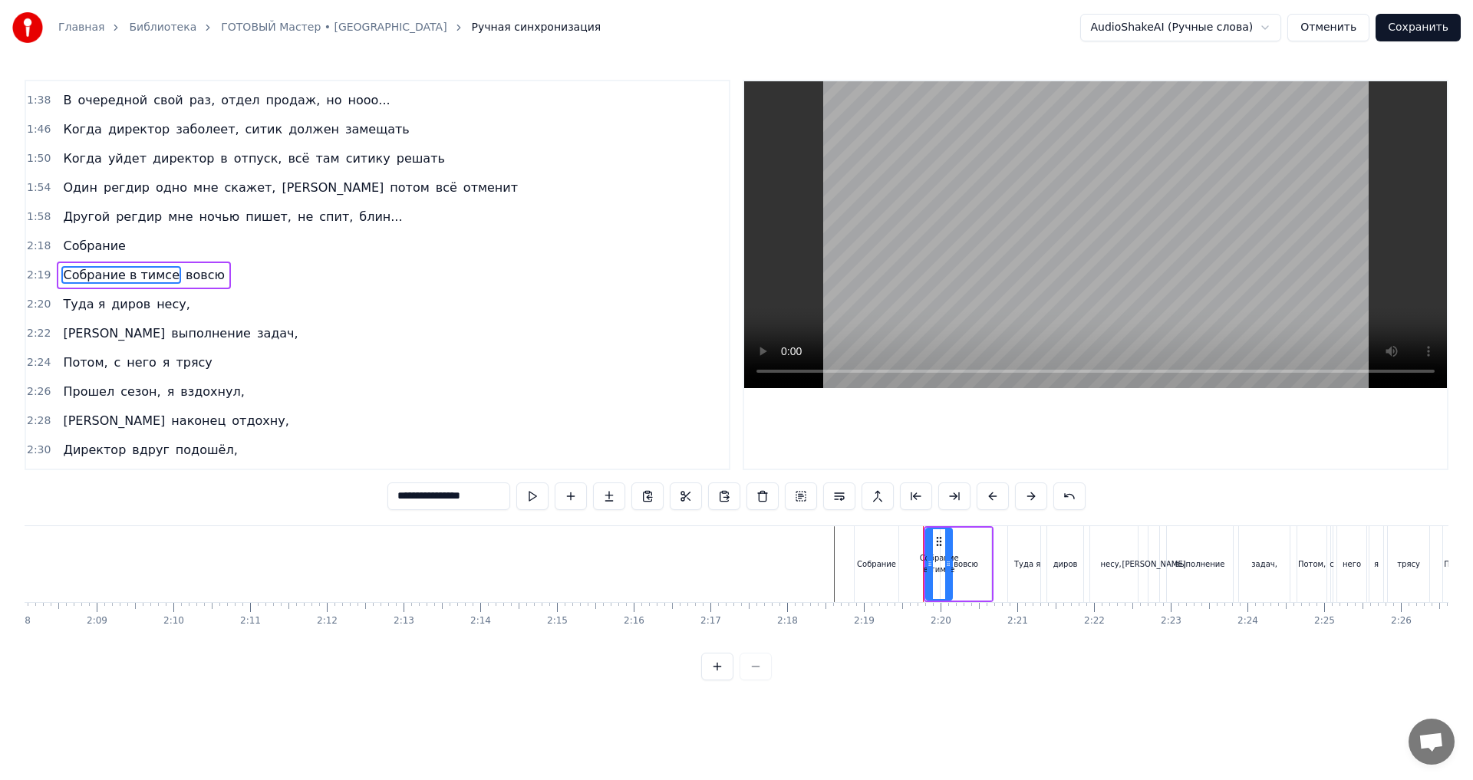
drag, startPoint x: 450, startPoint y: 498, endPoint x: 471, endPoint y: 457, distance: 46.0
click at [366, 502] on div "0:30 Планерка, все за столом, 0:34 [PERSON_NAME], молчим, болеем за дело, 0:39 …" at bounding box center [737, 380] width 1424 height 601
type input "*******"
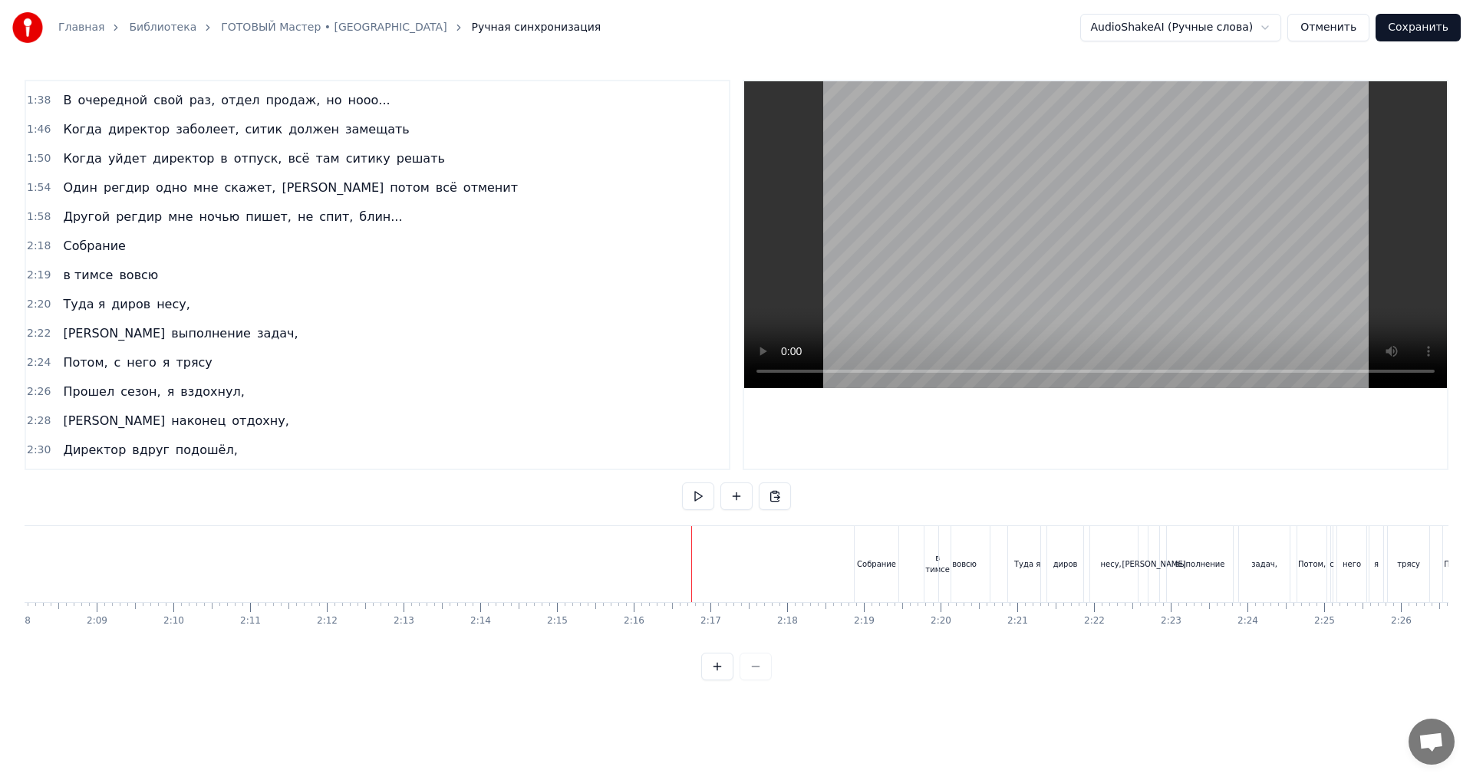
click at [929, 557] on div "в тимсе" at bounding box center [937, 563] width 26 height 23
click at [874, 562] on div "Собрание" at bounding box center [876, 564] width 39 height 12
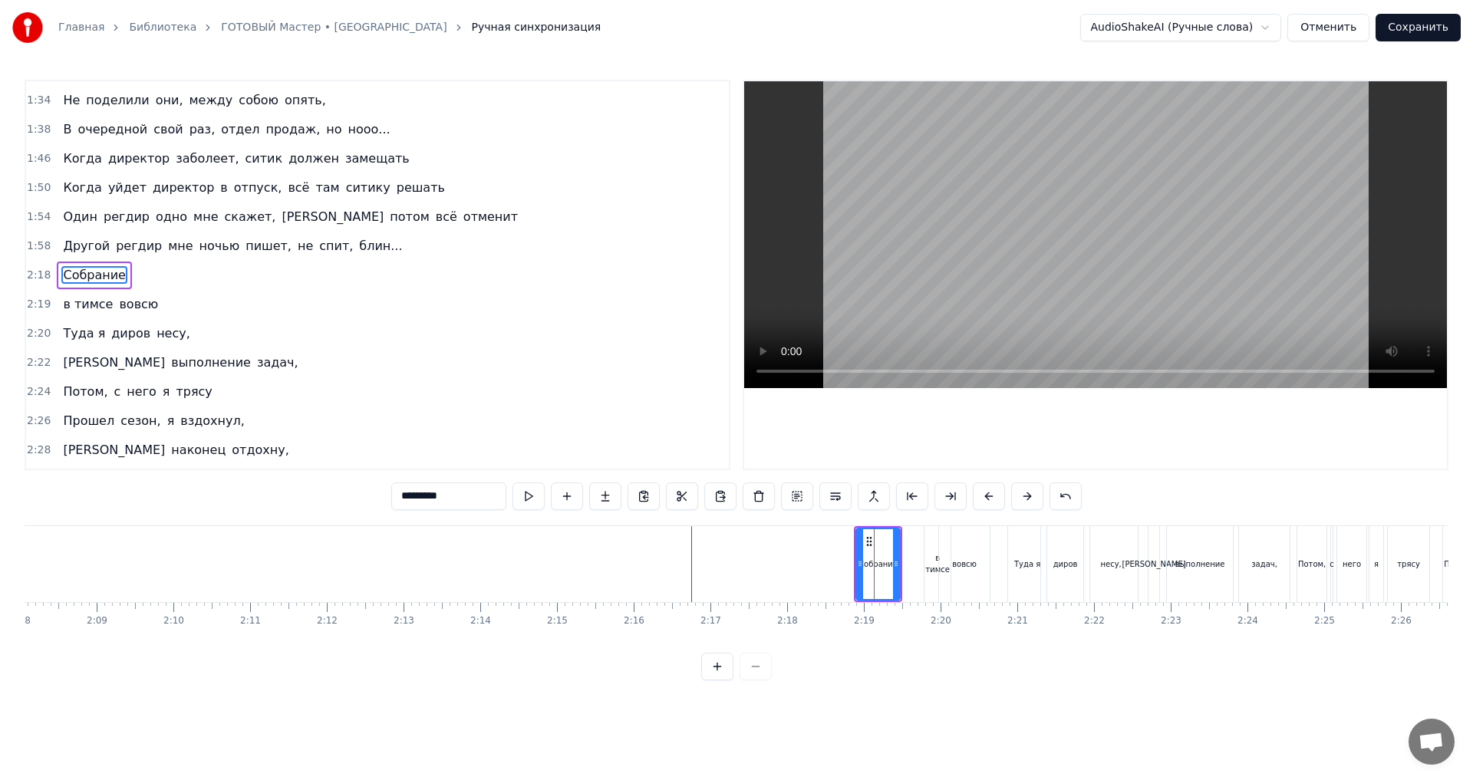
click at [929, 558] on div "в тимсе" at bounding box center [937, 563] width 26 height 23
type input "*******"
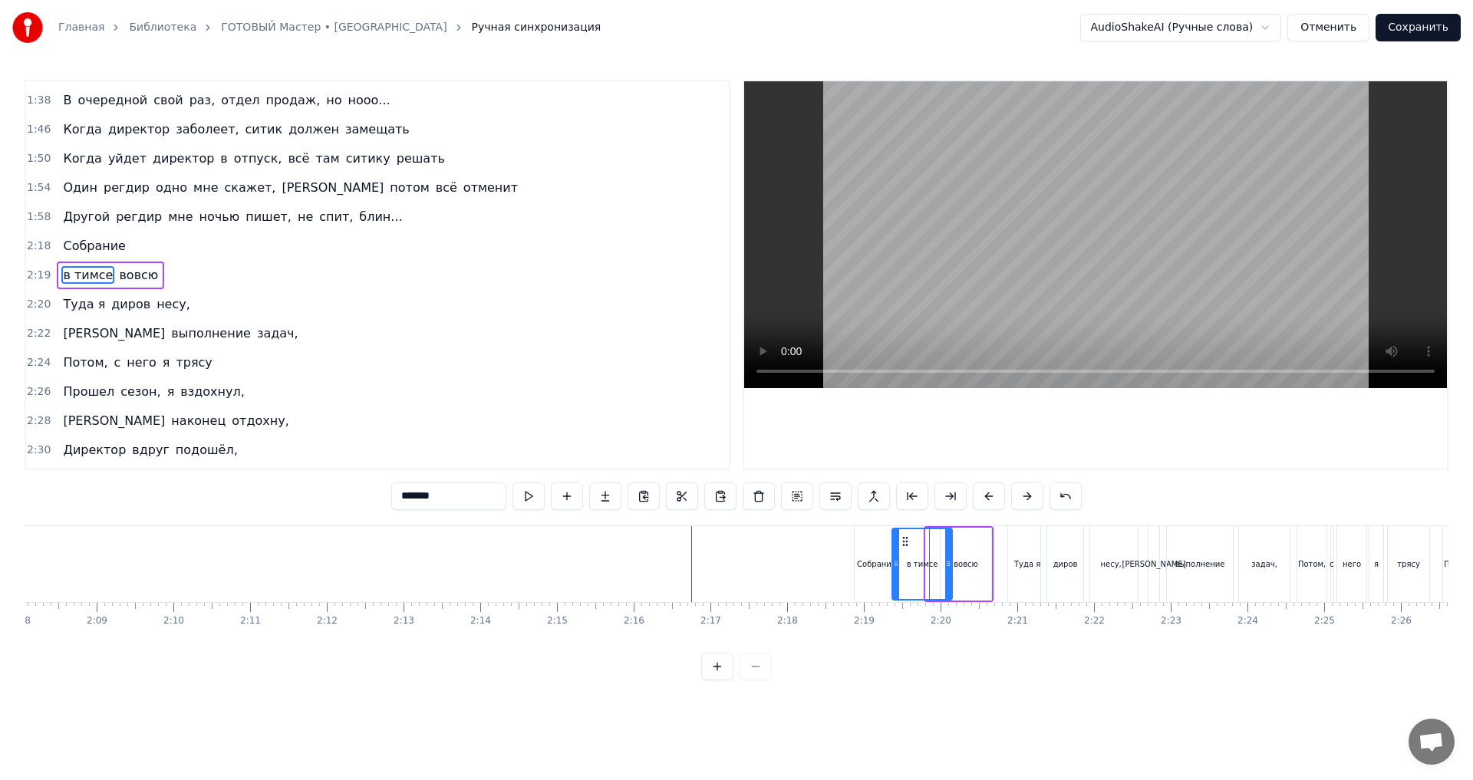
drag, startPoint x: 928, startPoint y: 559, endPoint x: 894, endPoint y: 565, distance: 34.2
click at [894, 565] on icon at bounding box center [896, 564] width 6 height 12
drag, startPoint x: 950, startPoint y: 558, endPoint x: 937, endPoint y: 575, distance: 20.3
click at [937, 575] on div at bounding box center [936, 564] width 6 height 70
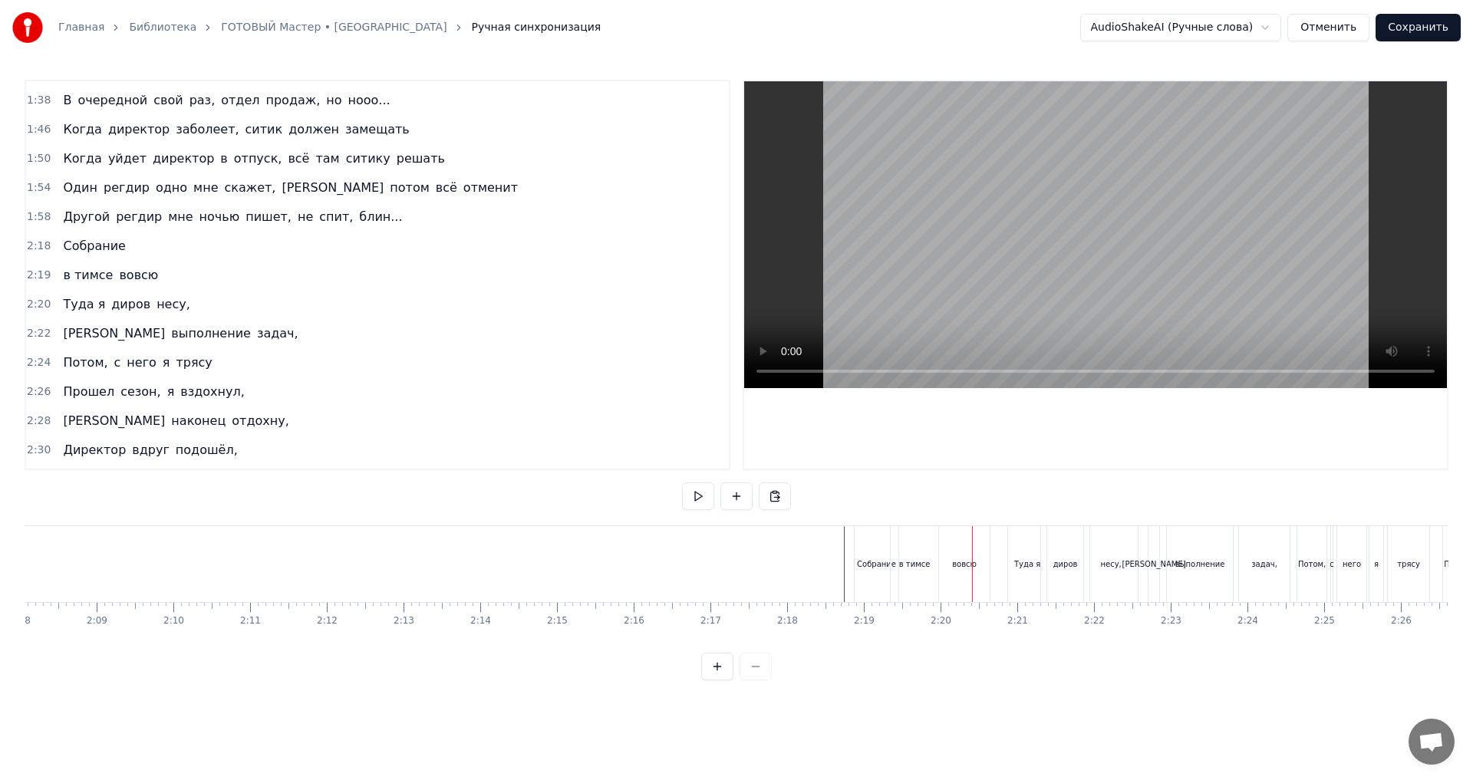
click at [859, 545] on div "Собрание" at bounding box center [877, 564] width 44 height 76
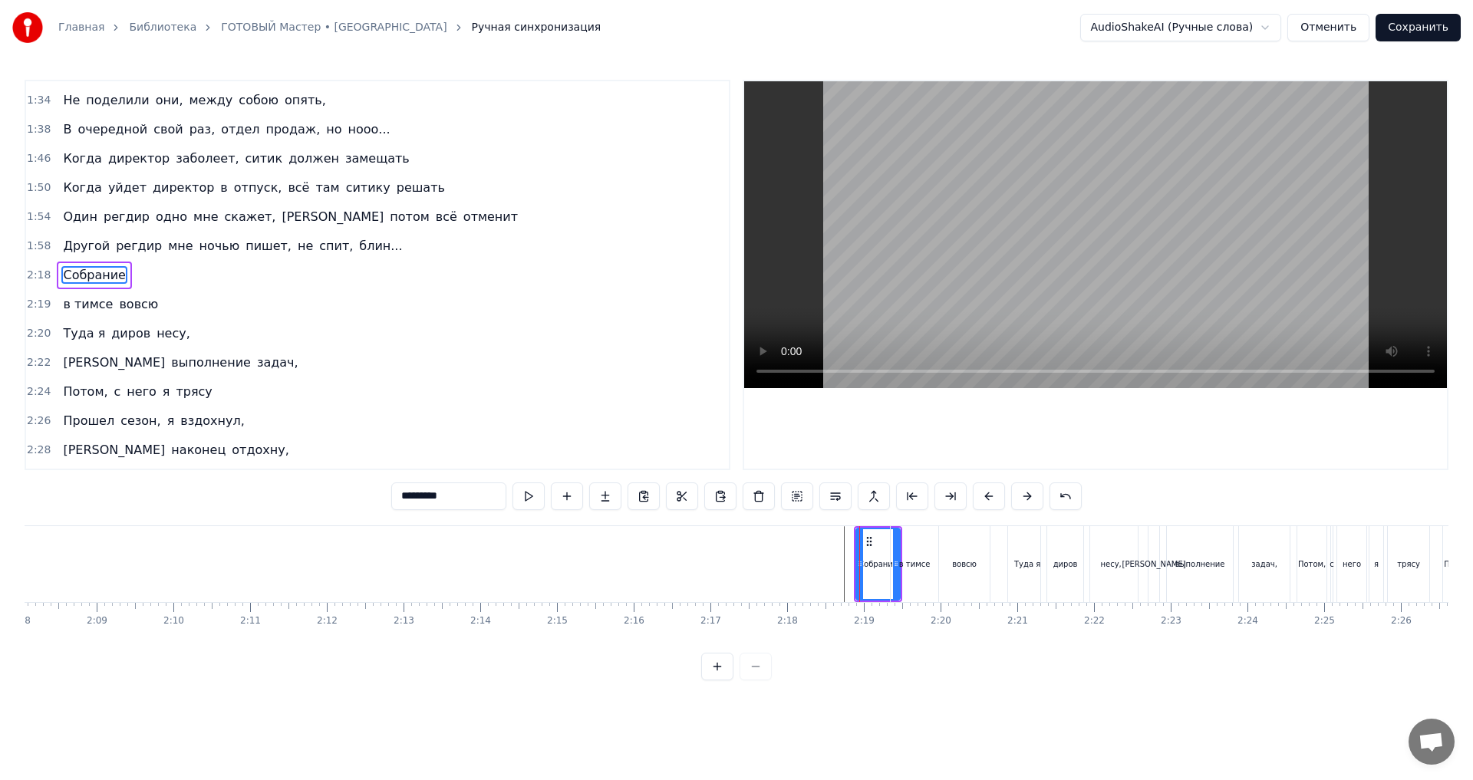
click at [460, 502] on input "********" at bounding box center [448, 497] width 115 height 28
type input "********"
click at [1029, 559] on div "Туда я" at bounding box center [1027, 564] width 26 height 12
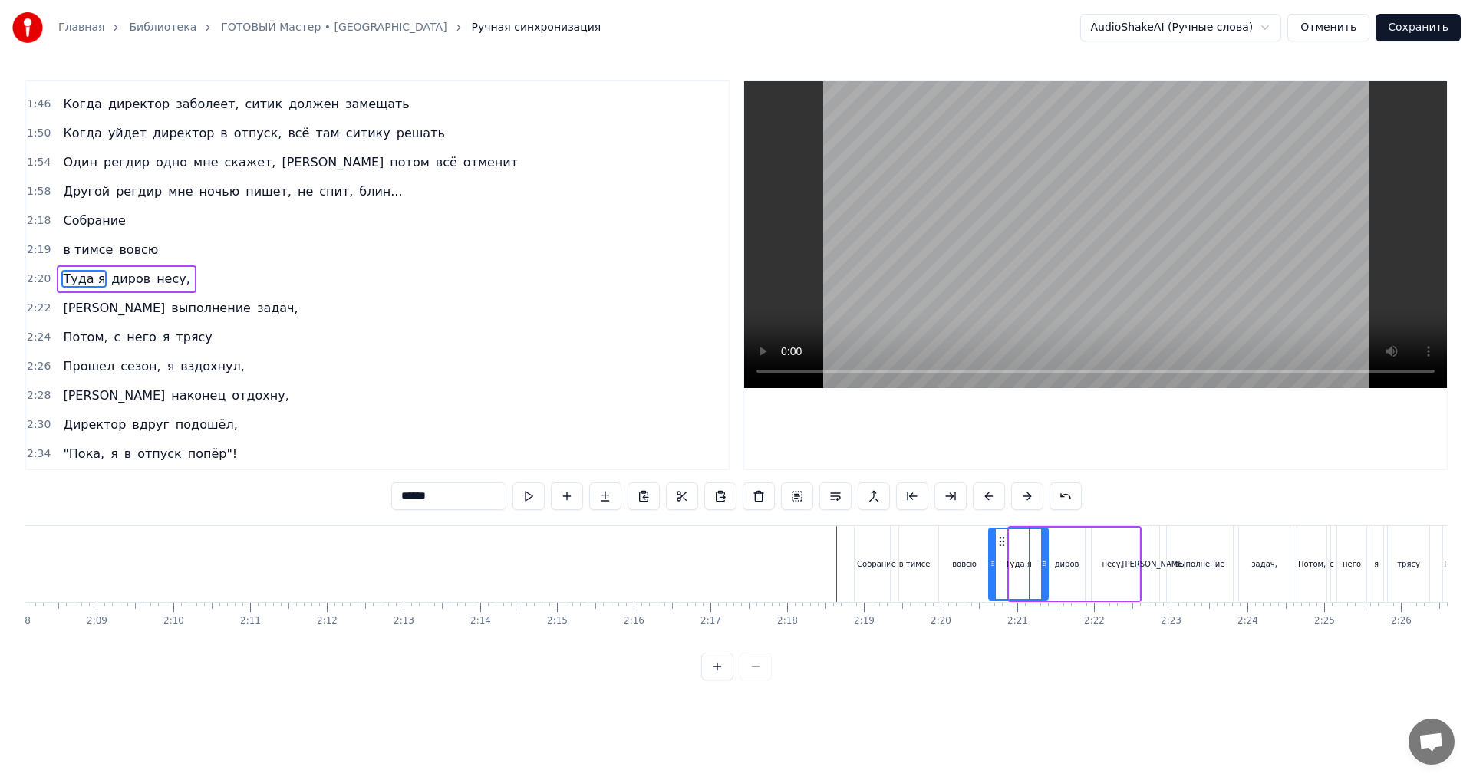
drag, startPoint x: 1011, startPoint y: 565, endPoint x: 991, endPoint y: 575, distance: 22.3
click at [991, 575] on div at bounding box center [993, 564] width 6 height 70
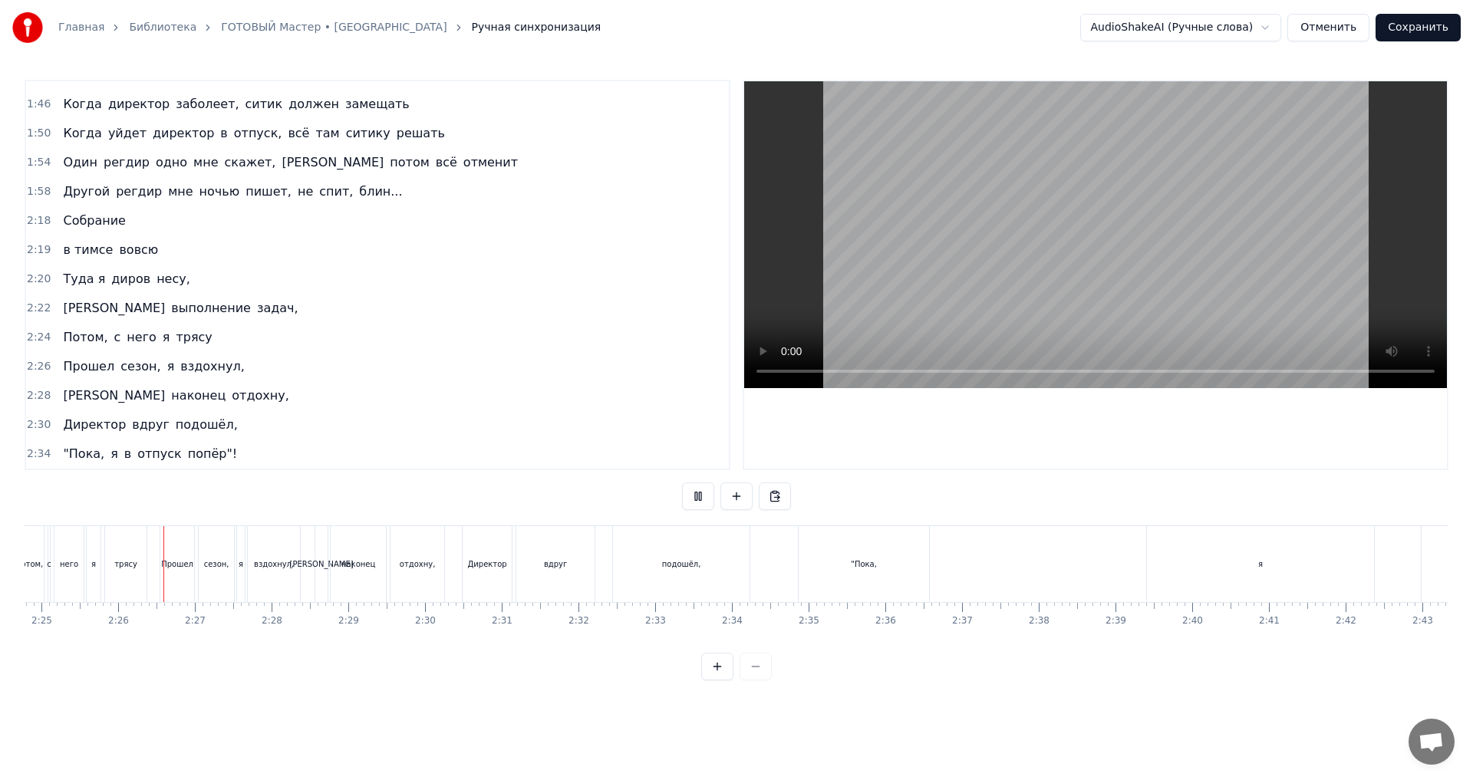
scroll to position [0, 11108]
click at [558, 556] on div "вдруг" at bounding box center [554, 564] width 78 height 76
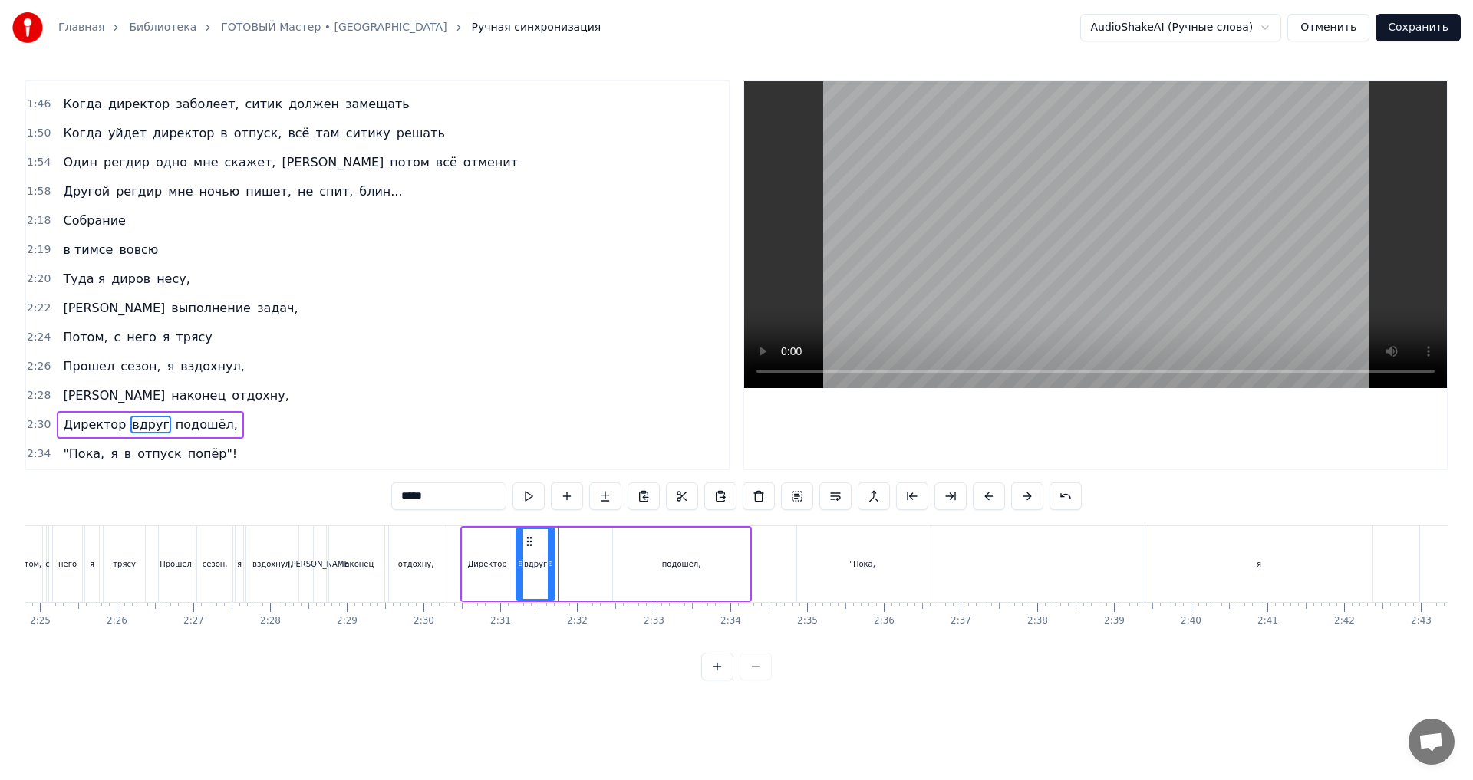
drag, startPoint x: 591, startPoint y: 562, endPoint x: 551, endPoint y: 579, distance: 43.3
click at [551, 579] on div at bounding box center [551, 564] width 6 height 70
click at [427, 566] on div "отдохну," at bounding box center [416, 564] width 36 height 12
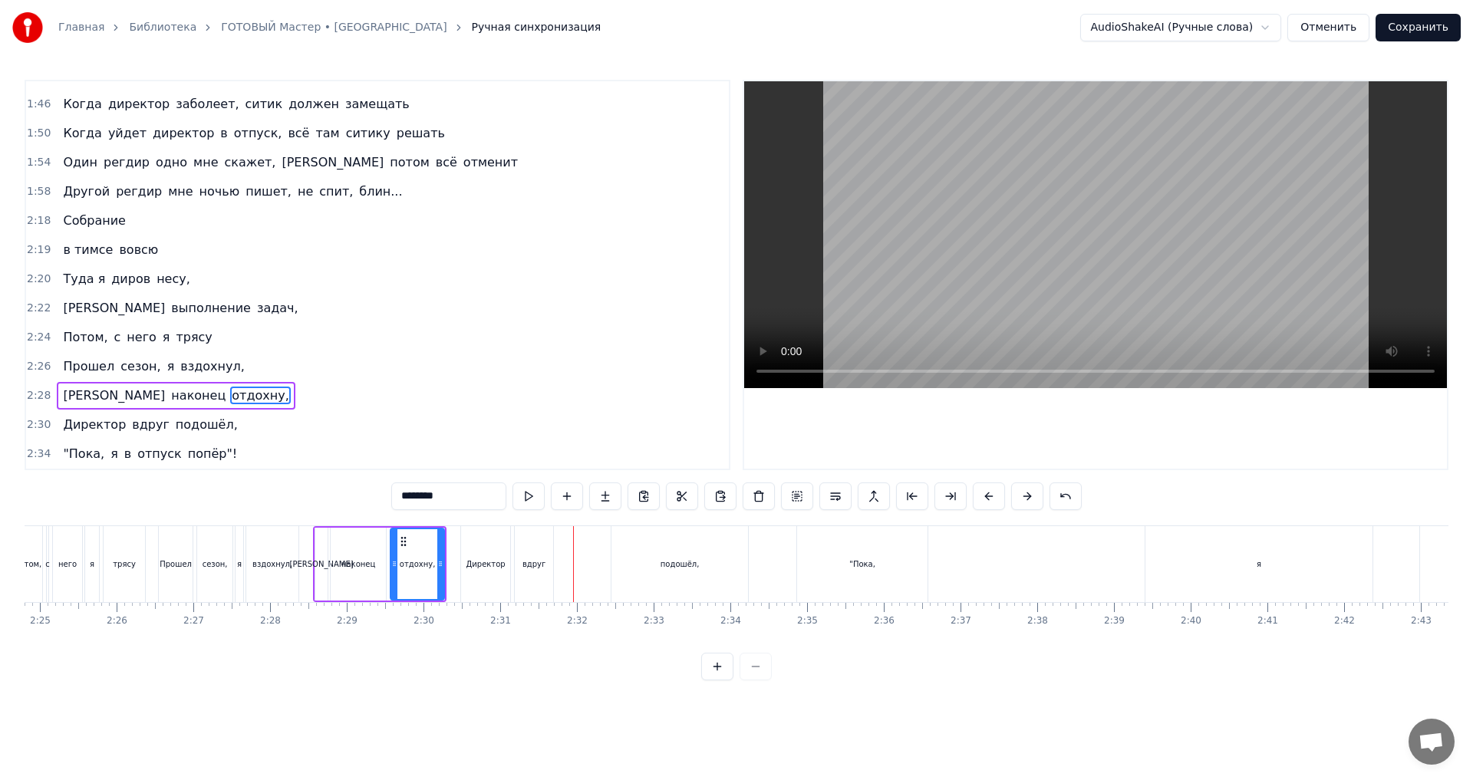
drag, startPoint x: 686, startPoint y: 551, endPoint x: 670, endPoint y: 551, distance: 15.3
click at [687, 551] on div "подошёл," at bounding box center [679, 564] width 137 height 76
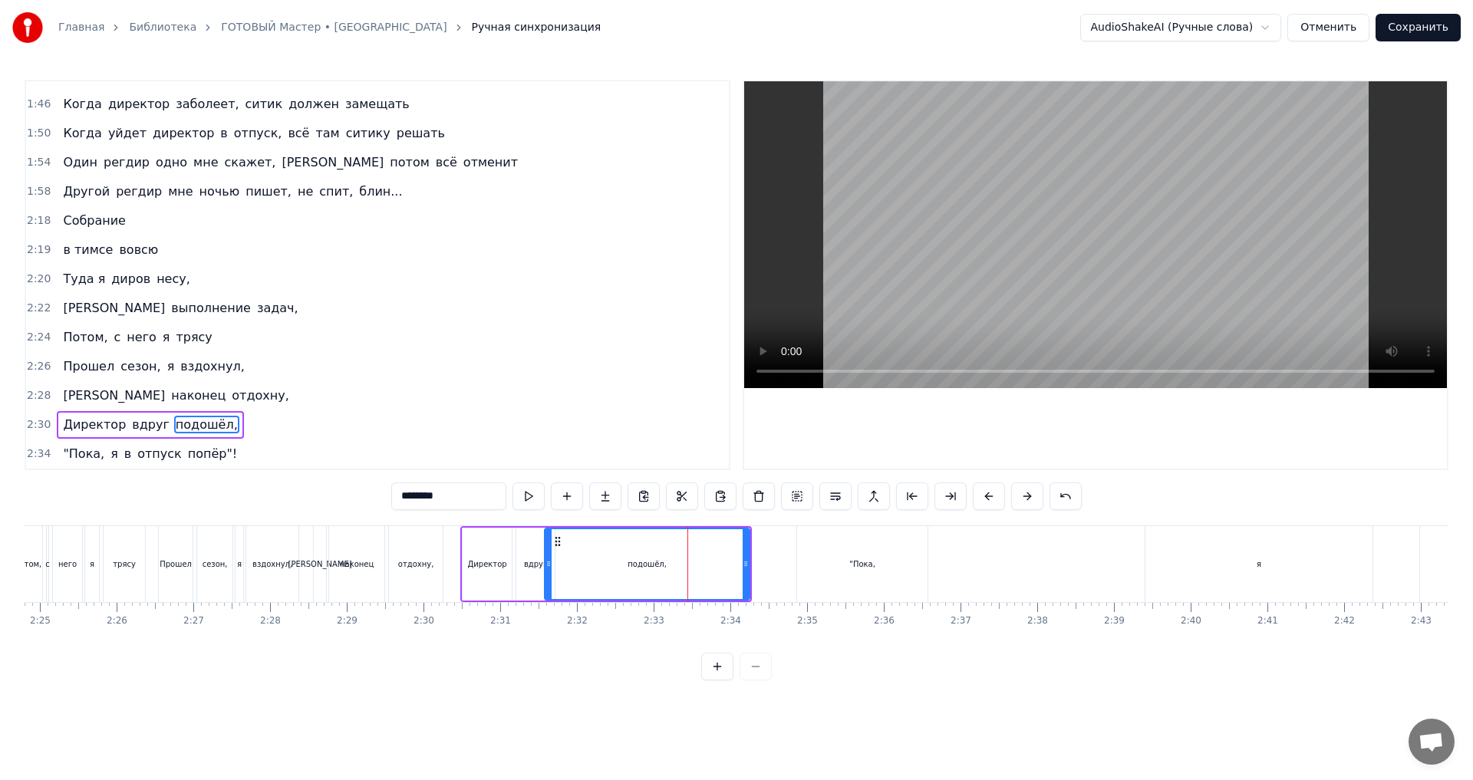
drag, startPoint x: 614, startPoint y: 565, endPoint x: 546, endPoint y: 573, distance: 68.8
click at [546, 573] on div at bounding box center [548, 564] width 6 height 70
drag, startPoint x: 746, startPoint y: 559, endPoint x: 602, endPoint y: 578, distance: 145.4
click at [602, 578] on div at bounding box center [601, 564] width 6 height 70
click at [433, 562] on div "отдохну," at bounding box center [416, 564] width 54 height 76
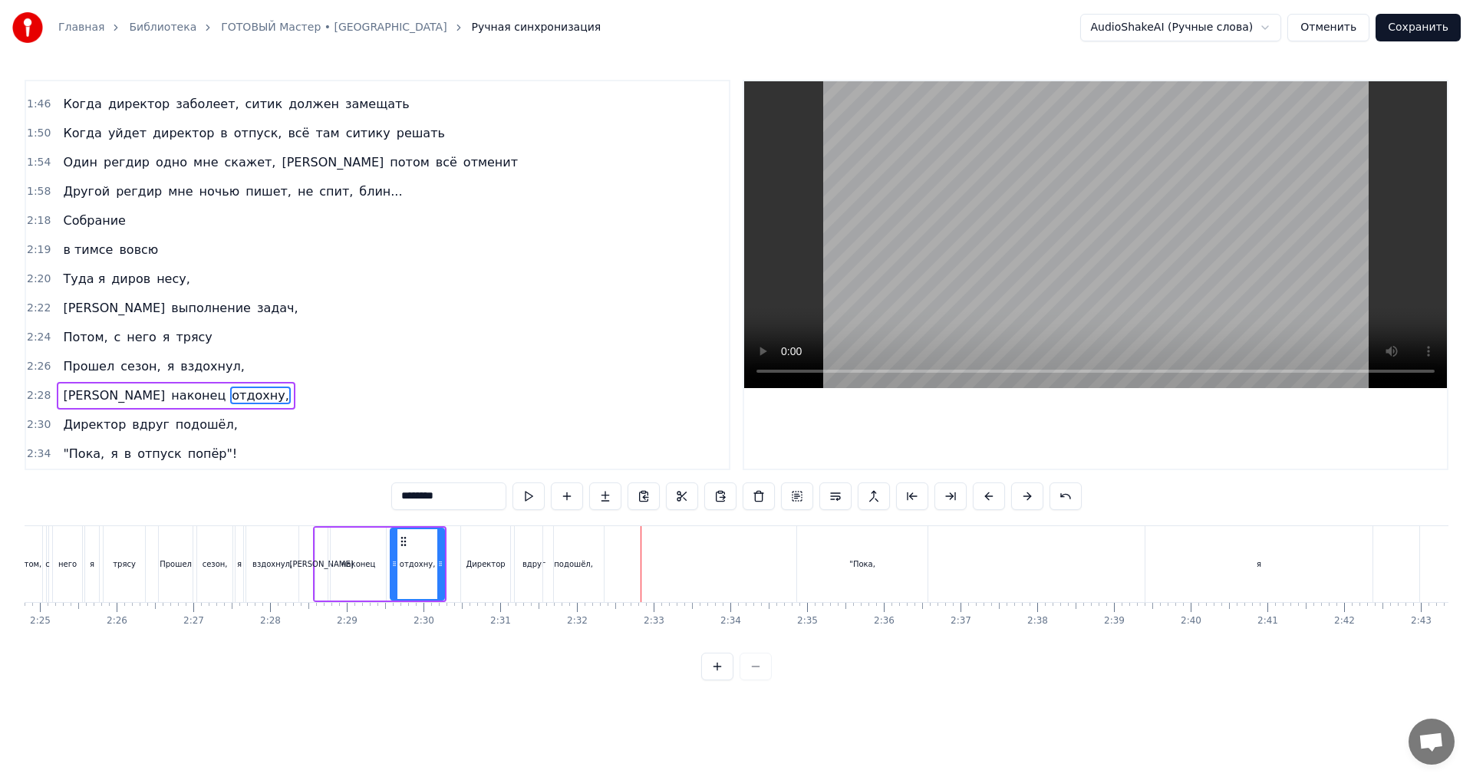
click at [557, 559] on div "подошёл," at bounding box center [573, 564] width 39 height 12
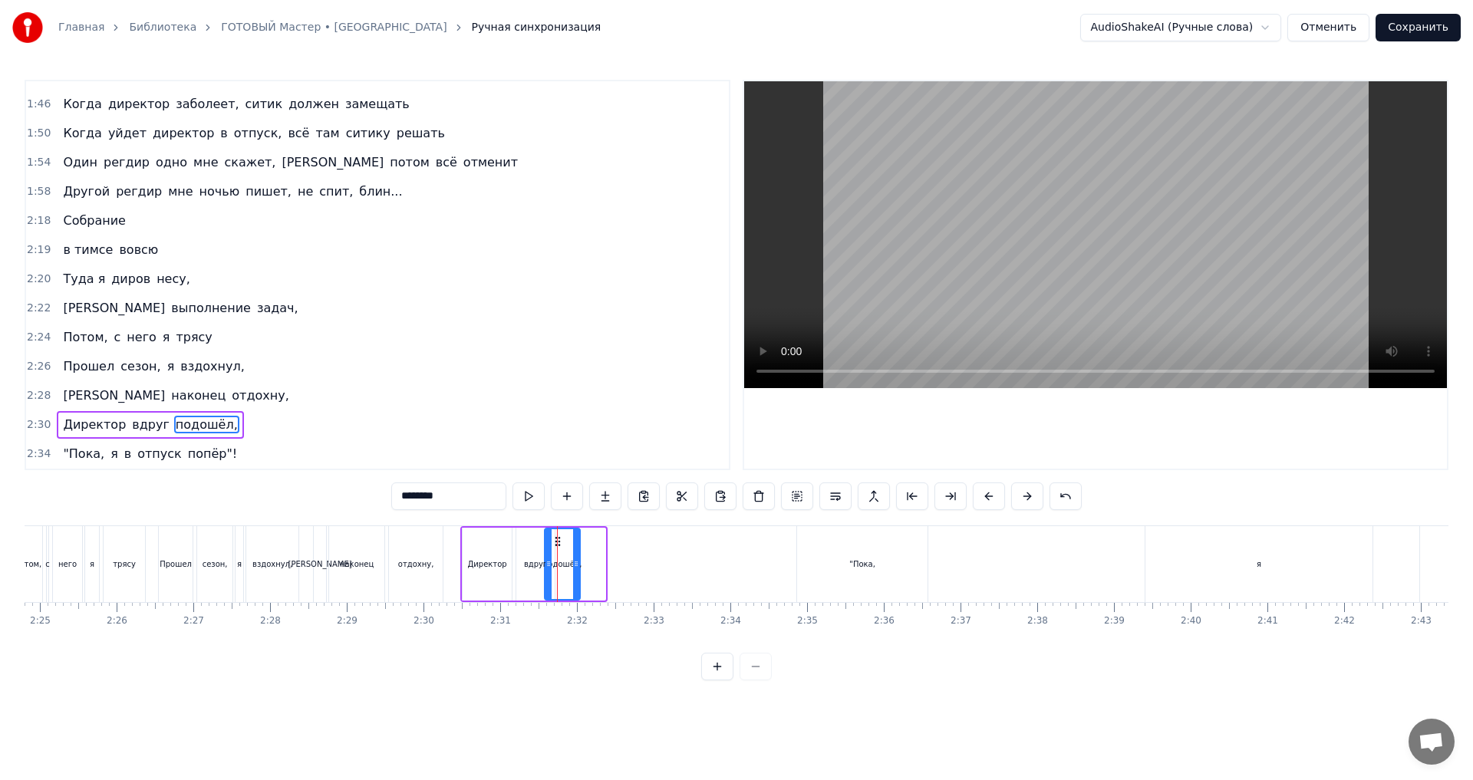
drag, startPoint x: 601, startPoint y: 559, endPoint x: 577, endPoint y: 567, distance: 25.0
click at [577, 567] on icon at bounding box center [576, 564] width 6 height 12
click at [520, 565] on div "вдруг" at bounding box center [535, 564] width 38 height 73
click at [426, 562] on div "отдохну," at bounding box center [416, 564] width 36 height 12
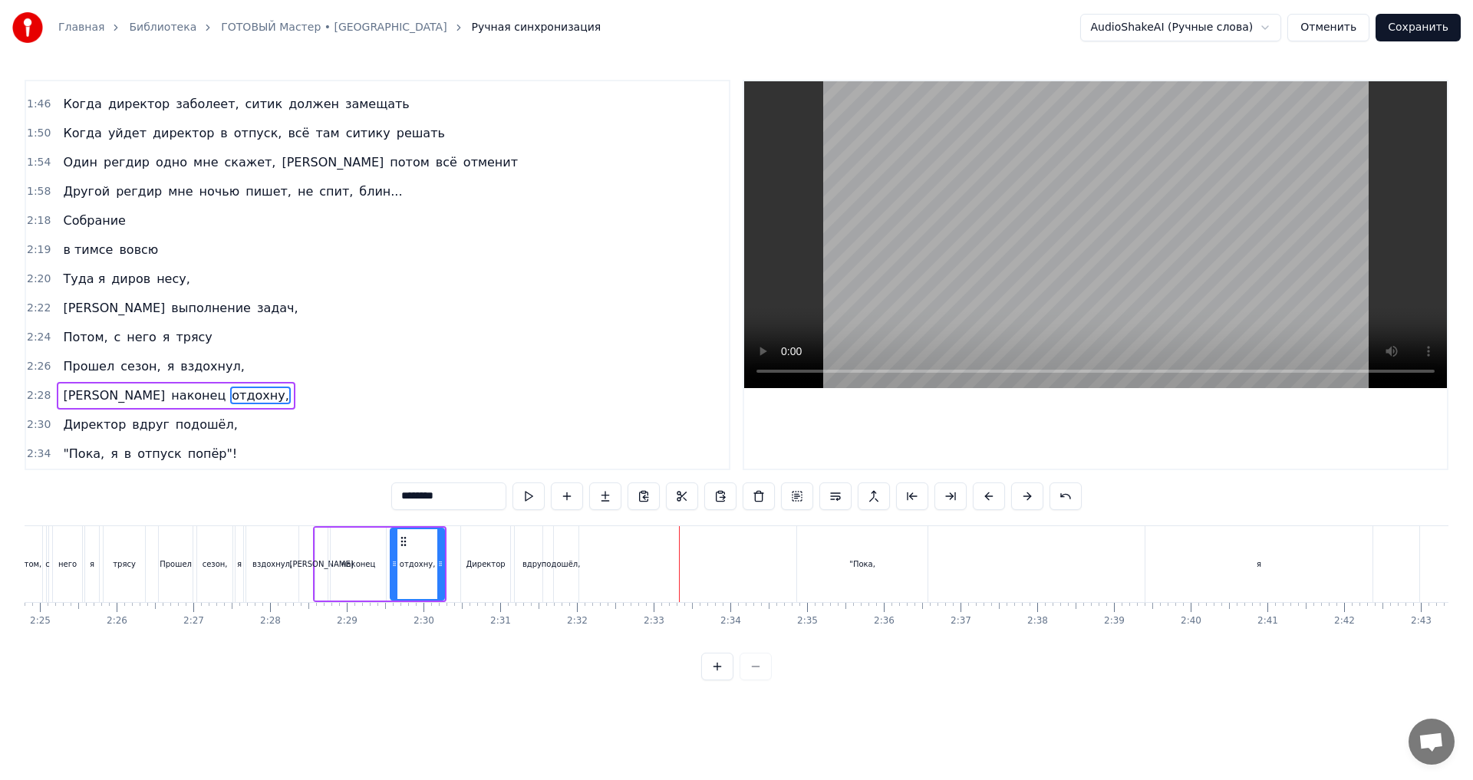
click at [858, 551] on div ""Пока," at bounding box center [862, 564] width 130 height 76
type input "******"
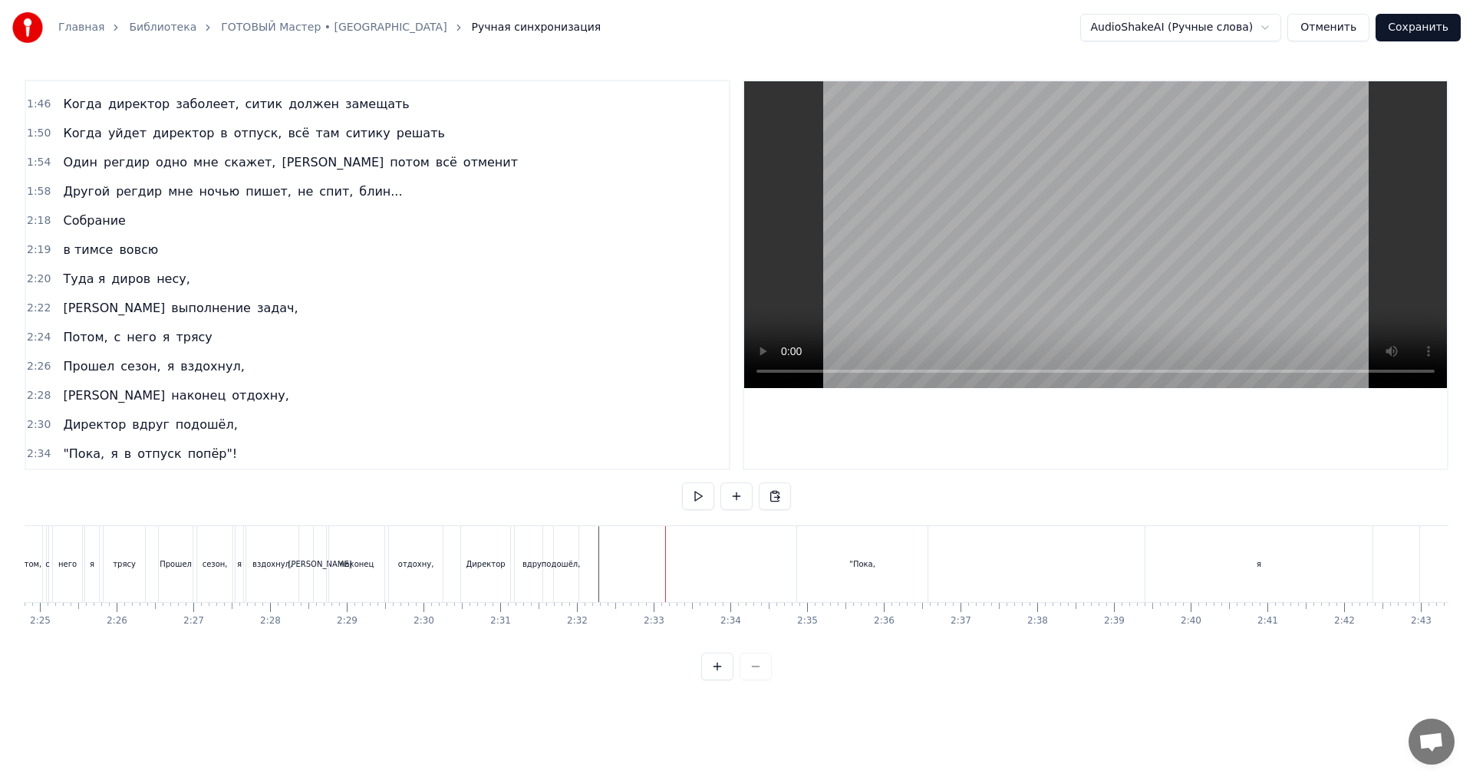
click at [824, 557] on div ""Пока," at bounding box center [862, 564] width 130 height 76
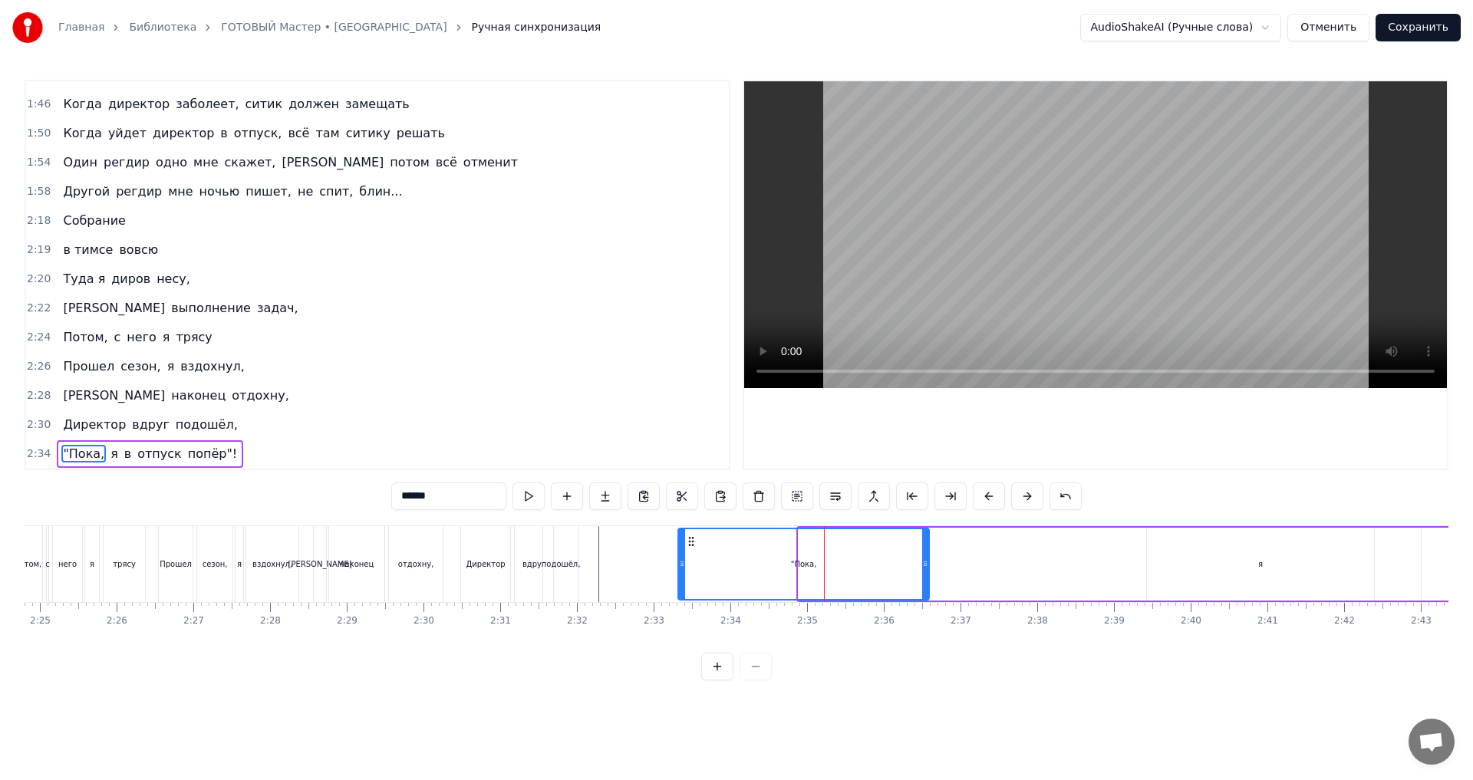
drag, startPoint x: 799, startPoint y: 564, endPoint x: 679, endPoint y: 569, distance: 120.6
click at [679, 569] on icon at bounding box center [682, 564] width 6 height 12
drag, startPoint x: 925, startPoint y: 564, endPoint x: 720, endPoint y: 568, distance: 205.6
click at [720, 568] on icon at bounding box center [719, 564] width 6 height 12
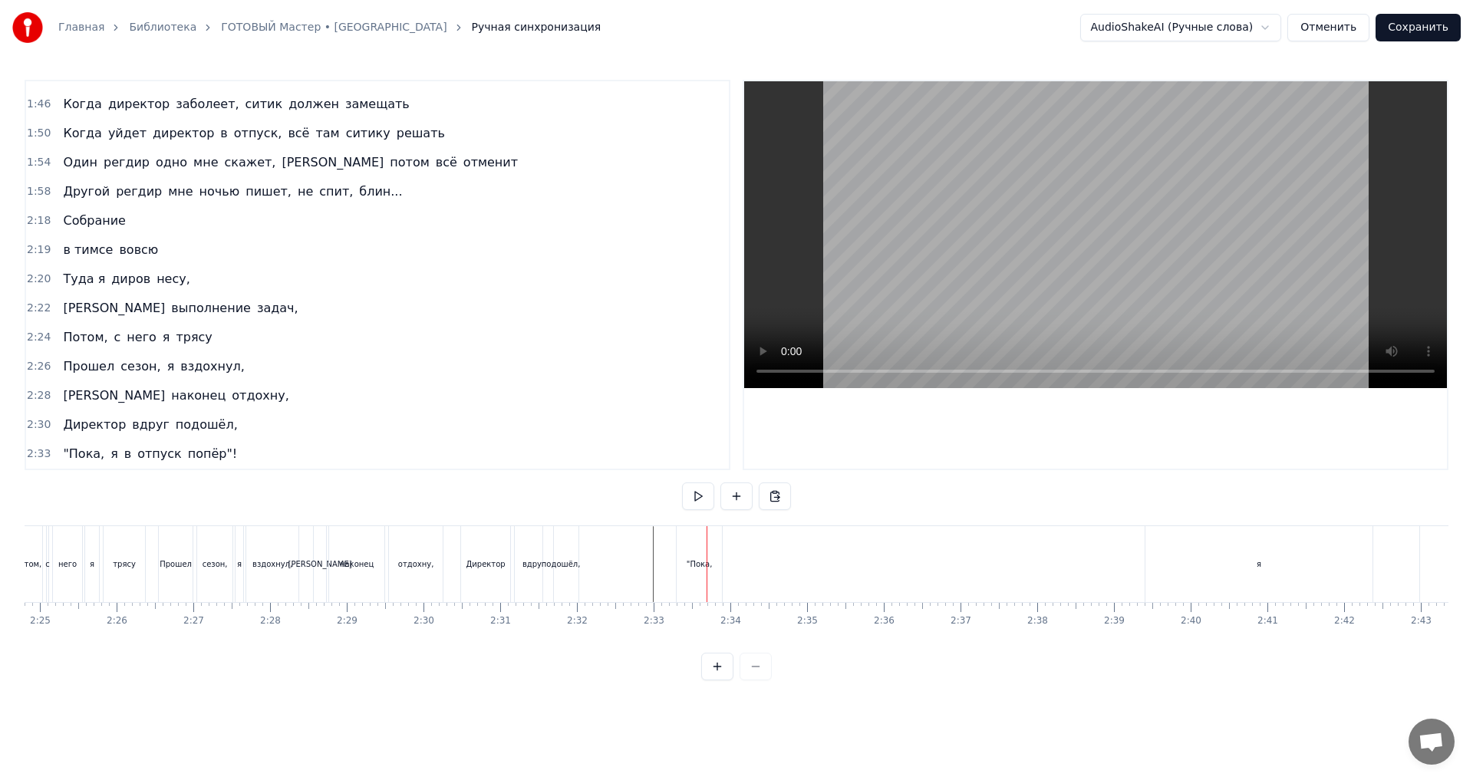
click at [691, 576] on div ""Пока," at bounding box center [699, 564] width 45 height 76
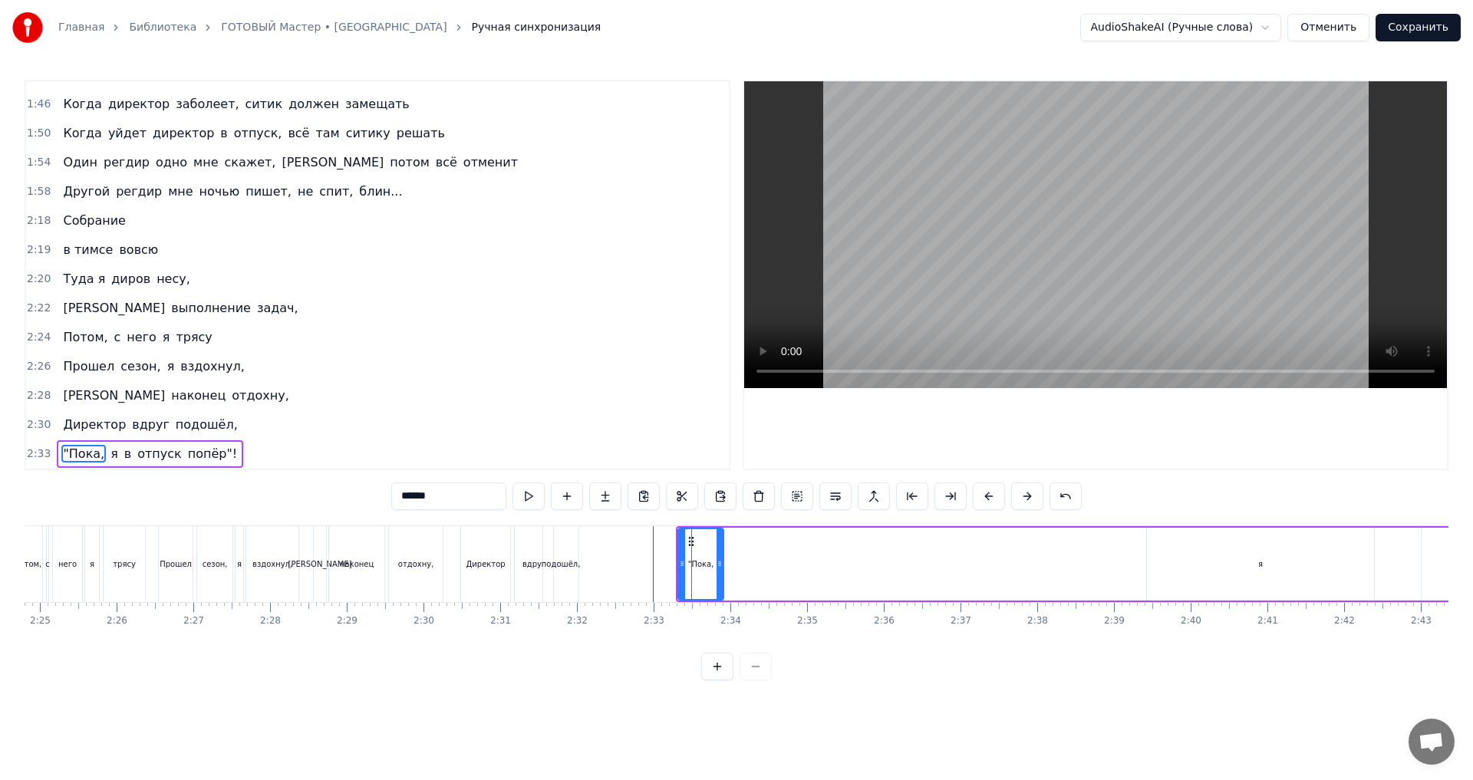
click at [683, 566] on div ""Пока," at bounding box center [700, 564] width 45 height 73
drag, startPoint x: 684, startPoint y: 563, endPoint x: 664, endPoint y: 570, distance: 21.1
click at [664, 570] on div at bounding box center [662, 564] width 6 height 70
drag, startPoint x: 720, startPoint y: 562, endPoint x: 702, endPoint y: 568, distance: 18.4
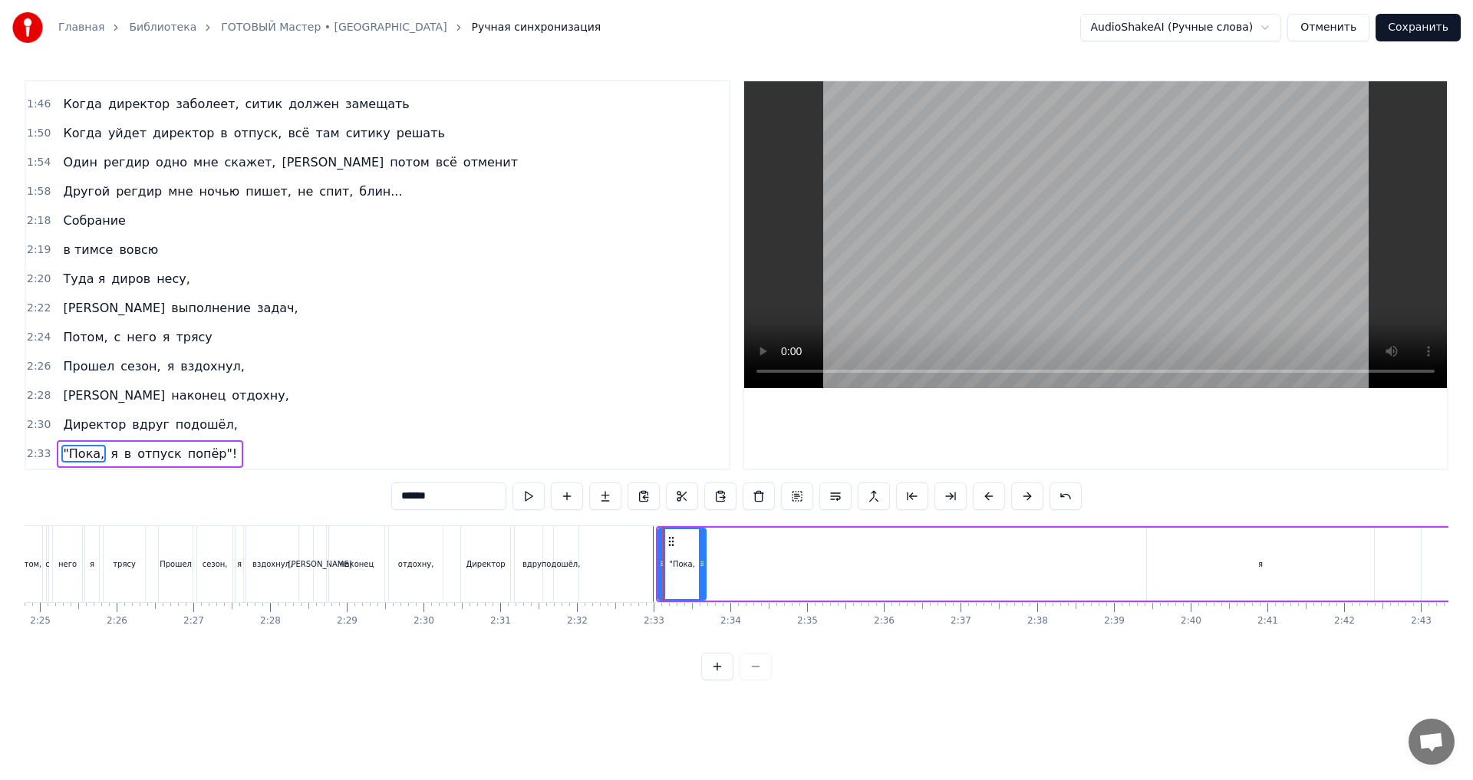
click at [702, 568] on icon at bounding box center [702, 564] width 6 height 12
